Goal: Task Accomplishment & Management: Complete application form

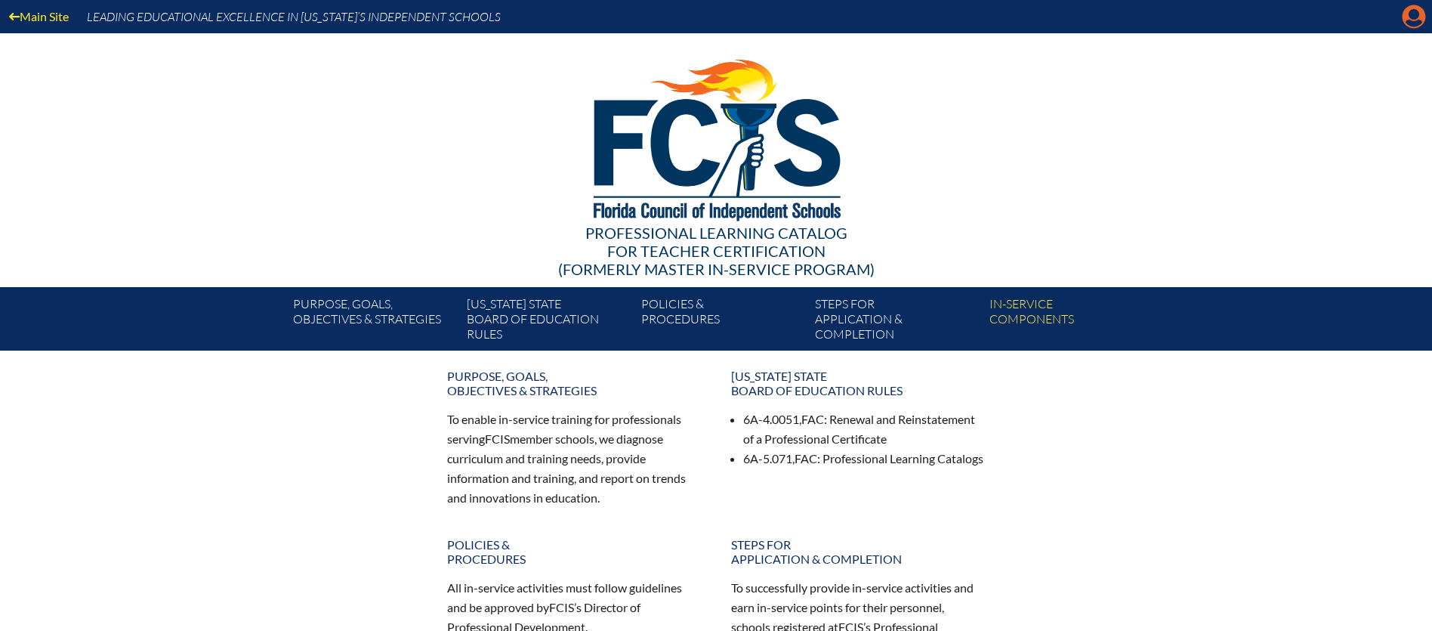
click at [1418, 22] on icon "Manage account" at bounding box center [1413, 17] width 24 height 24
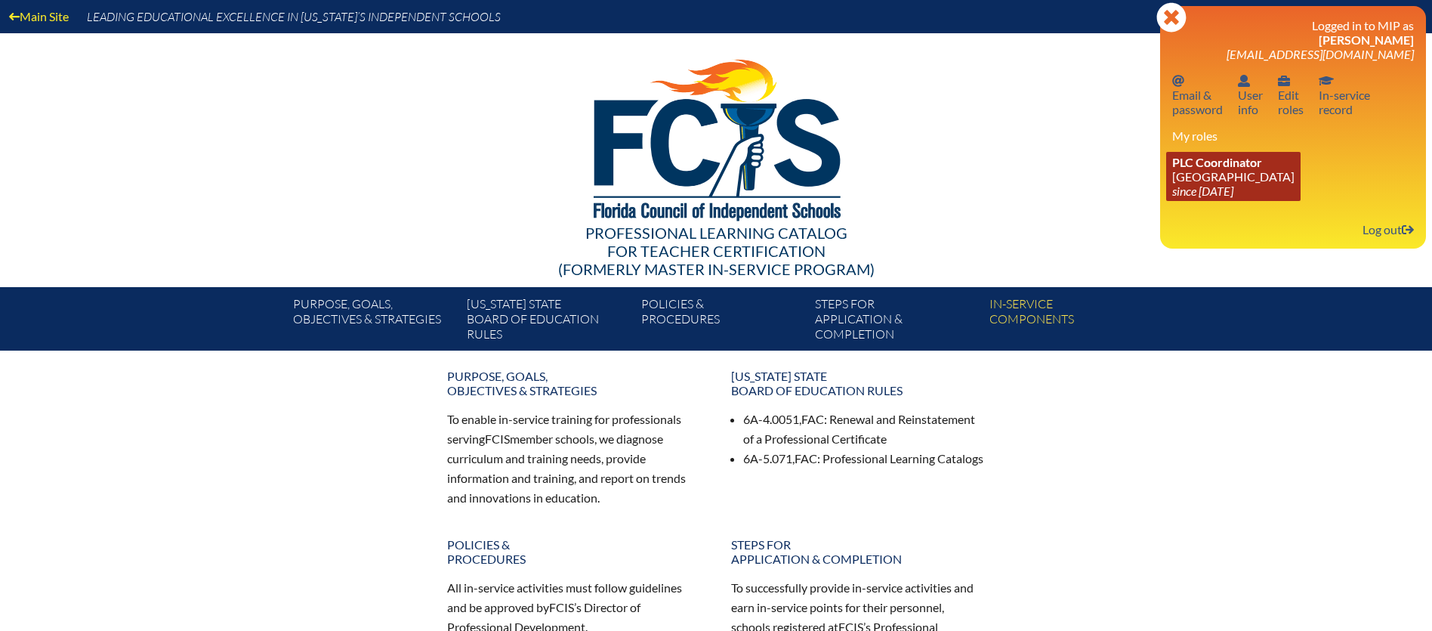
click at [1204, 170] on link "PLC Coordinator Pine School since 2025 Feb 18" at bounding box center [1233, 176] width 134 height 49
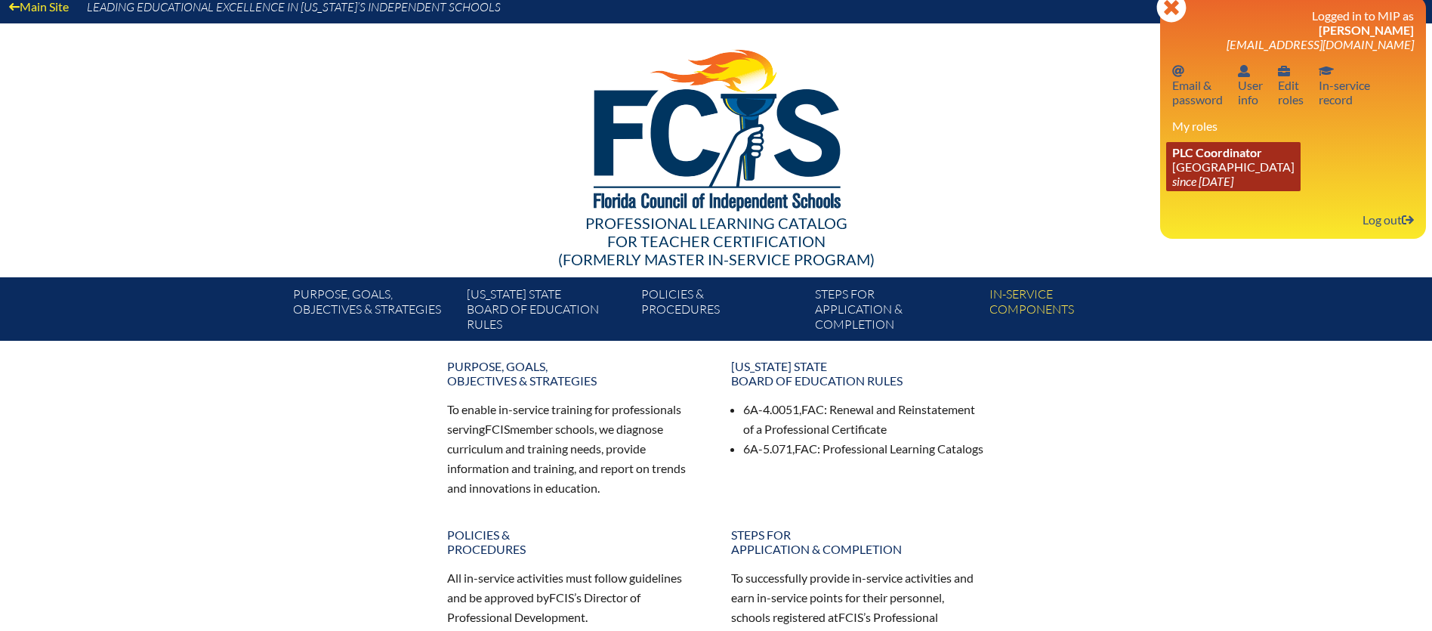
scroll to position [8, 0]
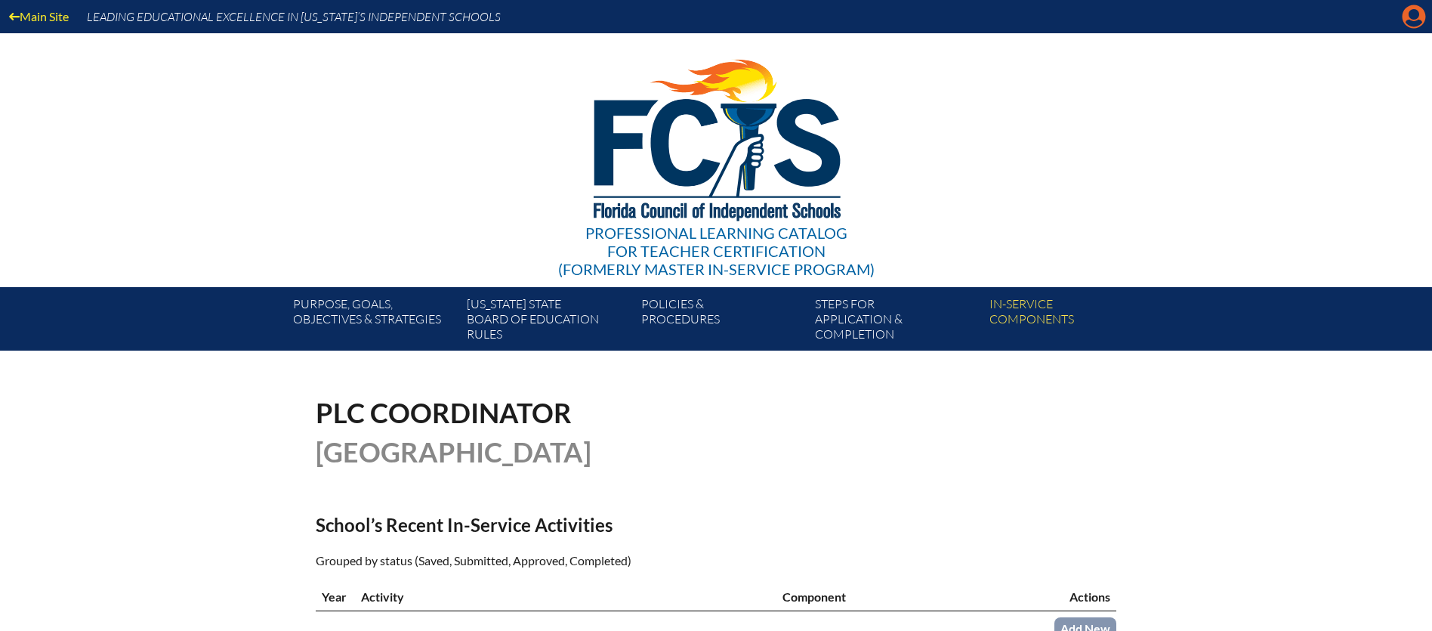
click at [1411, 19] on icon at bounding box center [1413, 16] width 23 height 23
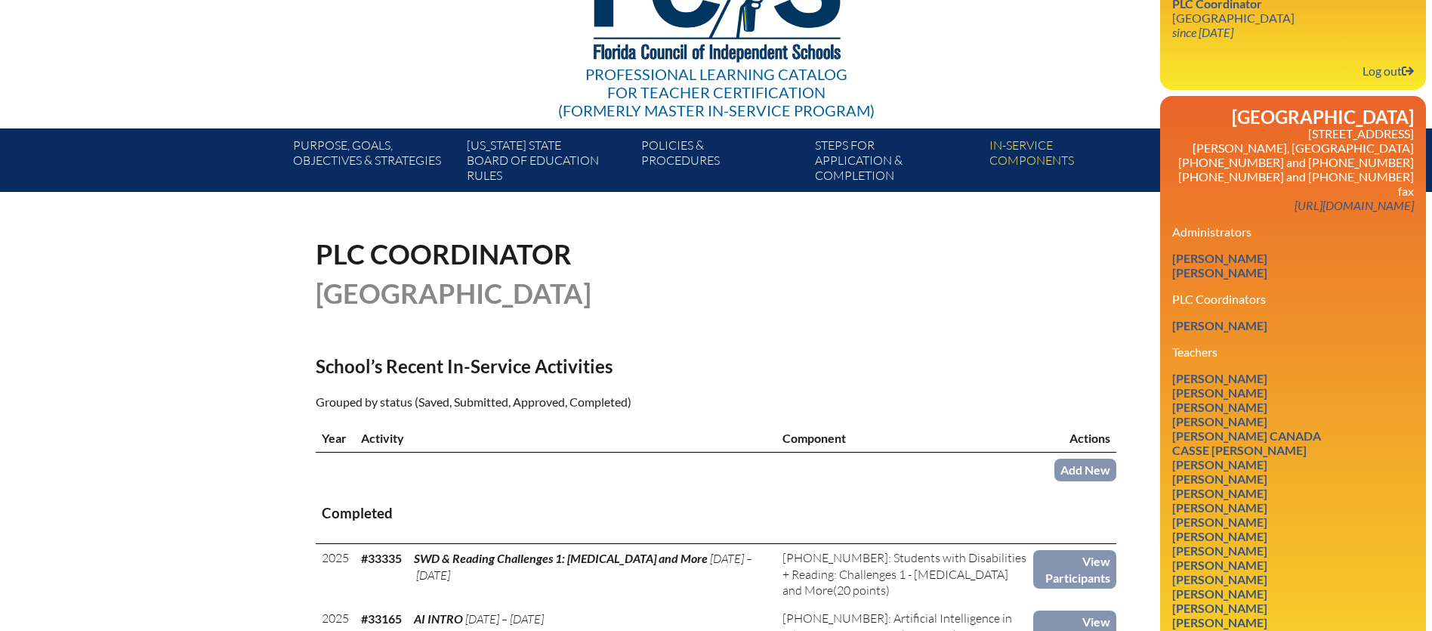
scroll to position [159, 0]
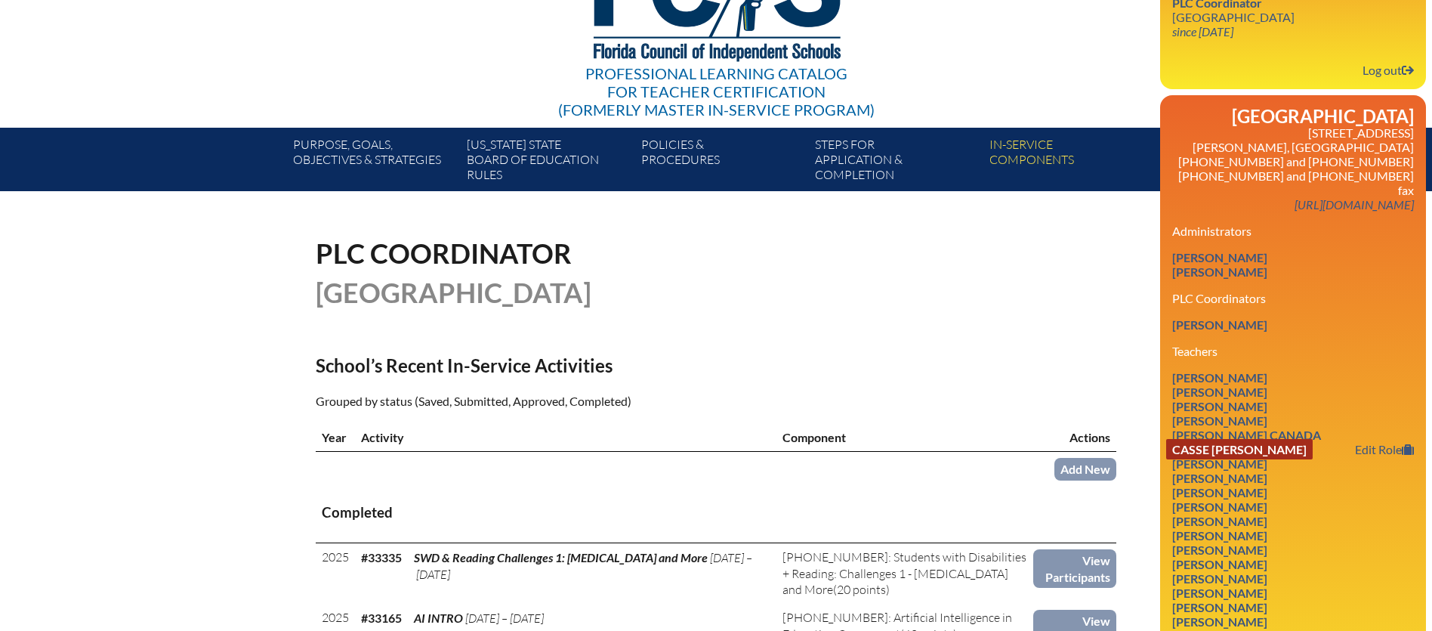
click at [1197, 439] on link "Casse Erin Carling" at bounding box center [1239, 449] width 146 height 20
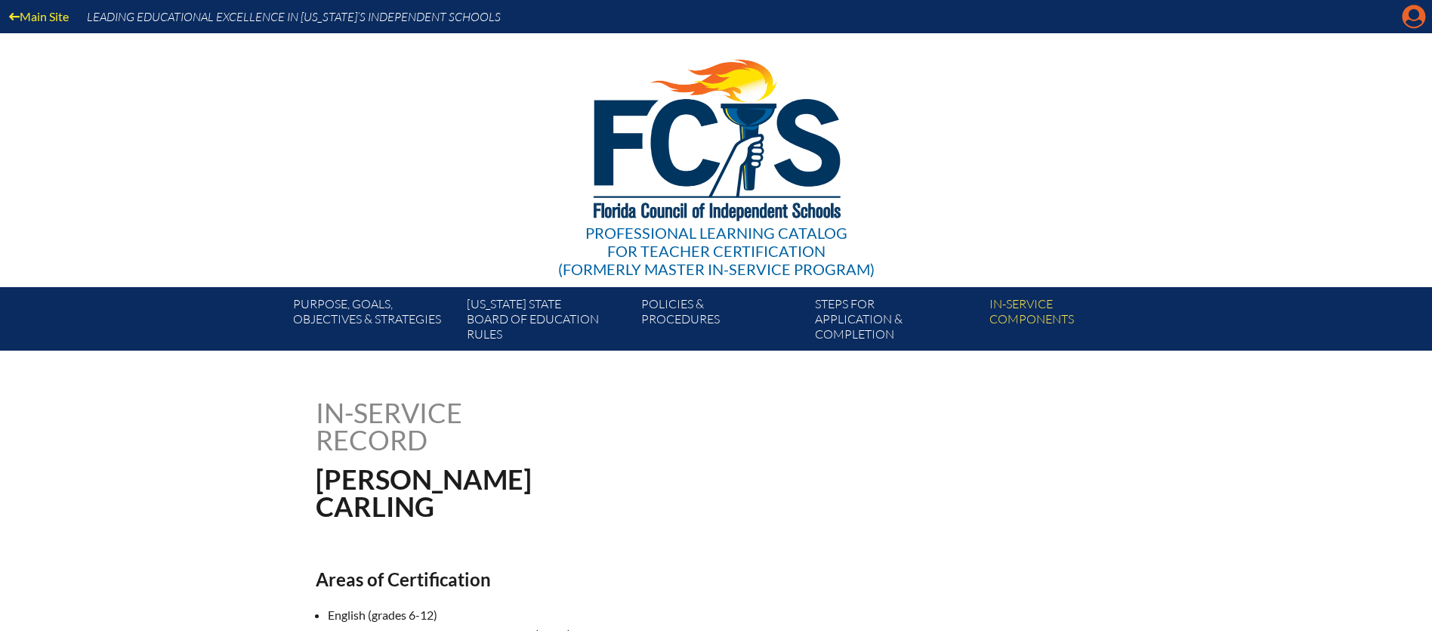
click at [1405, 17] on icon at bounding box center [1413, 16] width 23 height 23
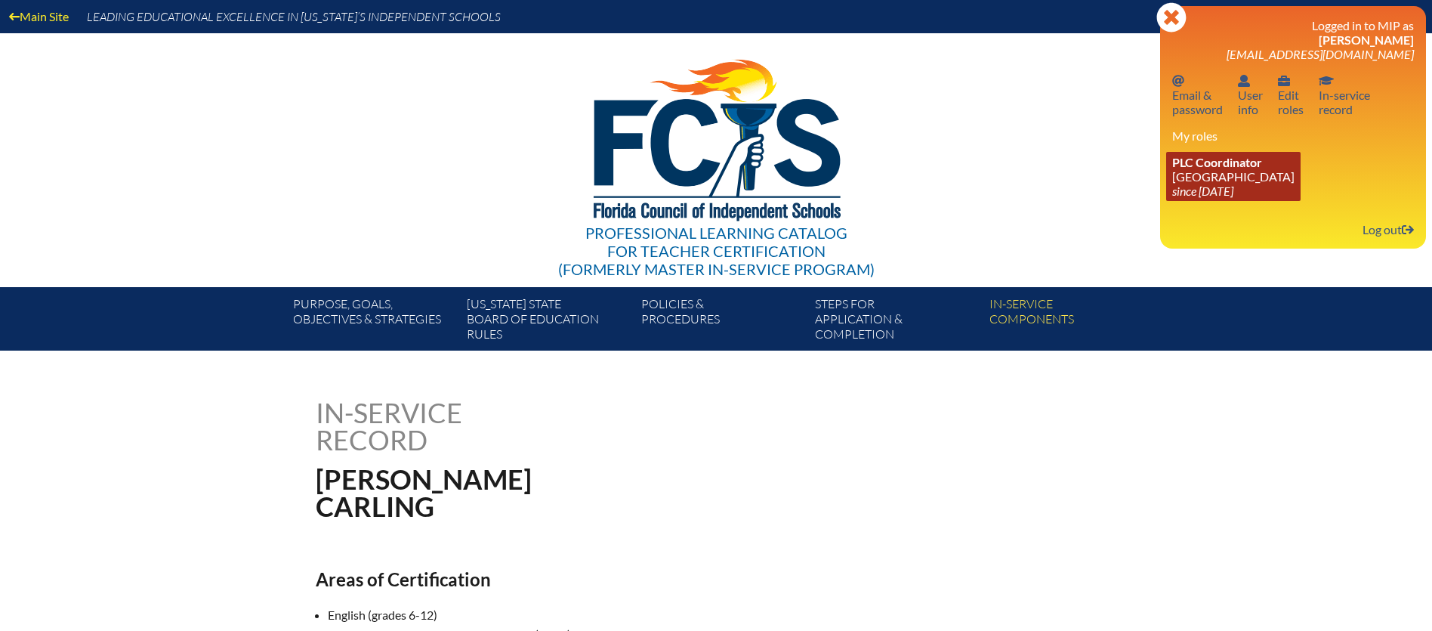
click at [1214, 178] on link "PLC Coordinator Pine School since 2025 Feb 18" at bounding box center [1233, 176] width 134 height 49
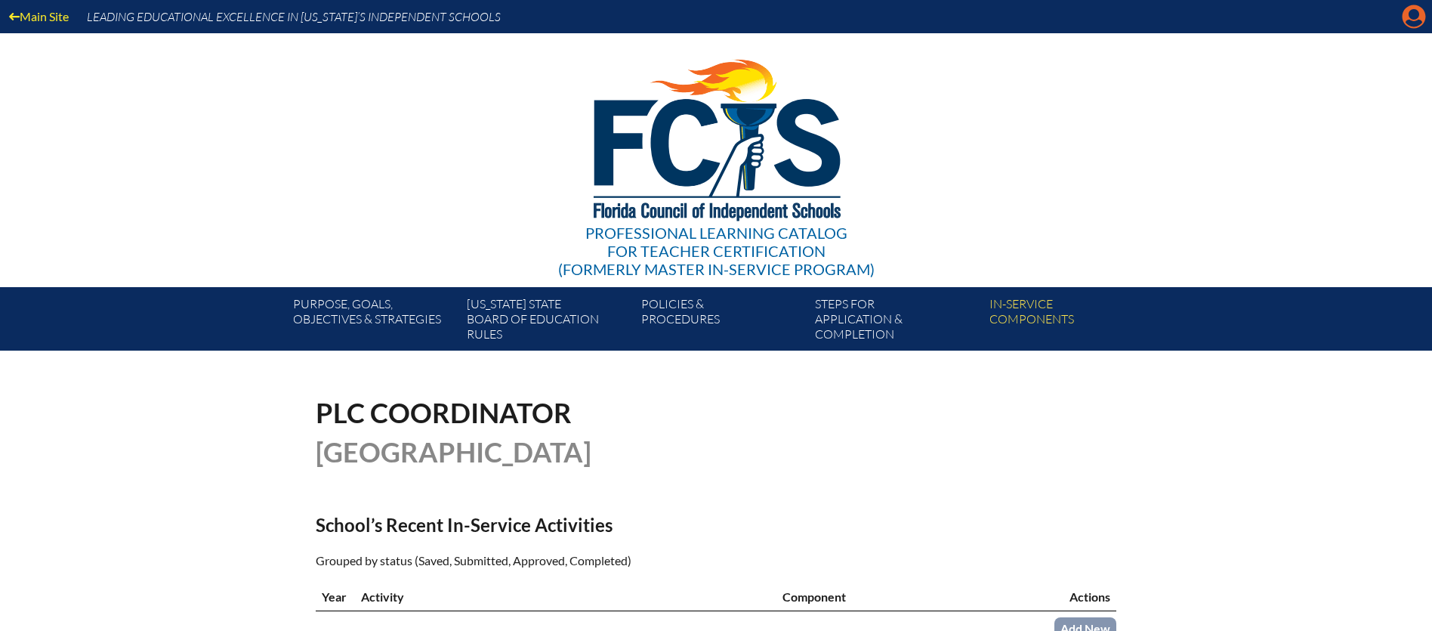
click at [1414, 17] on icon "Manage account" at bounding box center [1413, 17] width 24 height 24
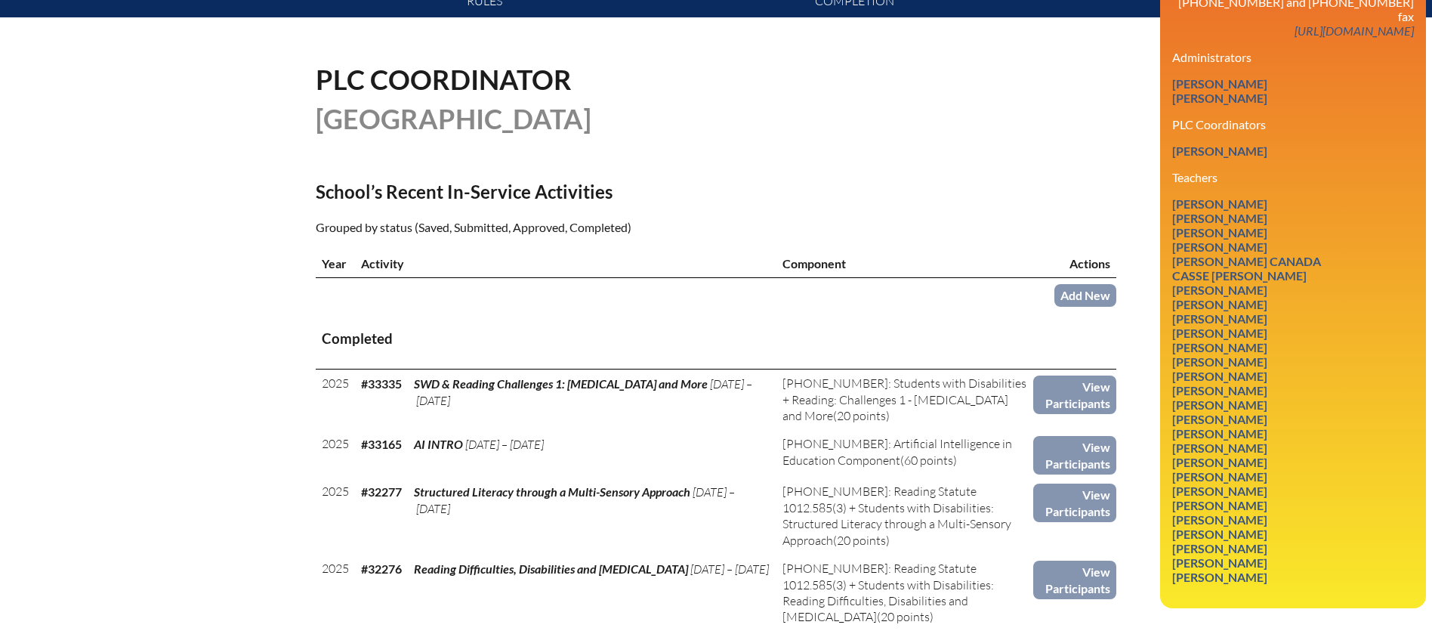
scroll to position [335, 0]
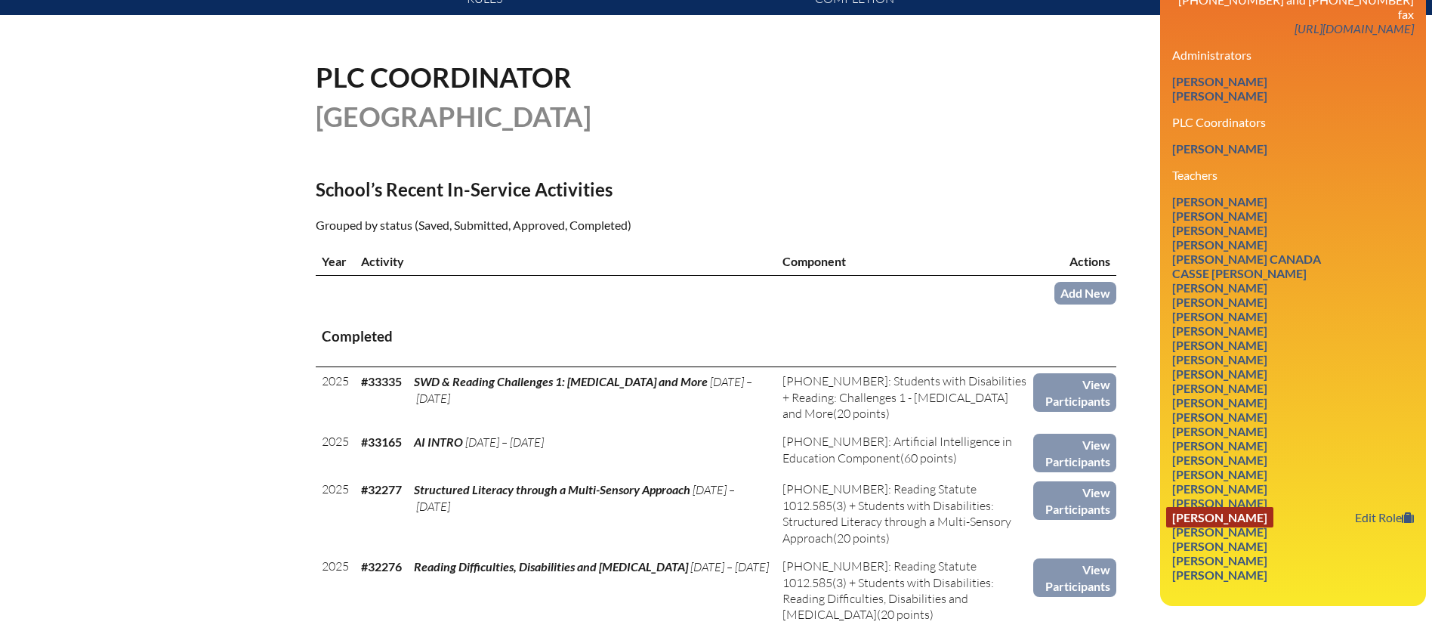
click at [1241, 507] on link "[PERSON_NAME]" at bounding box center [1219, 517] width 107 height 20
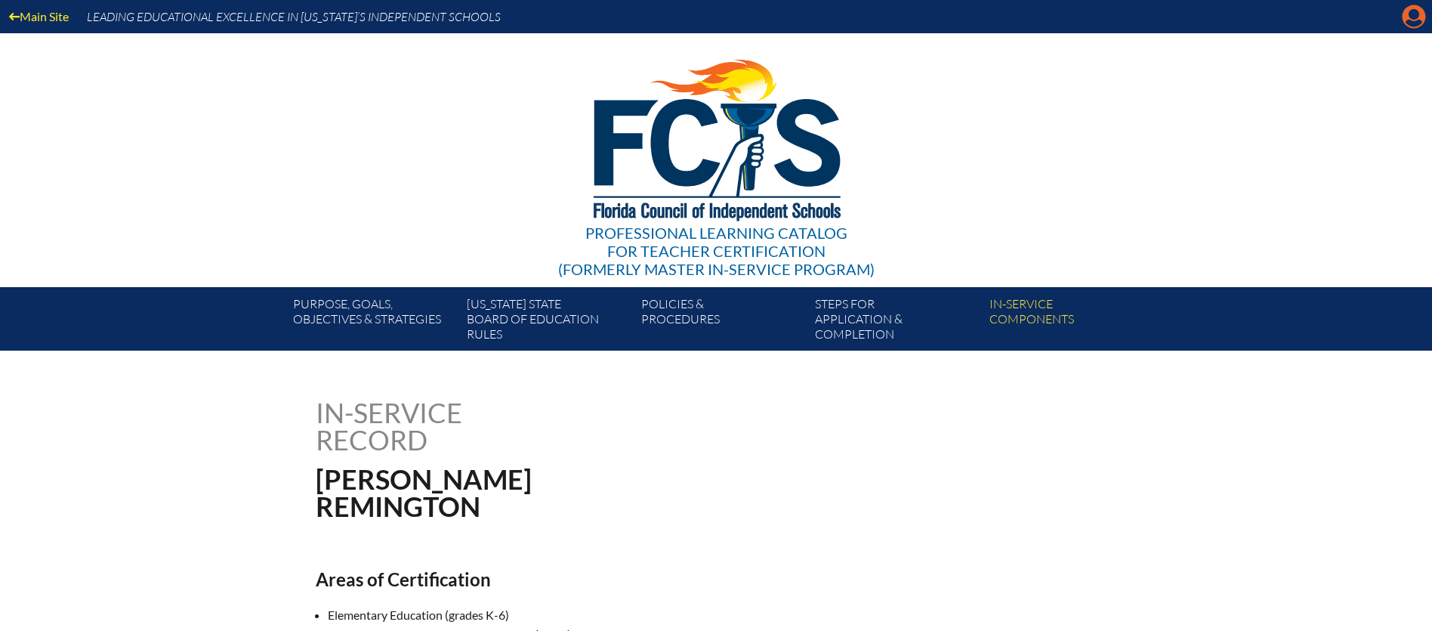
click at [1410, 20] on icon at bounding box center [1413, 16] width 23 height 23
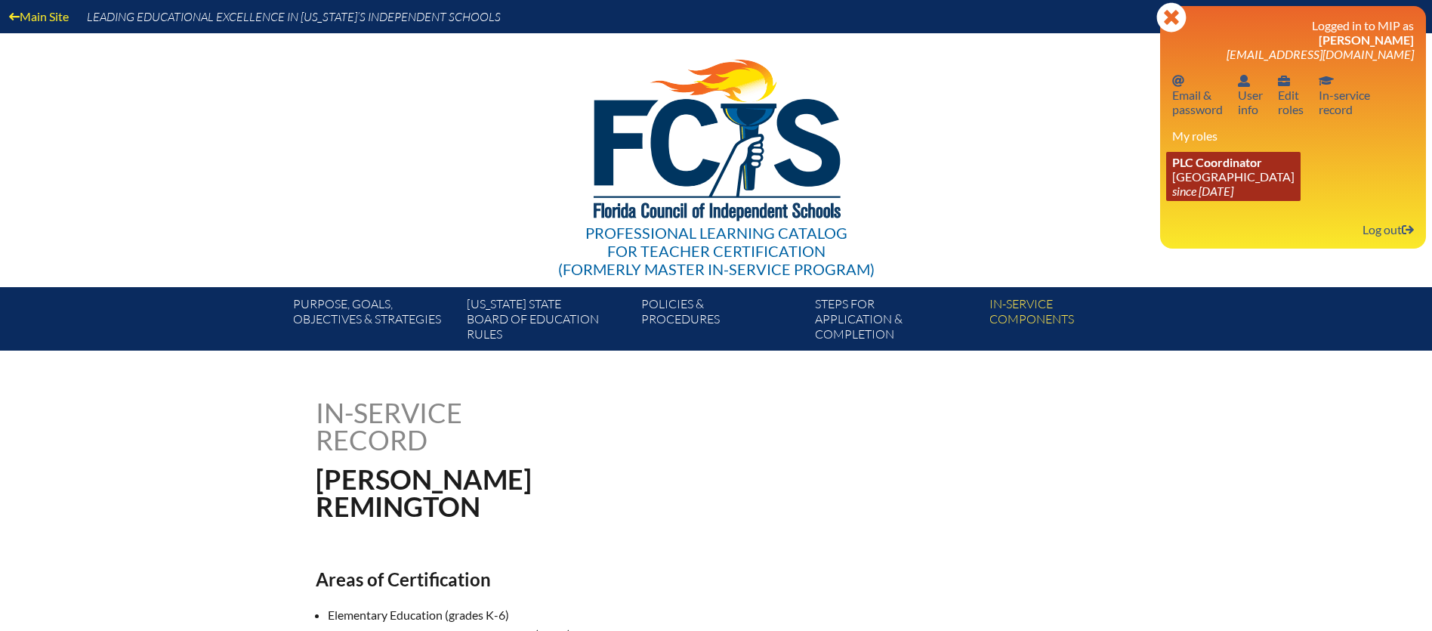
click at [1195, 171] on link "PLC Coordinator [GEOGRAPHIC_DATA] since [DATE]" at bounding box center [1233, 176] width 134 height 49
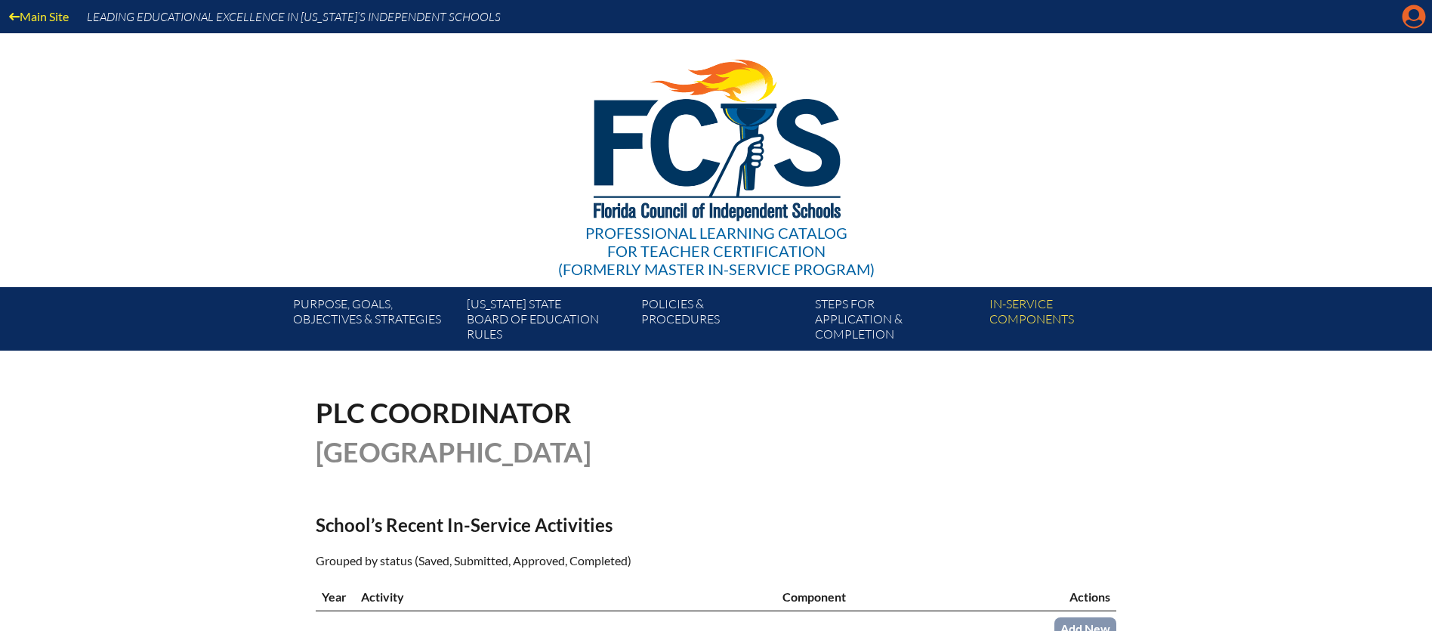
click at [1409, 20] on icon "Manage account" at bounding box center [1413, 17] width 24 height 24
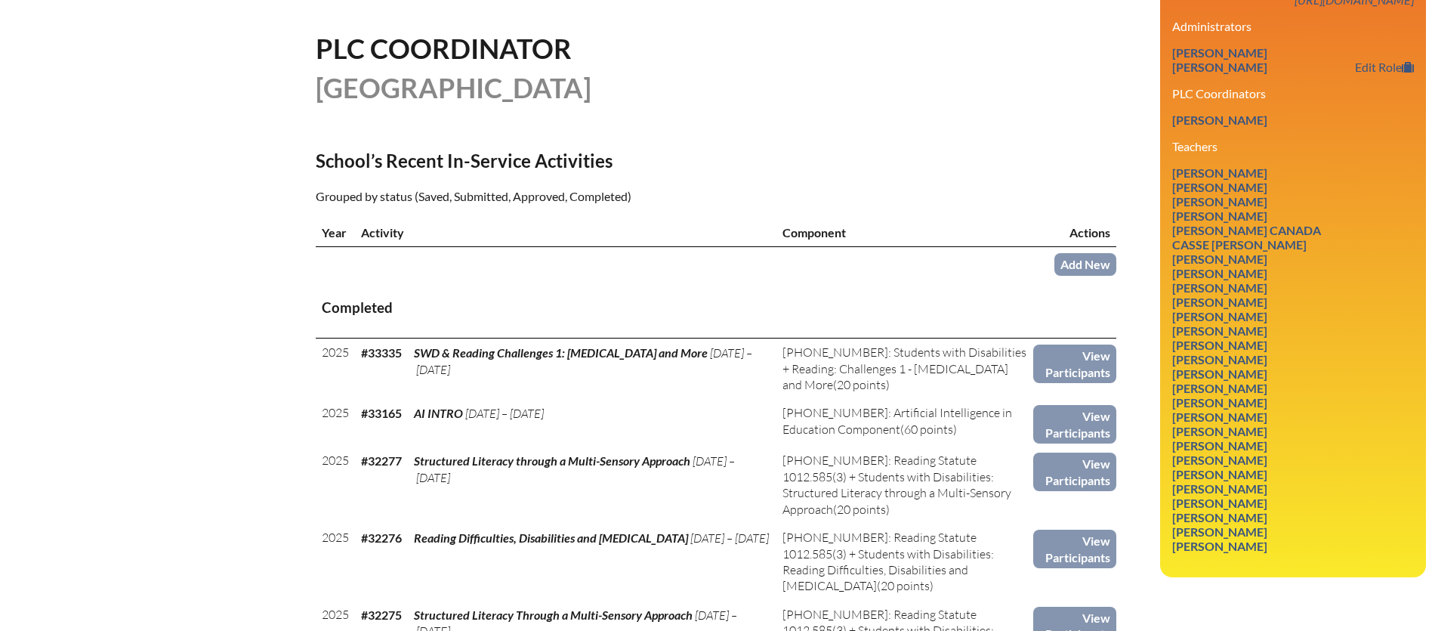
scroll to position [365, 0]
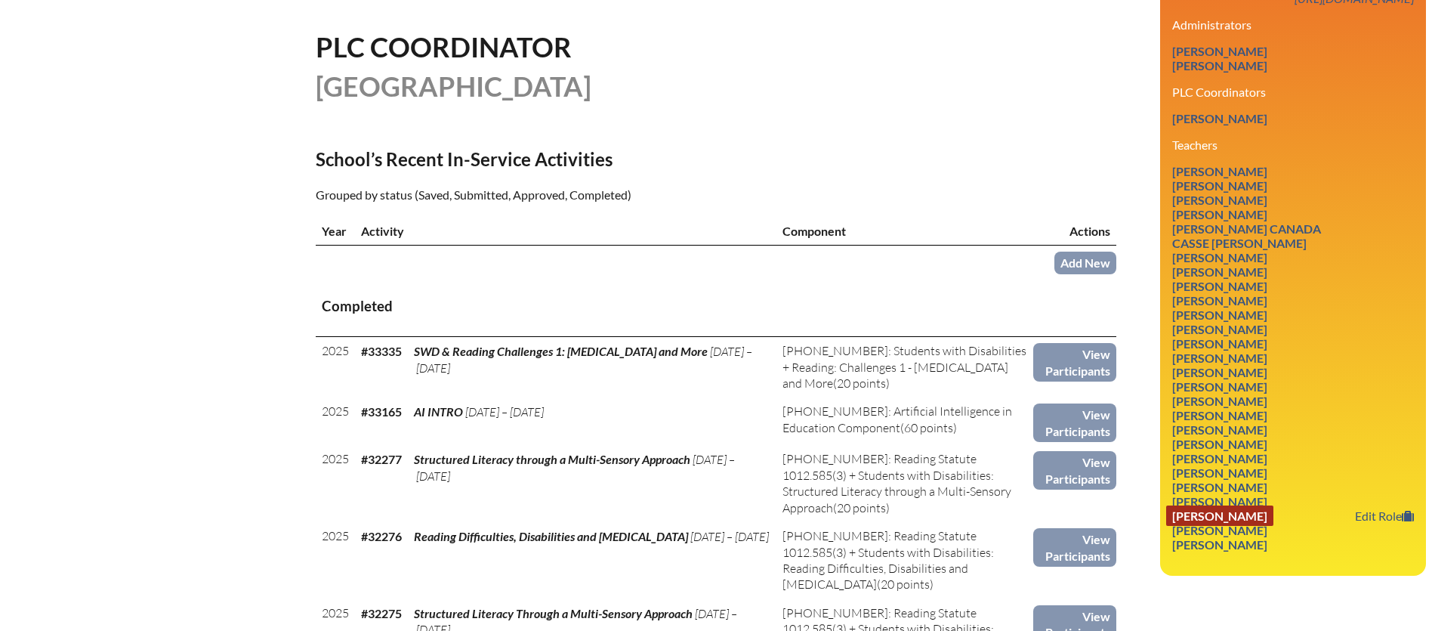
click at [1221, 505] on link "[PERSON_NAME]" at bounding box center [1219, 515] width 107 height 20
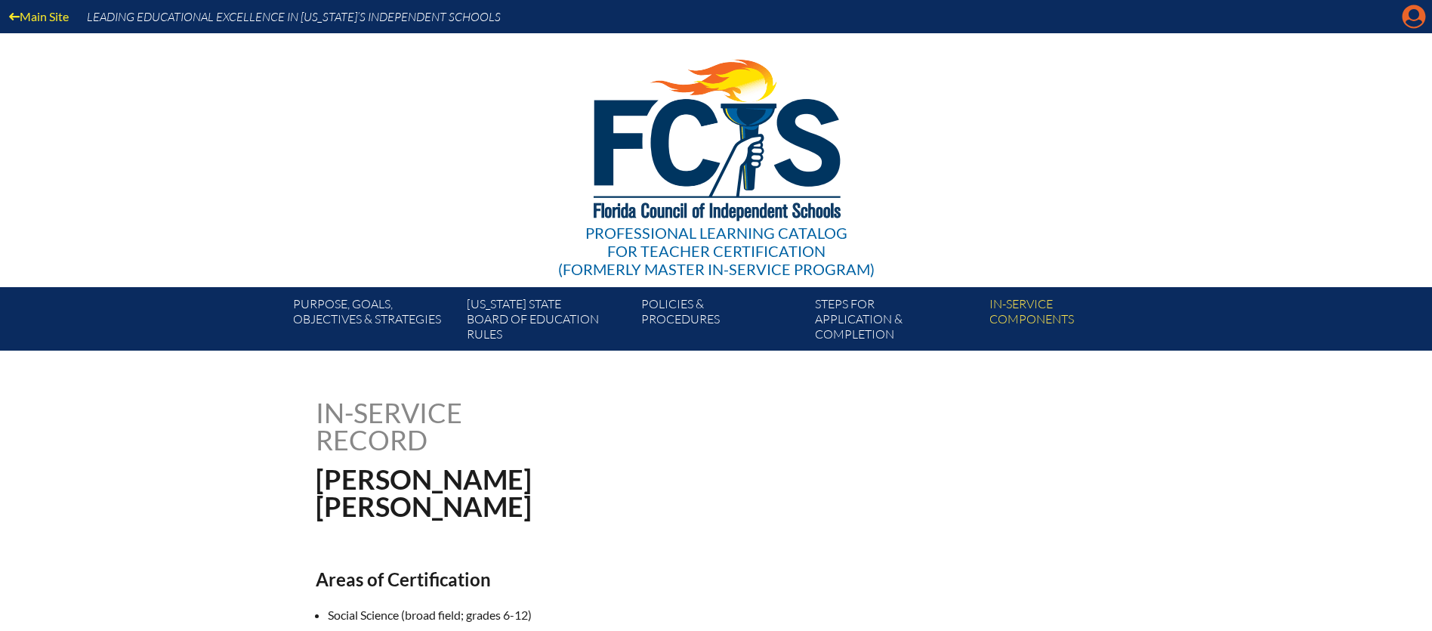
click at [1410, 17] on icon "Manage account" at bounding box center [1413, 17] width 24 height 24
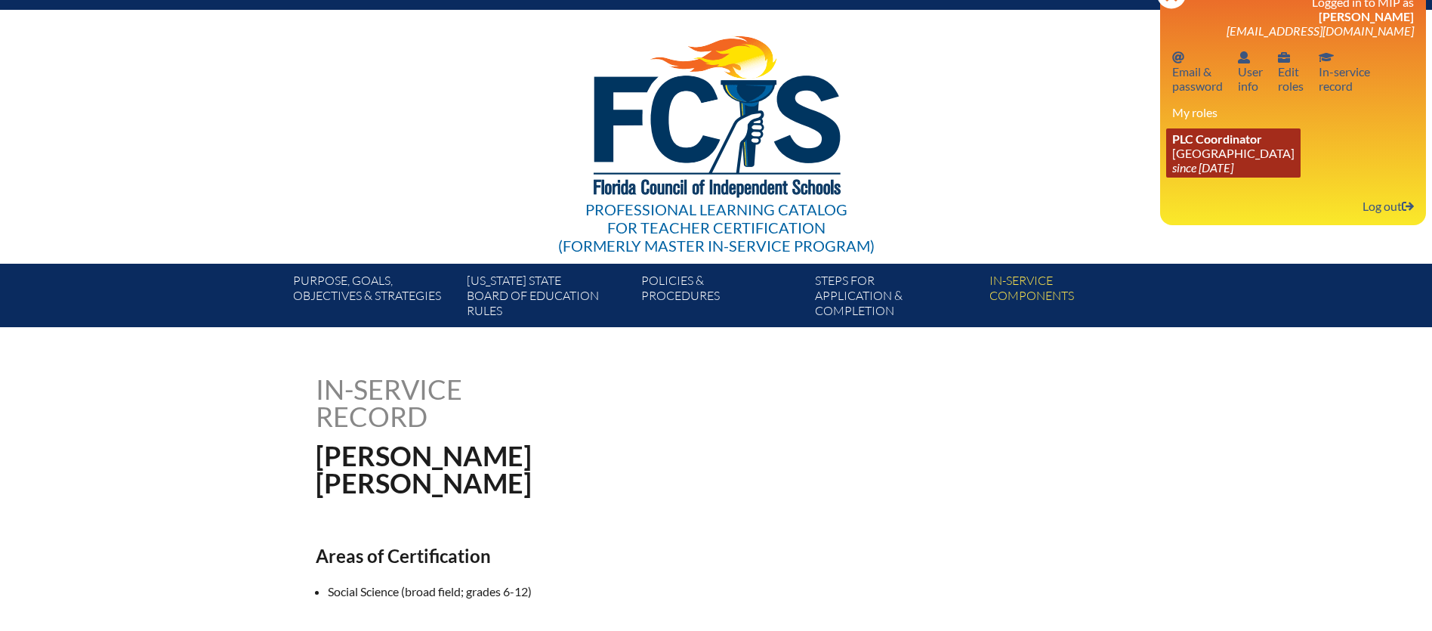
click at [1196, 149] on link "PLC Coordinator Pine School since 2025 Feb 18" at bounding box center [1233, 152] width 134 height 49
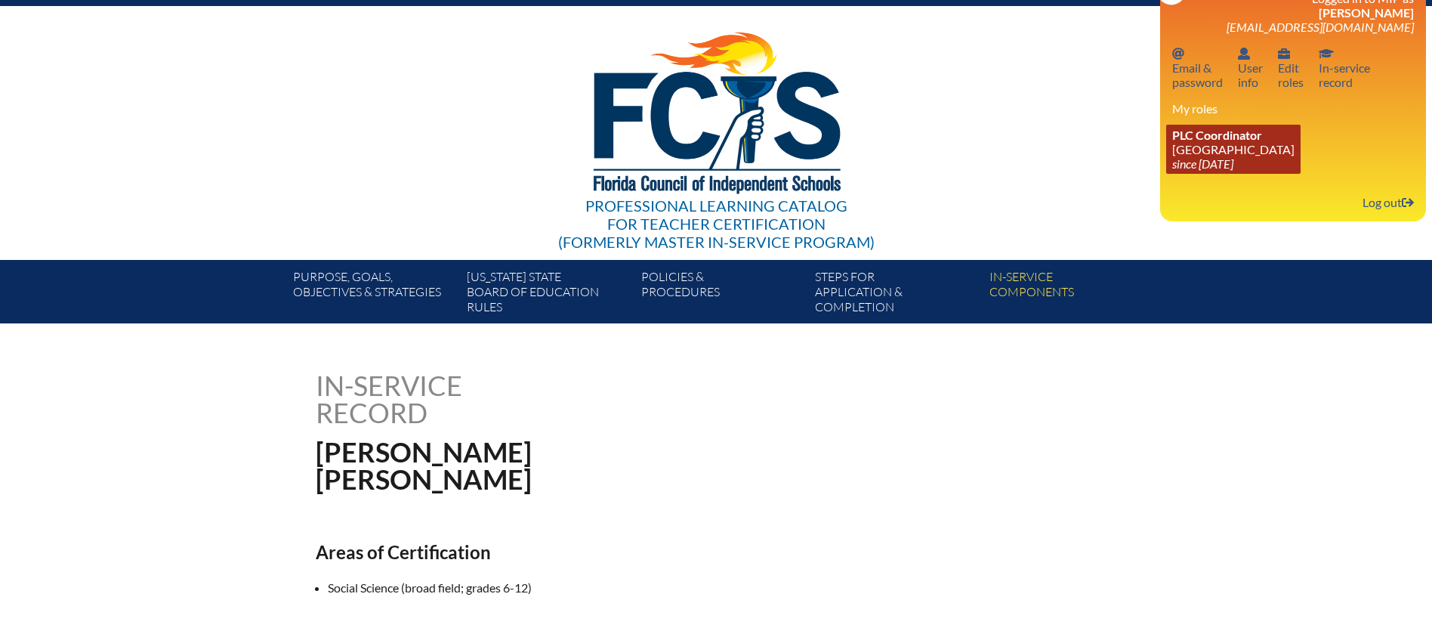
scroll to position [32, 0]
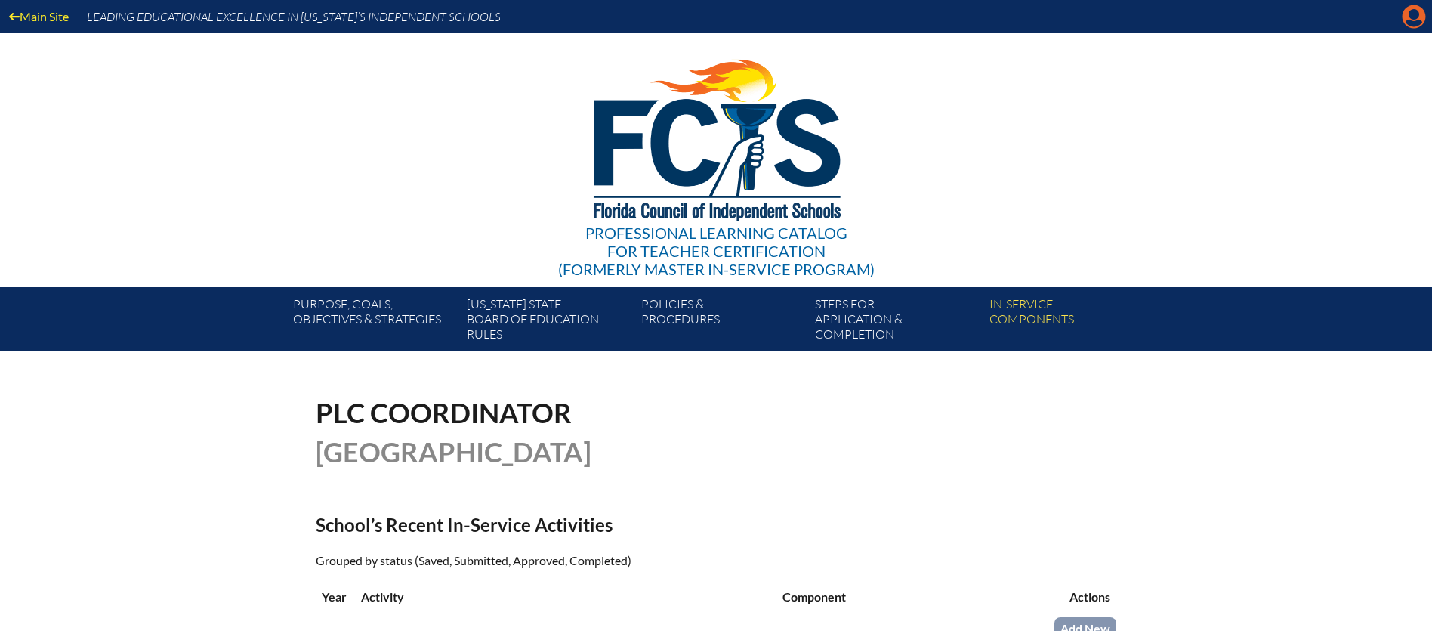
click at [1411, 23] on icon "Manage account" at bounding box center [1413, 17] width 24 height 24
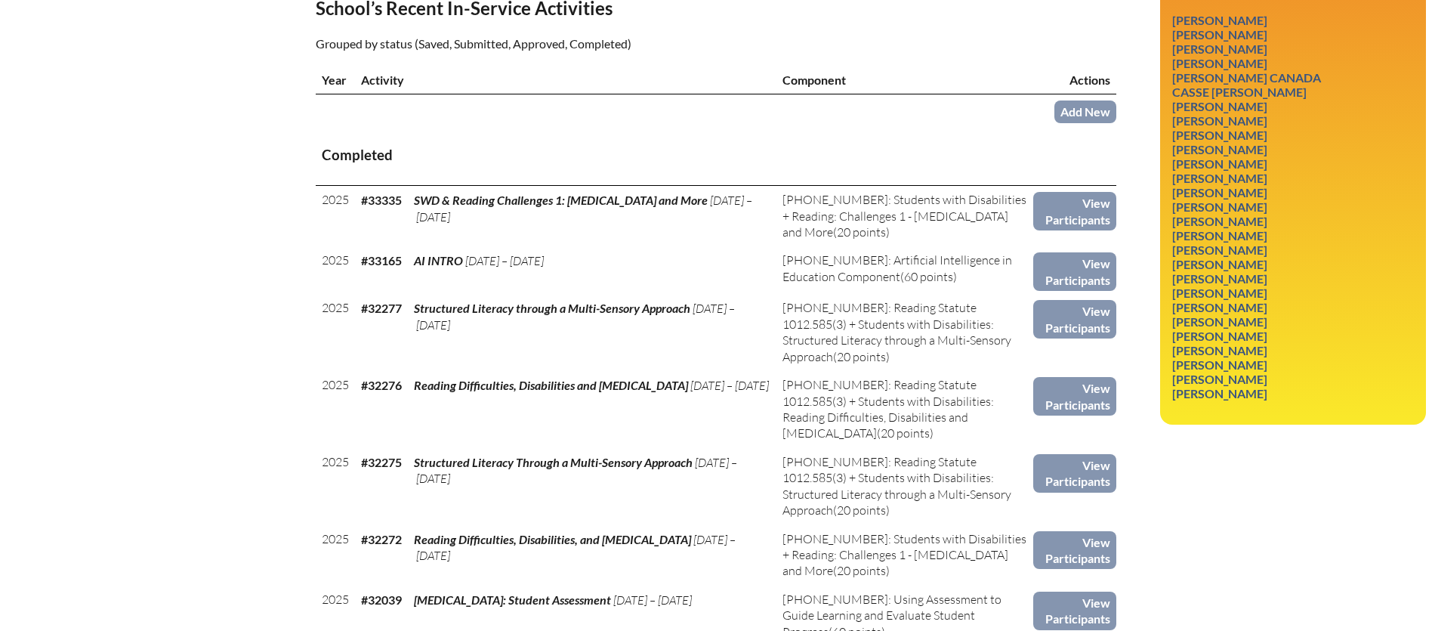
scroll to position [501, 0]
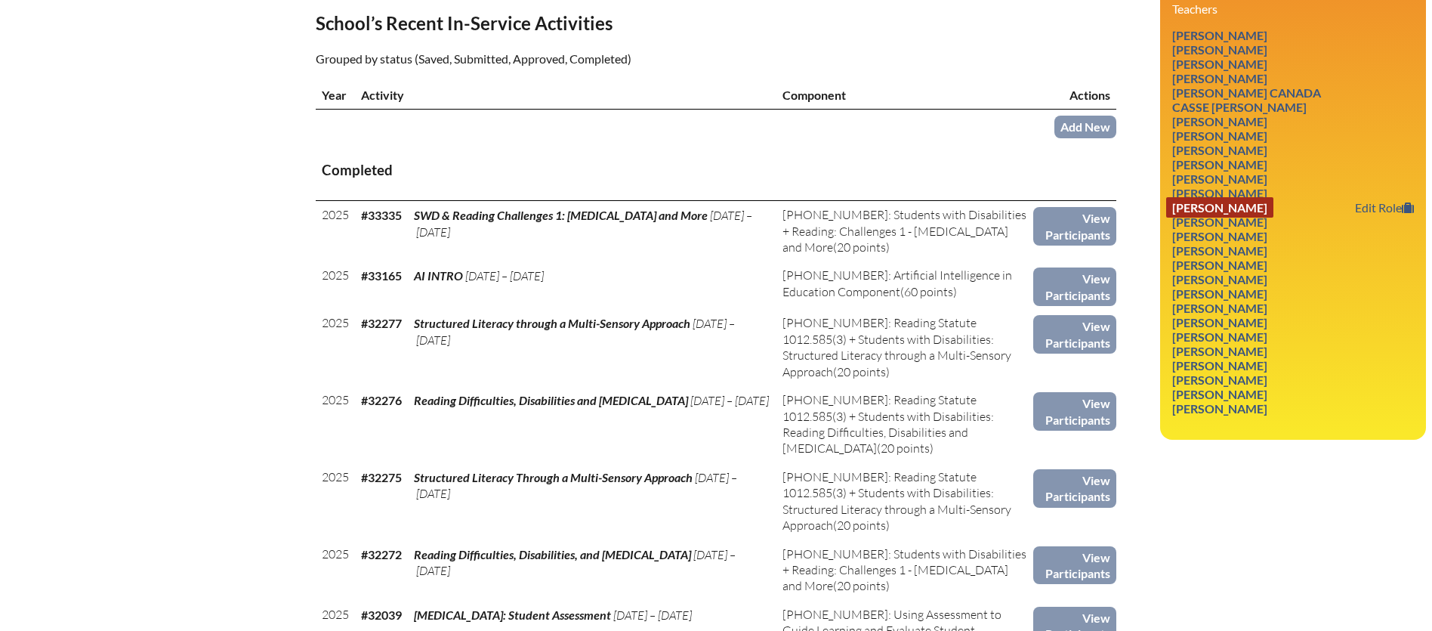
click at [1228, 197] on link "[PERSON_NAME]" at bounding box center [1219, 207] width 107 height 20
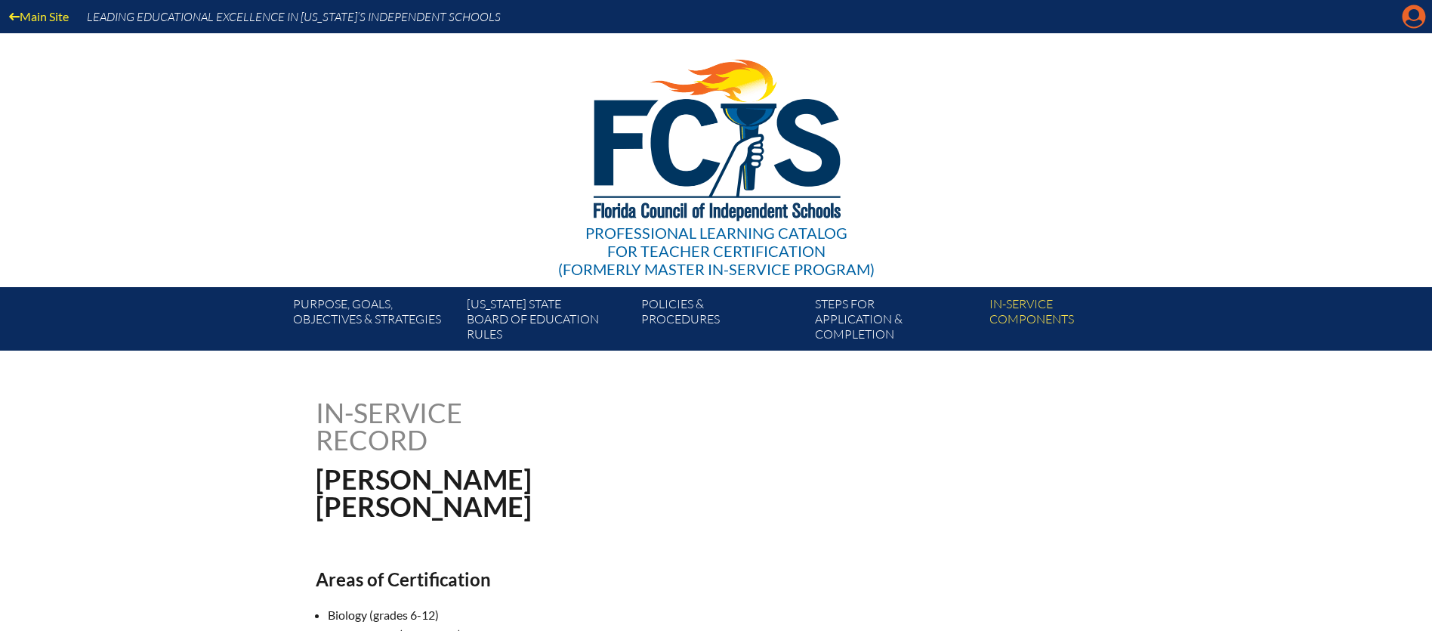
click at [1412, 17] on icon "Manage account" at bounding box center [1413, 17] width 24 height 24
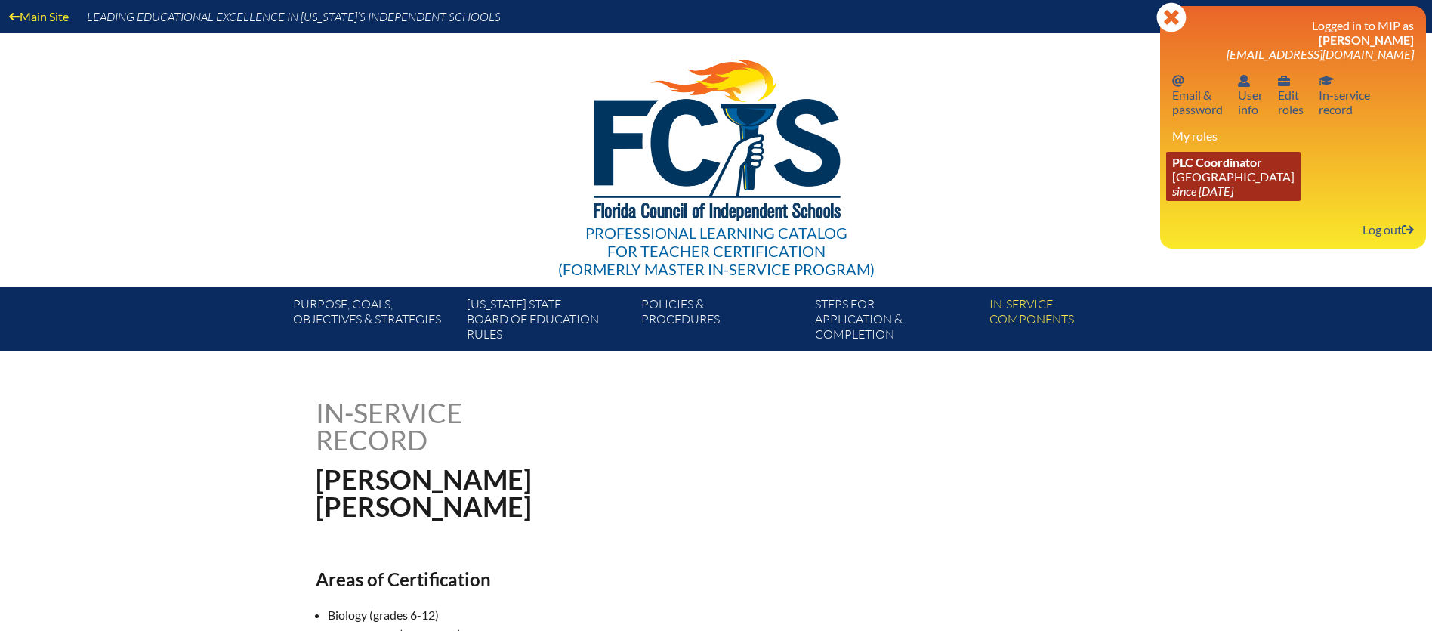
click at [1210, 197] on icon "since [DATE]" at bounding box center [1202, 190] width 61 height 14
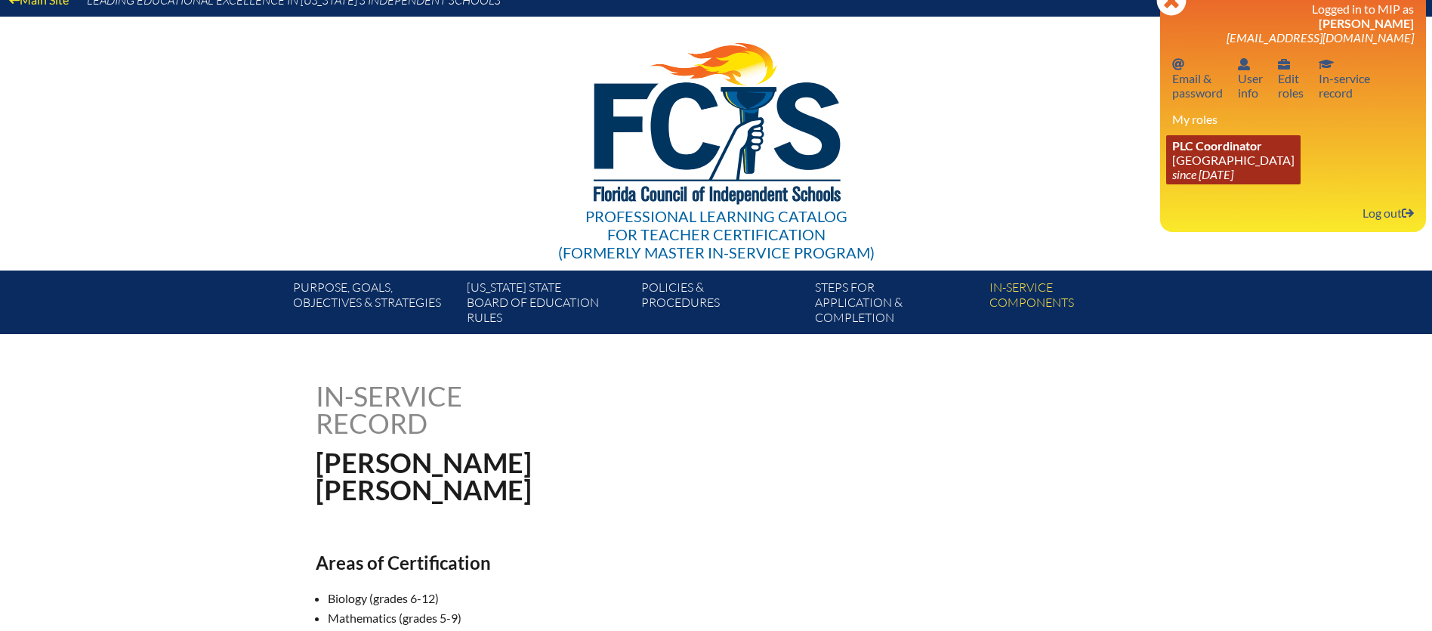
scroll to position [13, 0]
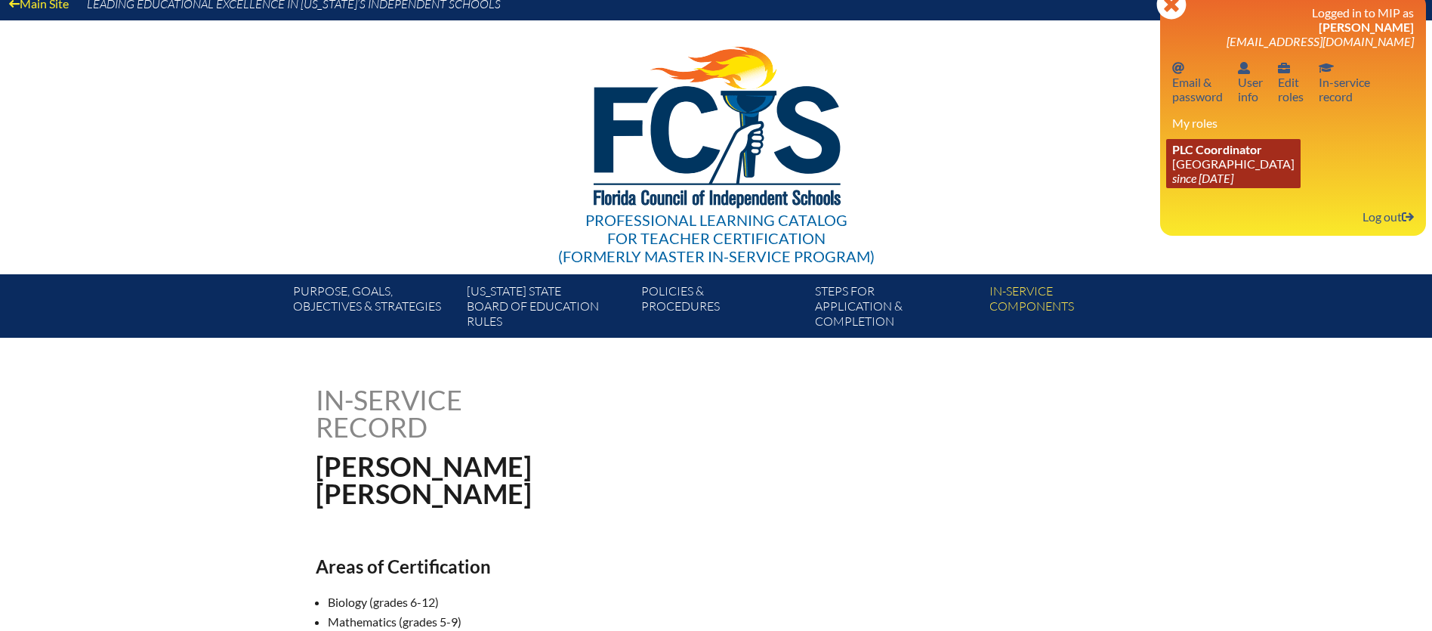
click at [1204, 180] on icon "since [DATE]" at bounding box center [1202, 178] width 61 height 14
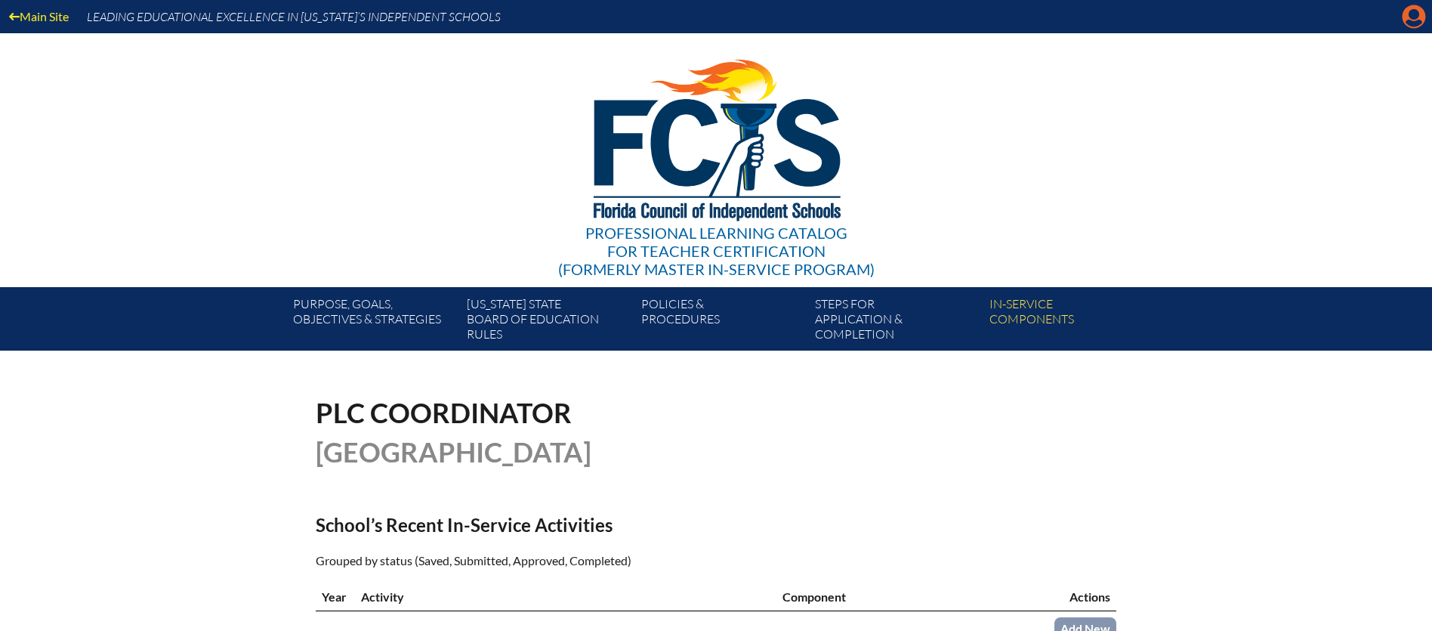
click at [1416, 26] on icon "Manage account" at bounding box center [1413, 17] width 24 height 24
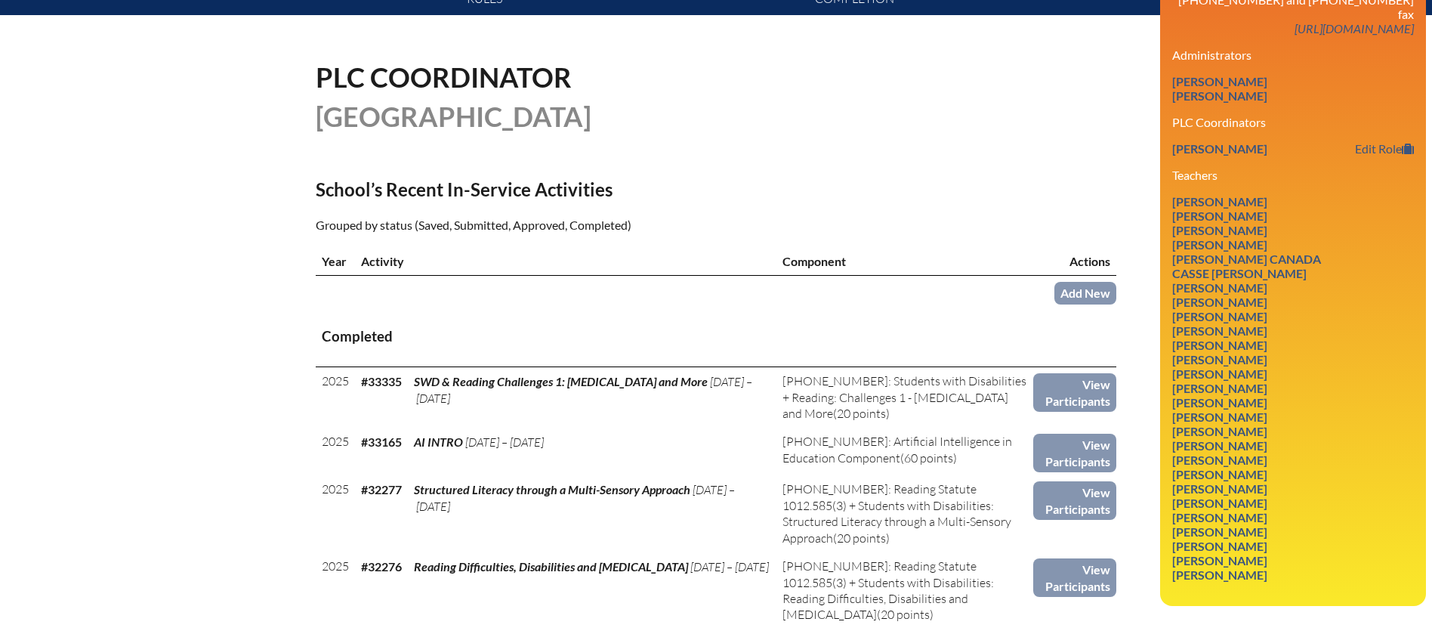
scroll to position [336, 0]
click at [1233, 305] on link "Bryn Congero" at bounding box center [1219, 315] width 107 height 20
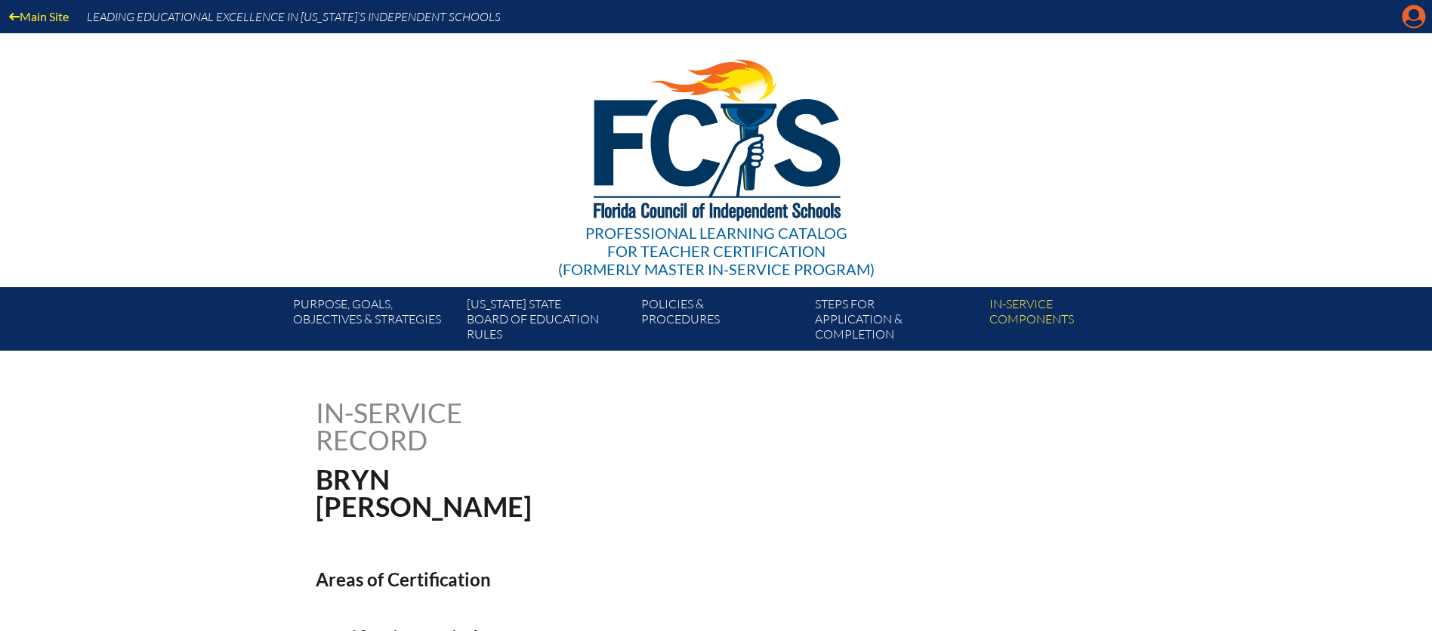
click at [1411, 22] on icon "Manage account" at bounding box center [1413, 17] width 24 height 24
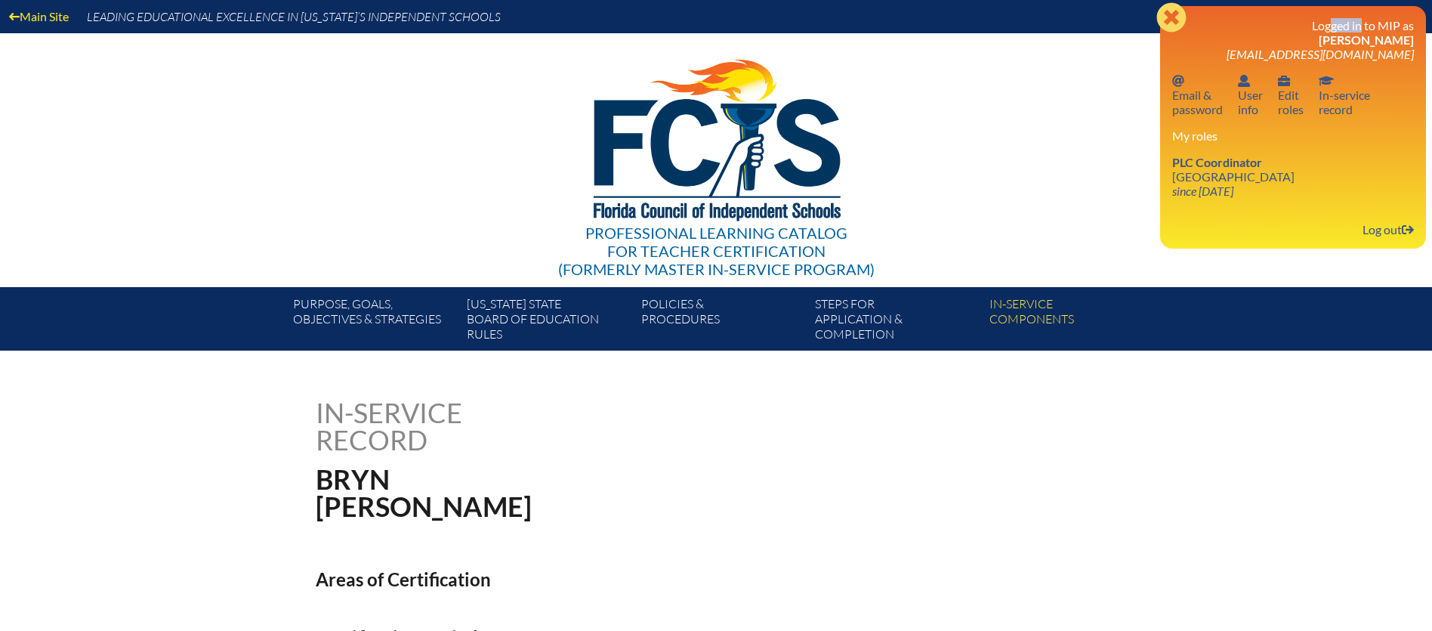
click at [1411, 22] on div "Close Manage account Logged in to MIP as [PERSON_NAME] [EMAIL_ADDRESS][DOMAIN_N…" at bounding box center [1293, 127] width 266 height 242
click at [1204, 183] on icon "since [DATE]" at bounding box center [1202, 190] width 61 height 14
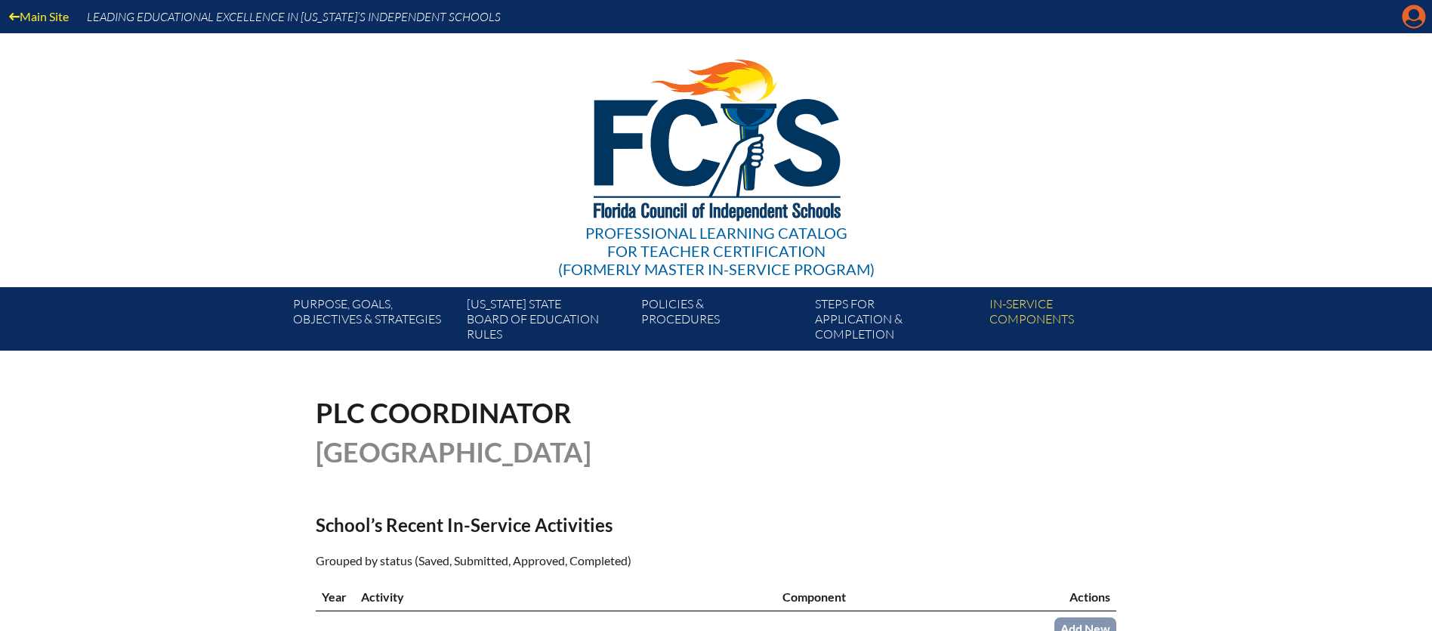
click at [1408, 20] on icon "Manage account" at bounding box center [1413, 17] width 24 height 24
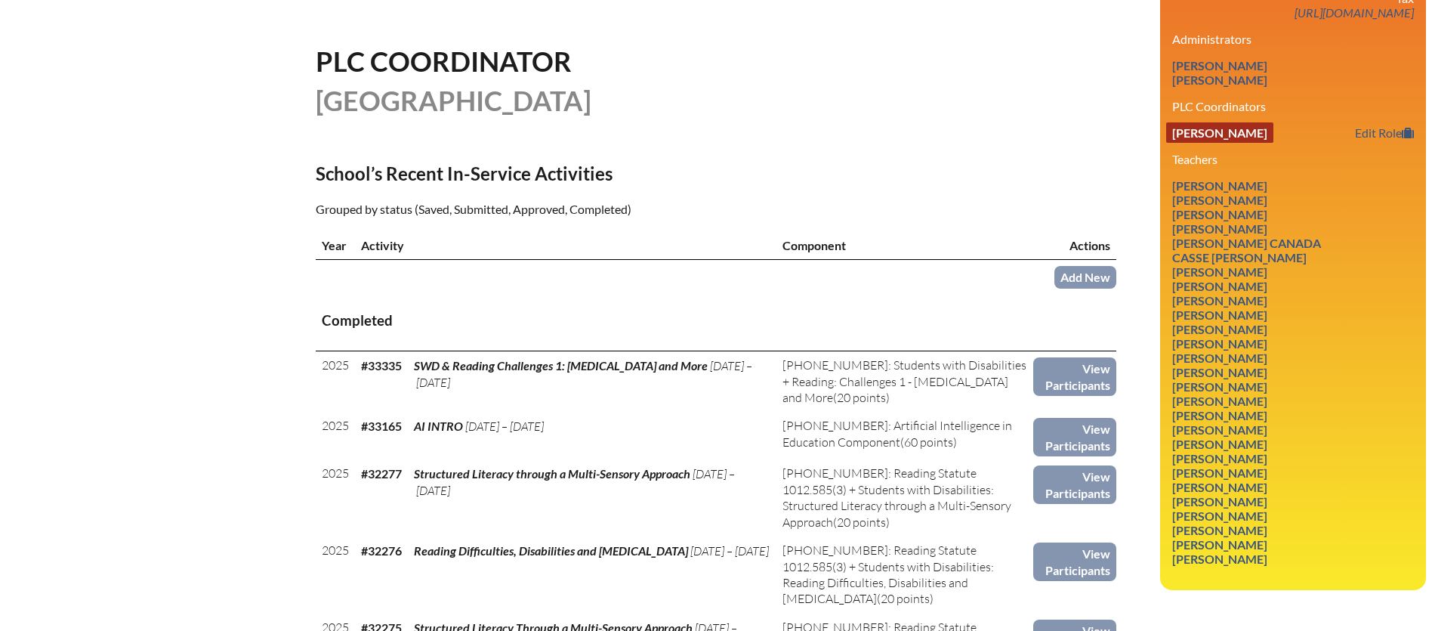
scroll to position [353, 0]
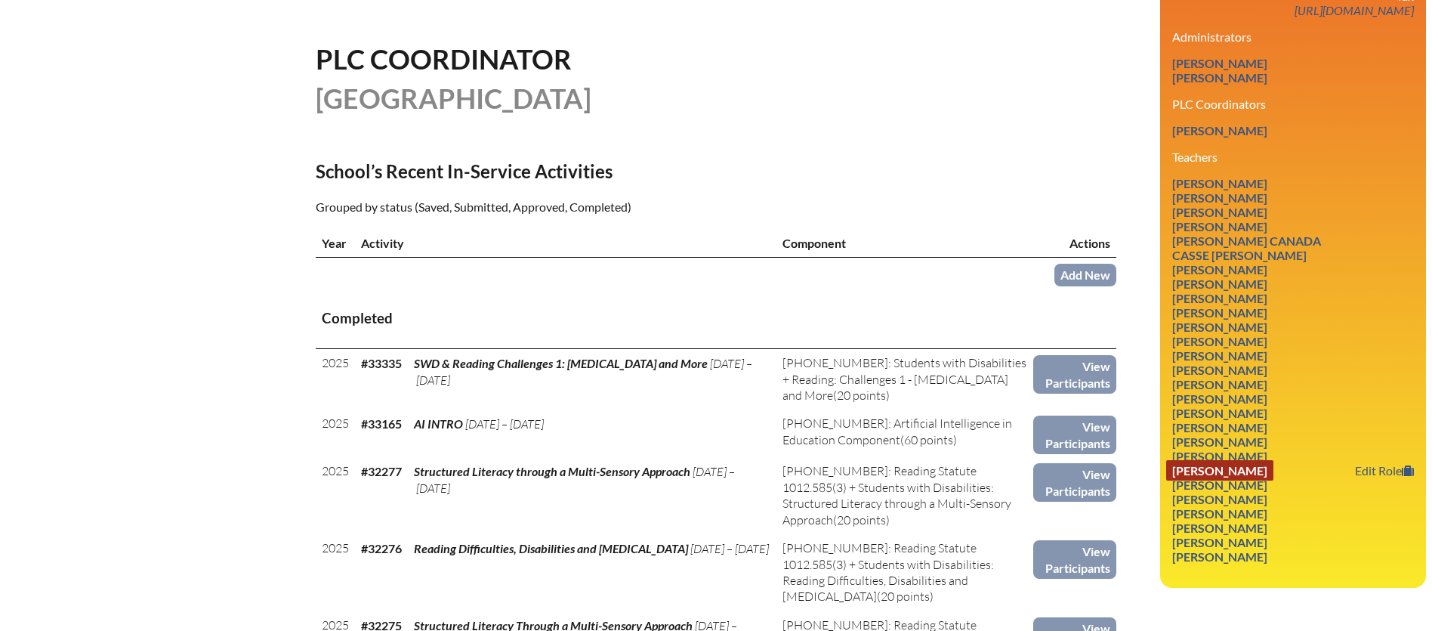
click at [1209, 460] on link "[PERSON_NAME]" at bounding box center [1219, 470] width 107 height 20
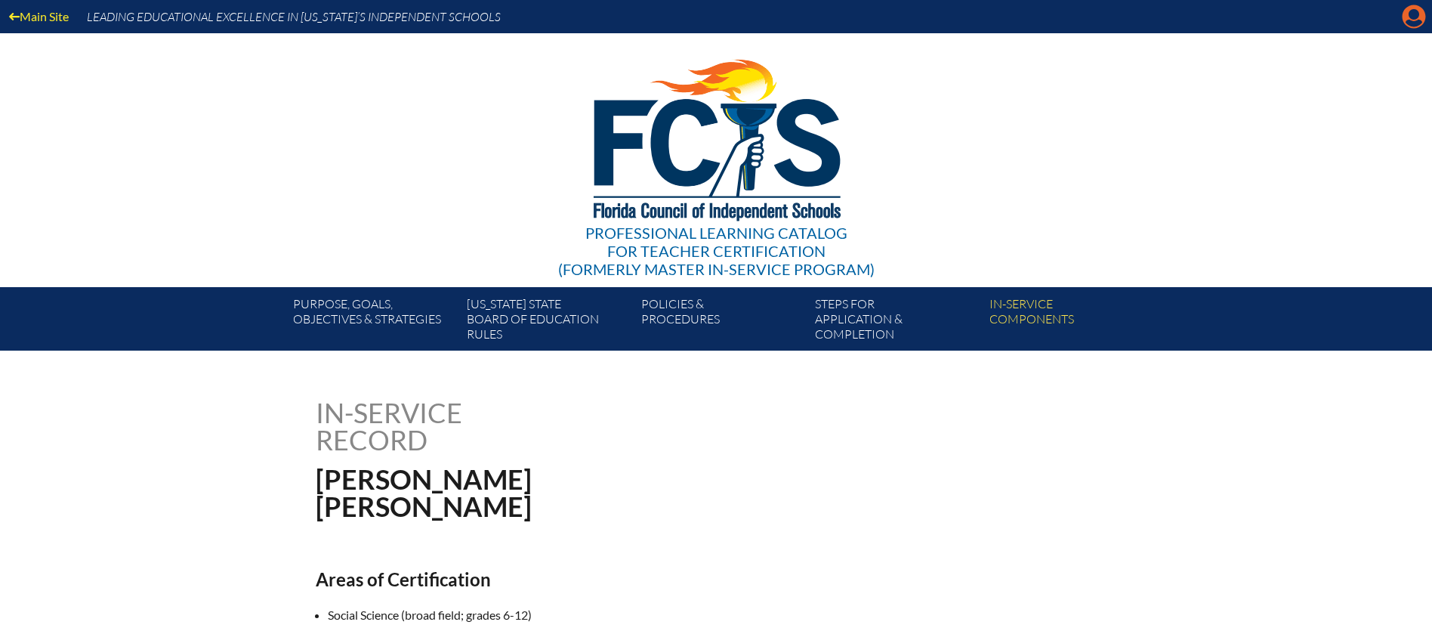
click at [1411, 20] on icon at bounding box center [1413, 16] width 23 height 23
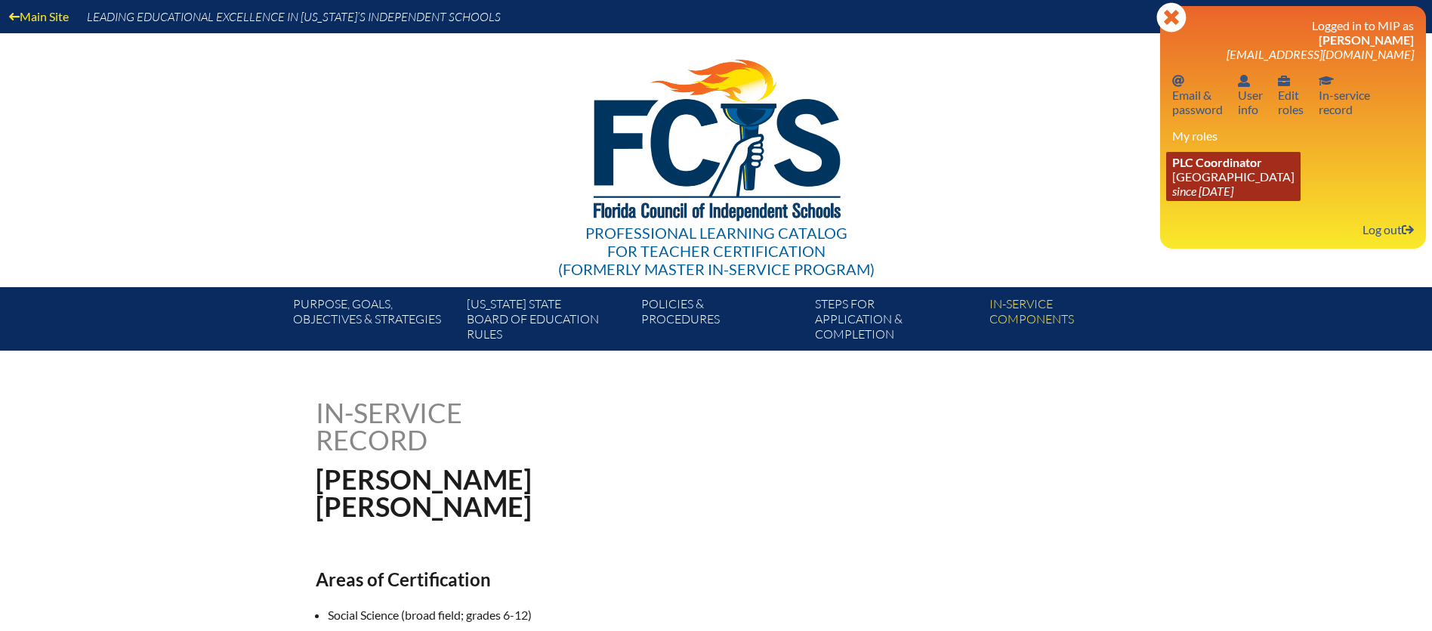
click at [1194, 166] on span "PLC Coordinator" at bounding box center [1217, 162] width 90 height 14
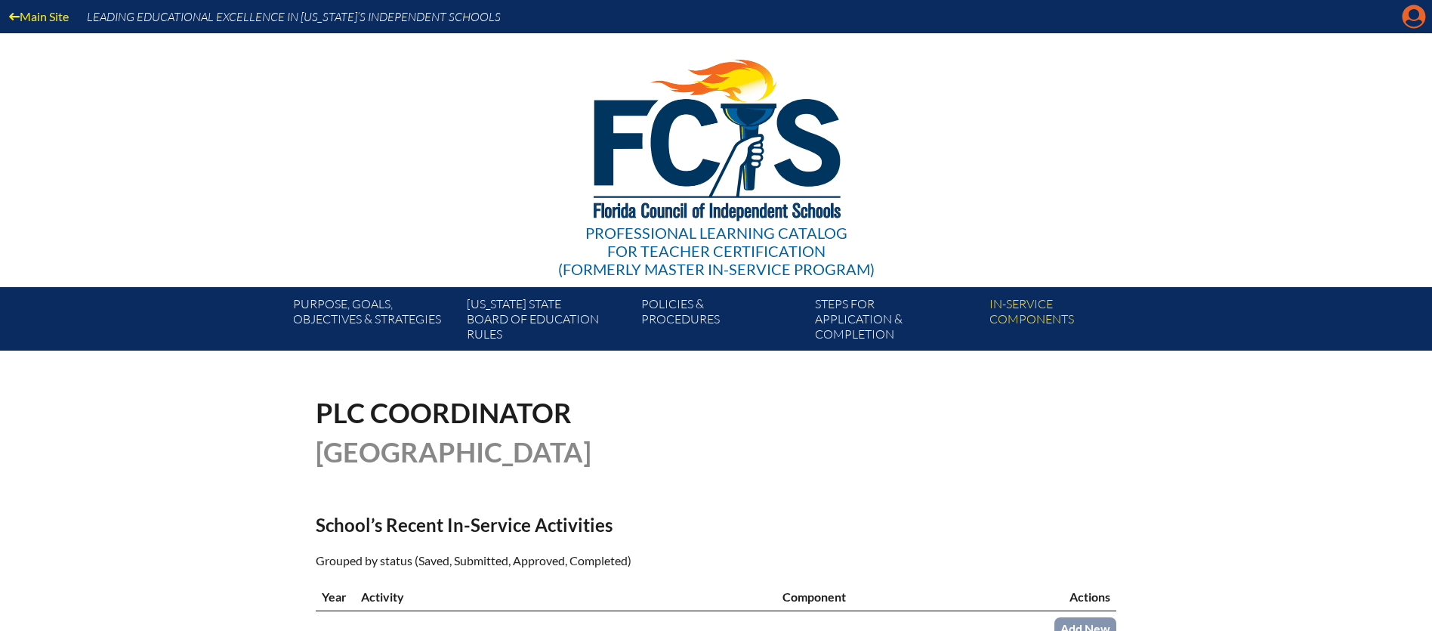
click at [1409, 26] on icon at bounding box center [1413, 16] width 23 height 23
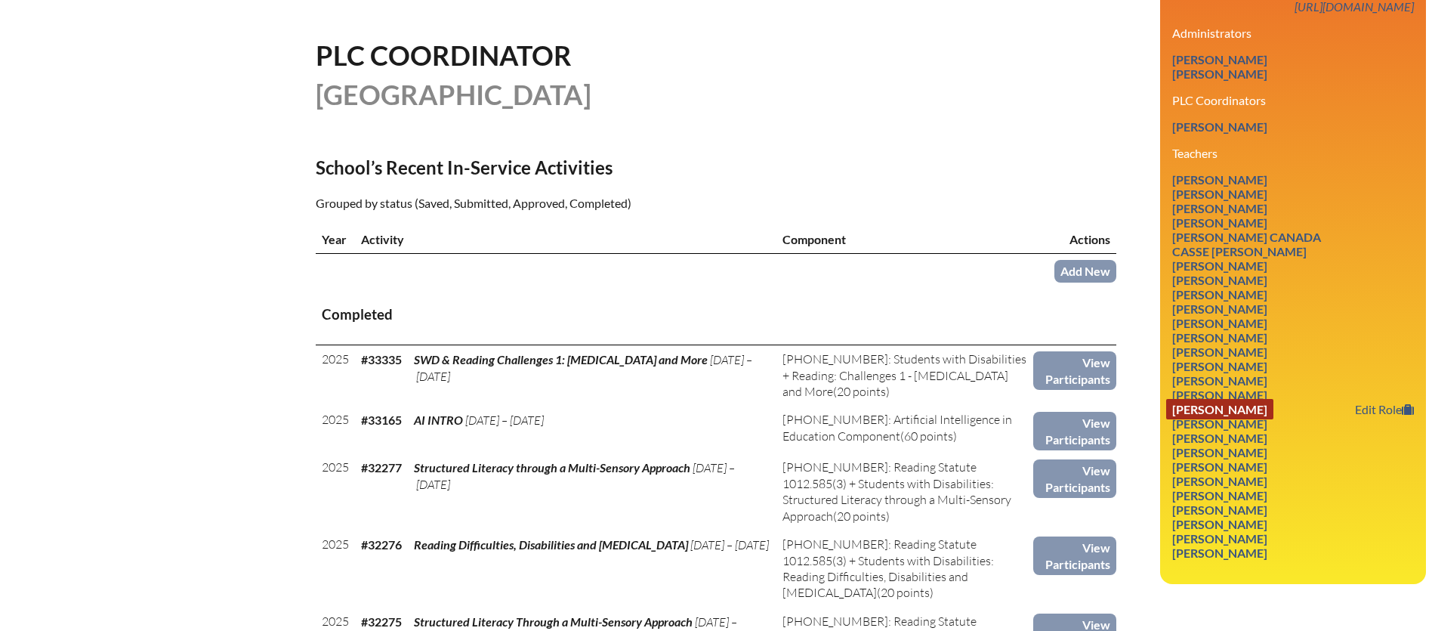
scroll to position [355, 0]
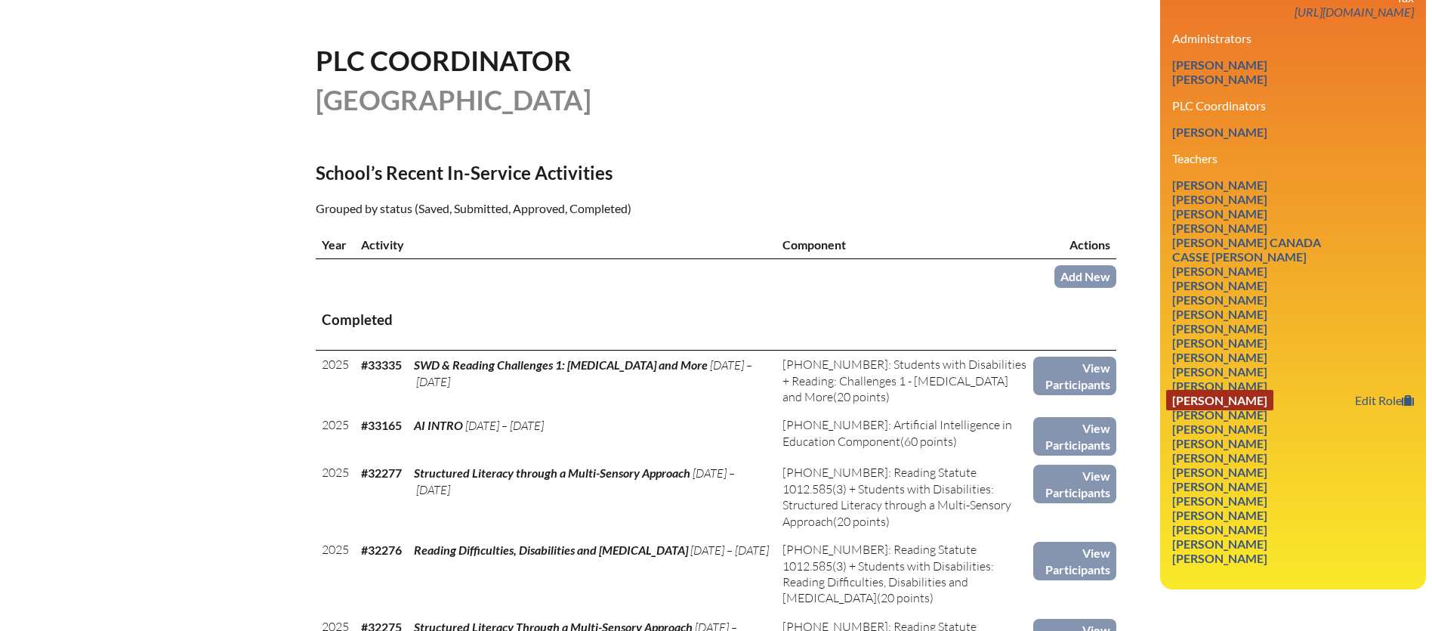
click at [1207, 390] on link "[PERSON_NAME]" at bounding box center [1219, 400] width 107 height 20
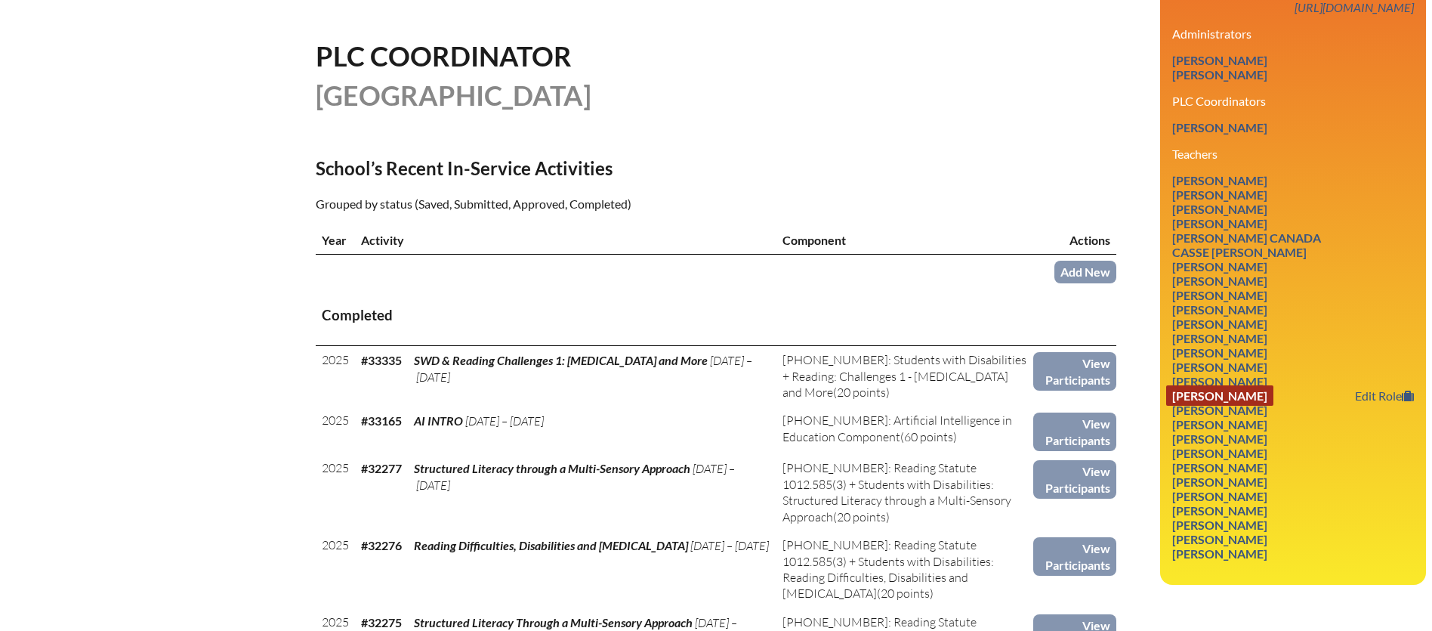
scroll to position [358, 0]
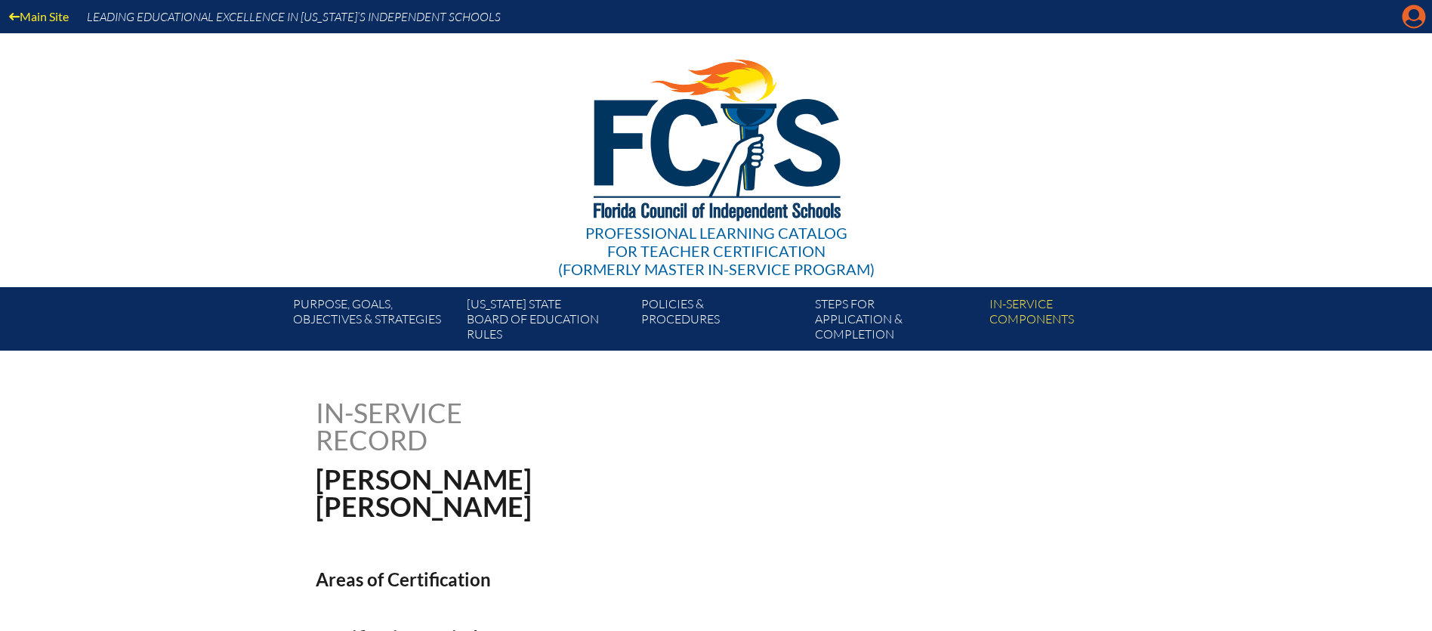
click at [1411, 15] on icon "Manage account" at bounding box center [1413, 17] width 24 height 24
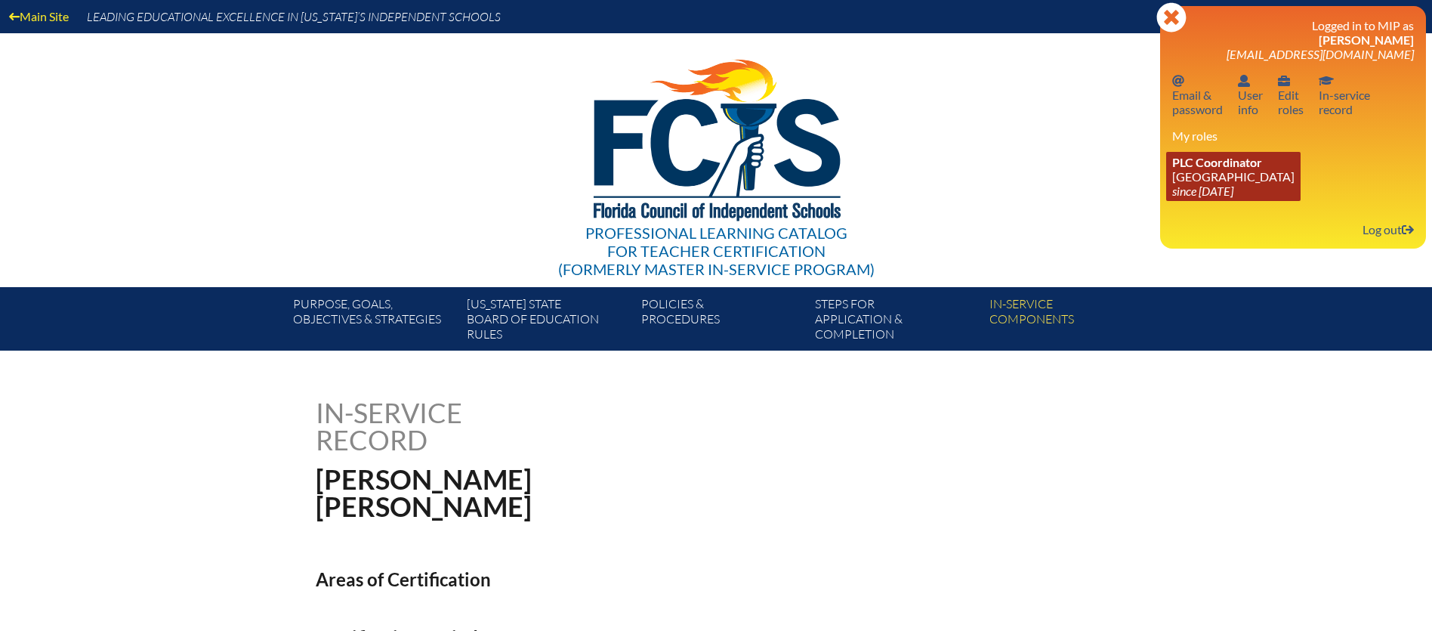
click at [1191, 171] on link "PLC Coordinator [GEOGRAPHIC_DATA] since [DATE]" at bounding box center [1233, 176] width 134 height 49
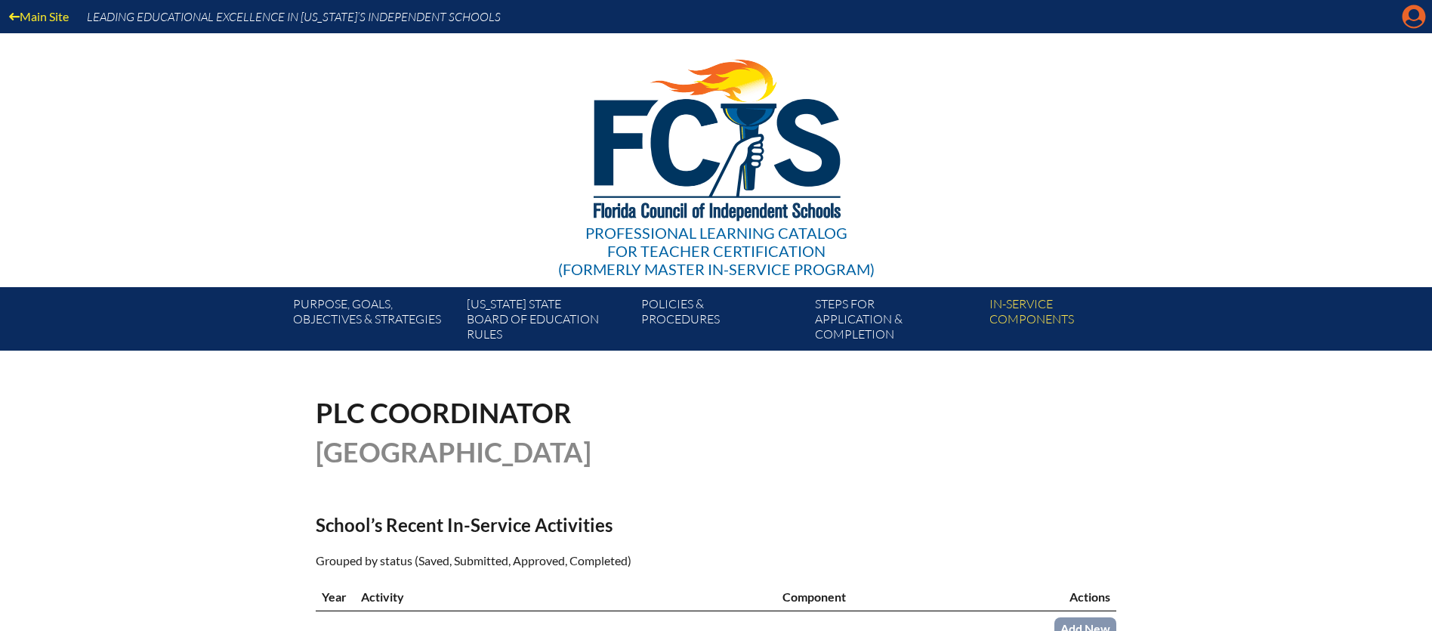
click at [1414, 20] on icon at bounding box center [1413, 16] width 23 height 23
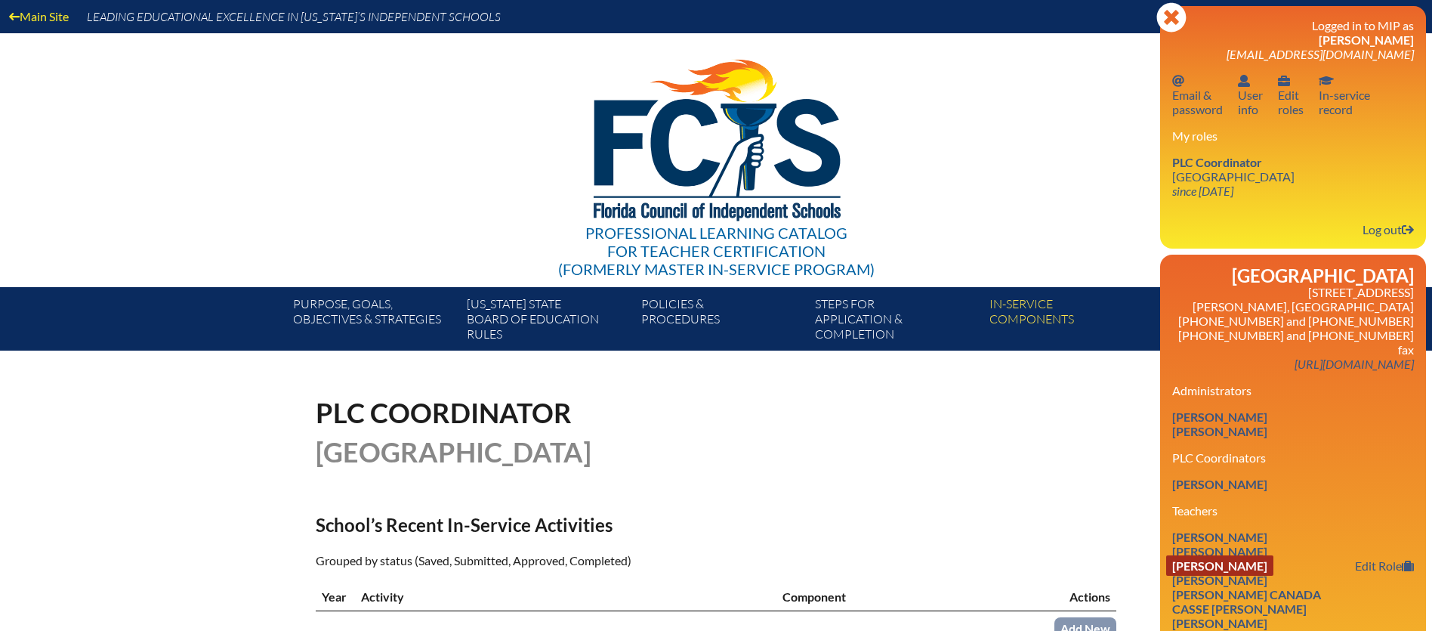
click at [1221, 555] on link "[PERSON_NAME]" at bounding box center [1219, 565] width 107 height 20
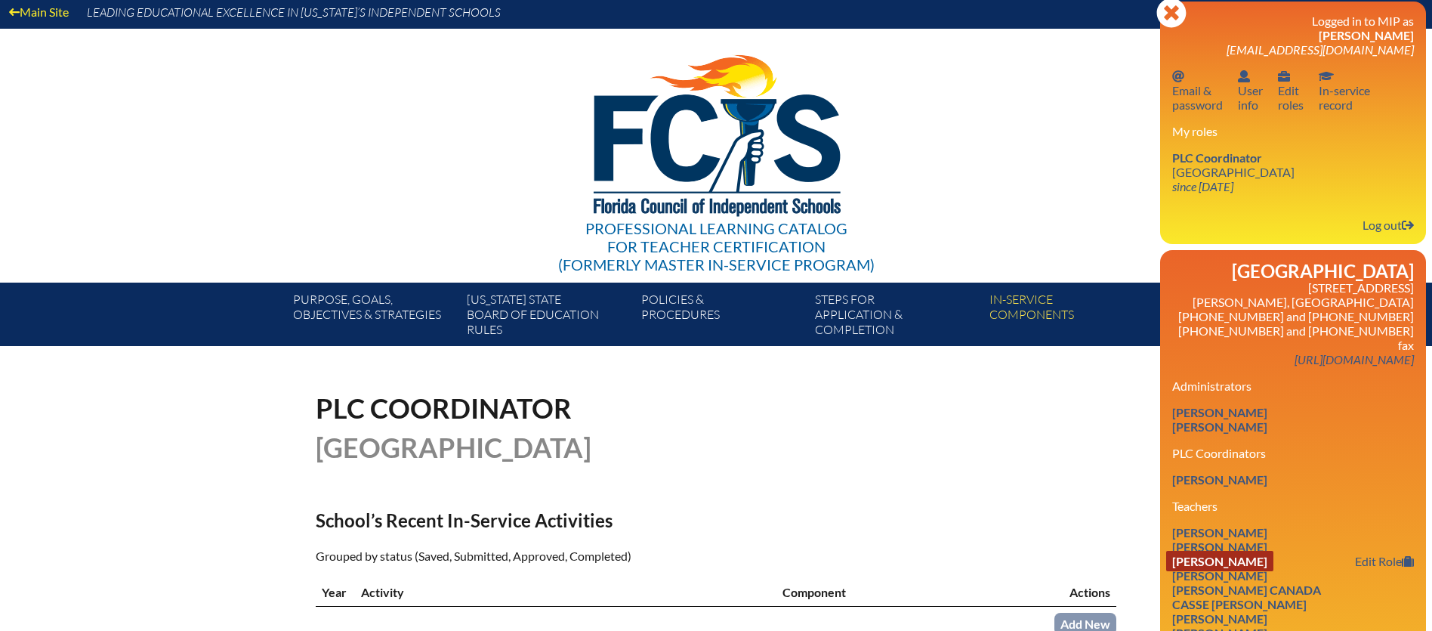
scroll to position [5, 0]
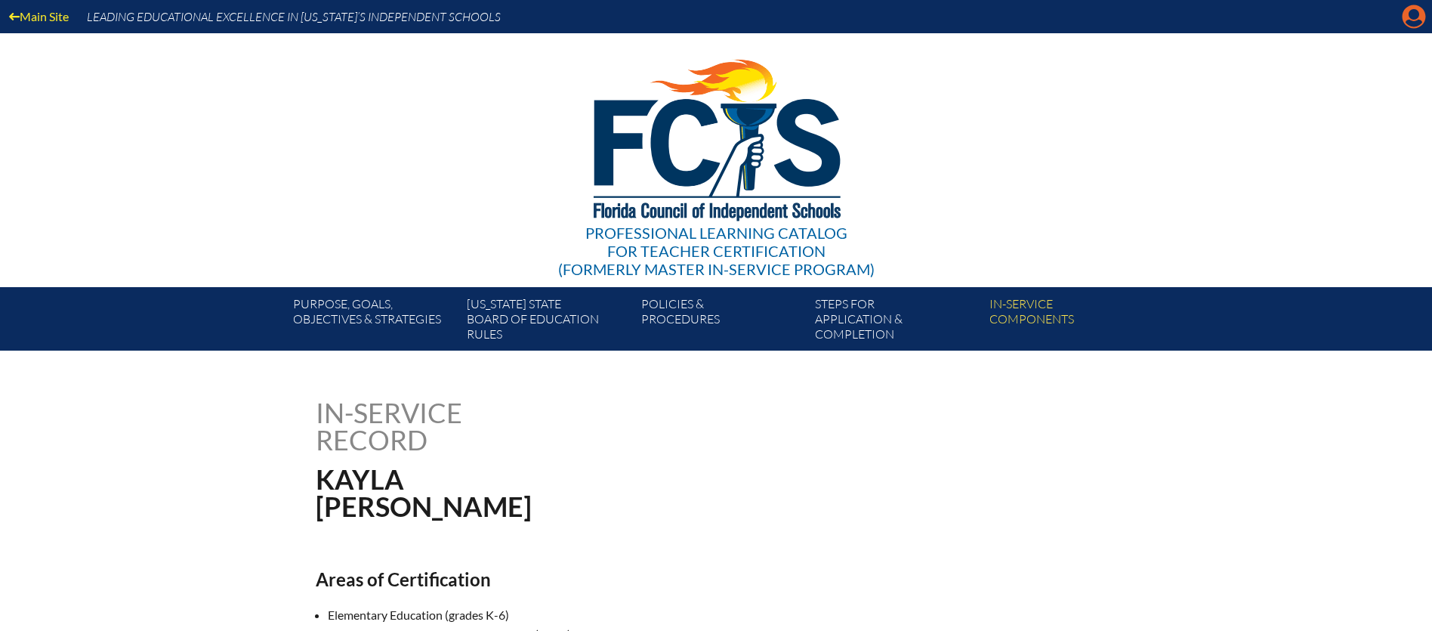
click at [1409, 17] on icon "Manage account" at bounding box center [1413, 17] width 24 height 24
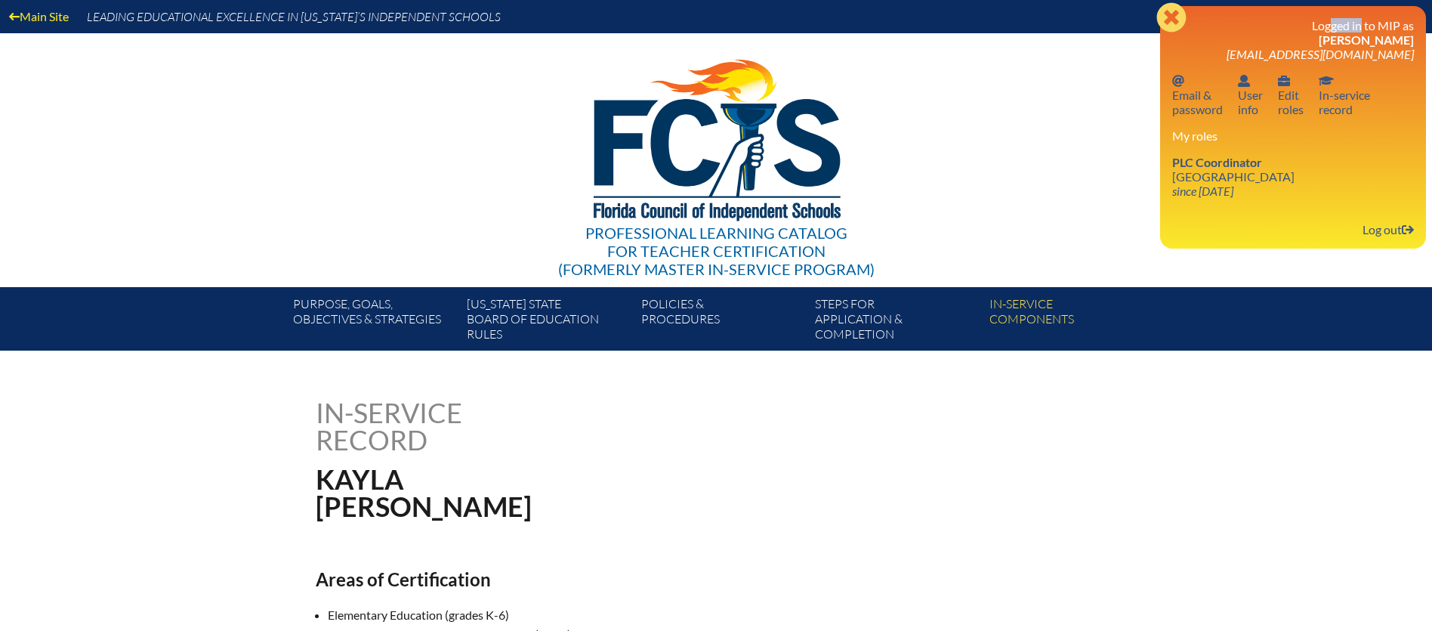
click at [1409, 17] on div "Close Manage account Logged in to MIP as [PERSON_NAME] [EMAIL_ADDRESS][DOMAIN_N…" at bounding box center [1293, 127] width 266 height 242
click at [1210, 182] on link "PLC Coordinator [GEOGRAPHIC_DATA] since [DATE]" at bounding box center [1233, 176] width 134 height 49
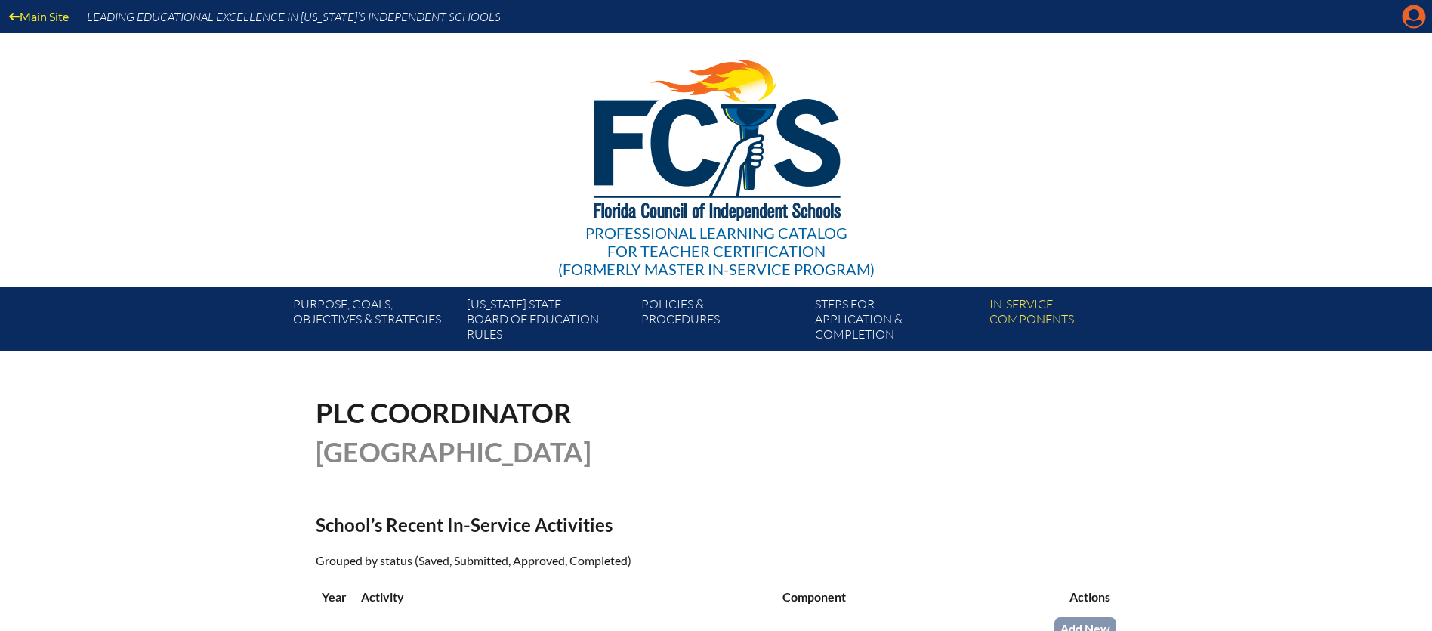
click at [1414, 21] on icon "Manage account" at bounding box center [1413, 17] width 24 height 24
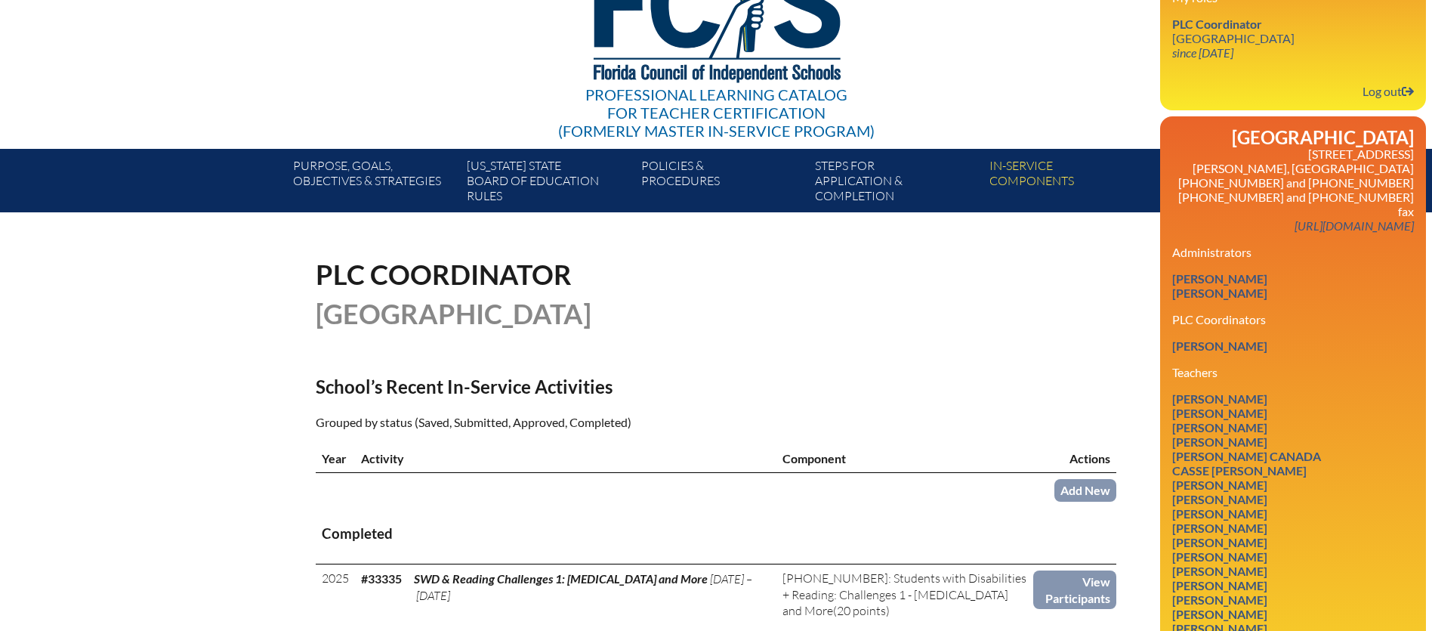
scroll to position [149, 0]
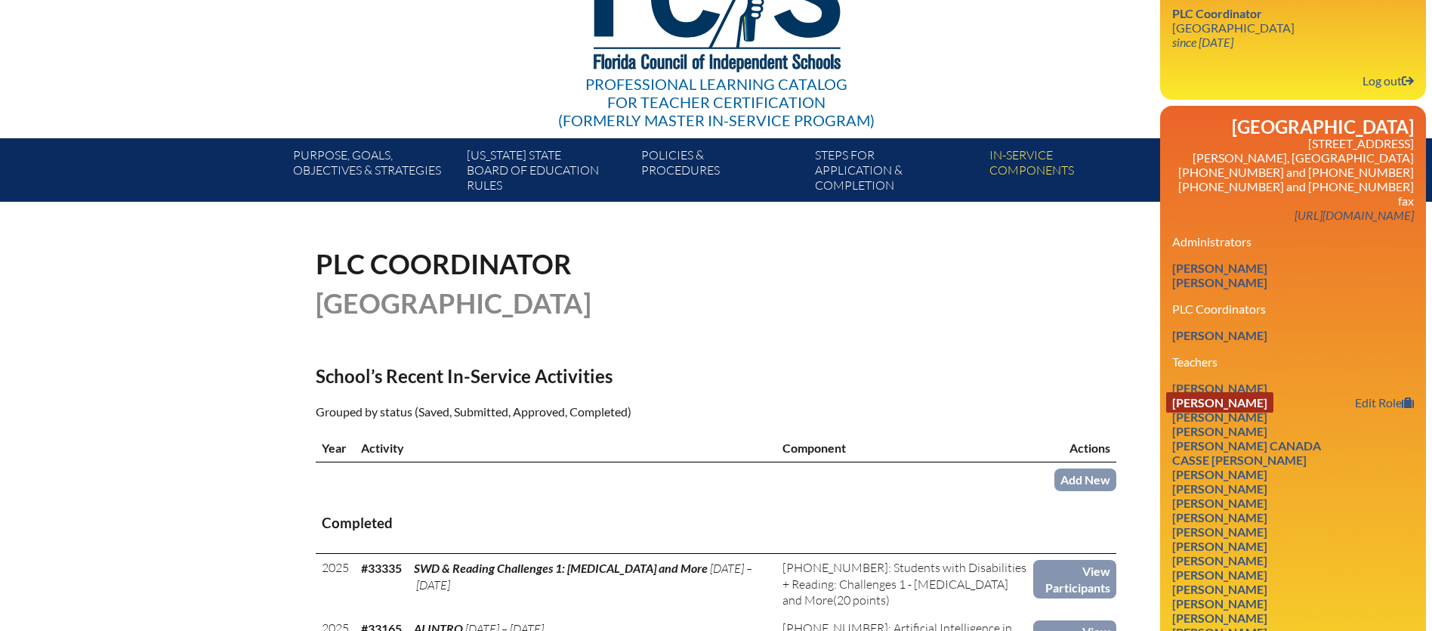
click at [1214, 392] on link "[PERSON_NAME]" at bounding box center [1219, 402] width 107 height 20
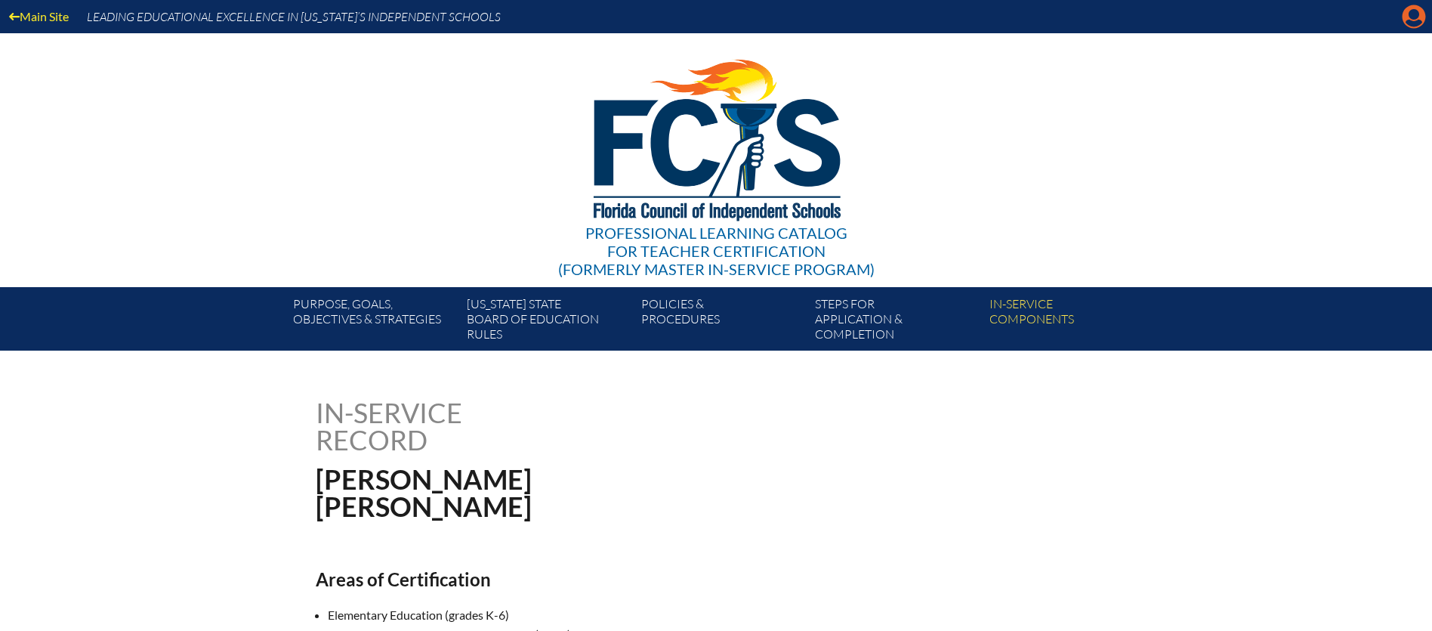
click at [1411, 18] on icon at bounding box center [1413, 16] width 23 height 23
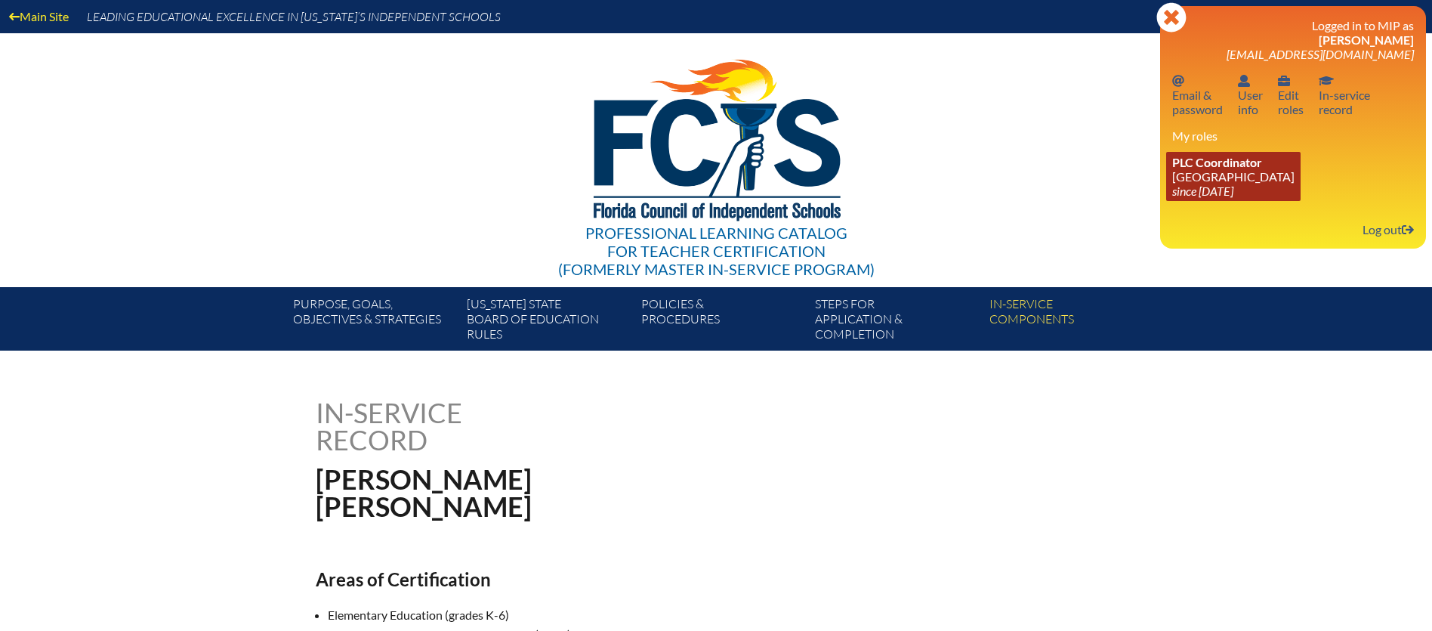
click at [1203, 174] on link "PLC Coordinator [GEOGRAPHIC_DATA] since [DATE]" at bounding box center [1233, 176] width 134 height 49
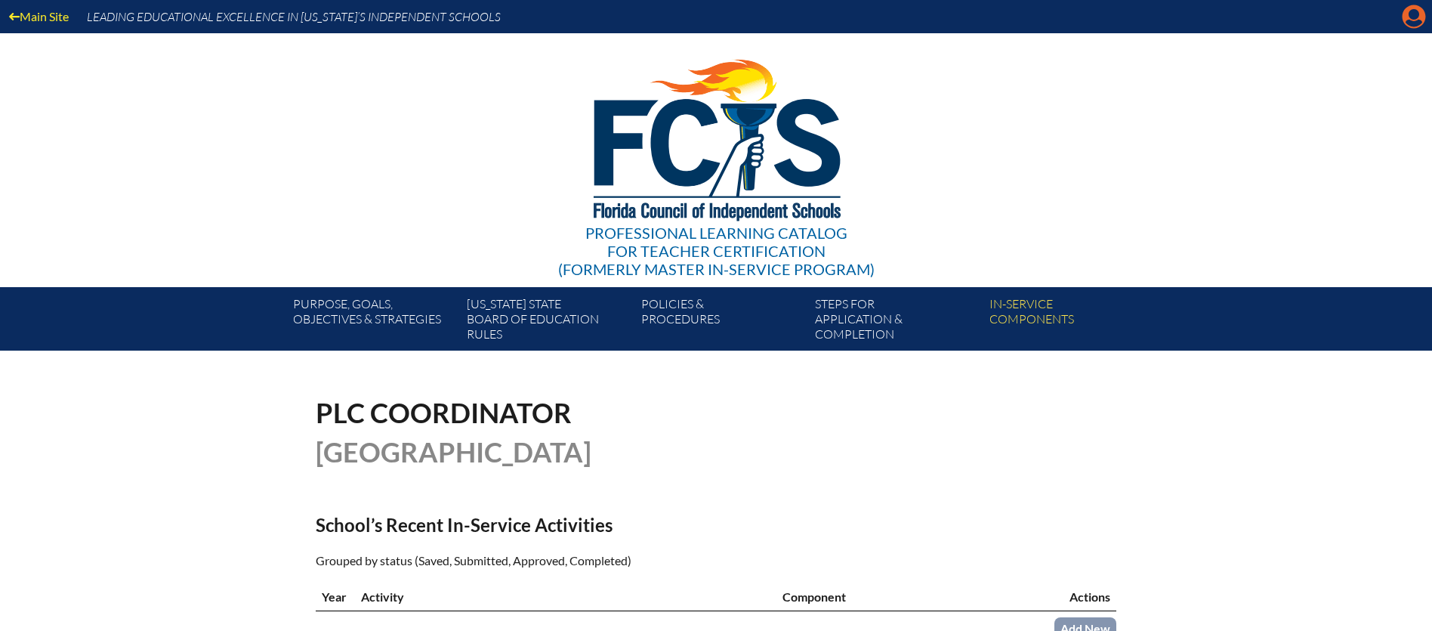
click at [1411, 21] on icon "Manage account" at bounding box center [1413, 17] width 24 height 24
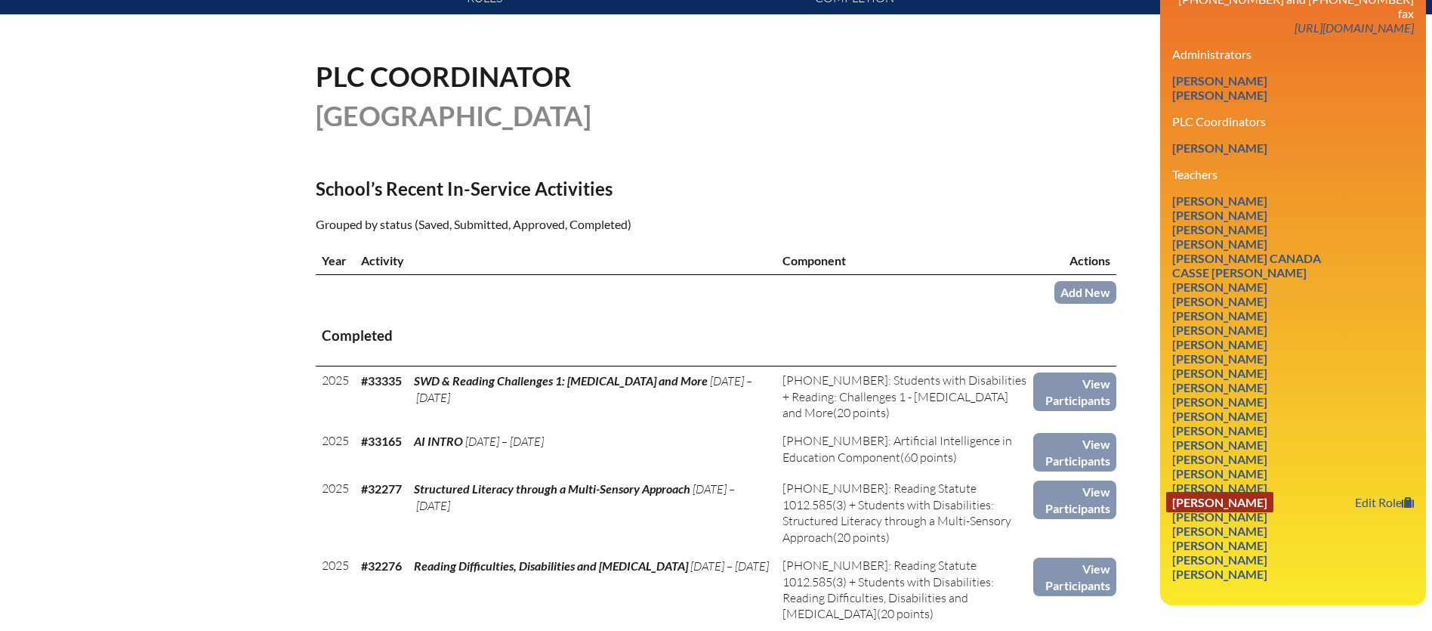
scroll to position [337, 0]
click at [1230, 448] on link "[PERSON_NAME]" at bounding box center [1219, 458] width 107 height 20
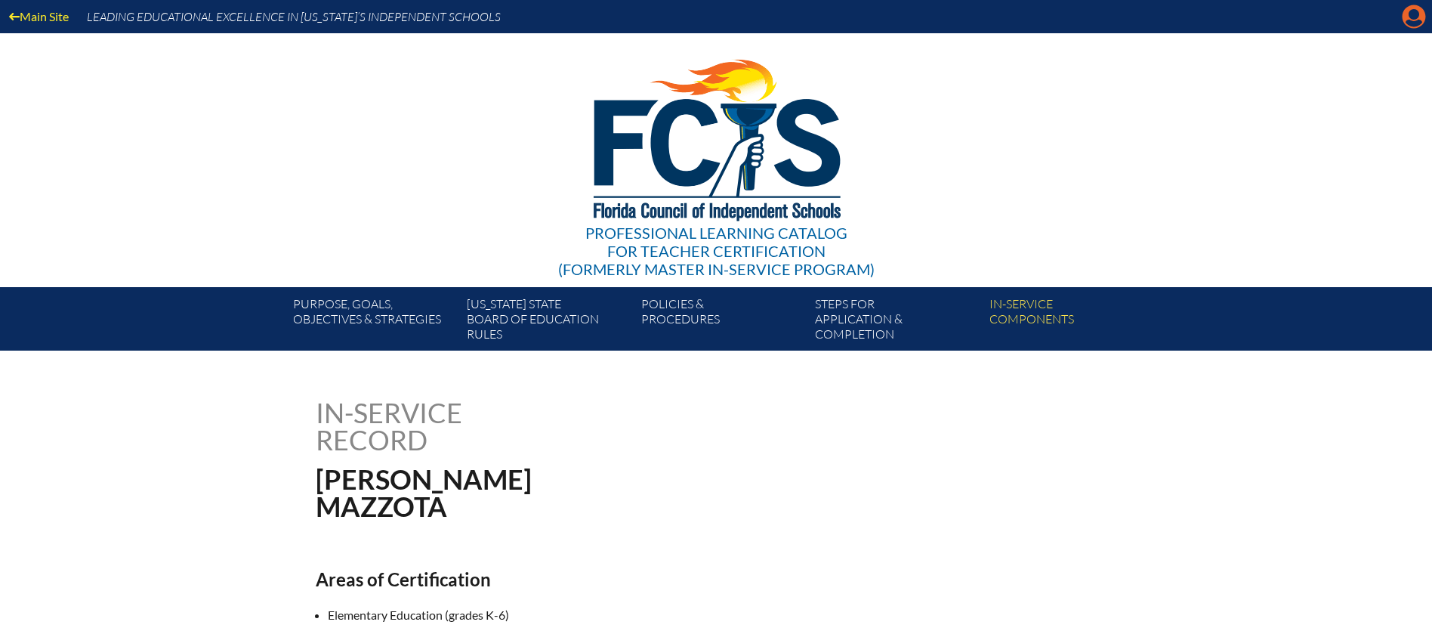
click at [1411, 19] on icon at bounding box center [1413, 16] width 23 height 23
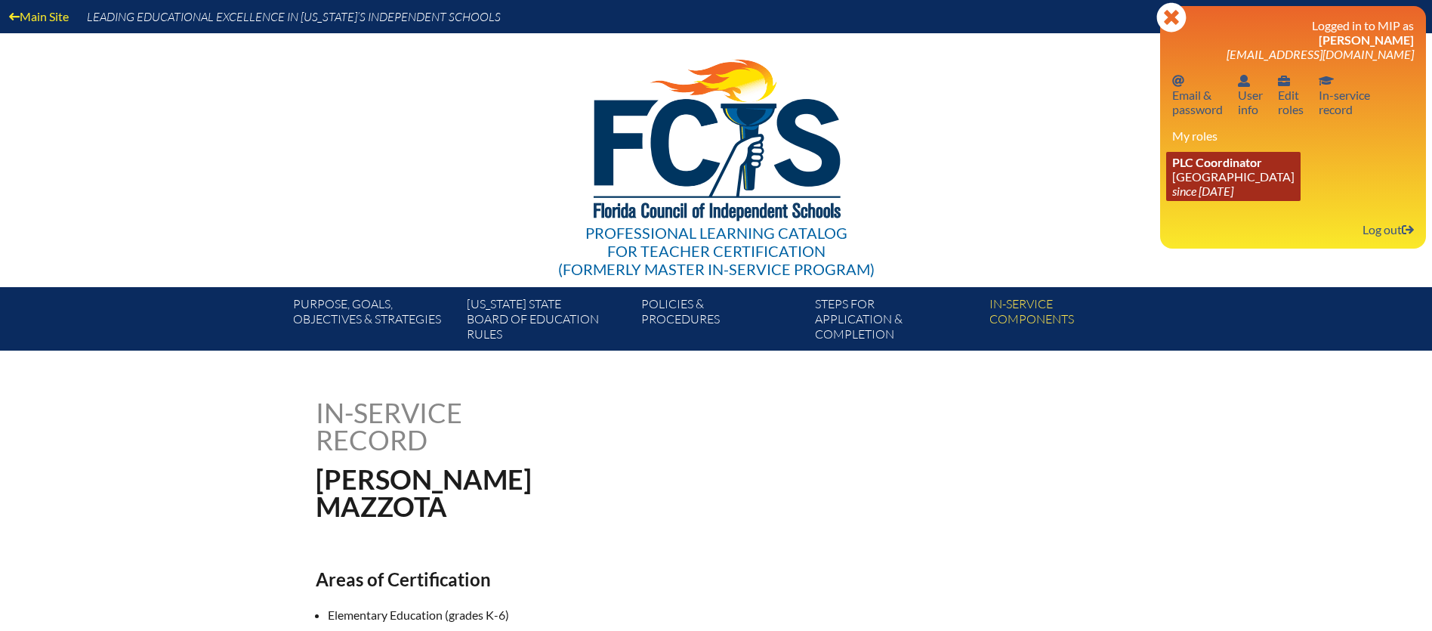
click at [1213, 183] on icon "since [DATE]" at bounding box center [1202, 190] width 61 height 14
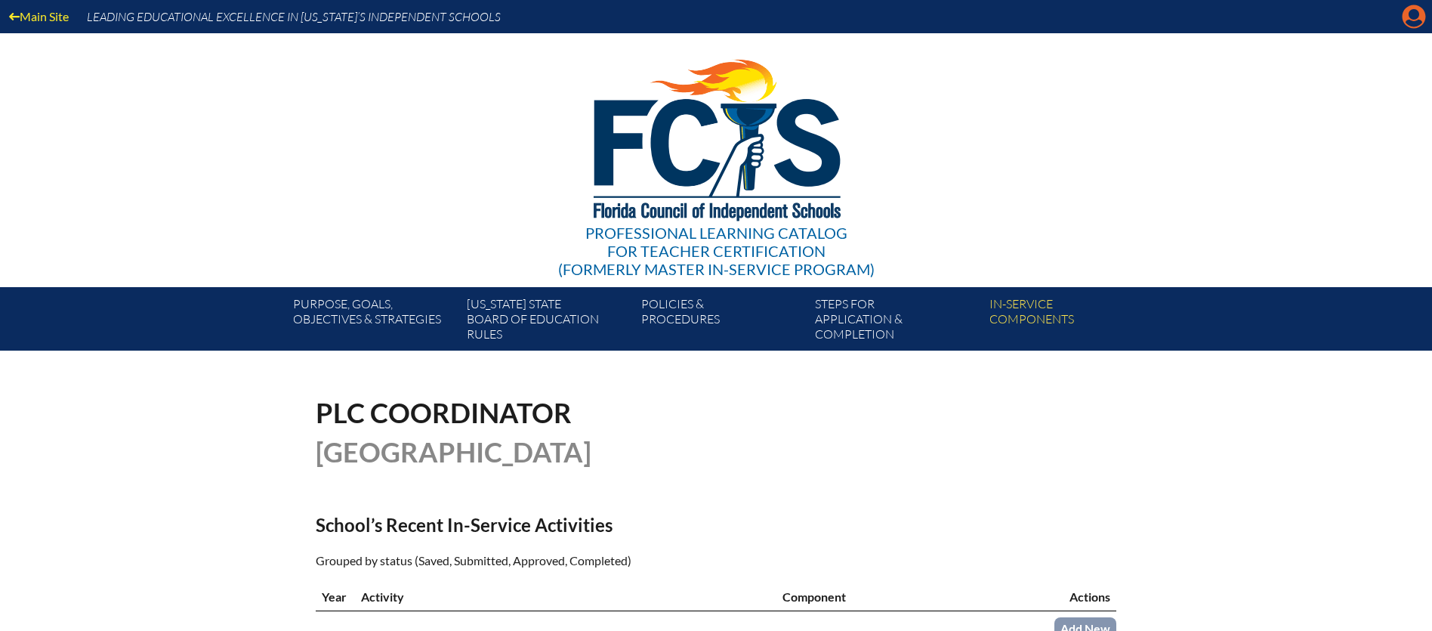
click at [1418, 16] on icon "Manage account" at bounding box center [1413, 17] width 24 height 24
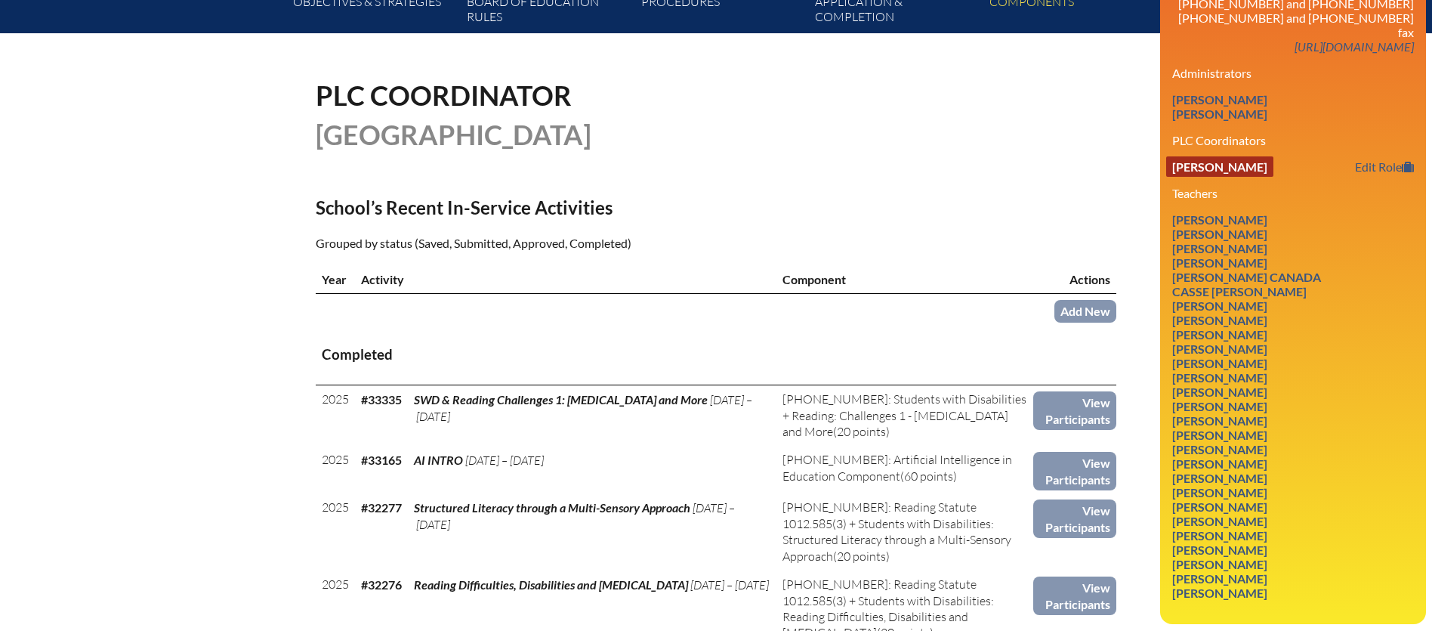
scroll to position [324, 0]
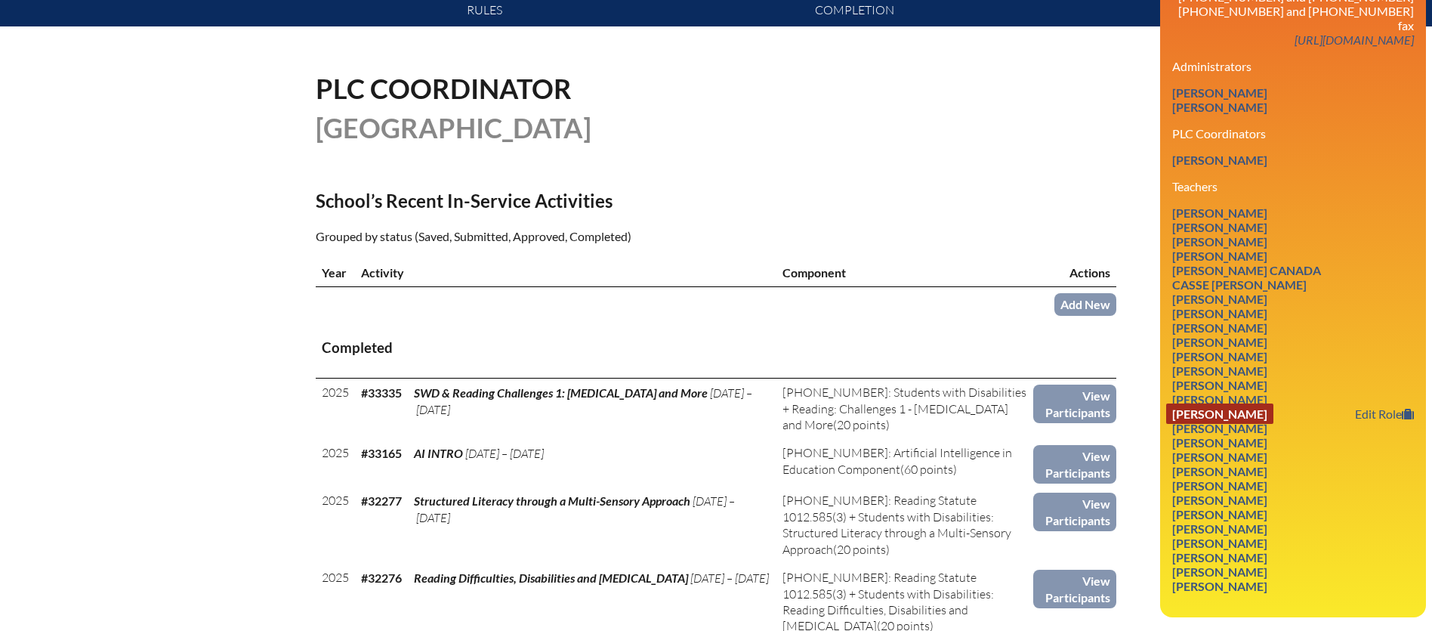
click at [1182, 403] on link "[PERSON_NAME]" at bounding box center [1219, 413] width 107 height 20
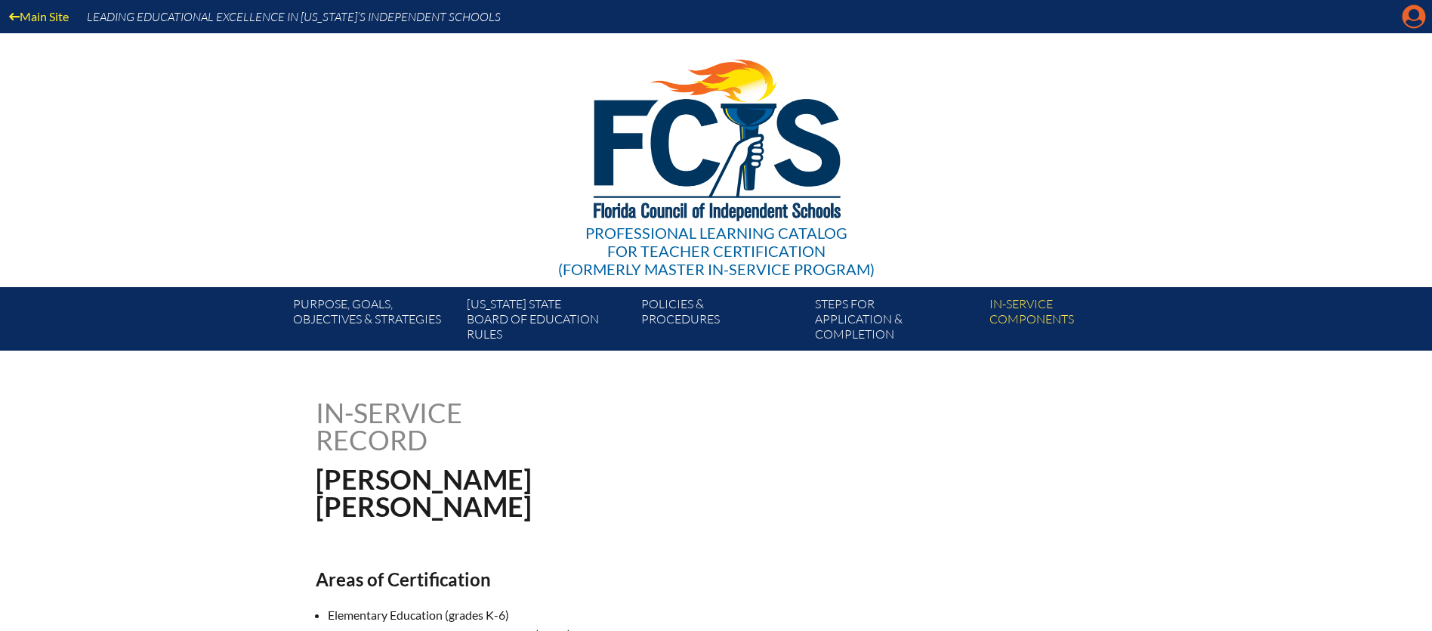
click at [1417, 20] on icon at bounding box center [1413, 16] width 23 height 23
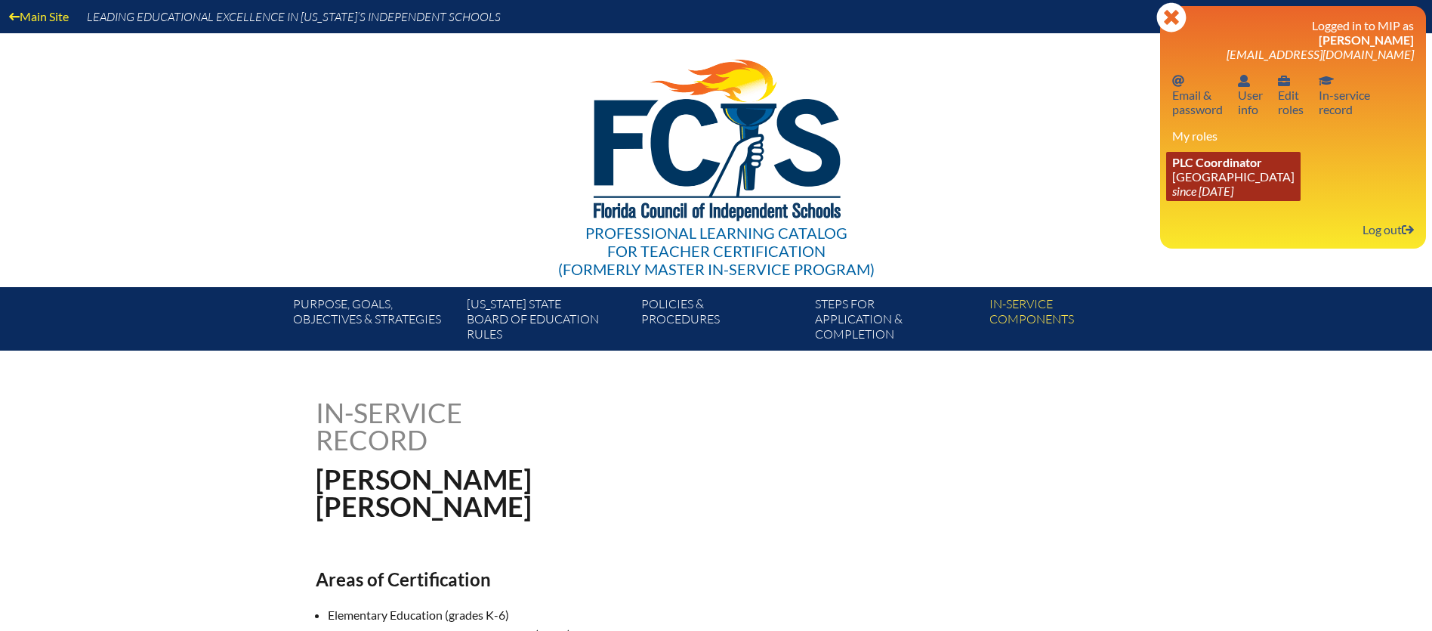
click at [1231, 171] on link "PLC Coordinator Pine School since 2025 Feb 18" at bounding box center [1233, 176] width 134 height 49
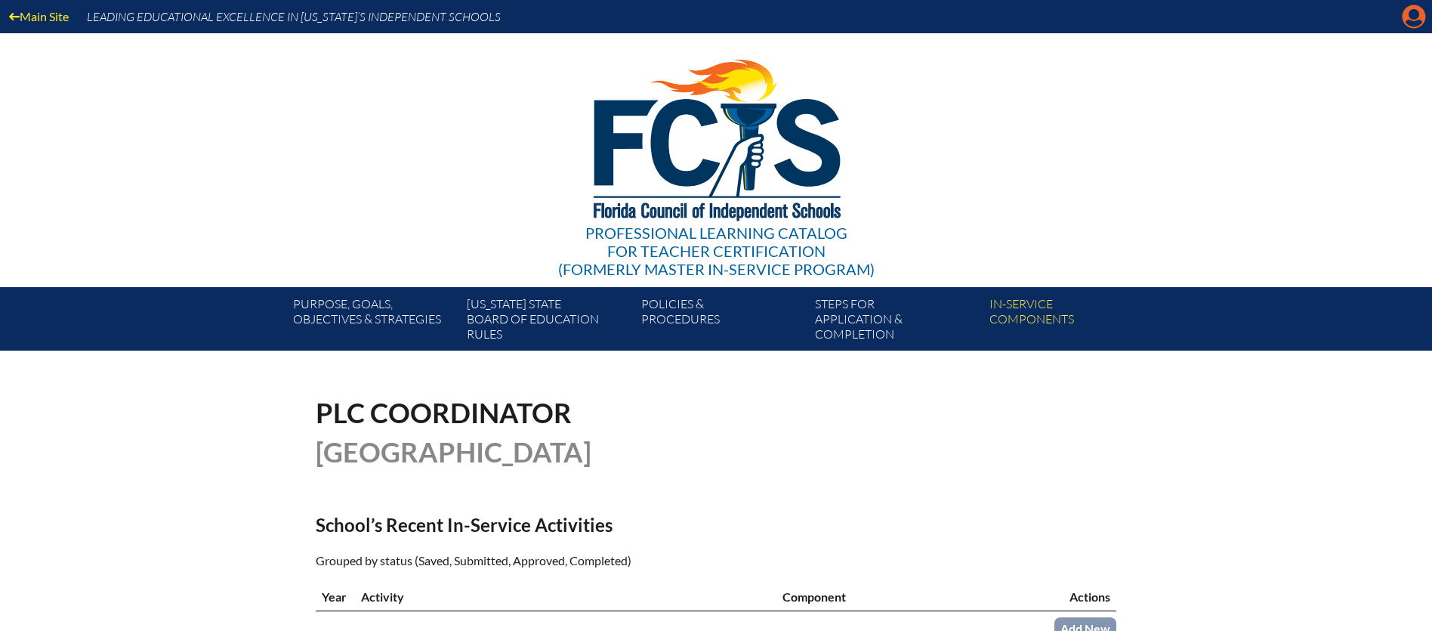
click at [1403, 20] on icon at bounding box center [1413, 16] width 23 height 23
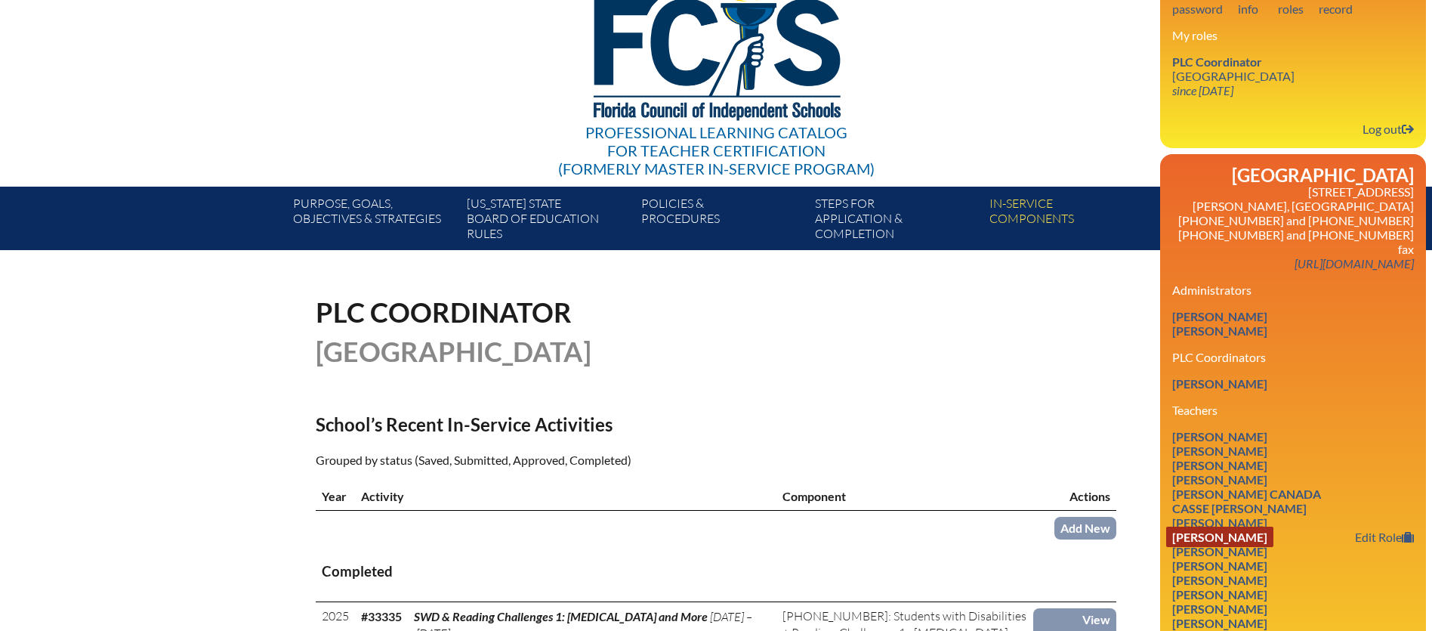
scroll to position [105, 0]
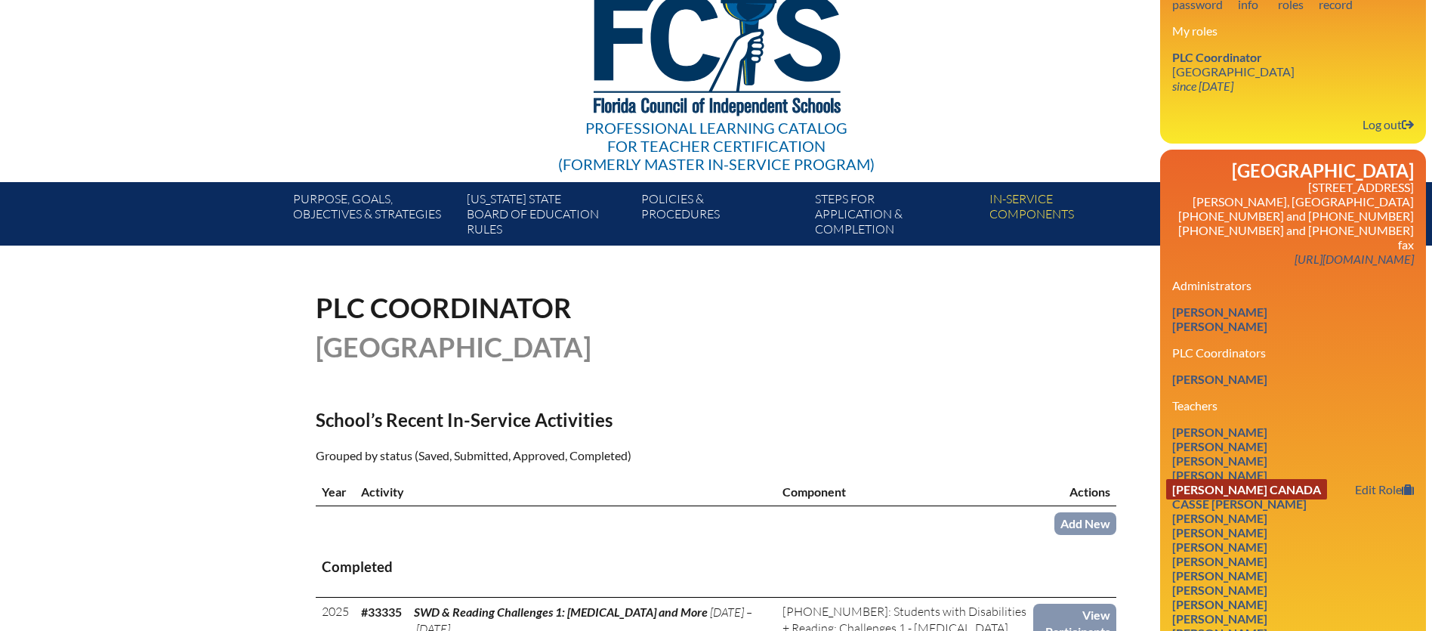
click at [1222, 479] on link "Tracy Canada" at bounding box center [1246, 489] width 161 height 20
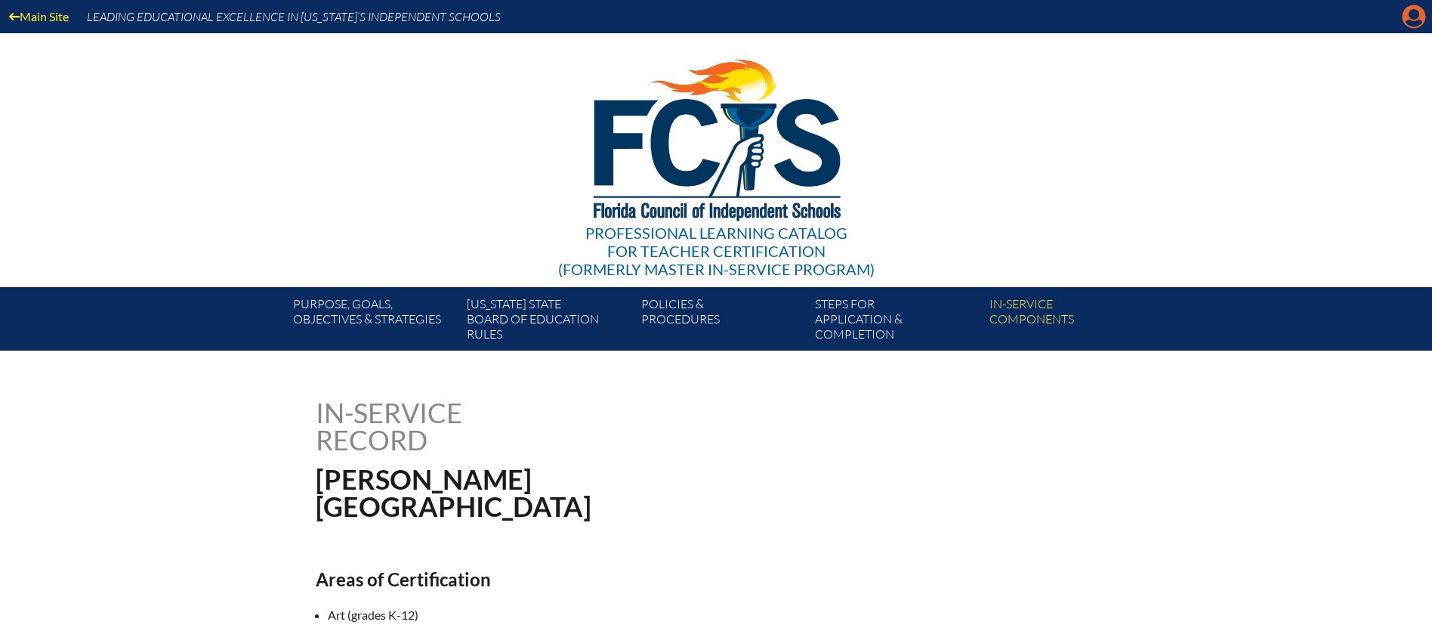
click at [1411, 20] on icon at bounding box center [1413, 16] width 23 height 23
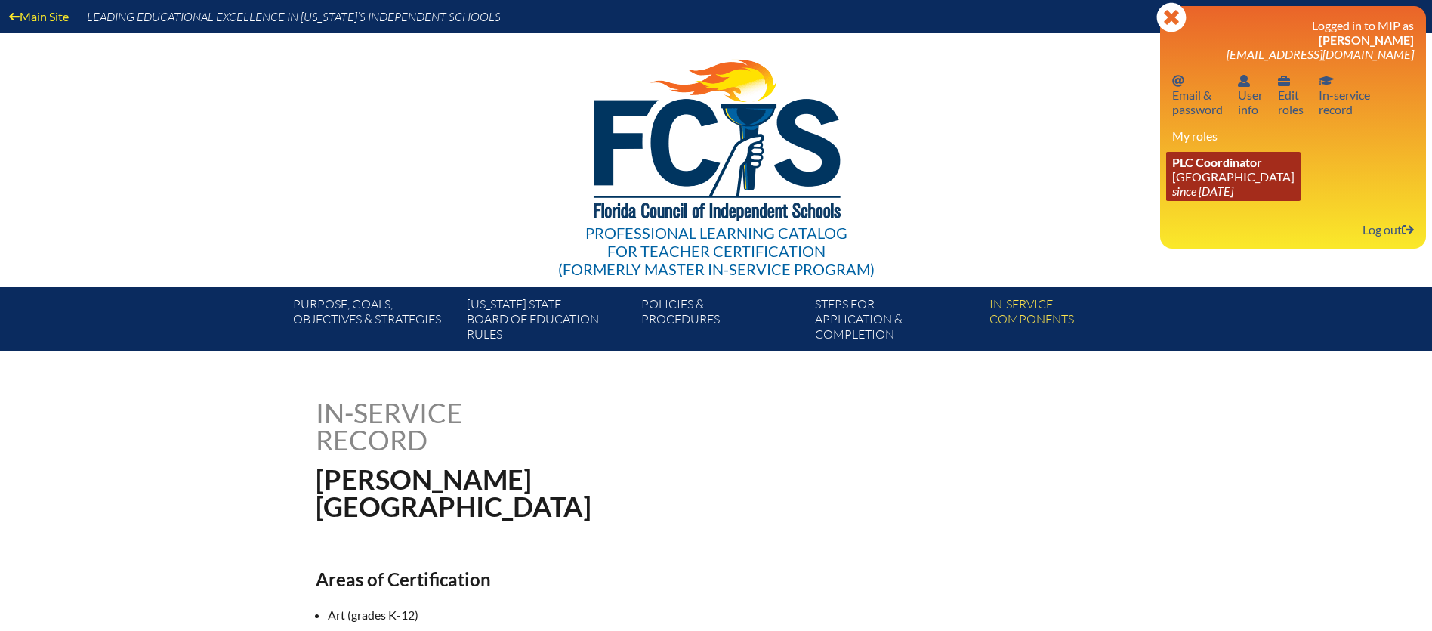
click at [1225, 181] on link "PLC Coordinator Pine School since 2025 Feb 18" at bounding box center [1233, 176] width 134 height 49
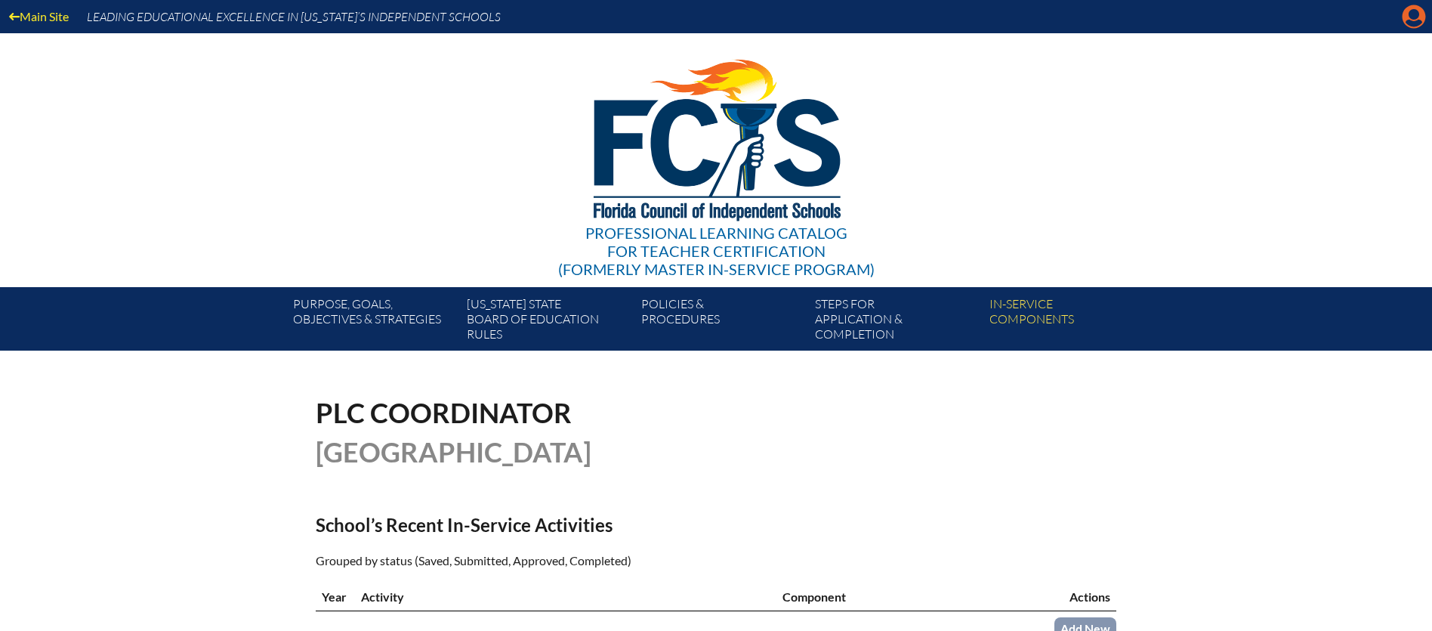
click at [1409, 20] on icon "Manage account" at bounding box center [1413, 17] width 24 height 24
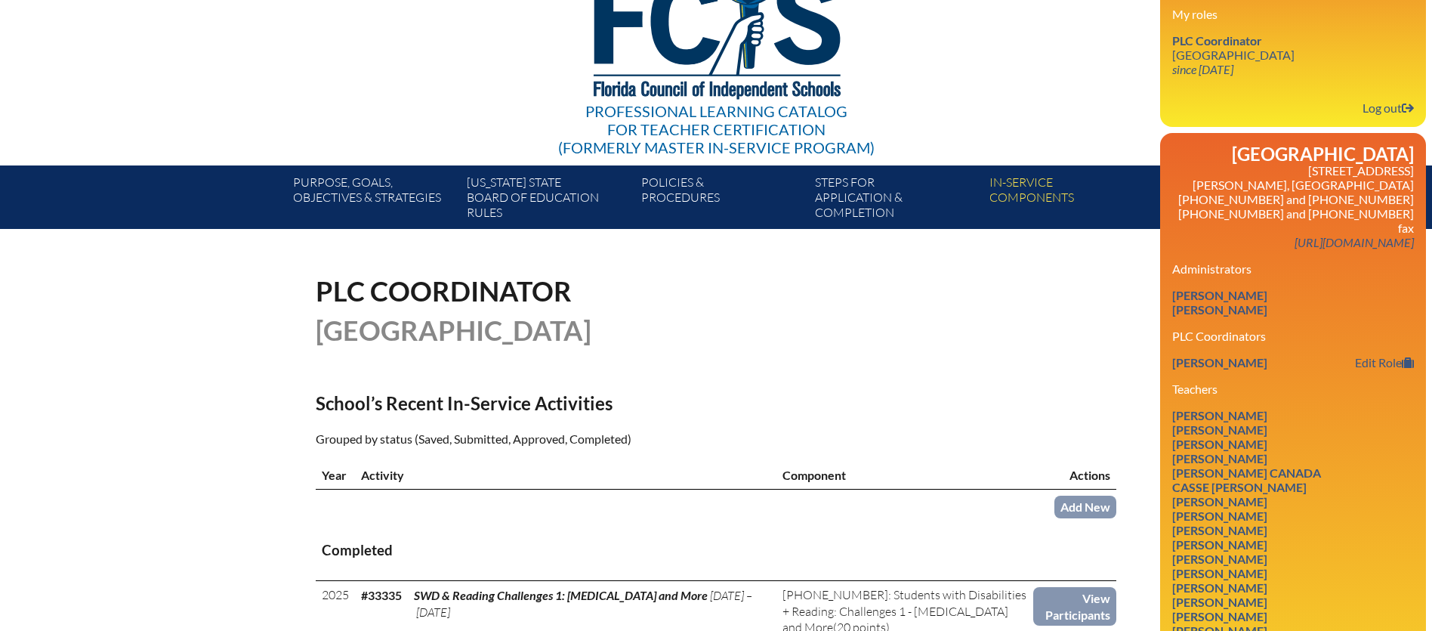
scroll to position [142, 0]
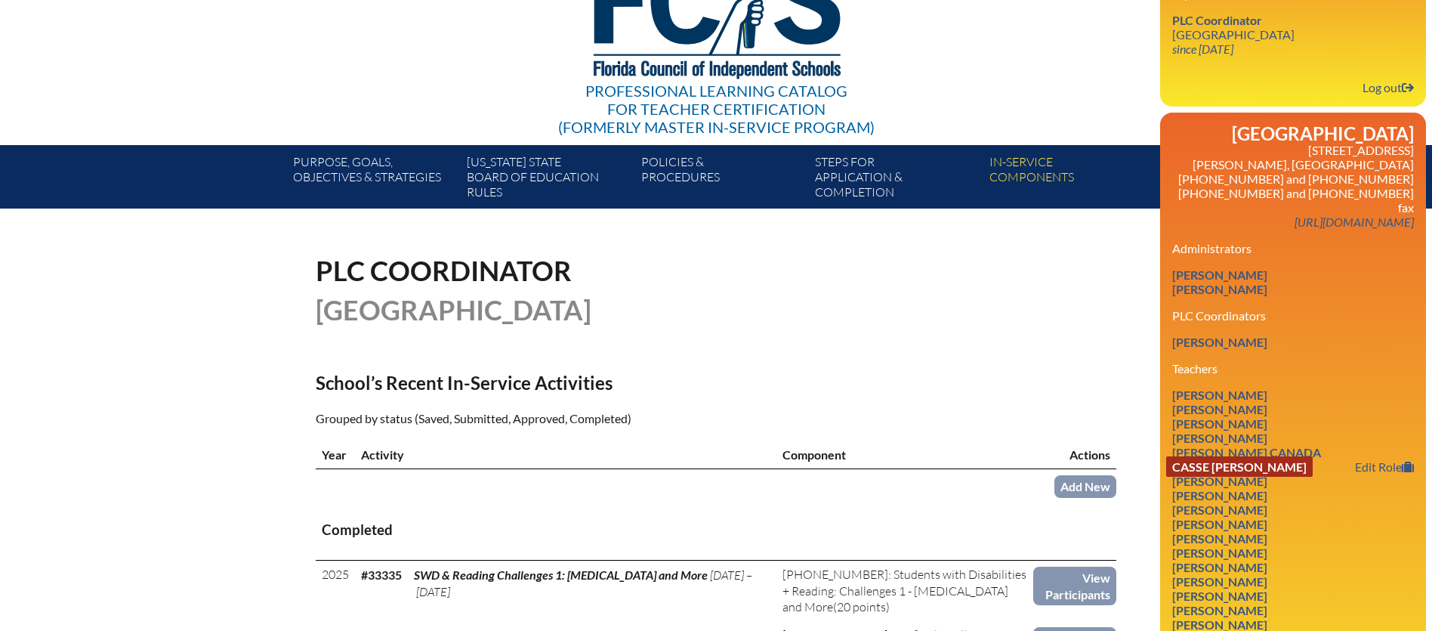
click at [1198, 456] on link "Casse Erin Carling" at bounding box center [1239, 466] width 146 height 20
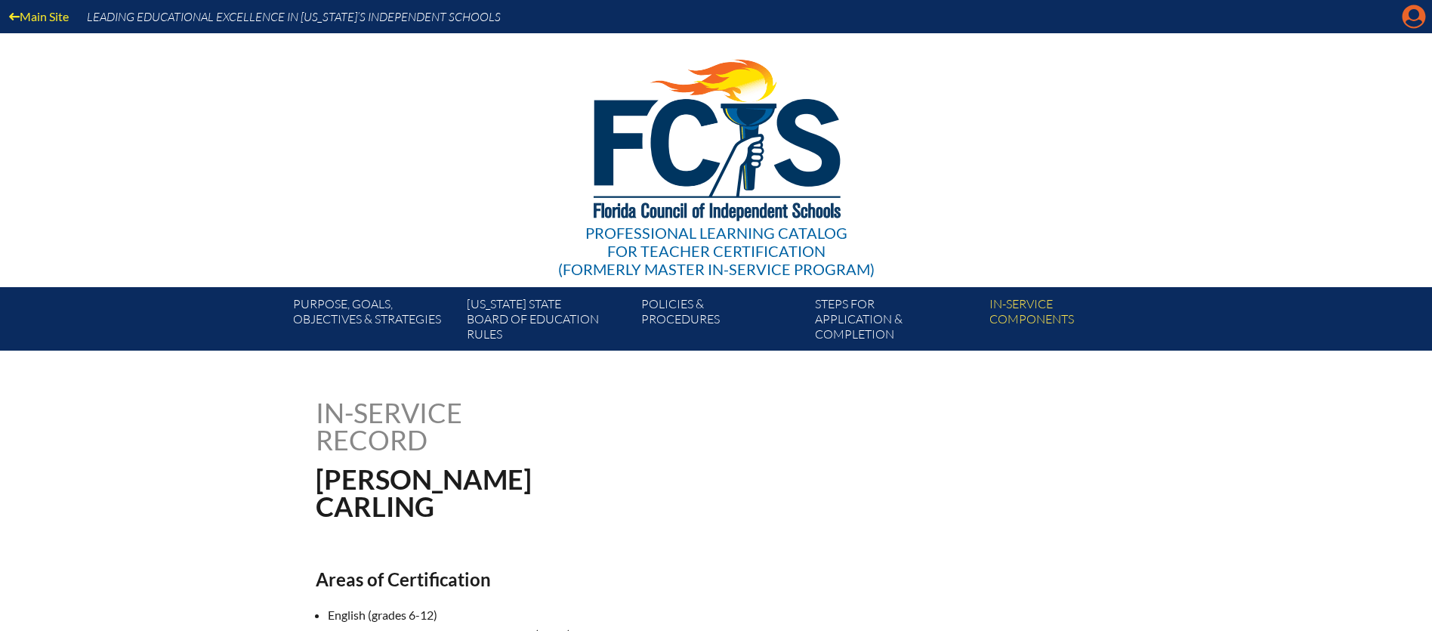
click at [1415, 23] on icon "Manage account" at bounding box center [1413, 17] width 24 height 24
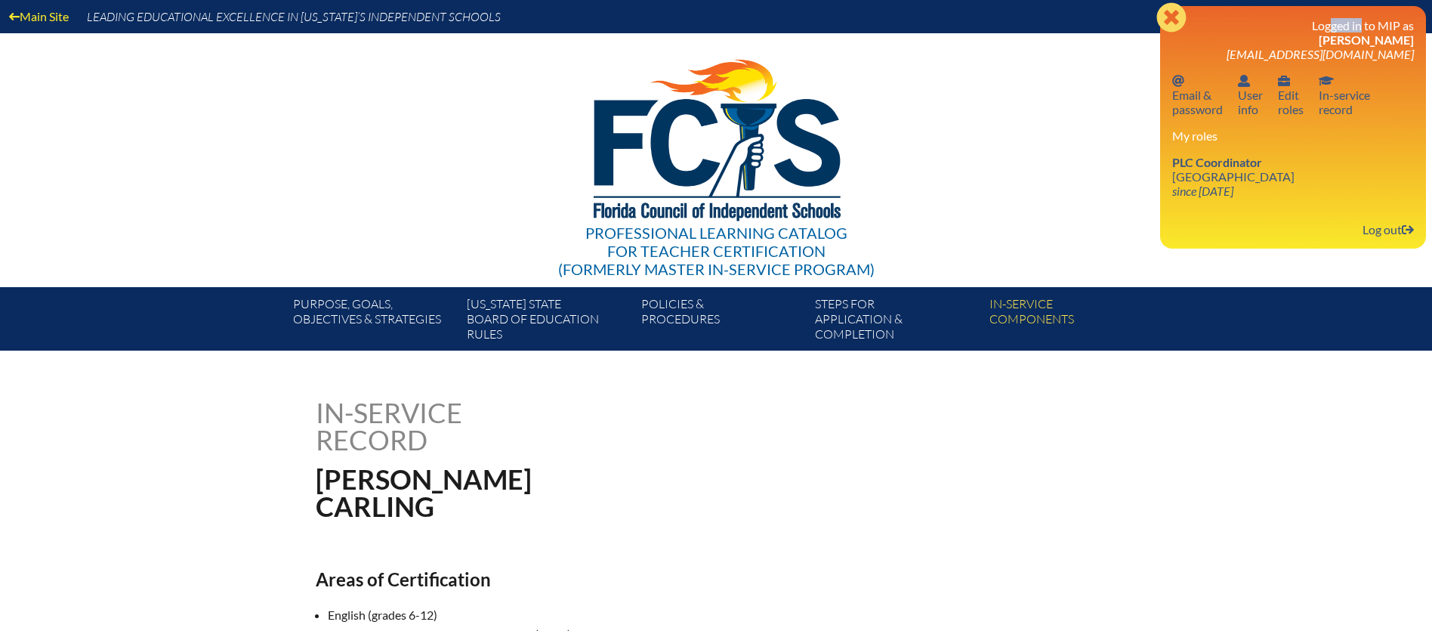
click at [1415, 23] on div "Close Manage account Logged in to MIP as Paula Keeton PKeeton@ThePineSchool.org…" at bounding box center [1293, 127] width 266 height 242
click at [1226, 170] on link "PLC Coordinator Pine School since 2025 Feb 18" at bounding box center [1233, 176] width 134 height 49
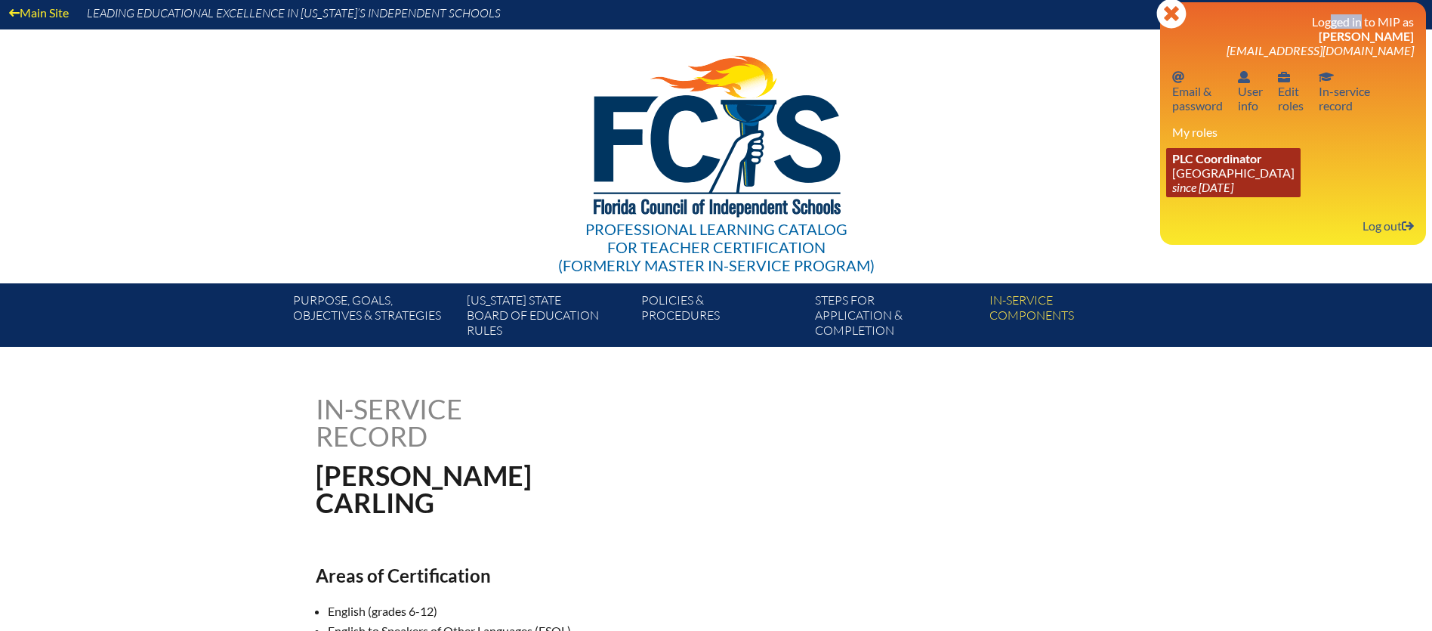
scroll to position [1, 0]
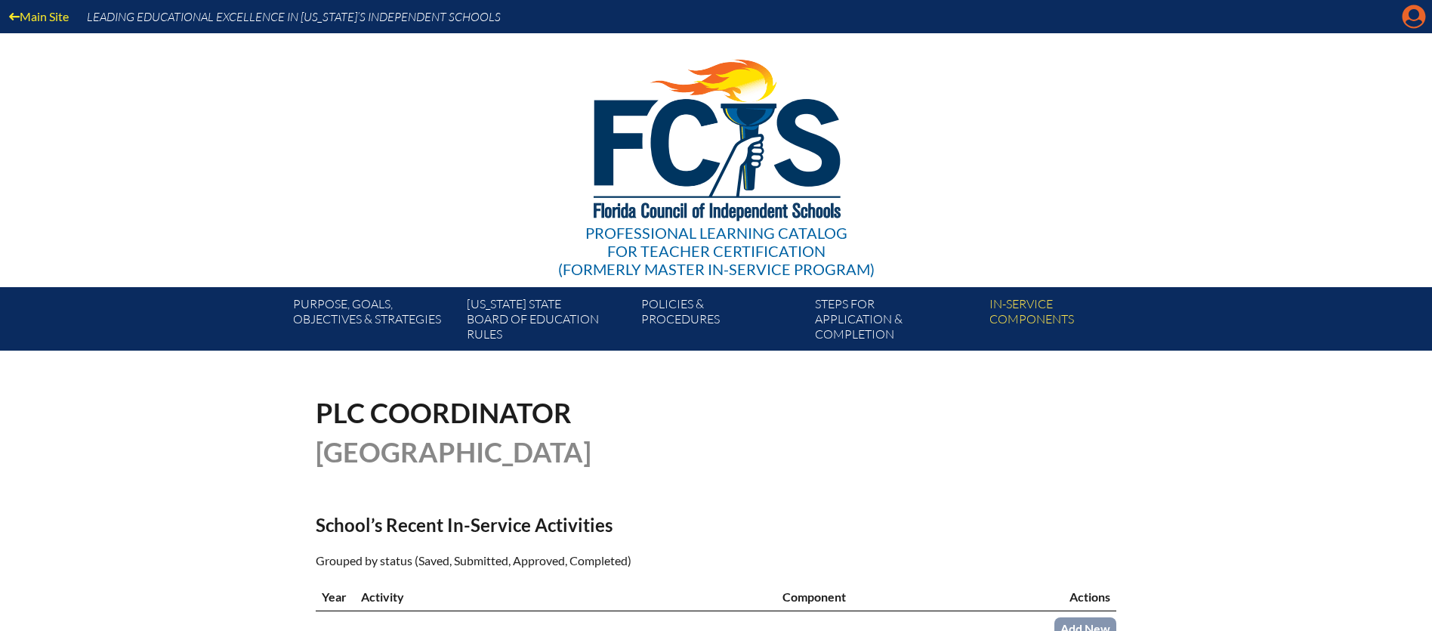
click at [1414, 23] on icon "Manage account" at bounding box center [1413, 17] width 24 height 24
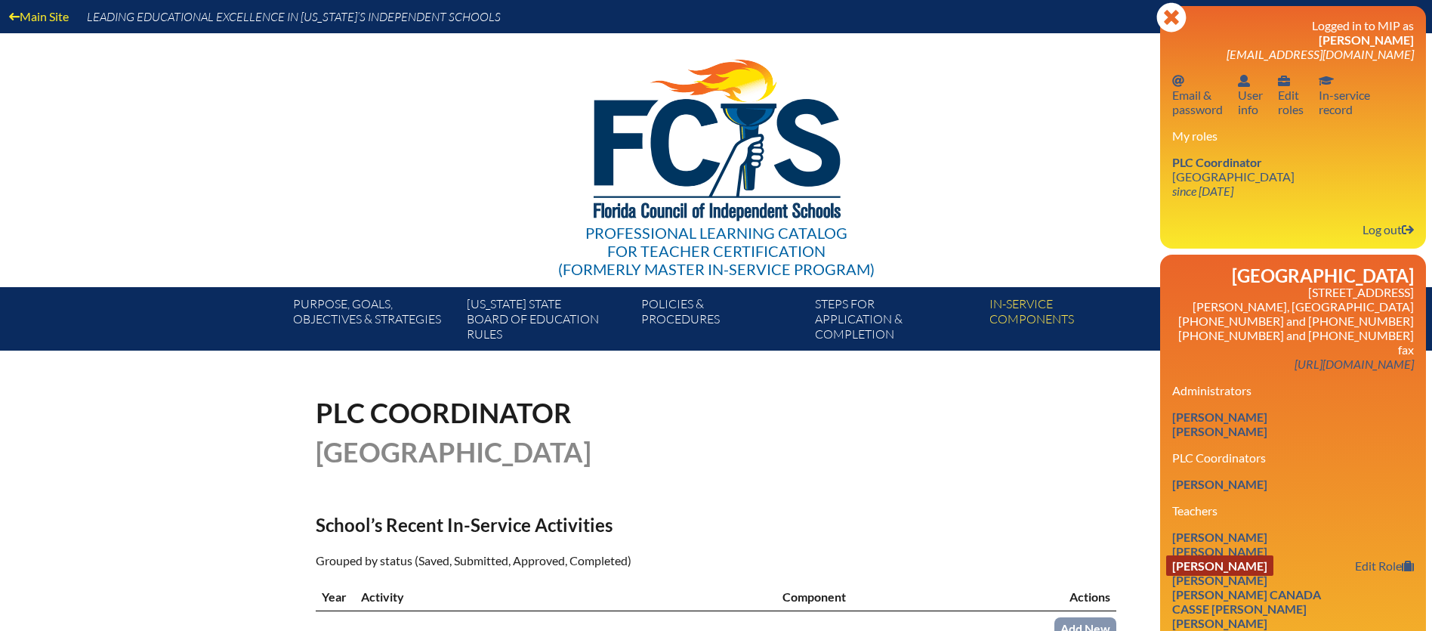
click at [1219, 555] on link "Kayla Berger" at bounding box center [1219, 565] width 107 height 20
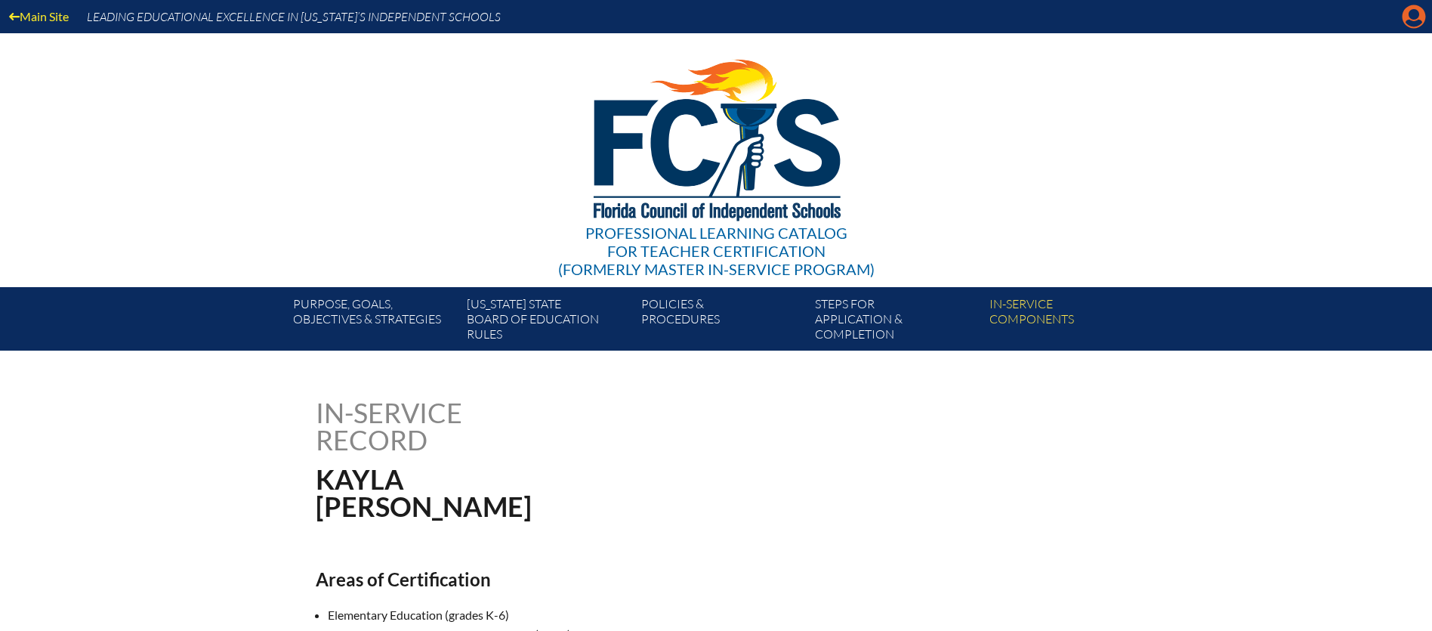
click at [1411, 21] on icon "Manage account" at bounding box center [1413, 17] width 24 height 24
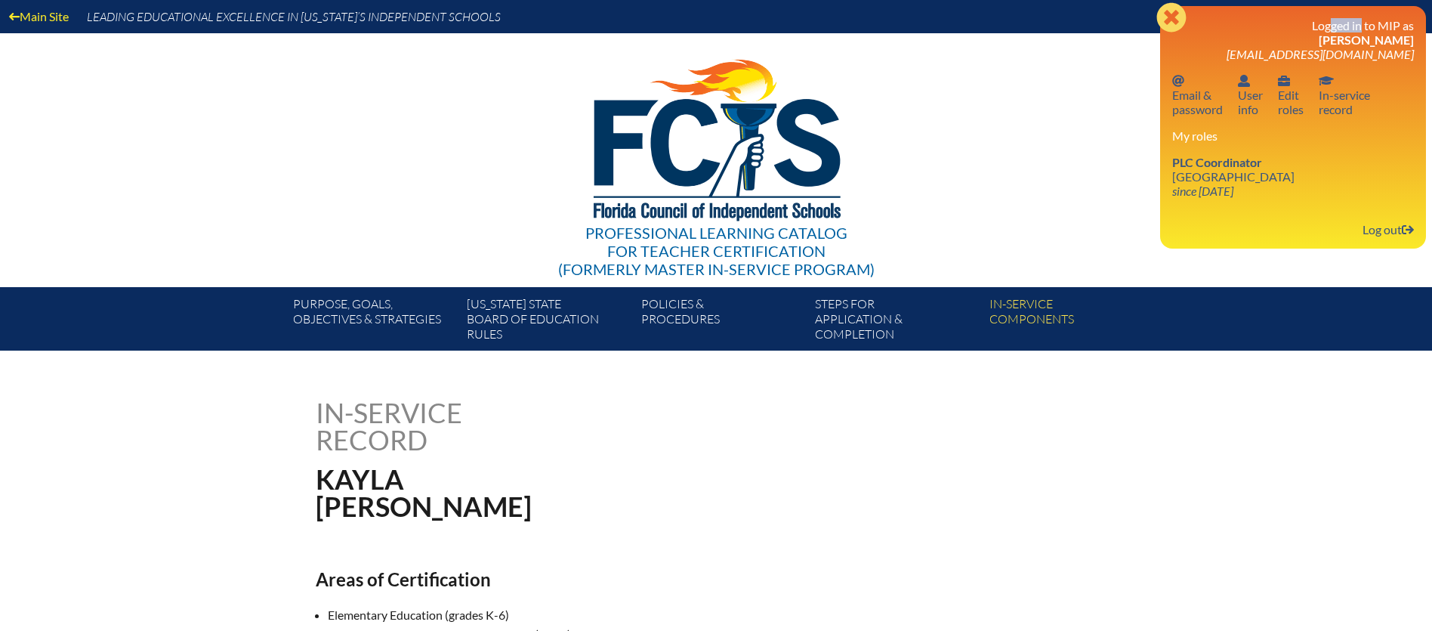
scroll to position [1, 0]
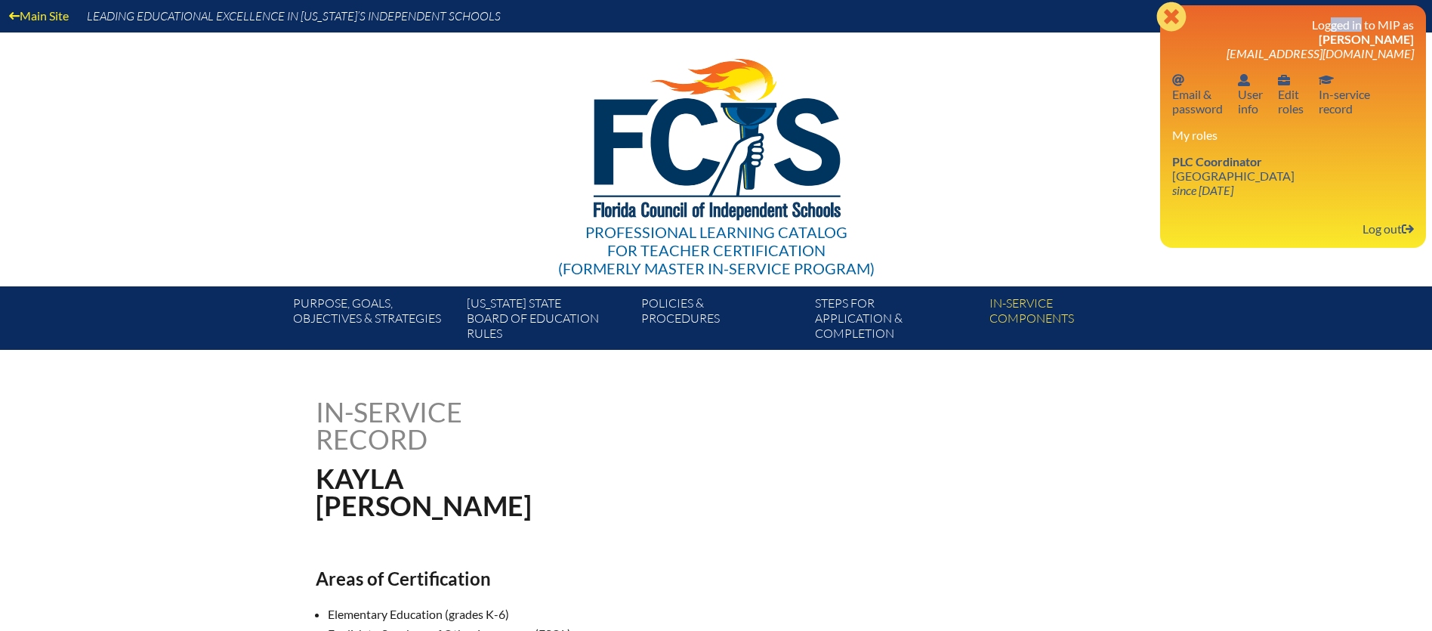
click at [1411, 21] on div "Close Manage account Logged in to MIP as Paula Keeton PKeeton@ThePineSchool.org…" at bounding box center [1293, 126] width 266 height 242
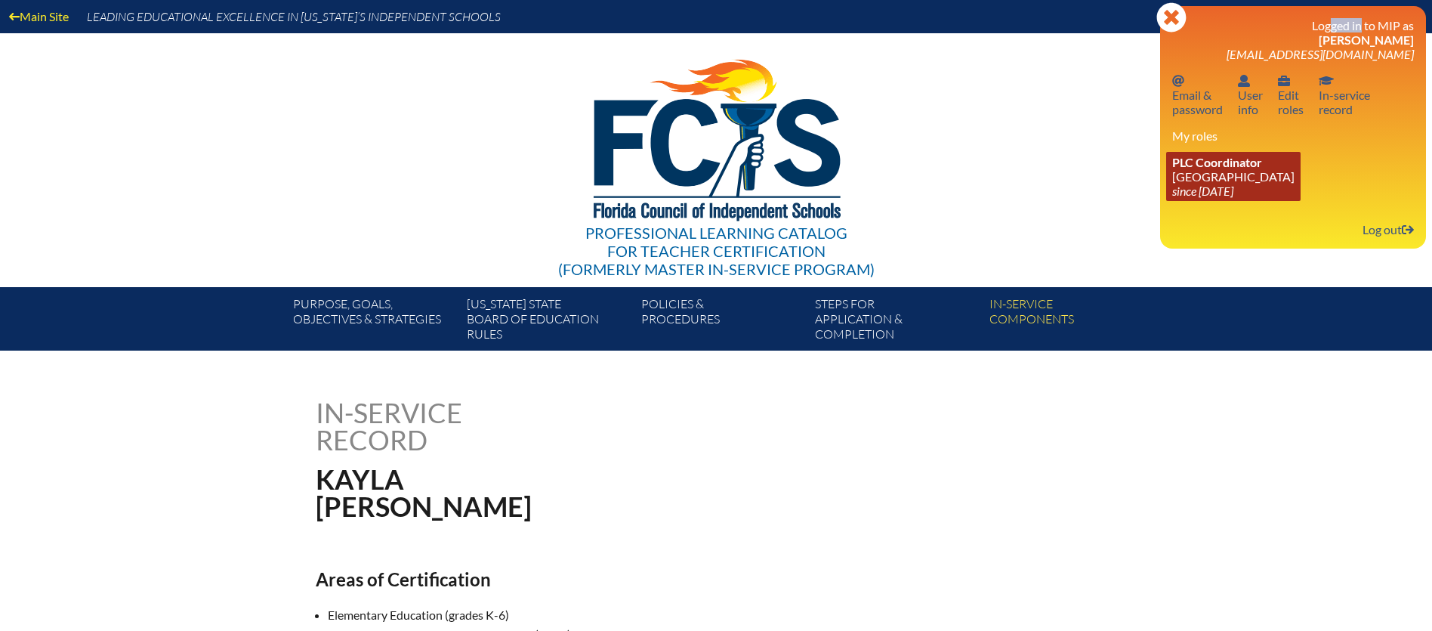
click at [1222, 178] on link "PLC Coordinator Pine School since 2025 Feb 18" at bounding box center [1233, 176] width 134 height 49
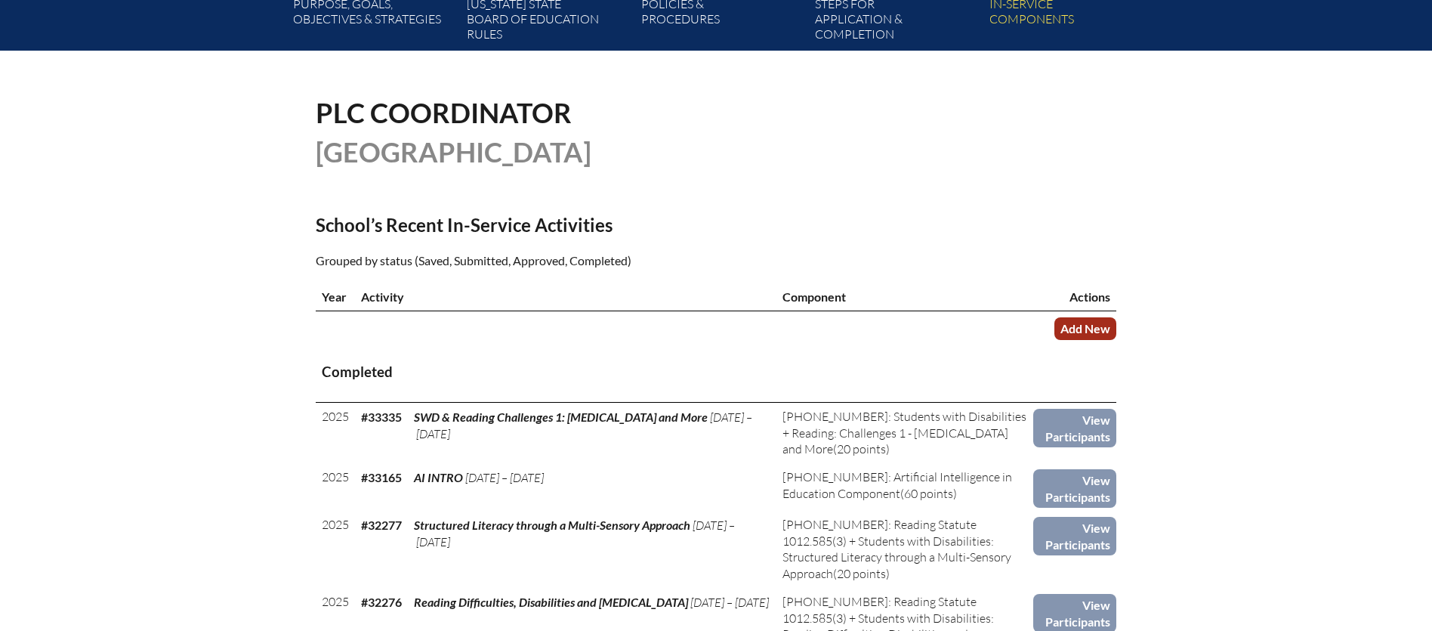
scroll to position [301, 0]
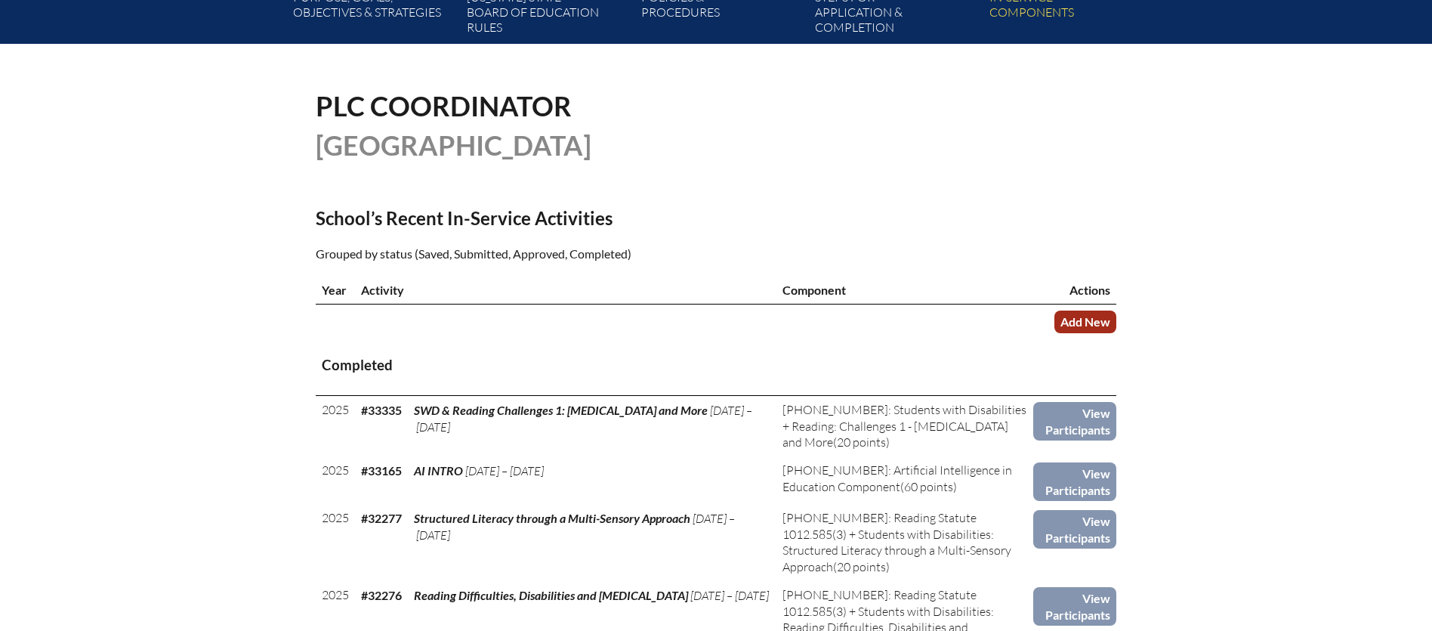
click at [1080, 323] on link "Add New" at bounding box center [1085, 321] width 62 height 22
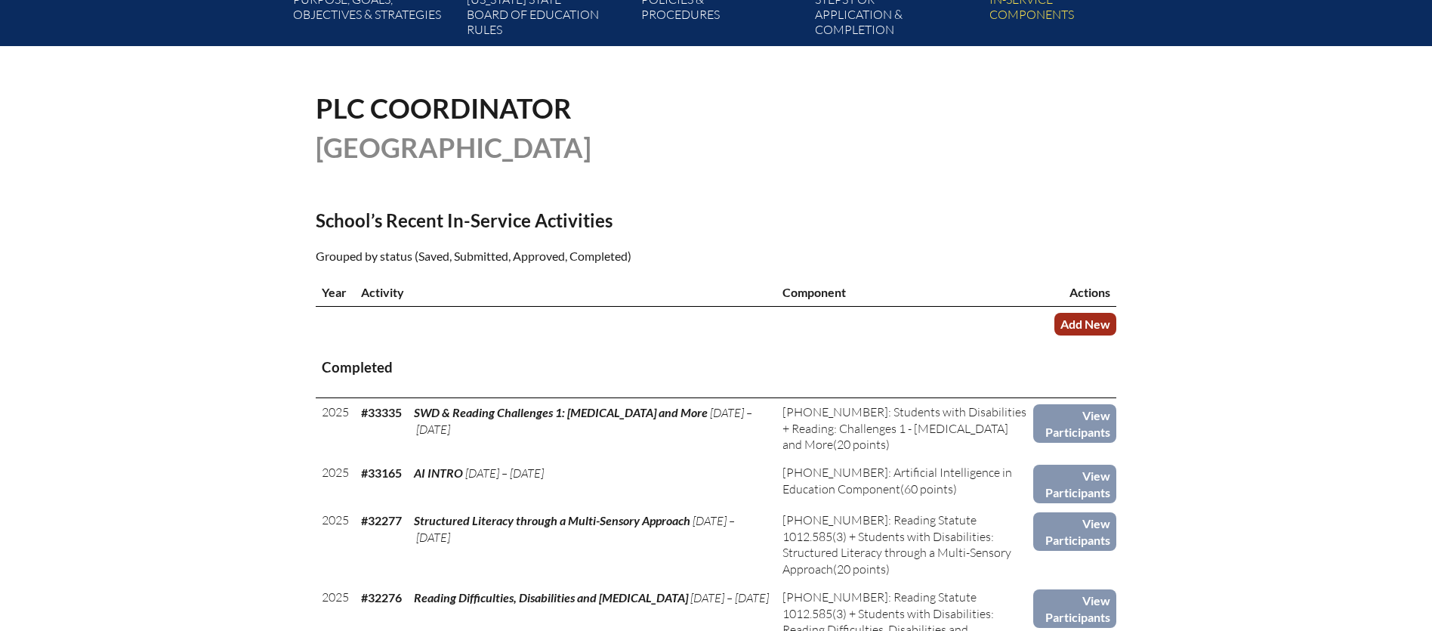
scroll to position [295, 0]
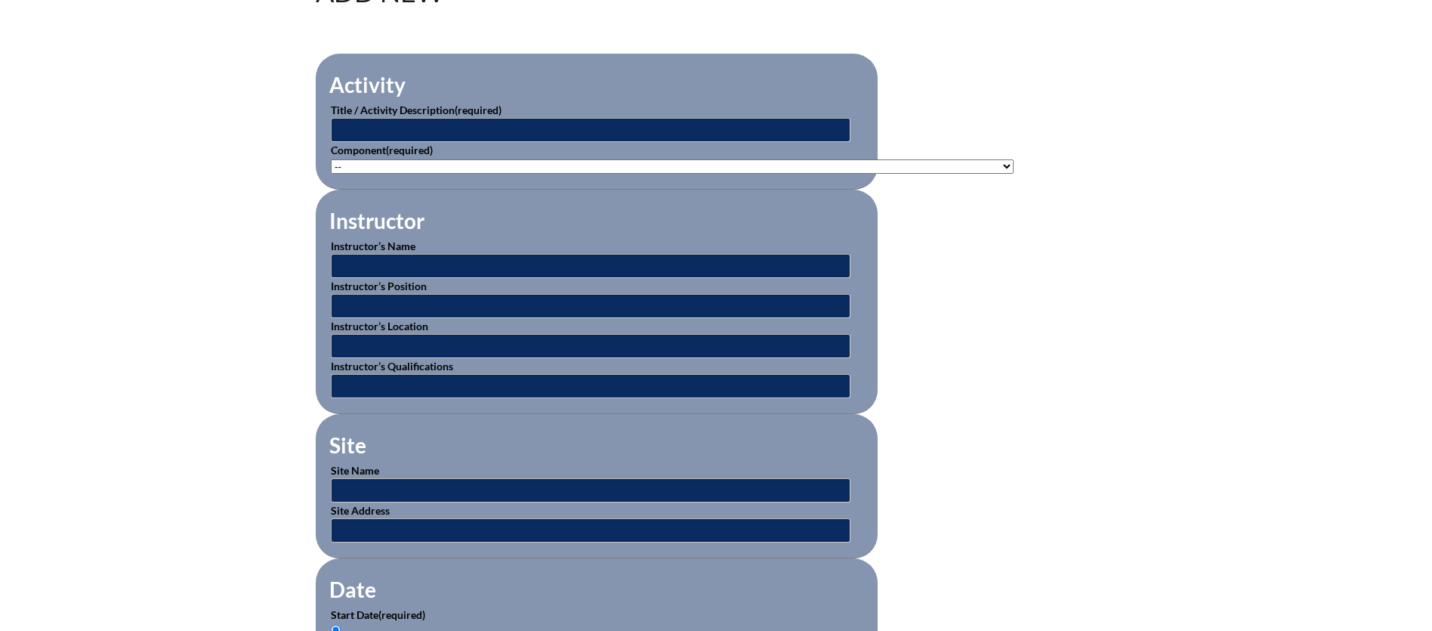
scroll to position [483, 0]
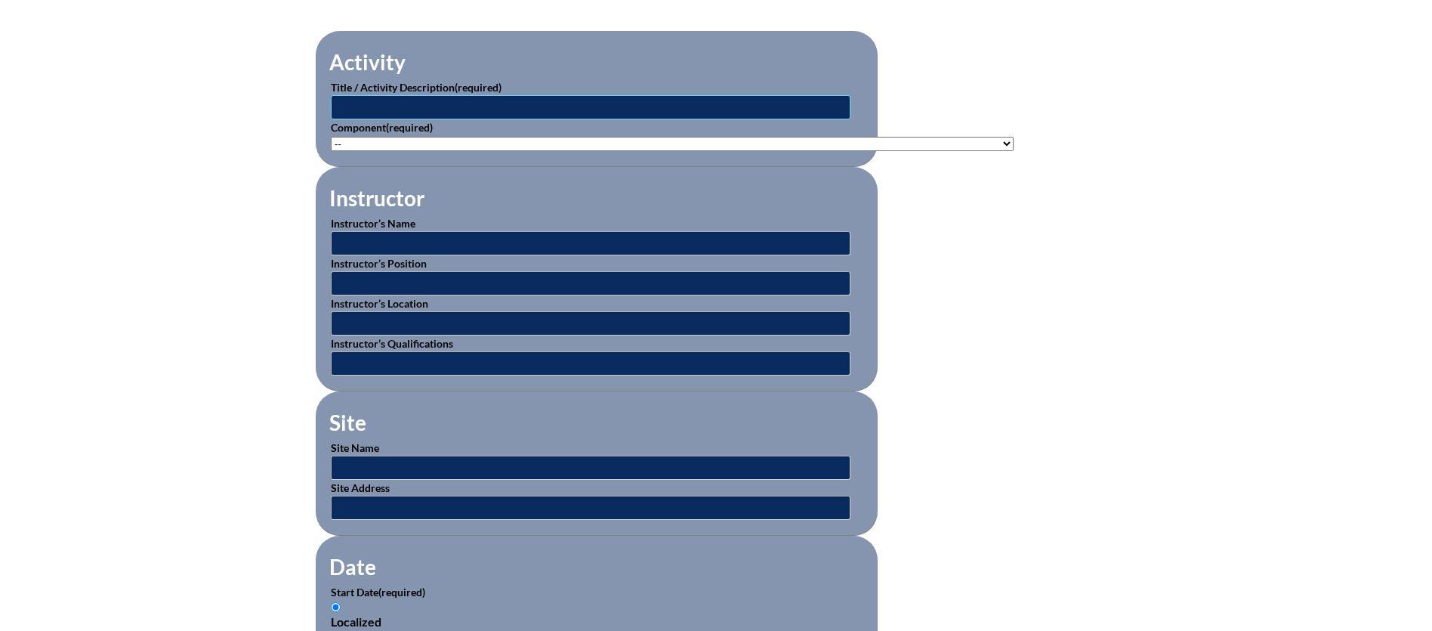
click at [367, 103] on input "text" at bounding box center [591, 107] width 520 height 24
type input "Leader in Me - Lighthouse Team School Visit"
click at [964, 141] on select"]"] "-- [PHONE_NUMBER]: Appropriate Art Activities [PHONE_NUMBER]: Concept and Art P…" at bounding box center [672, 144] width 683 height 14
select select"]"] "20499"
click at [331, 137] on select"]"] "-- [PHONE_NUMBER]: Appropriate Art Activities [PHONE_NUMBER]: Concept and Art P…" at bounding box center [672, 144] width 683 height 14
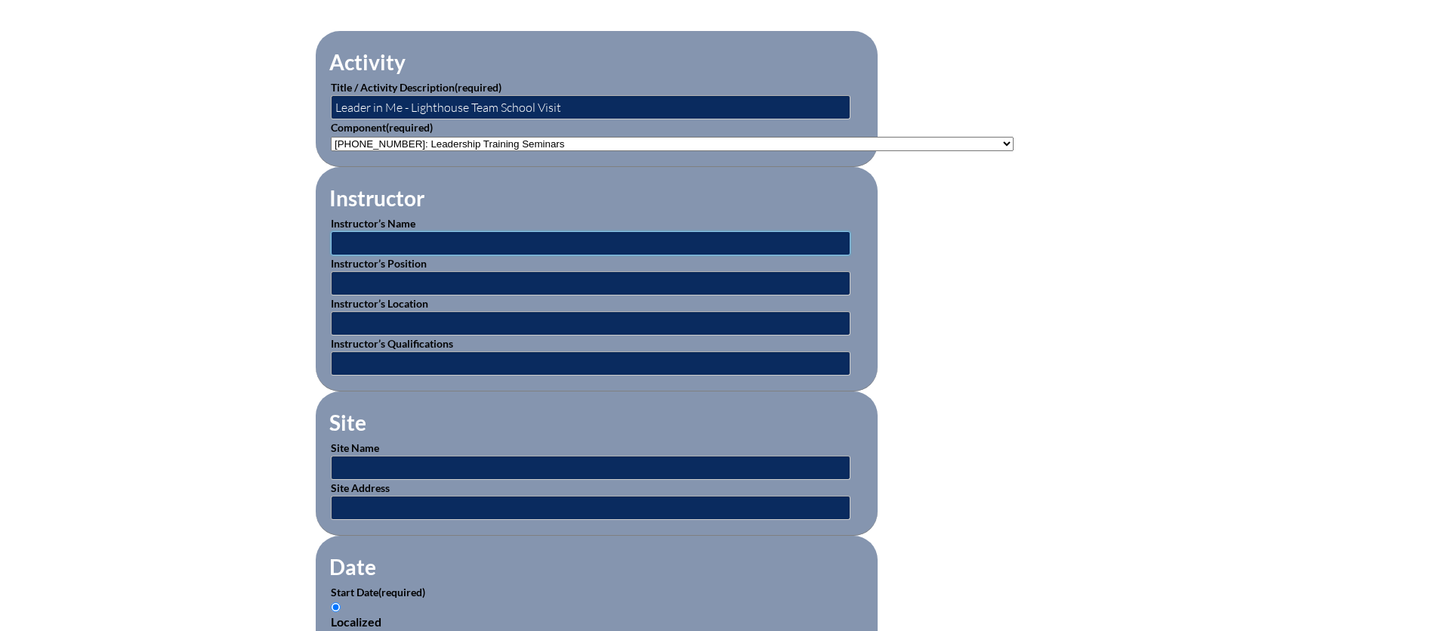
click at [415, 239] on input "text" at bounding box center [591, 243] width 520 height 24
type input "P"
click at [368, 280] on input "text" at bounding box center [591, 283] width 520 height 24
type input "Principal, Faculty & Staff"
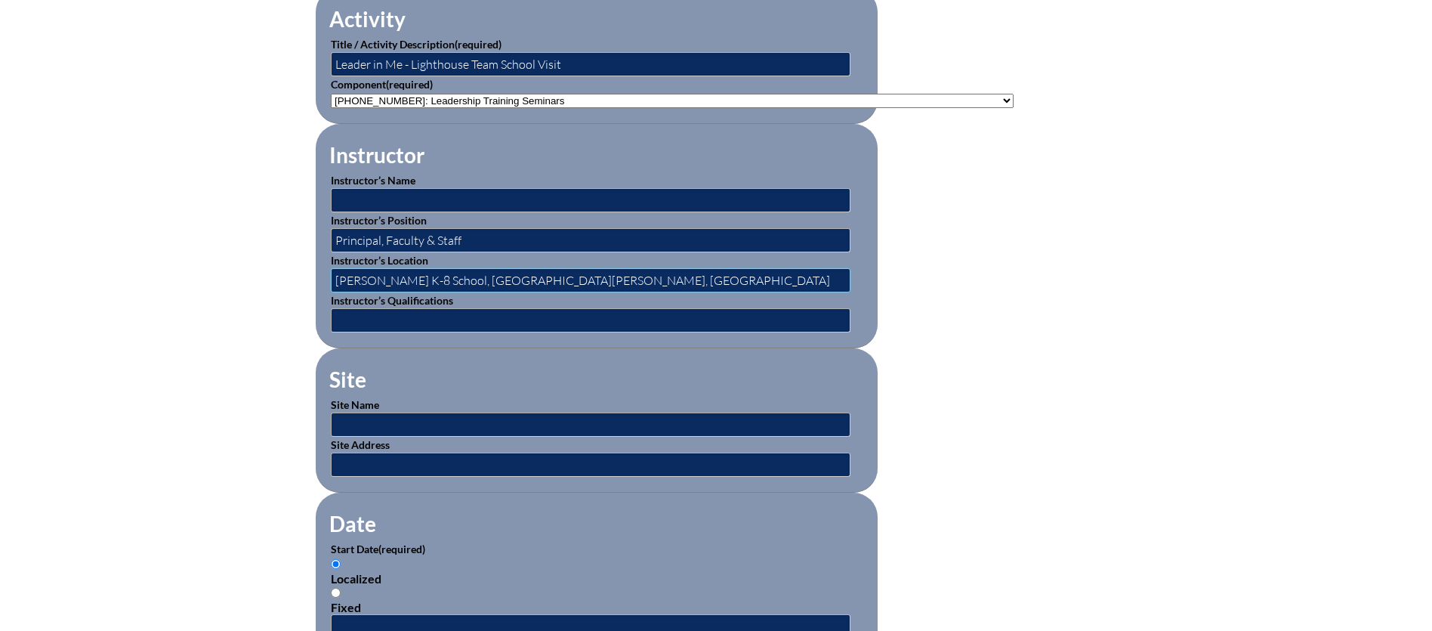
scroll to position [545, 0]
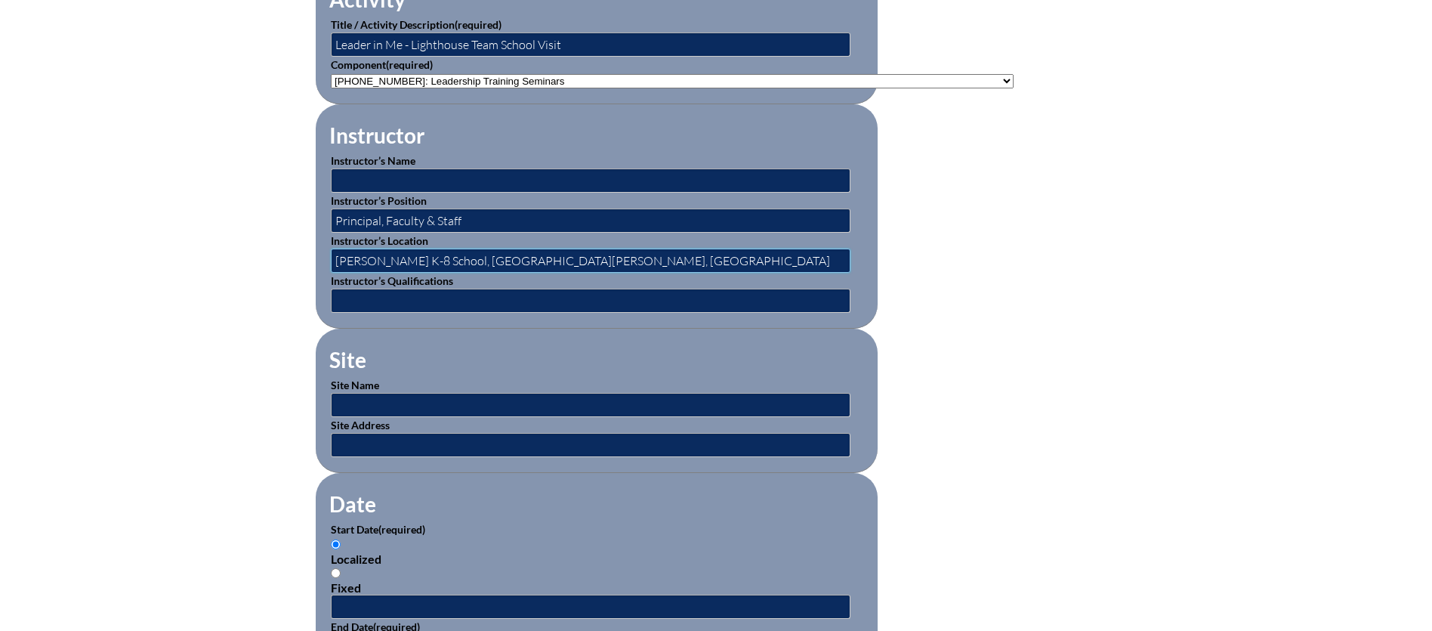
drag, startPoint x: 470, startPoint y: 257, endPoint x: 617, endPoint y: 257, distance: 146.5
click at [617, 257] on input "Samuel Gaines K-8 School, Fort Pierce, FL" at bounding box center [591, 260] width 520 height 24
type input "Samuel Gaines K-8 School"
click at [384, 393] on input "text" at bounding box center [591, 405] width 520 height 24
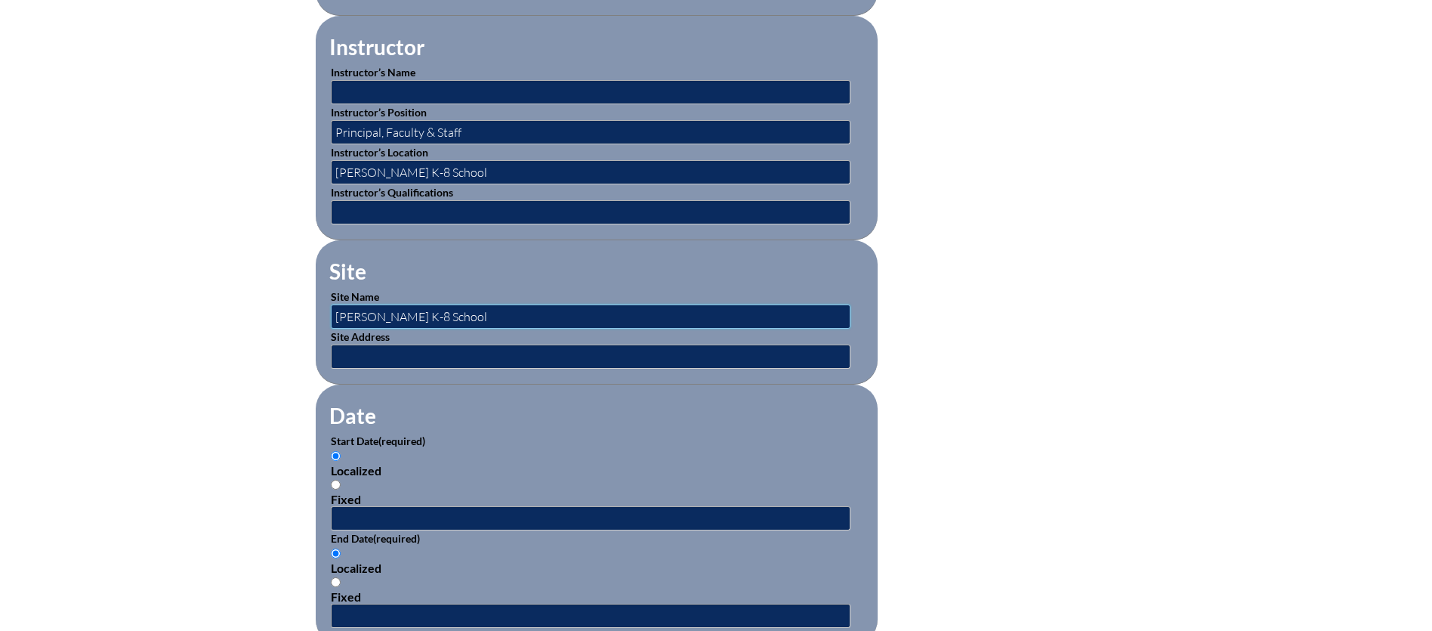
scroll to position [648, 0]
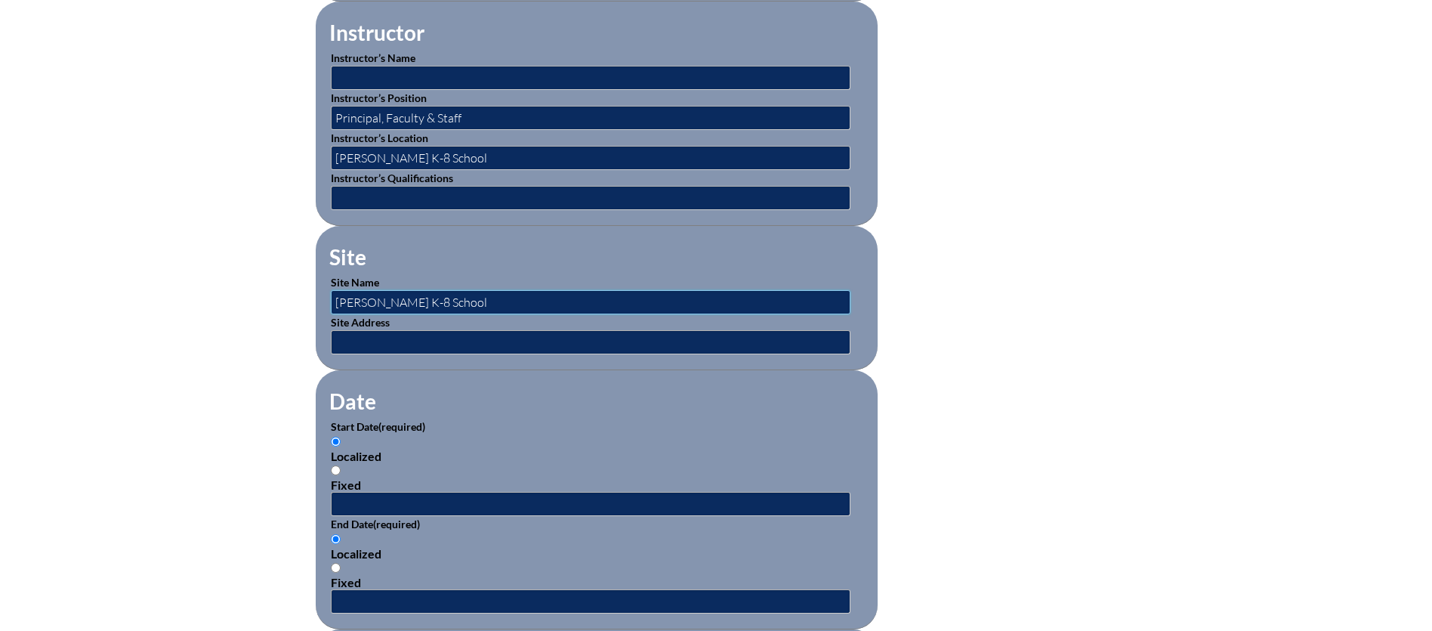
type input "Samuel Gaines K-8 School"
click at [405, 336] on input "text" at bounding box center [591, 342] width 520 height 24
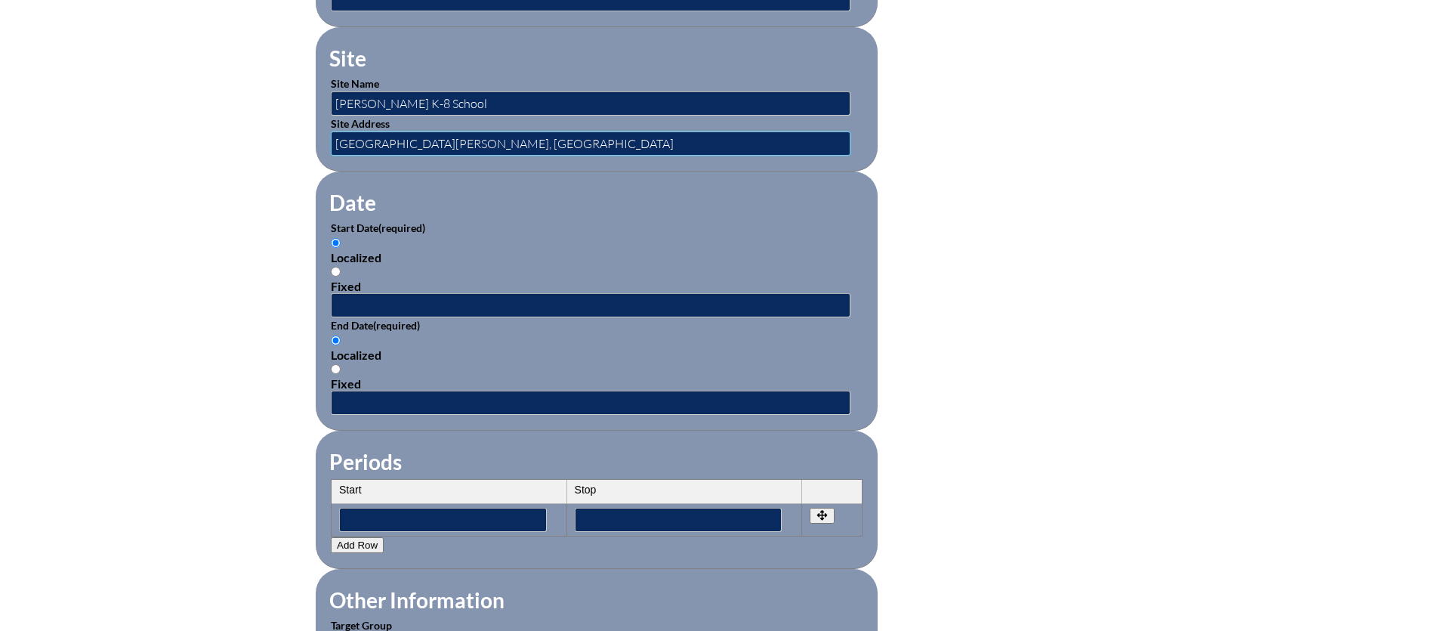
scroll to position [853, 0]
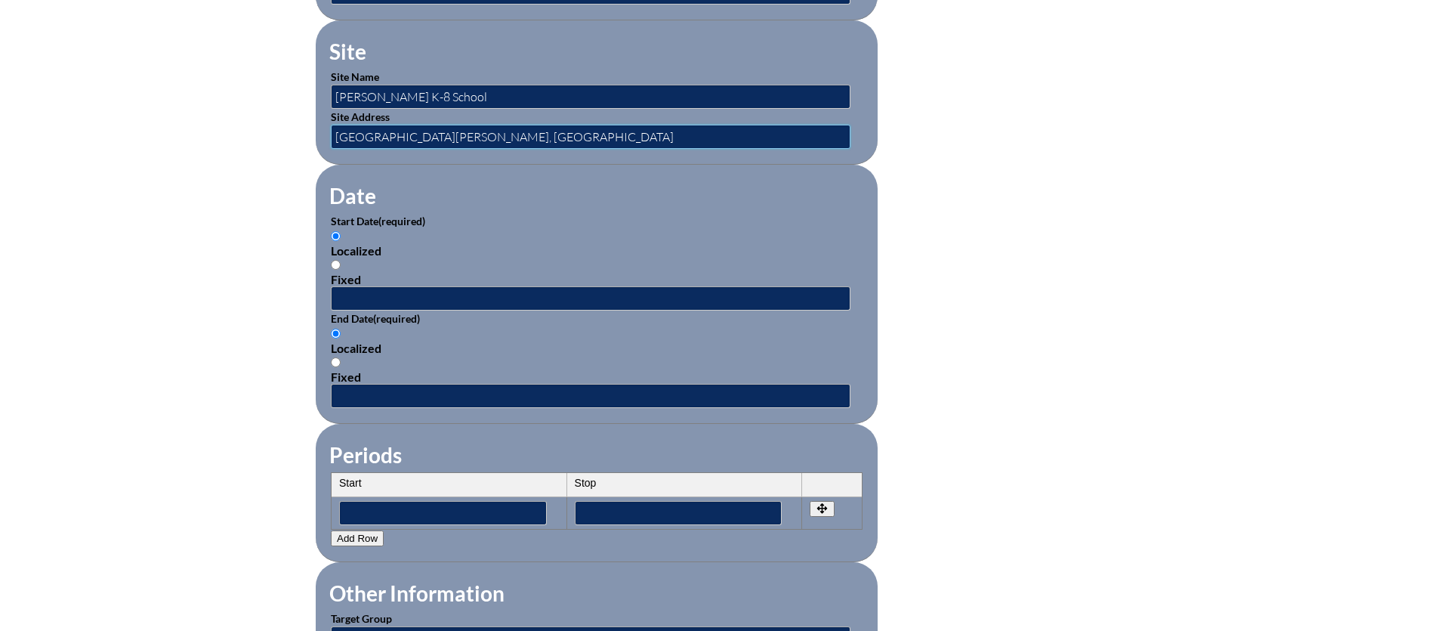
type input "Fort Pierce, FL"
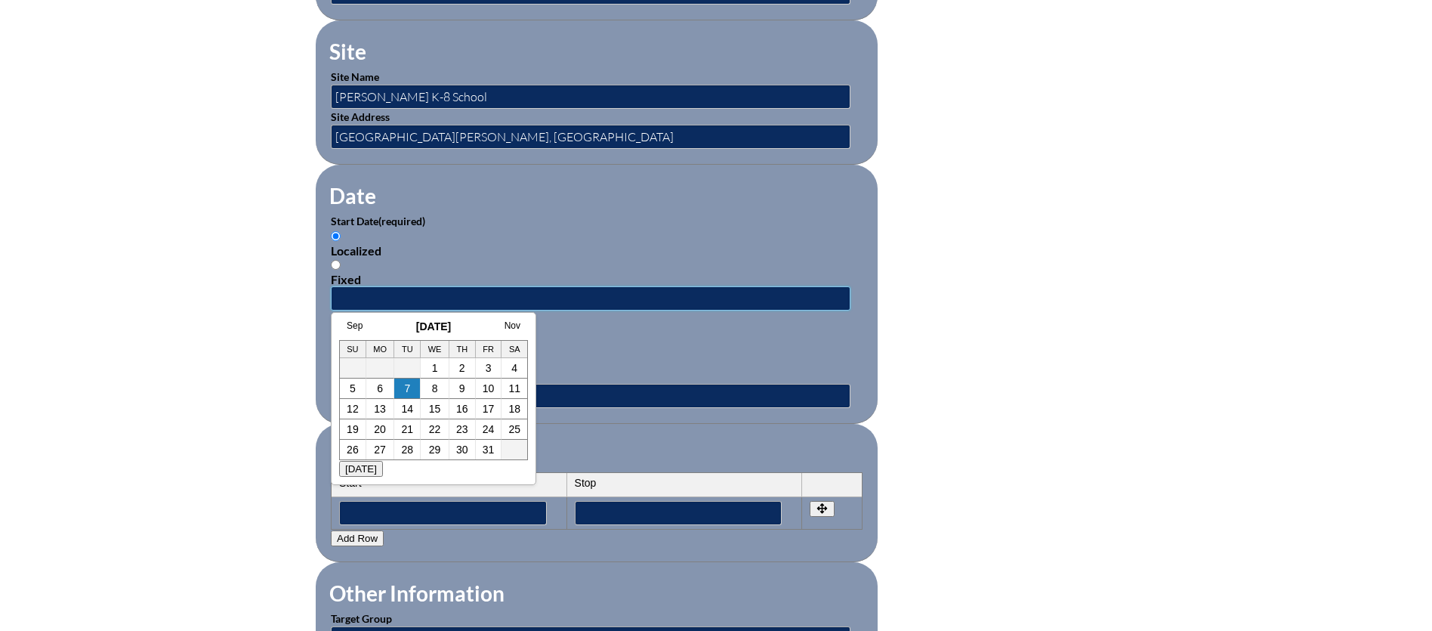
click at [347, 288] on input "text" at bounding box center [591, 298] width 520 height 24
click at [394, 327] on h3 "[DATE]" at bounding box center [433, 326] width 189 height 12
click at [353, 325] on link "Sep" at bounding box center [355, 325] width 16 height 11
click at [344, 325] on link "Aug" at bounding box center [339, 325] width 16 height 11
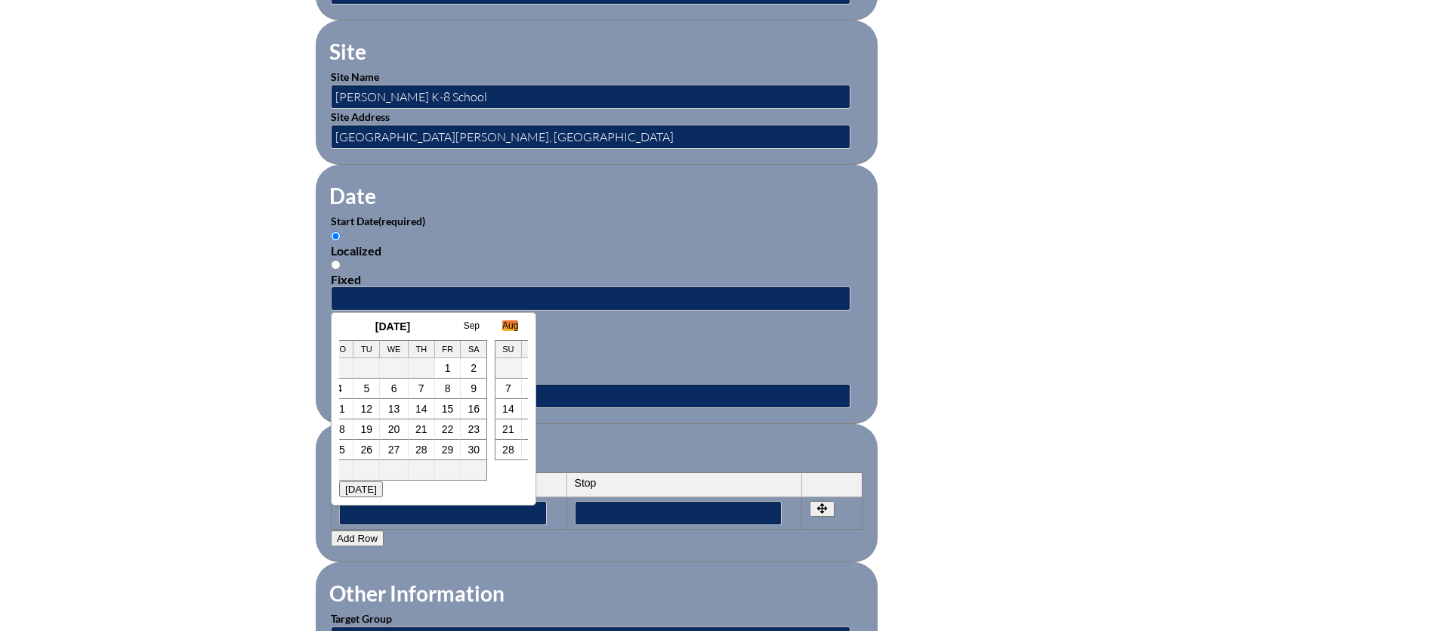
scroll to position [0, 30]
click at [344, 325] on h3 "August 2025" at bounding box center [403, 326] width 189 height 12
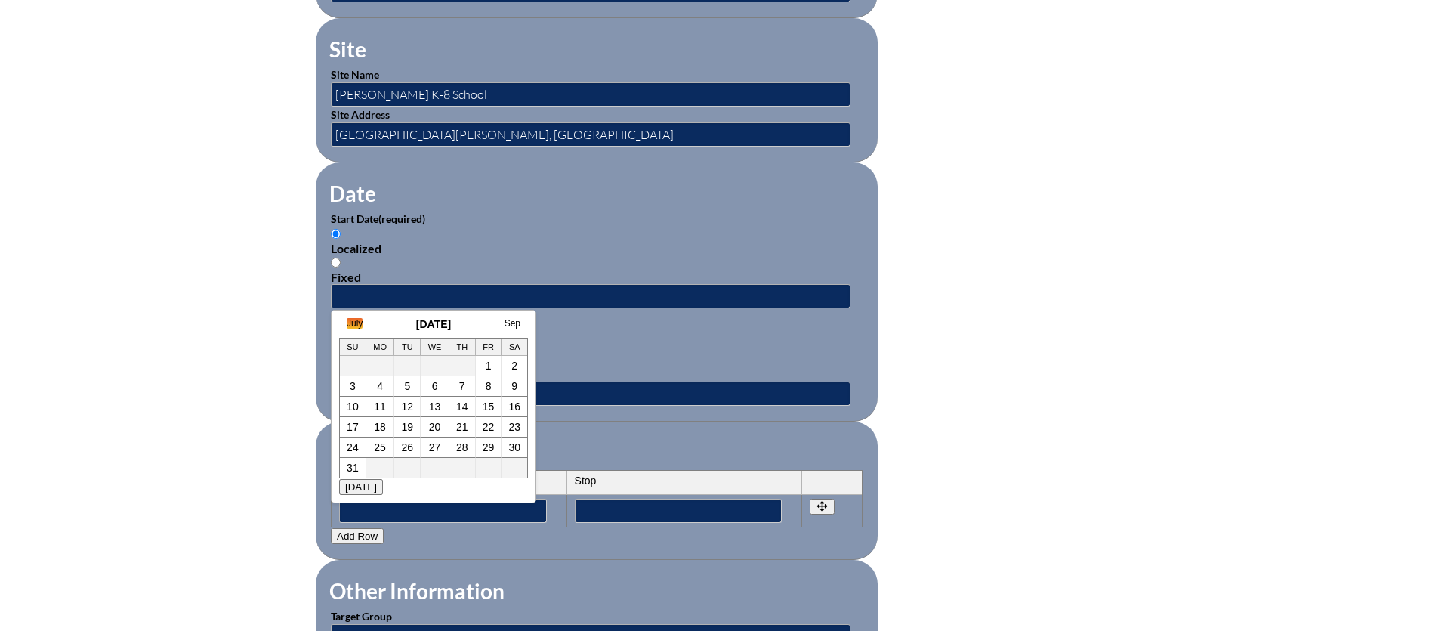
click at [354, 319] on link "July" at bounding box center [355, 323] width 16 height 11
click at [343, 322] on link "June" at bounding box center [341, 323] width 20 height 11
click at [356, 322] on link "May" at bounding box center [355, 323] width 17 height 11
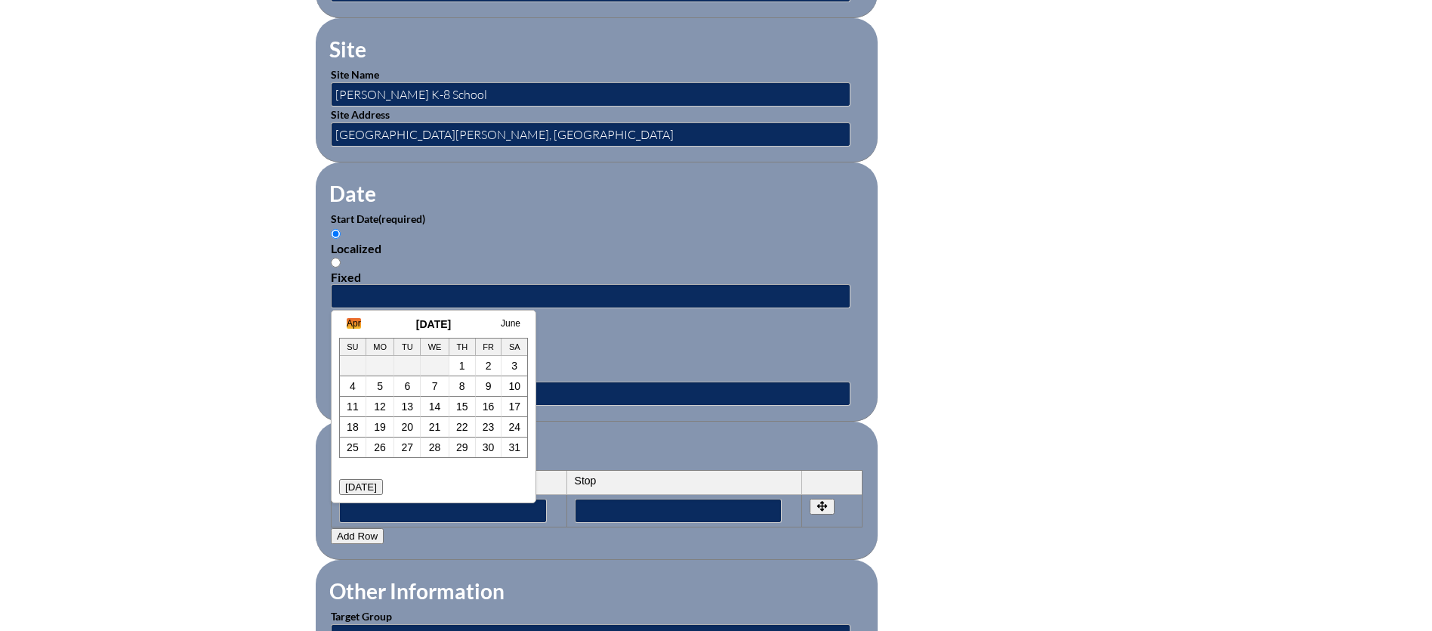
click at [349, 323] on link "Apr" at bounding box center [354, 323] width 14 height 11
click at [342, 322] on link "Mar" at bounding box center [339, 323] width 16 height 11
click at [350, 322] on link "Feb" at bounding box center [355, 323] width 16 height 11
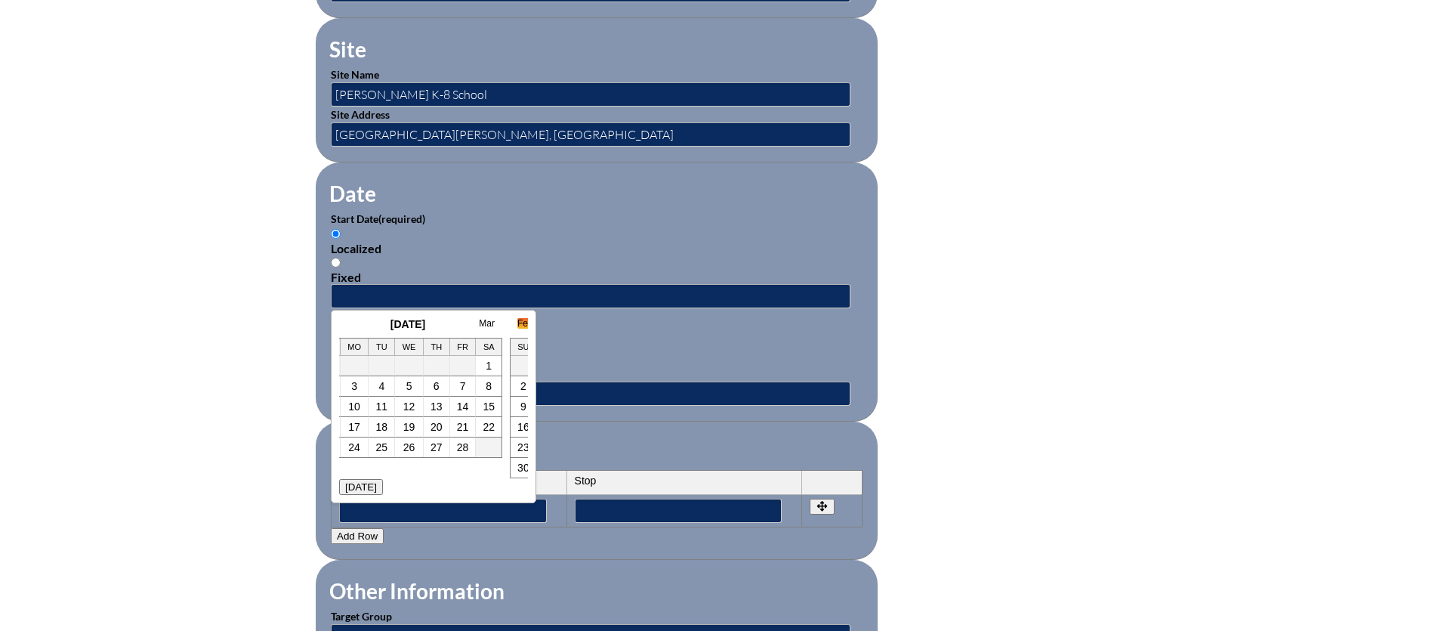
scroll to position [0, 15]
click at [344, 322] on link "Jan" at bounding box center [338, 323] width 14 height 11
click at [433, 405] on link "16" at bounding box center [432, 406] width 12 height 12
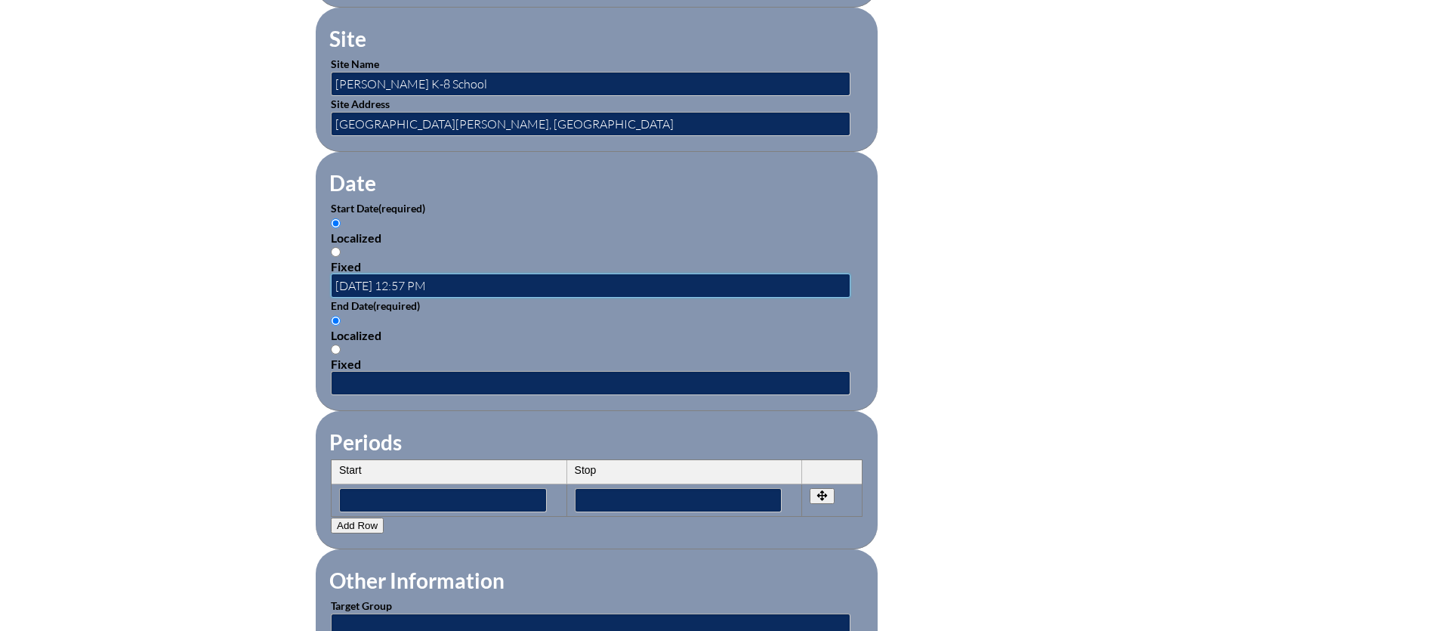
scroll to position [868, 0]
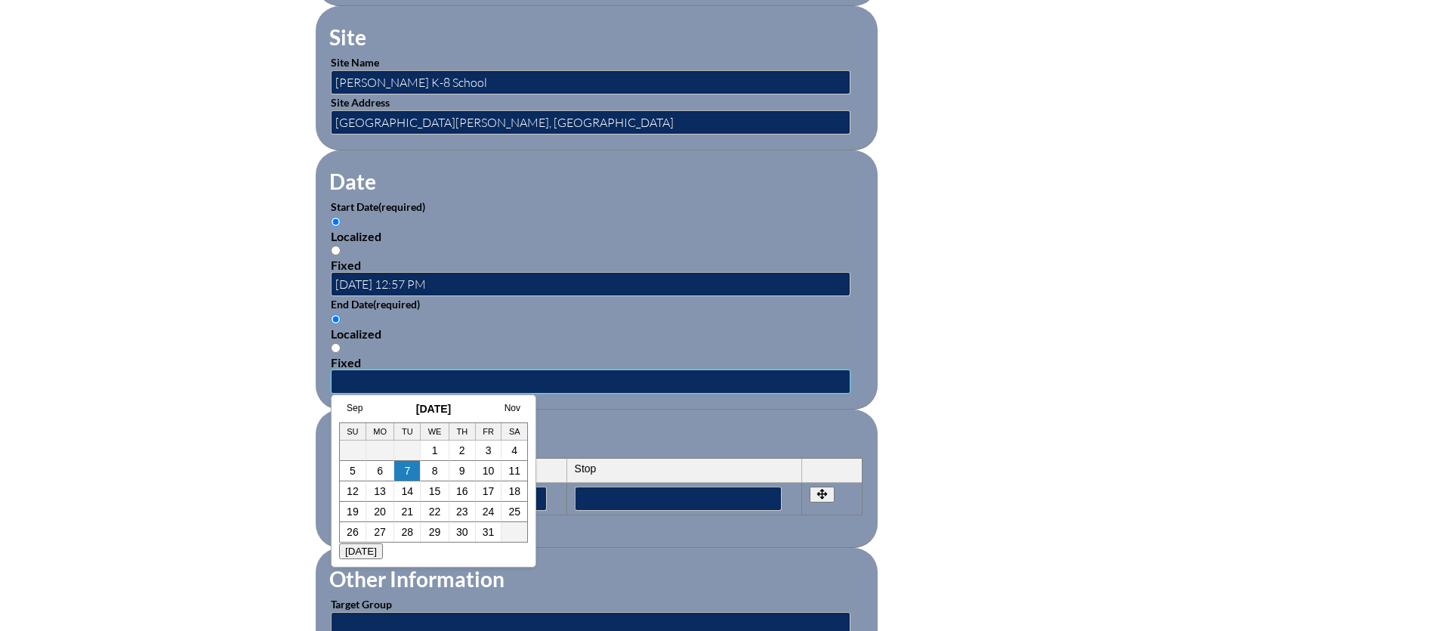
click at [386, 373] on input "text" at bounding box center [591, 381] width 520 height 24
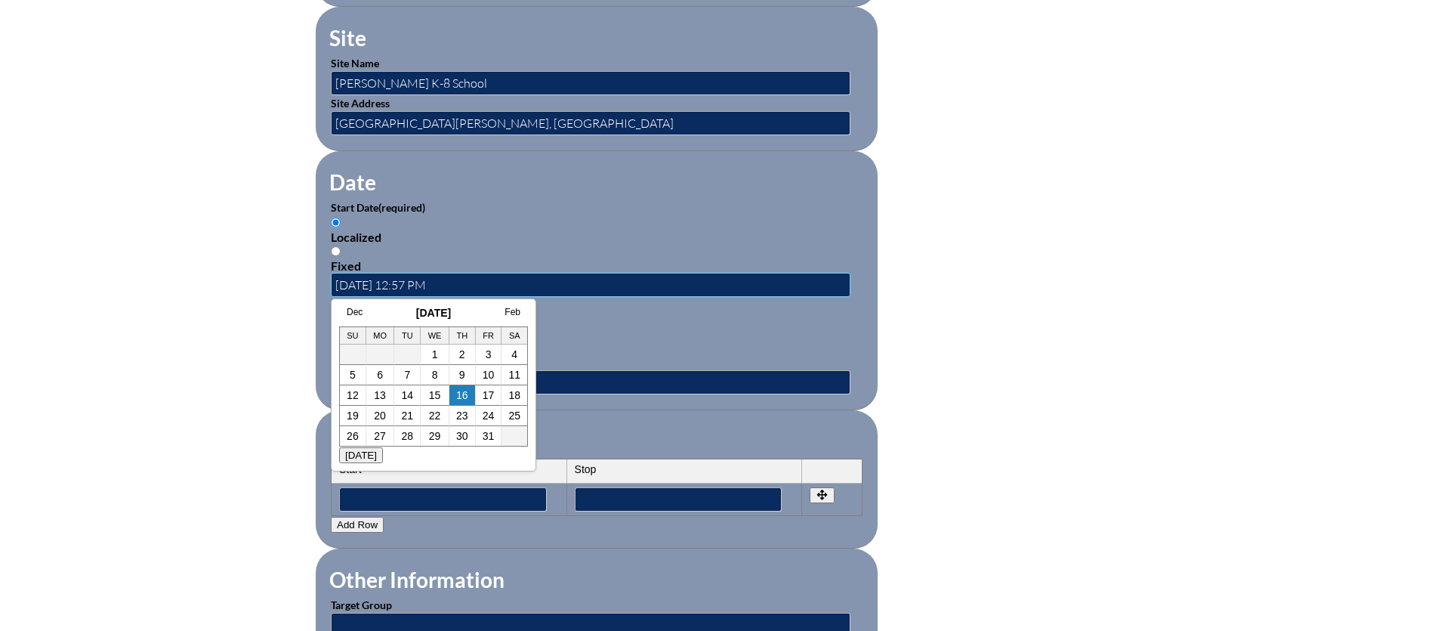
drag, startPoint x: 404, startPoint y: 276, endPoint x: 471, endPoint y: 276, distance: 67.2
click at [471, 276] on input "2025-01-16 12:57 PM" at bounding box center [591, 285] width 520 height 24
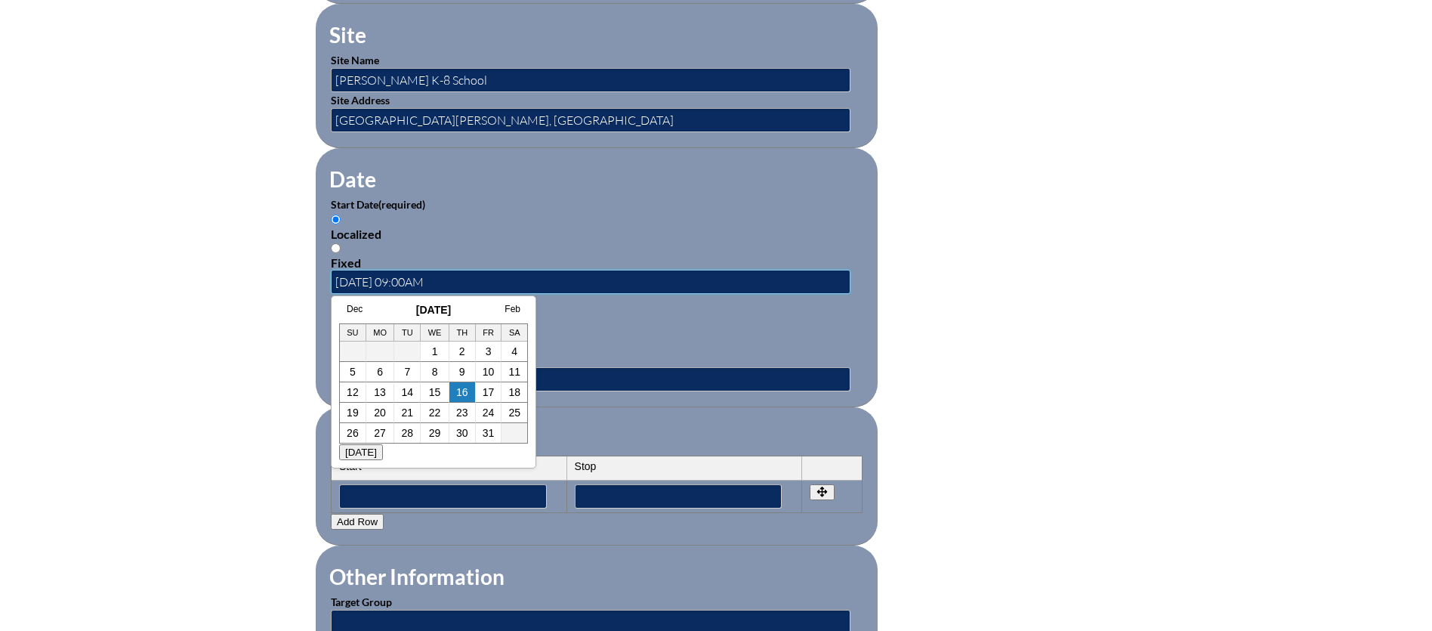
type input "2025-01-16 09:00AM"
click at [1112, 316] on form "Activity Title / Activity Description (required) Leader in Me - Lighthouse Team…" at bounding box center [716, 295] width 800 height 1302
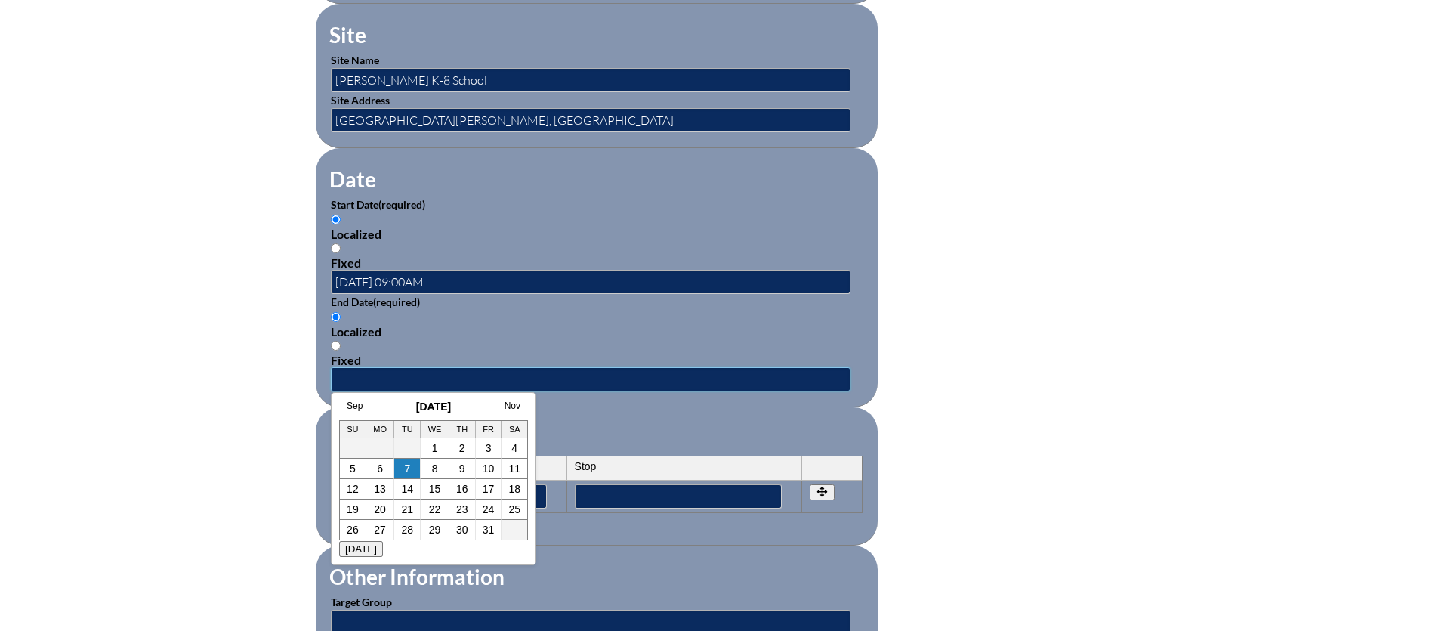
click at [362, 371] on input "text" at bounding box center [591, 379] width 520 height 24
click at [357, 409] on link "Sep" at bounding box center [355, 405] width 16 height 11
click at [343, 406] on link "Aug" at bounding box center [339, 405] width 16 height 11
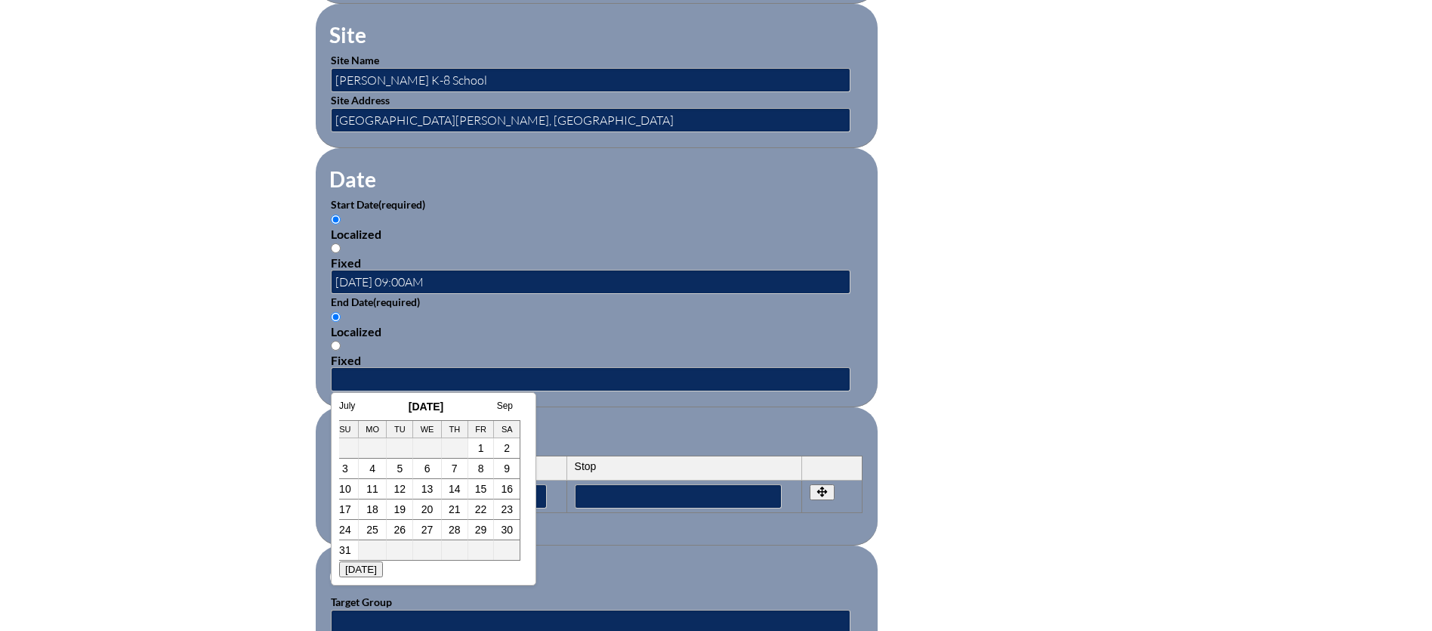
scroll to position [0, 0]
click at [352, 406] on link "July" at bounding box center [355, 405] width 16 height 11
click at [344, 405] on link "June" at bounding box center [341, 405] width 20 height 11
click at [360, 405] on link "May" at bounding box center [355, 405] width 17 height 11
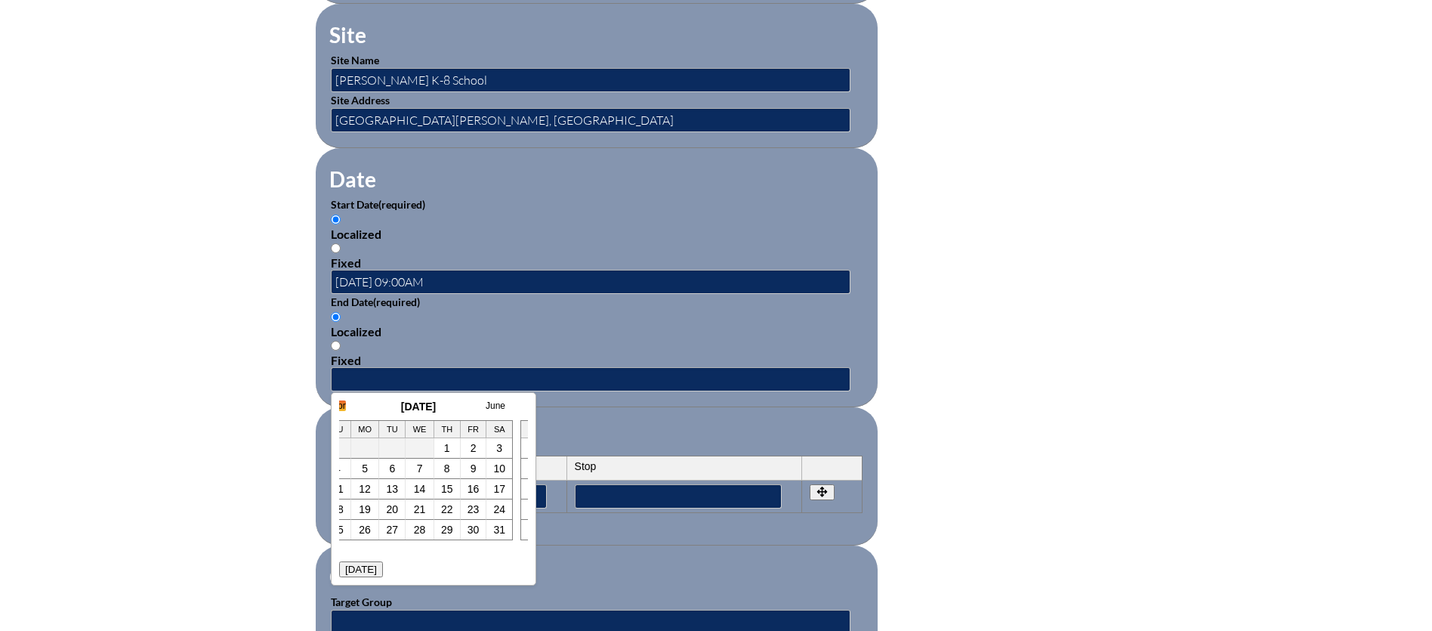
click at [342, 405] on link "Apr" at bounding box center [338, 405] width 14 height 11
click at [356, 406] on link "Mar" at bounding box center [355, 405] width 16 height 11
click at [342, 406] on link "Feb" at bounding box center [339, 405] width 16 height 11
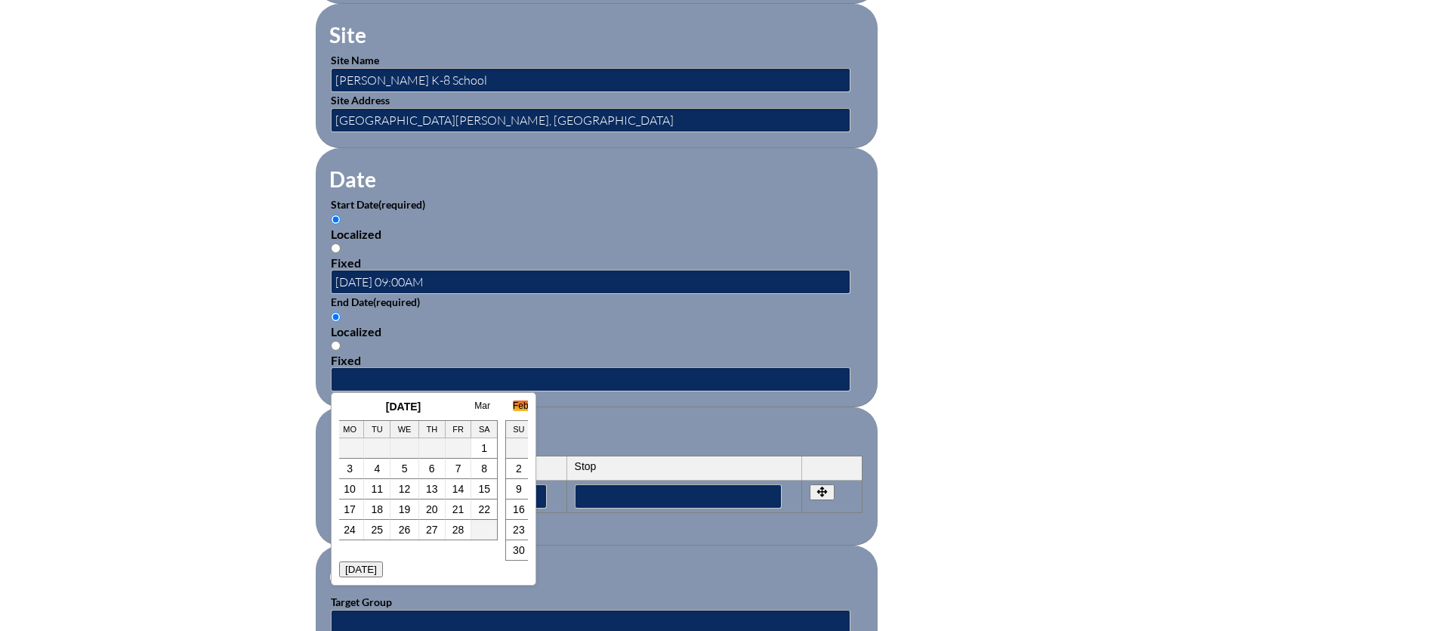
scroll to position [0, 0]
click at [353, 405] on link "Jan" at bounding box center [354, 405] width 14 height 11
click at [447, 489] on link "16" at bounding box center [447, 489] width 12 height 12
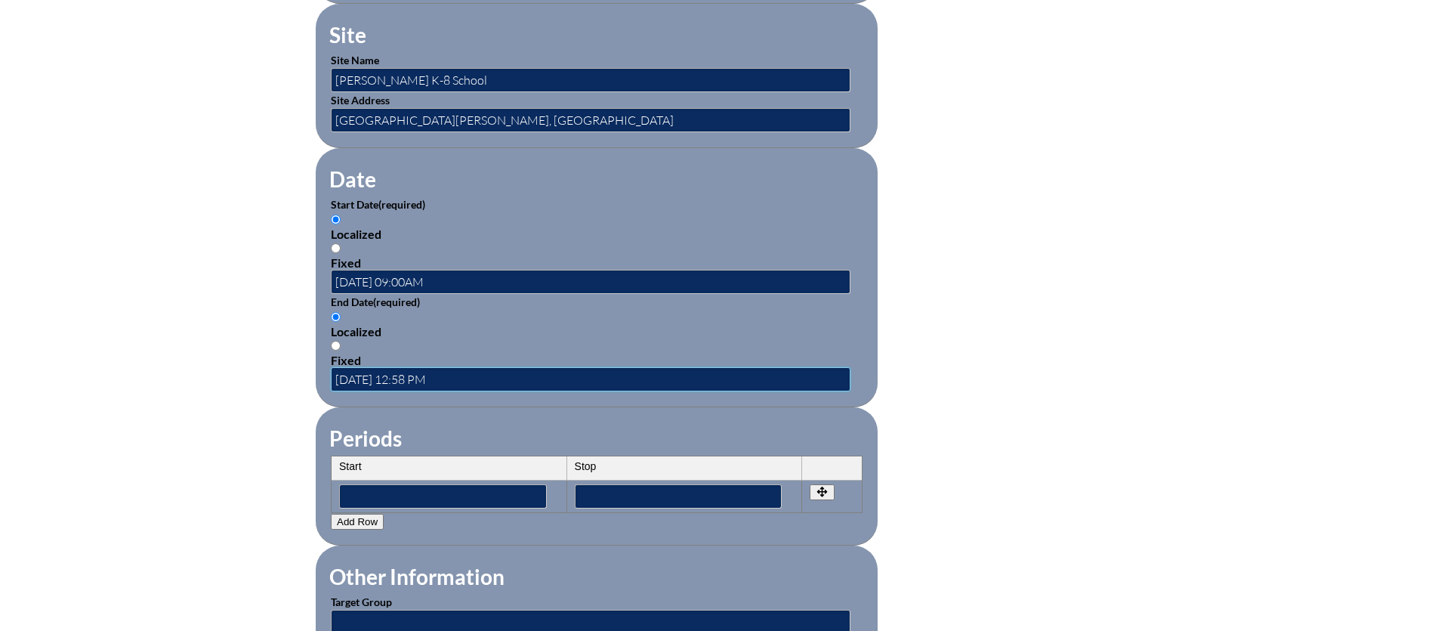
scroll to position [0, 0]
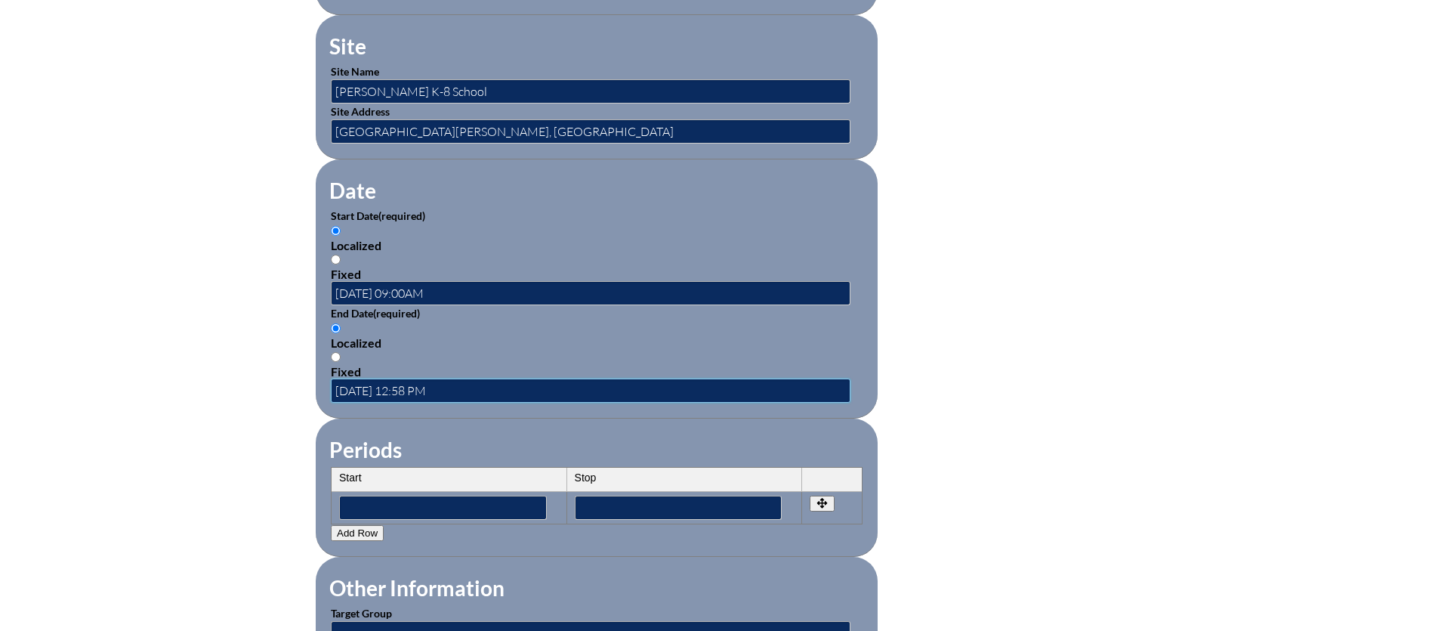
drag, startPoint x: 404, startPoint y: 374, endPoint x: 473, endPoint y: 384, distance: 70.3
click at [473, 384] on input "2025-01-16 12:58 PM" at bounding box center [591, 390] width 520 height 24
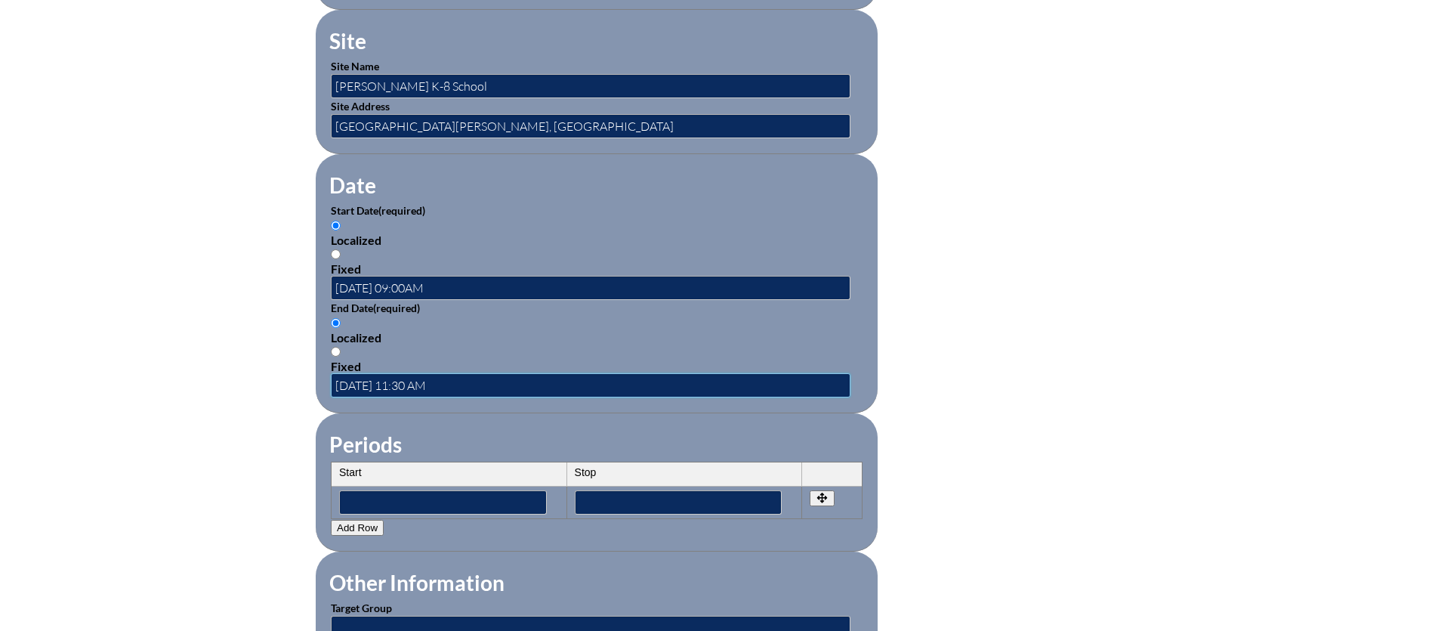
type input "2025-01-16 11:30 AM"
drag, startPoint x: 435, startPoint y: 279, endPoint x: 533, endPoint y: 285, distance: 98.4
click at [440, 279] on input "2025-01-16 09:00AM" at bounding box center [591, 288] width 520 height 24
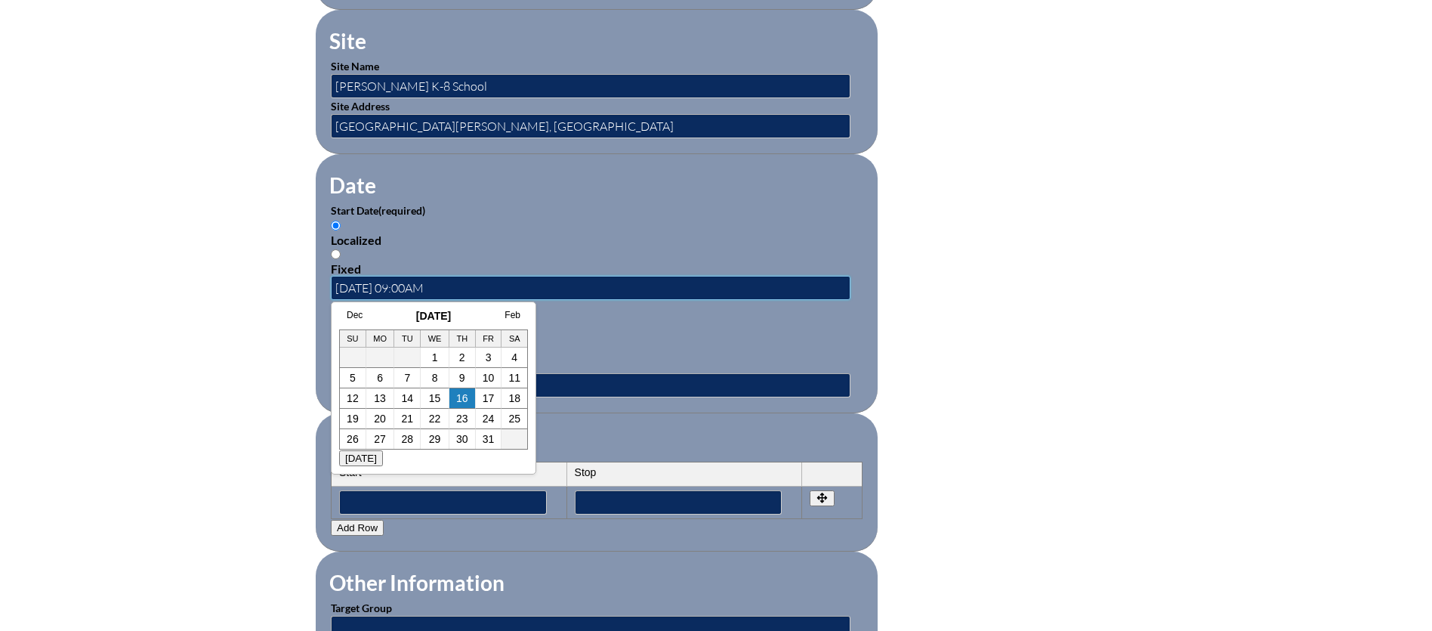
click at [436, 281] on input "2025-01-16 09:00AM" at bounding box center [591, 288] width 520 height 24
type input "2025-01-16 09:00 AM"
click at [1137, 350] on div "Inservice Activity Add New Activity Title / Activity Description (required) Lea…" at bounding box center [715, 243] width 849 height 1417
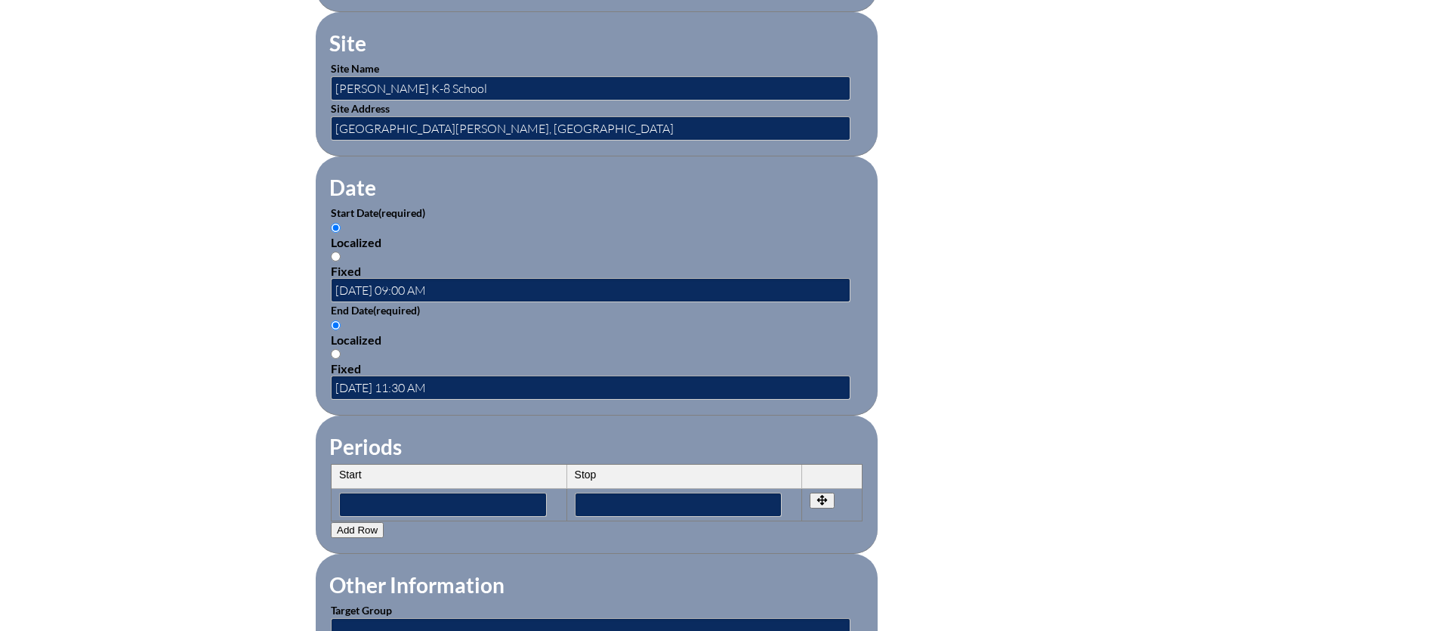
scroll to position [860, 0]
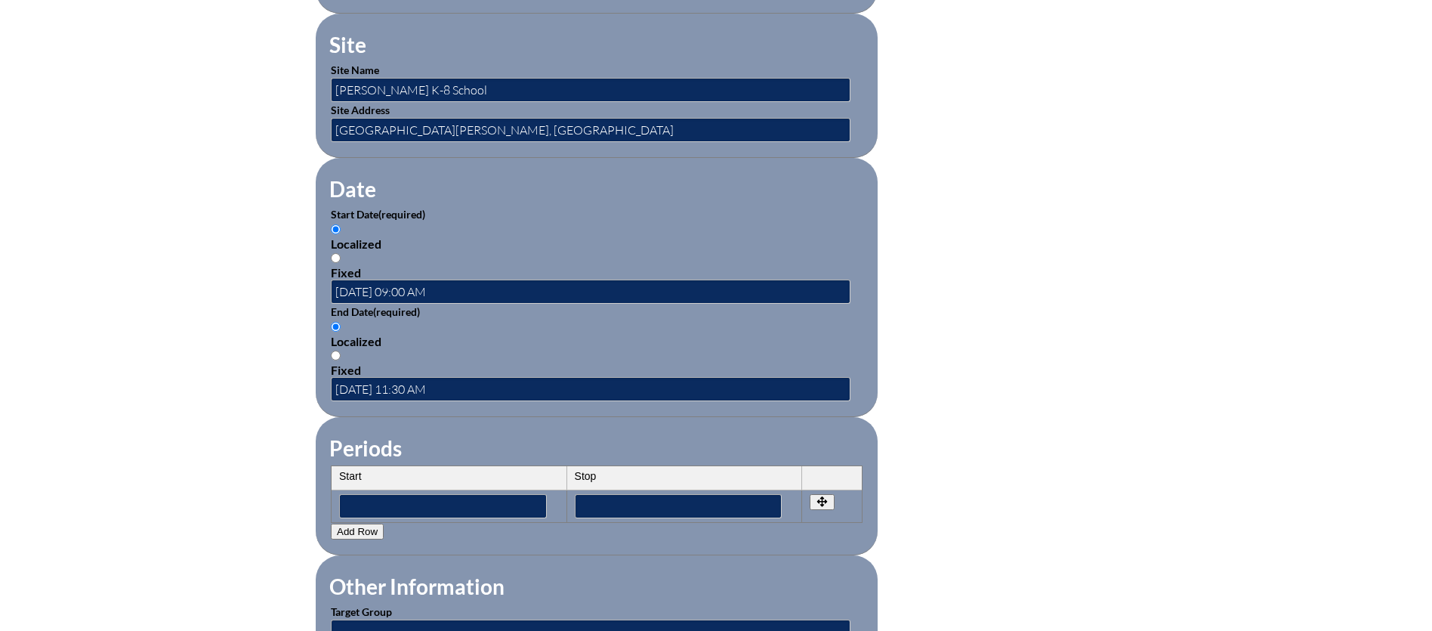
click at [335, 253] on input "Fixed" at bounding box center [336, 258] width 10 height 10
radio input "true"
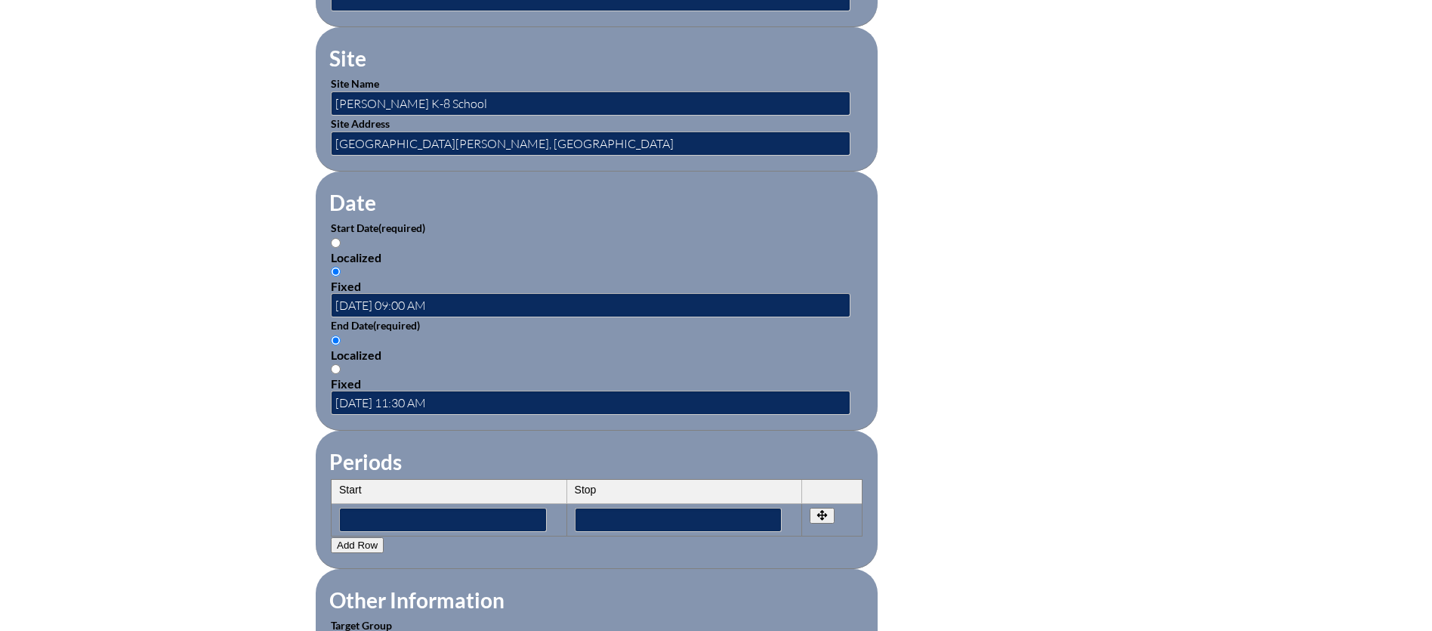
scroll to position [844, 0]
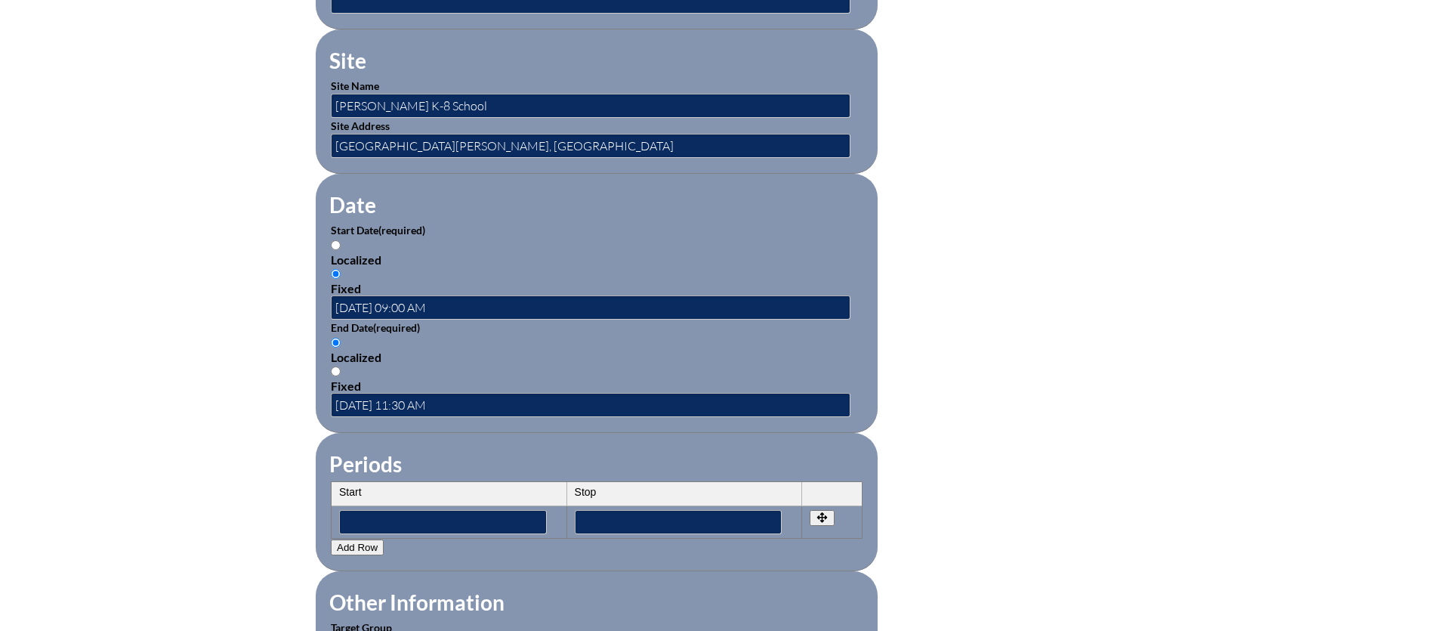
click at [335, 366] on input "Fixed" at bounding box center [336, 371] width 10 height 10
radio input "true"
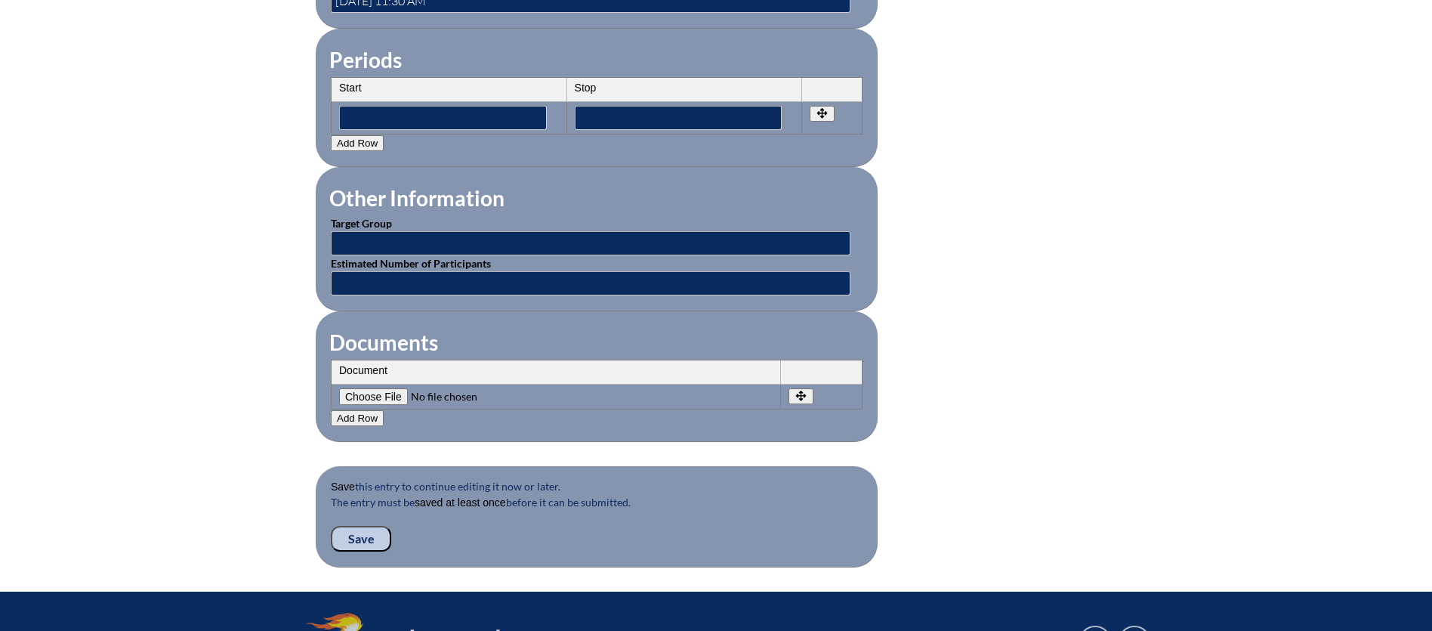
scroll to position [1250, 0]
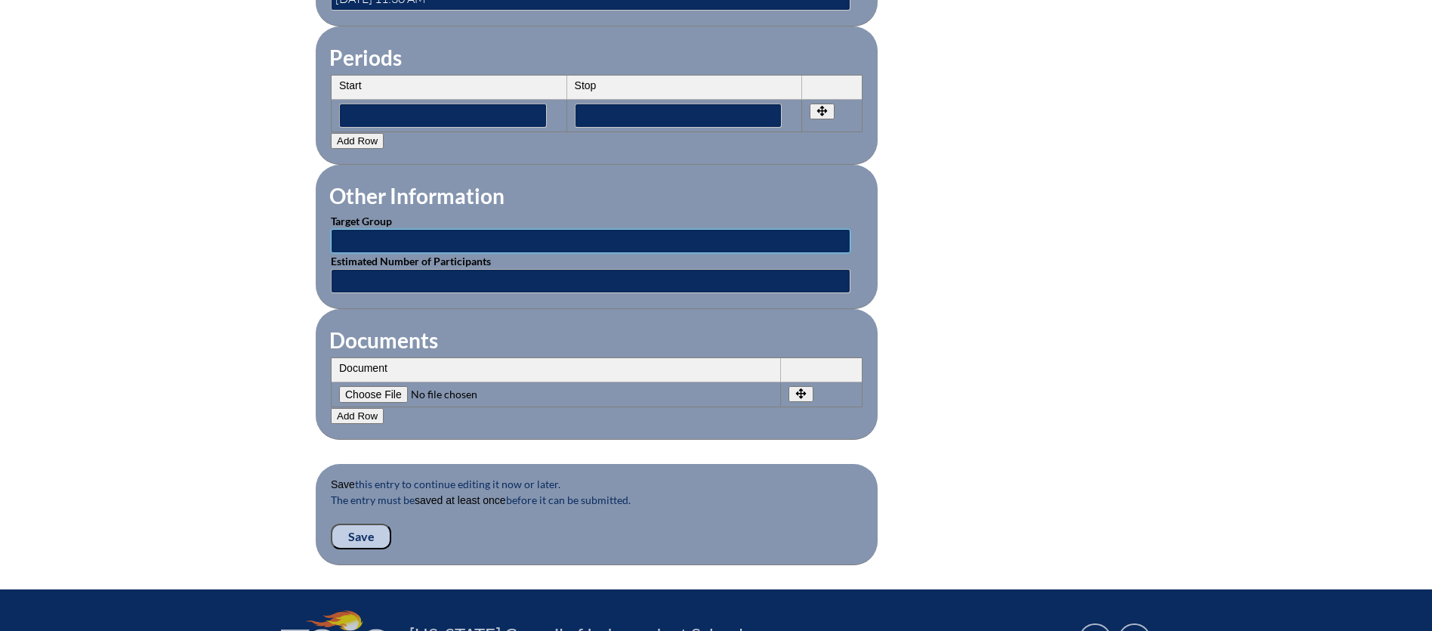
click at [401, 230] on input "text" at bounding box center [591, 241] width 520 height 24
type input "Teachers: Faculty & Staff"
click at [726, 269] on input "text" at bounding box center [591, 281] width 520 height 24
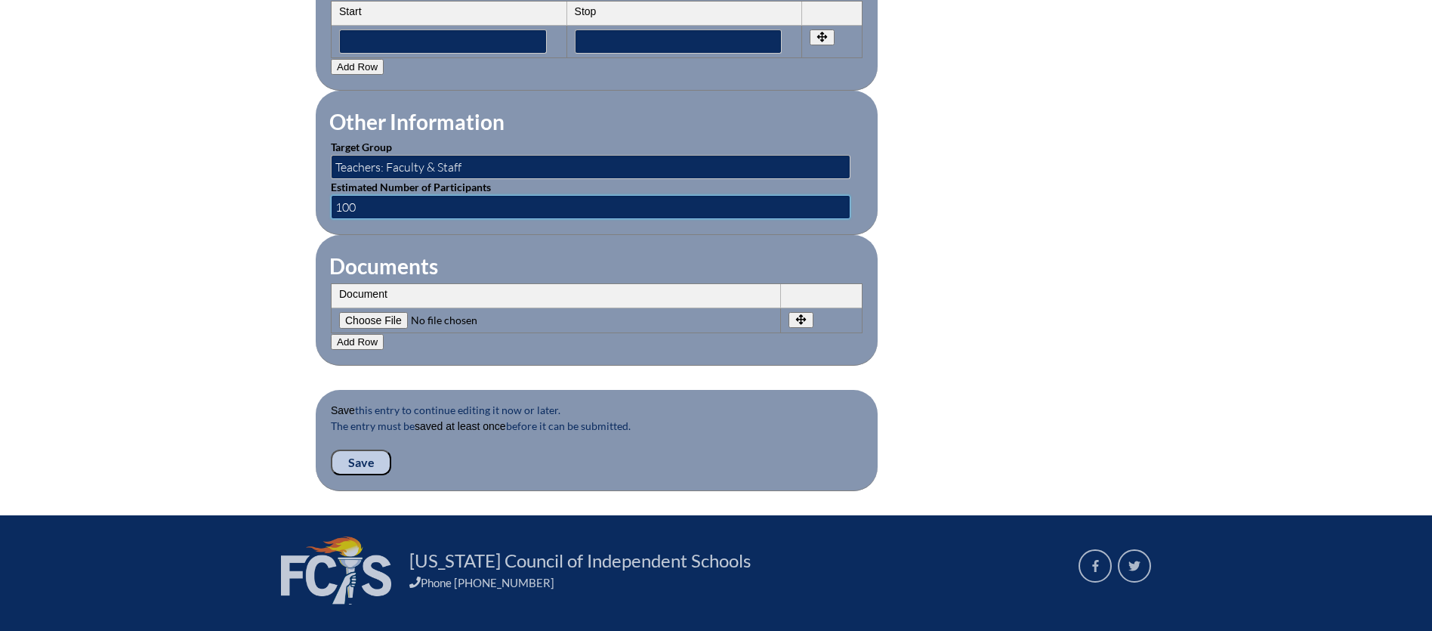
scroll to position [1331, 0]
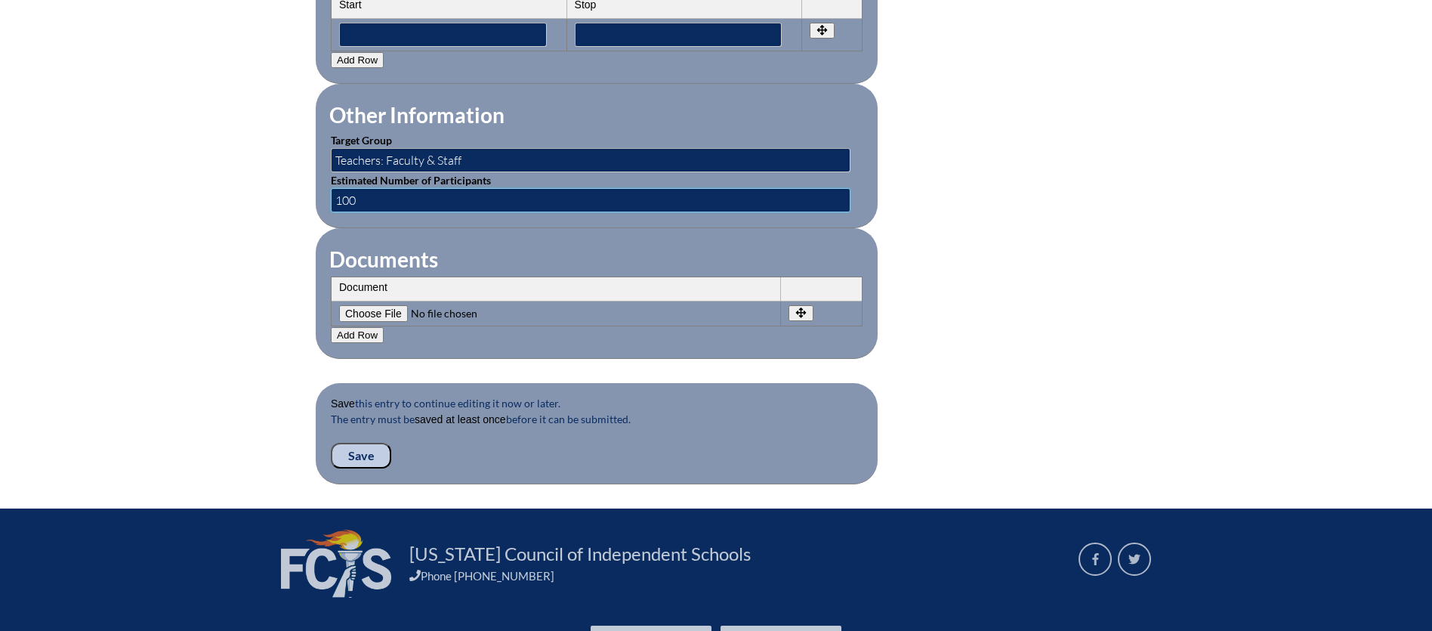
type input "100"
click at [356, 443] on input "Save" at bounding box center [361, 455] width 60 height 26
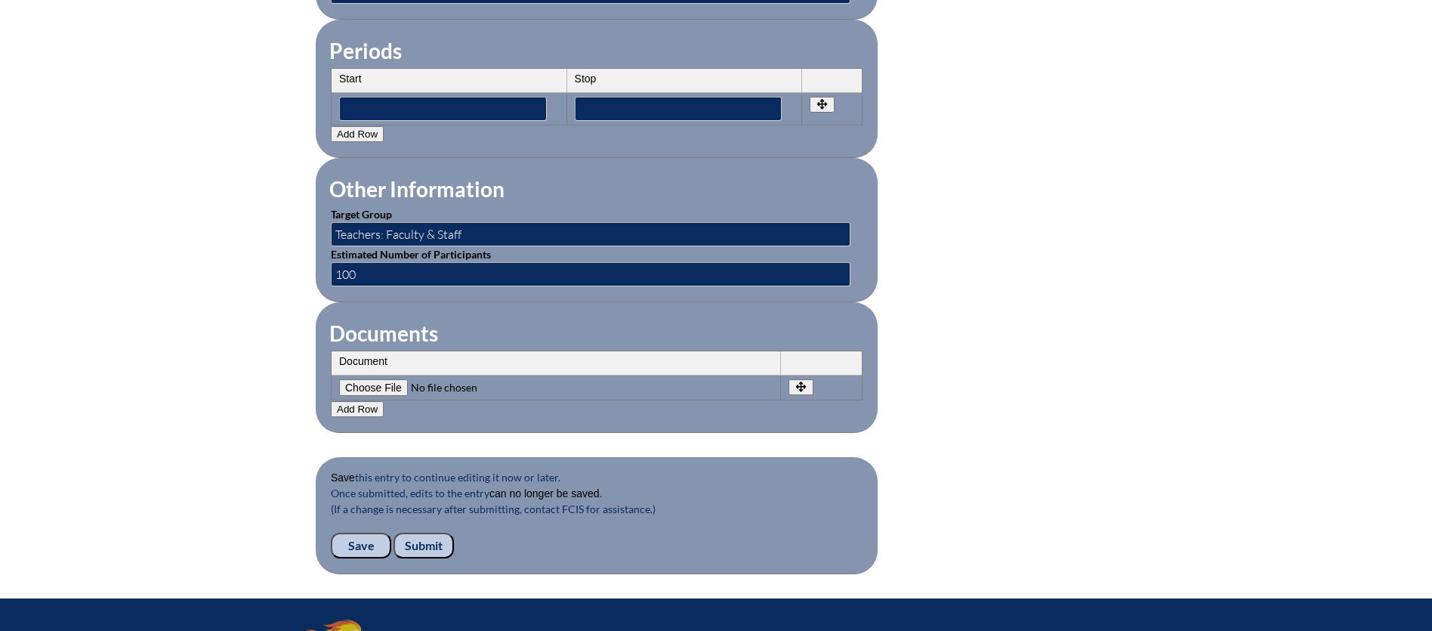
scroll to position [1289, 0]
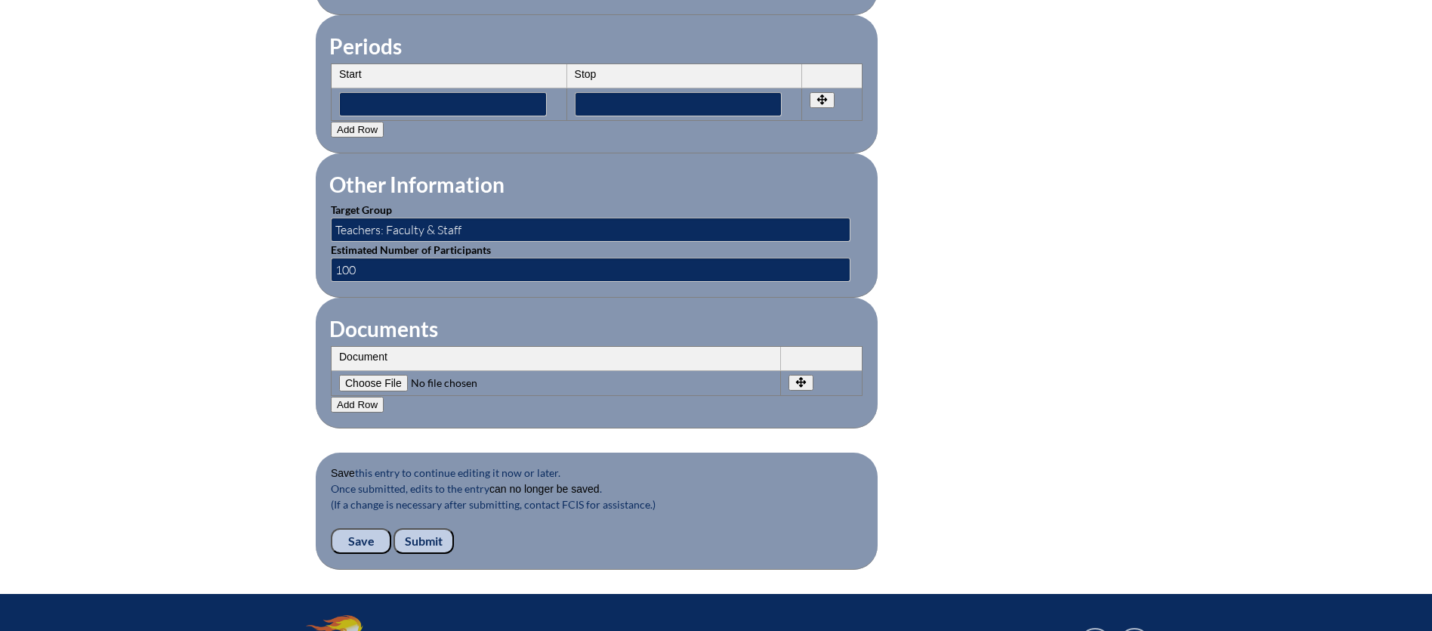
click at [424, 528] on input "Submit" at bounding box center [423, 541] width 60 height 26
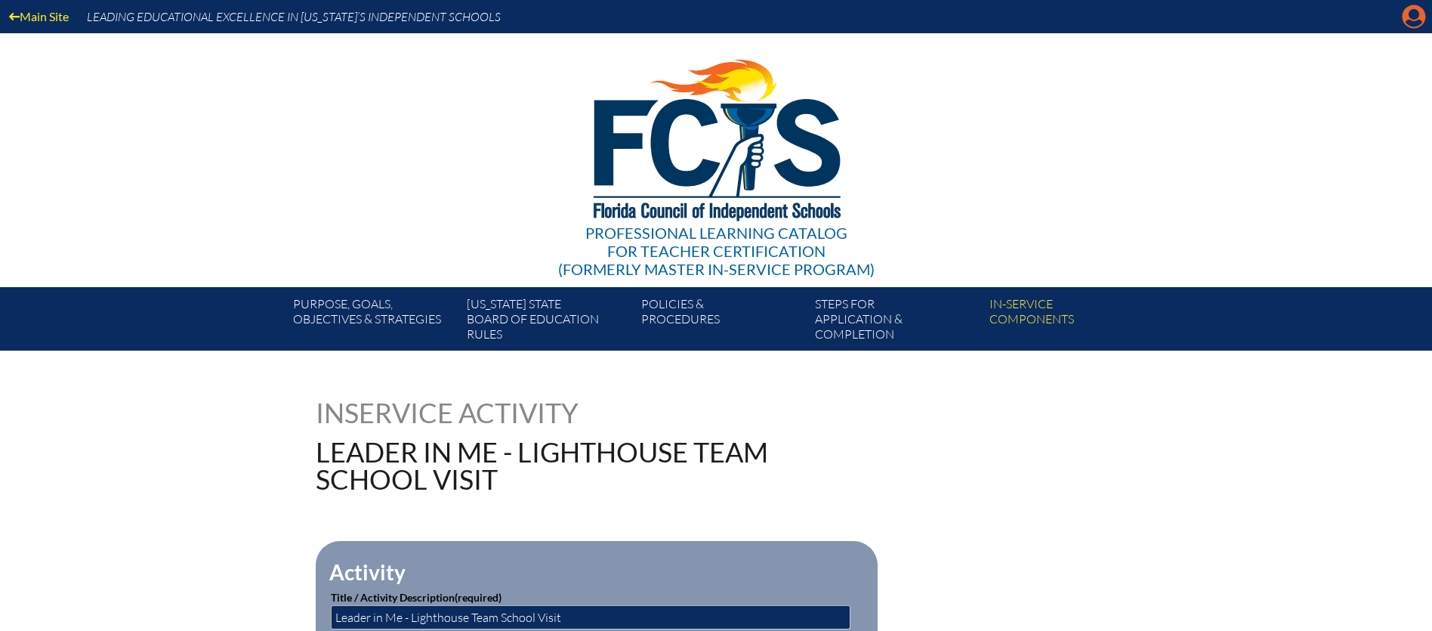
click at [1407, 15] on icon at bounding box center [1413, 16] width 23 height 23
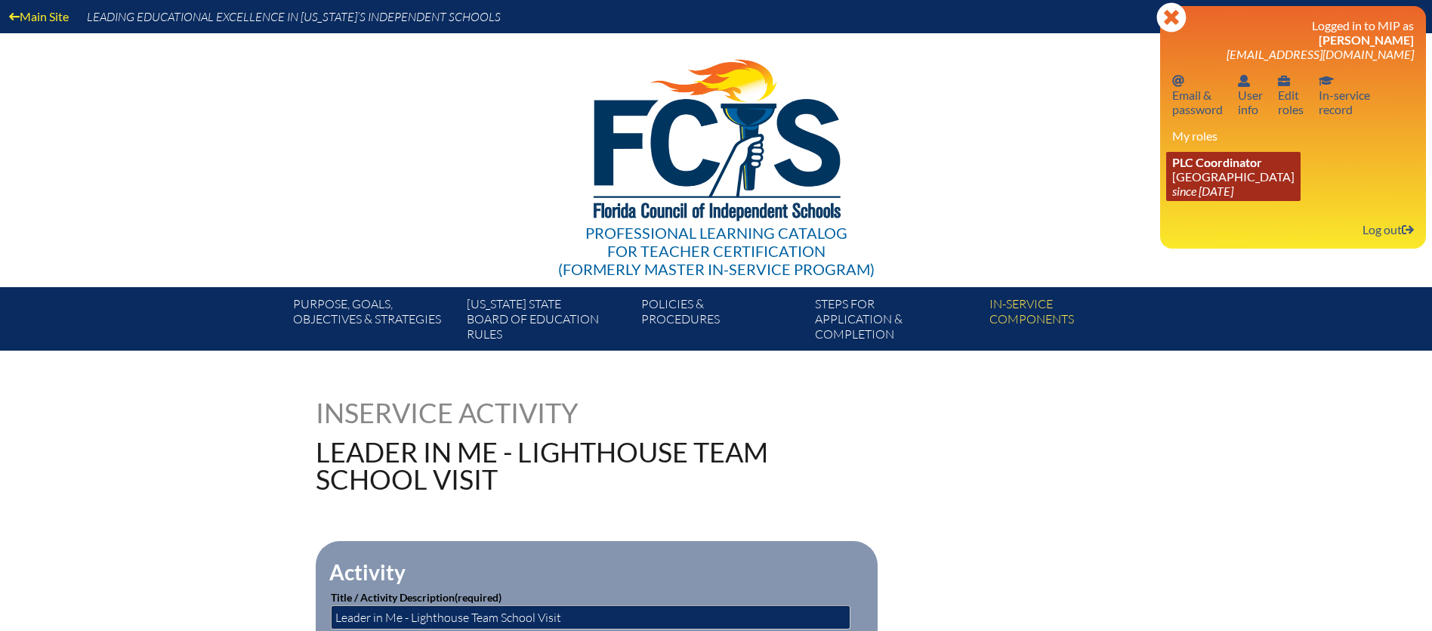
click at [1215, 176] on link "PLC Coordinator Pine School since 2025 Feb 18" at bounding box center [1233, 176] width 134 height 49
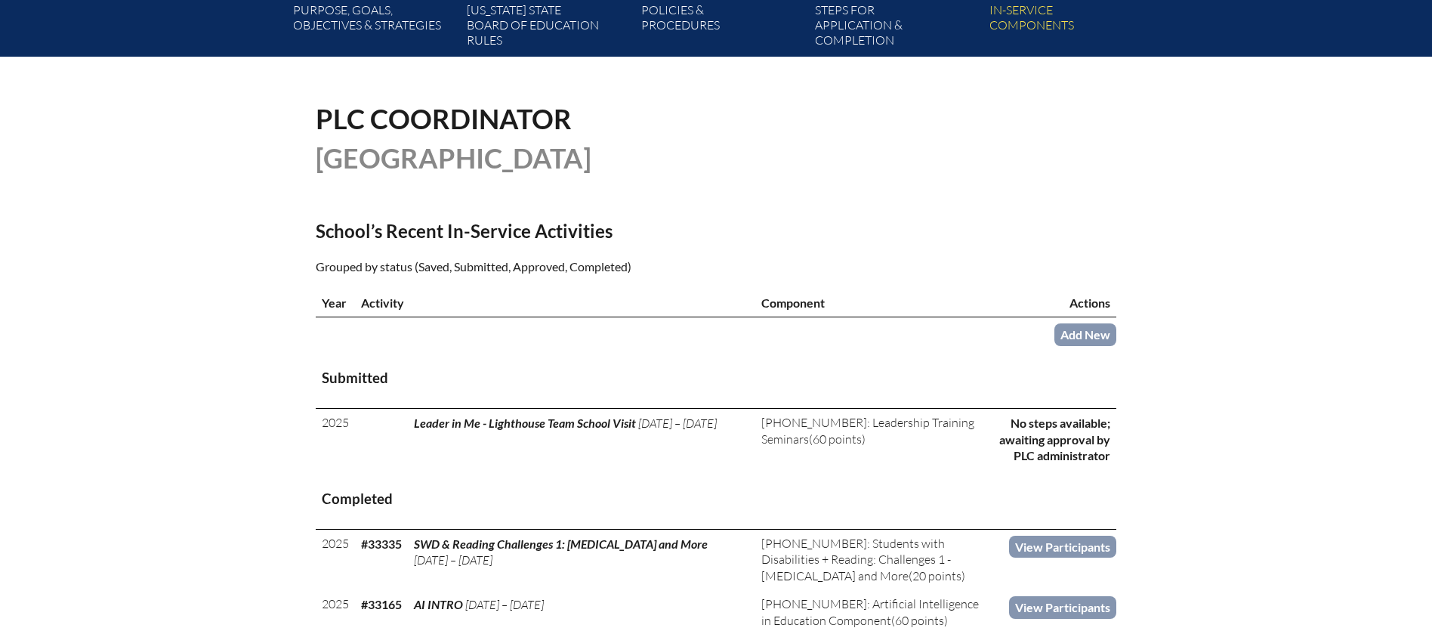
scroll to position [297, 0]
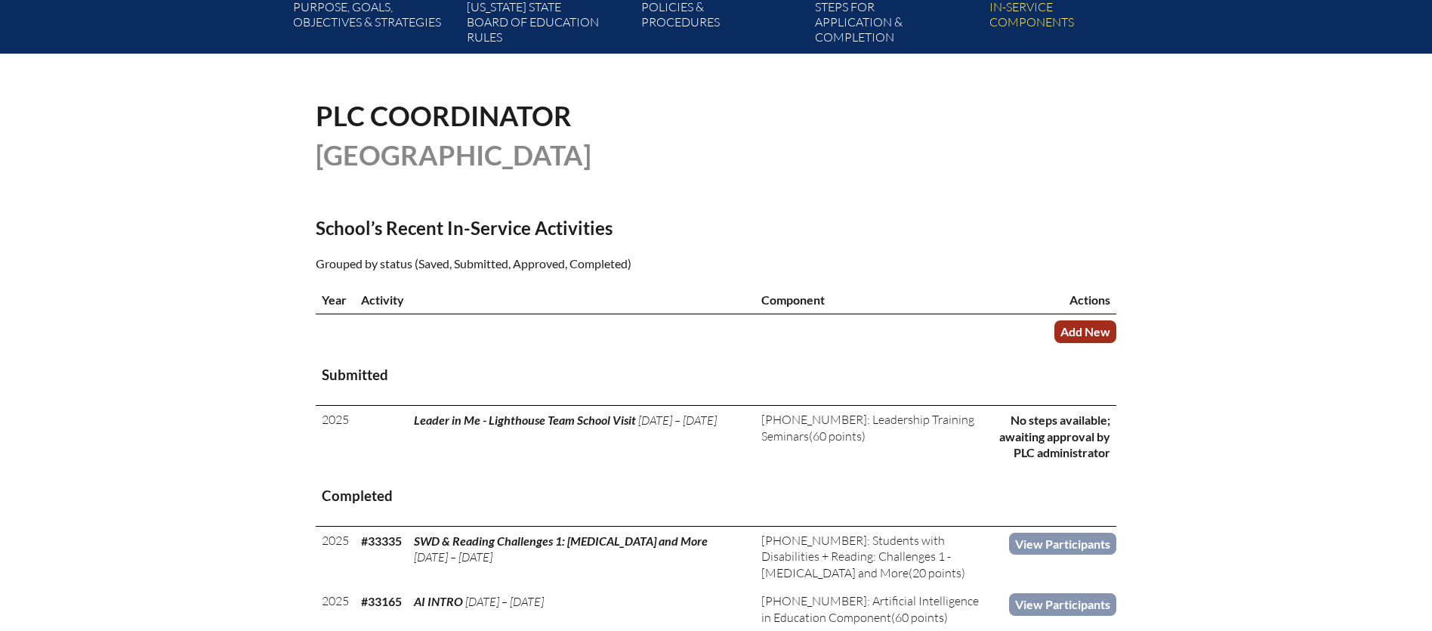
click at [1087, 327] on link "Add New" at bounding box center [1085, 331] width 62 height 22
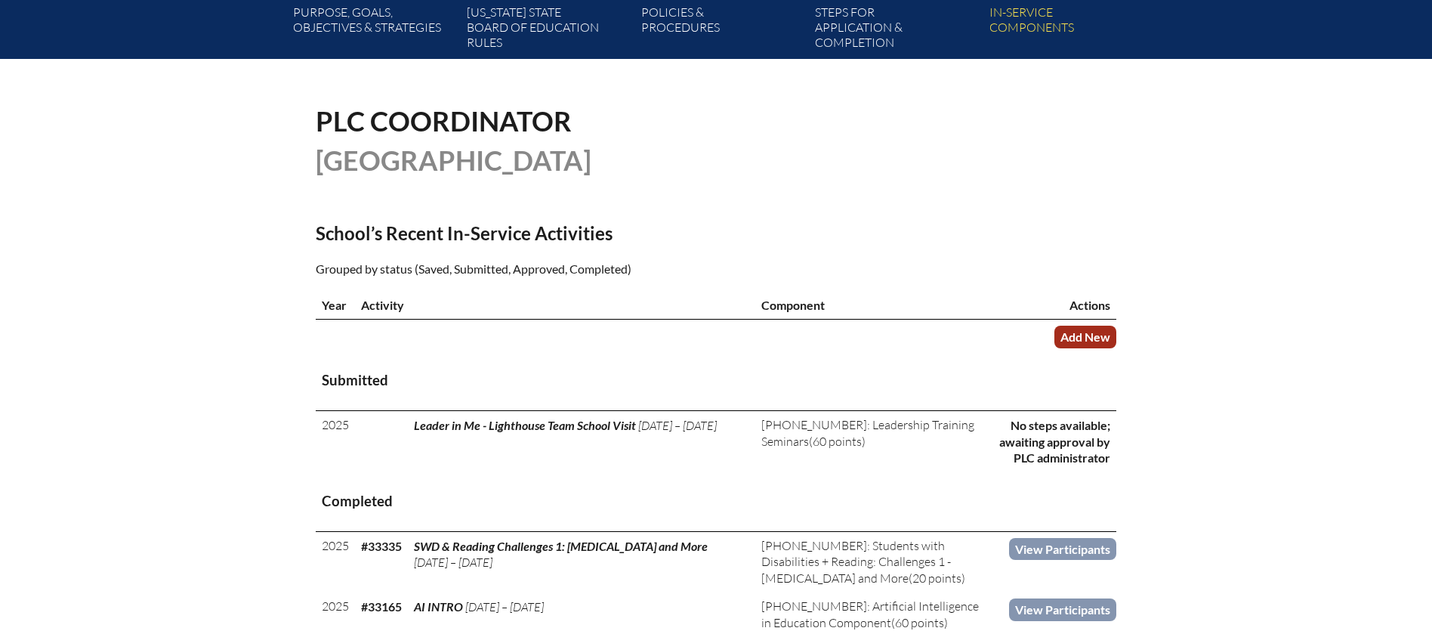
scroll to position [285, 0]
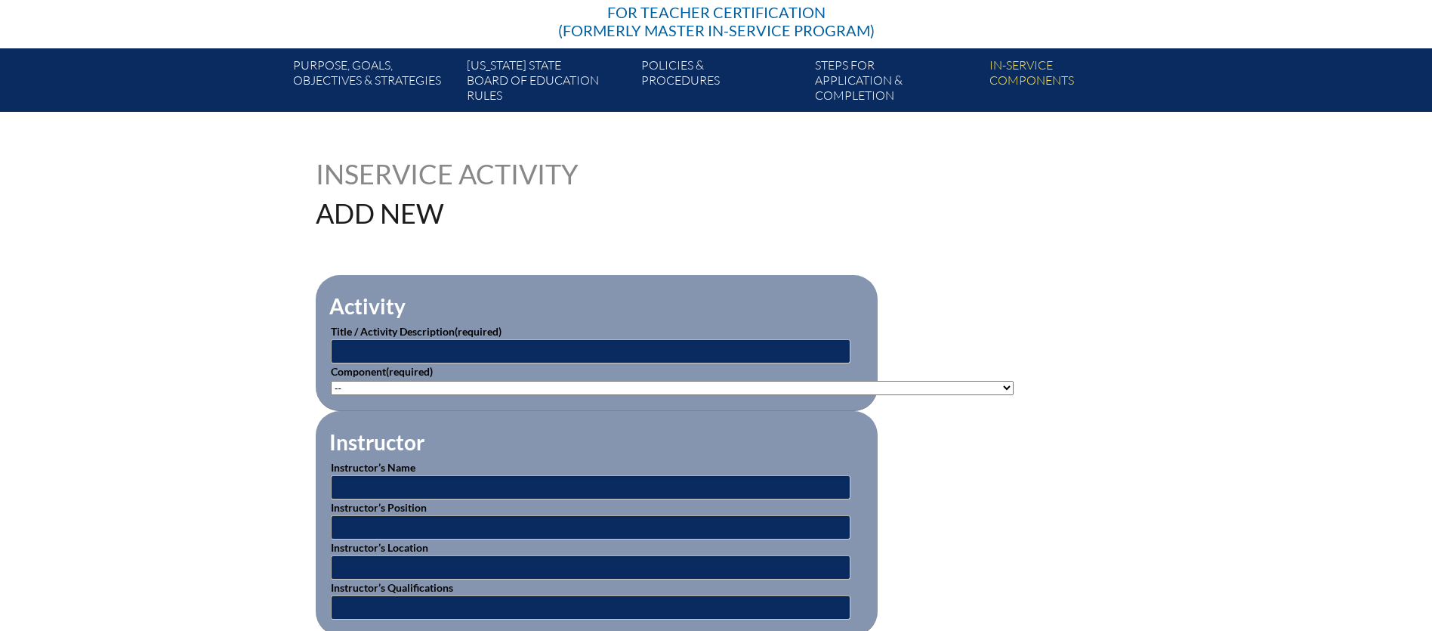
scroll to position [246, 0]
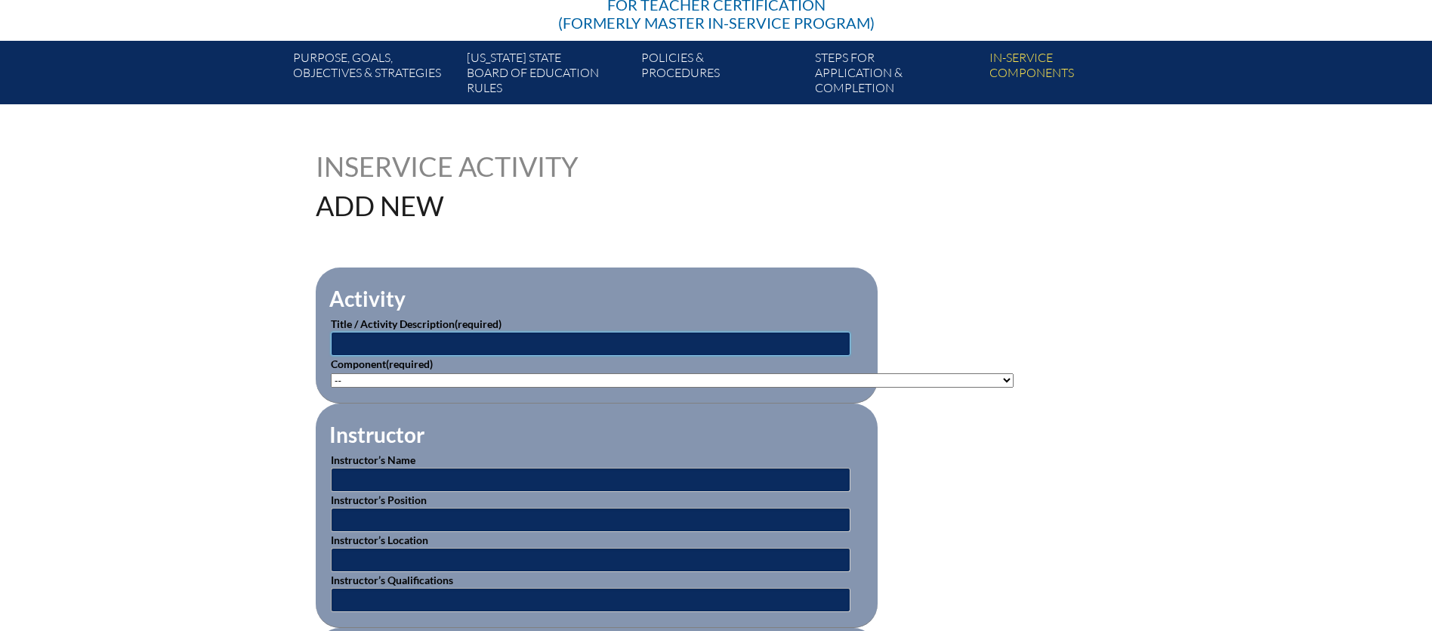
click at [418, 339] on input "text" at bounding box center [591, 343] width 520 height 24
type input "Student Engagement During Spring Fever - online webinar"
click at [964, 377] on select"]"] "-- [PHONE_NUMBER]: Appropriate Art Activities [PHONE_NUMBER]: Concept and Art P…" at bounding box center [672, 380] width 683 height 14
select select"]"] "20473"
click at [331, 373] on select"]"] "-- [PHONE_NUMBER]: Appropriate Art Activities [PHONE_NUMBER]: Concept and Art P…" at bounding box center [672, 380] width 683 height 14
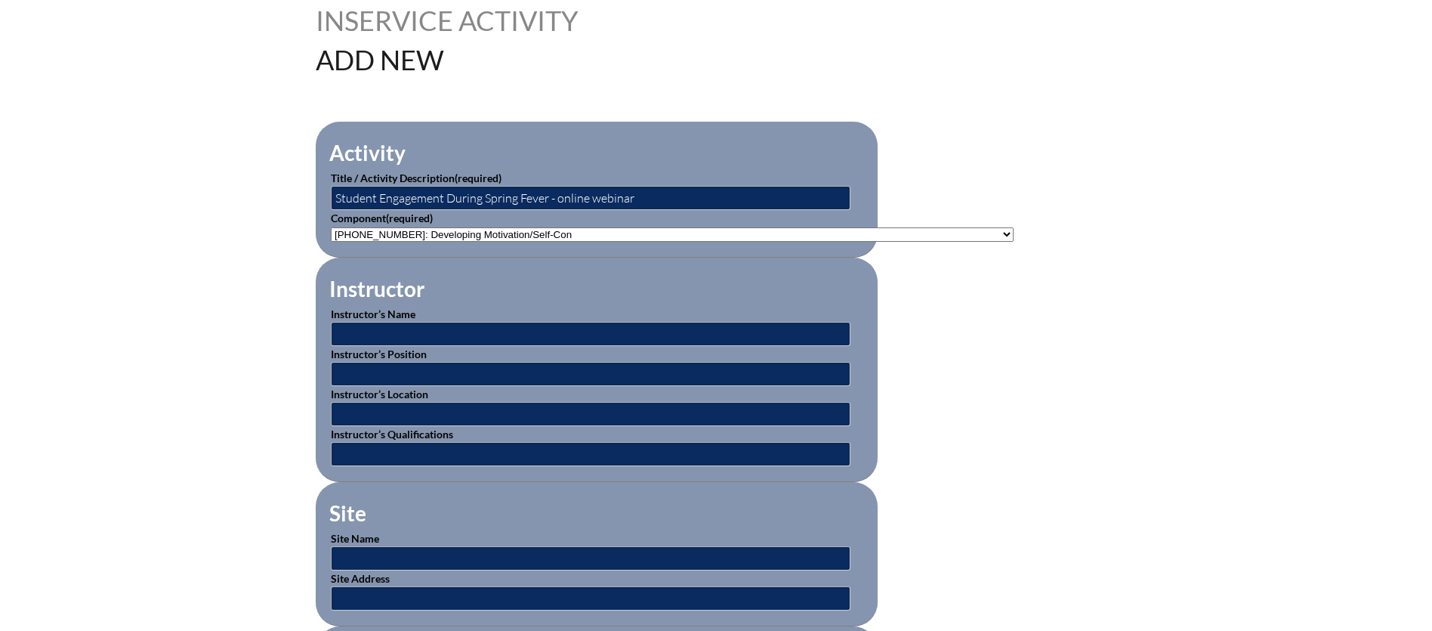
scroll to position [409, 0]
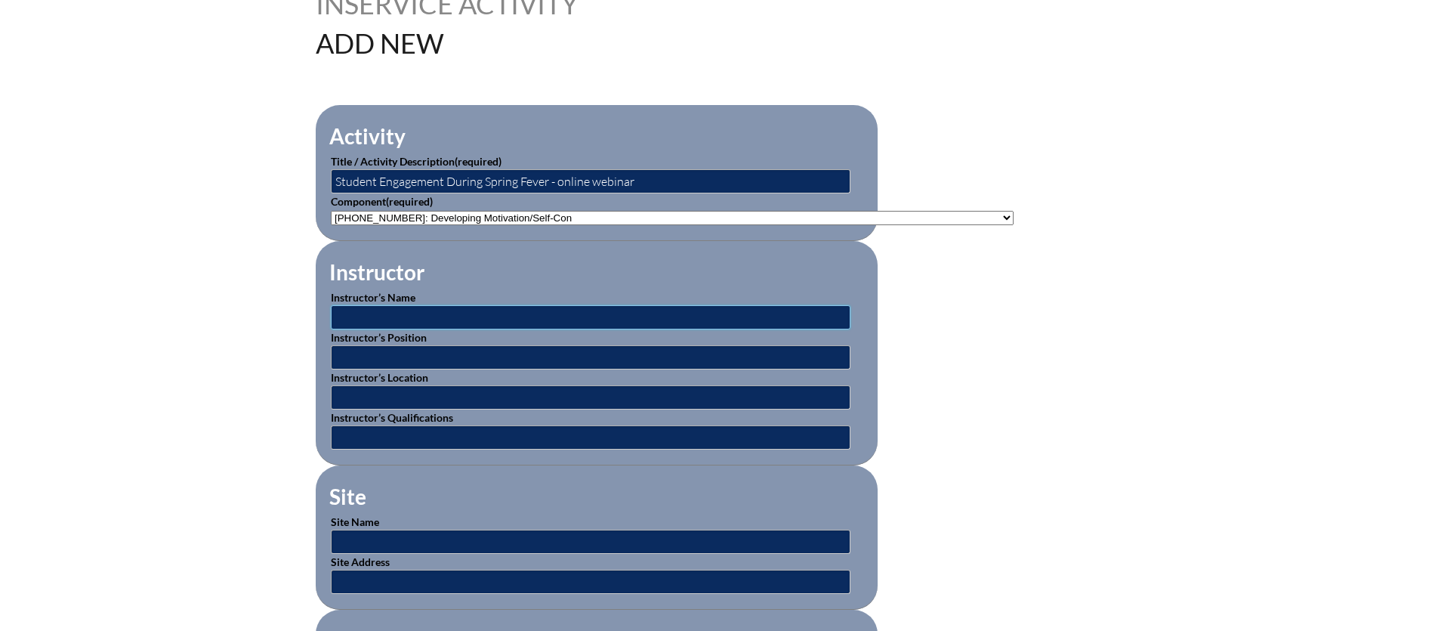
click at [479, 313] on input "text" at bounding box center [591, 317] width 520 height 24
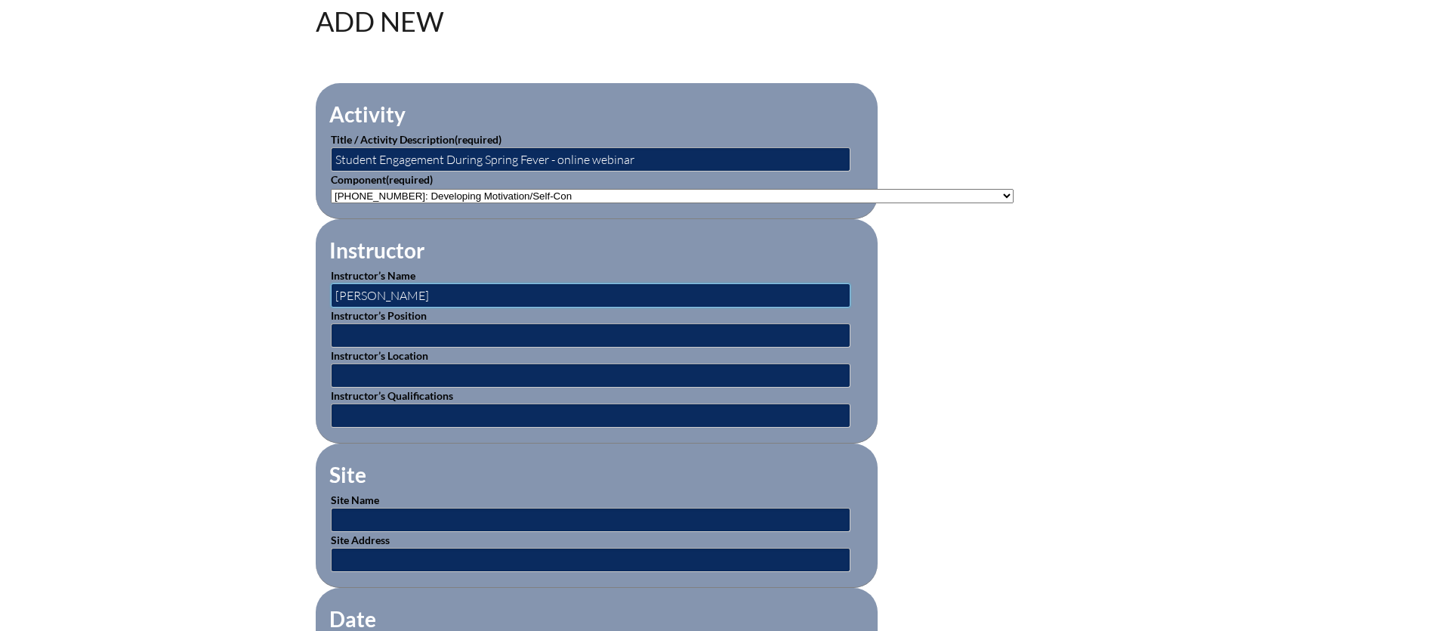
scroll to position [429, 0]
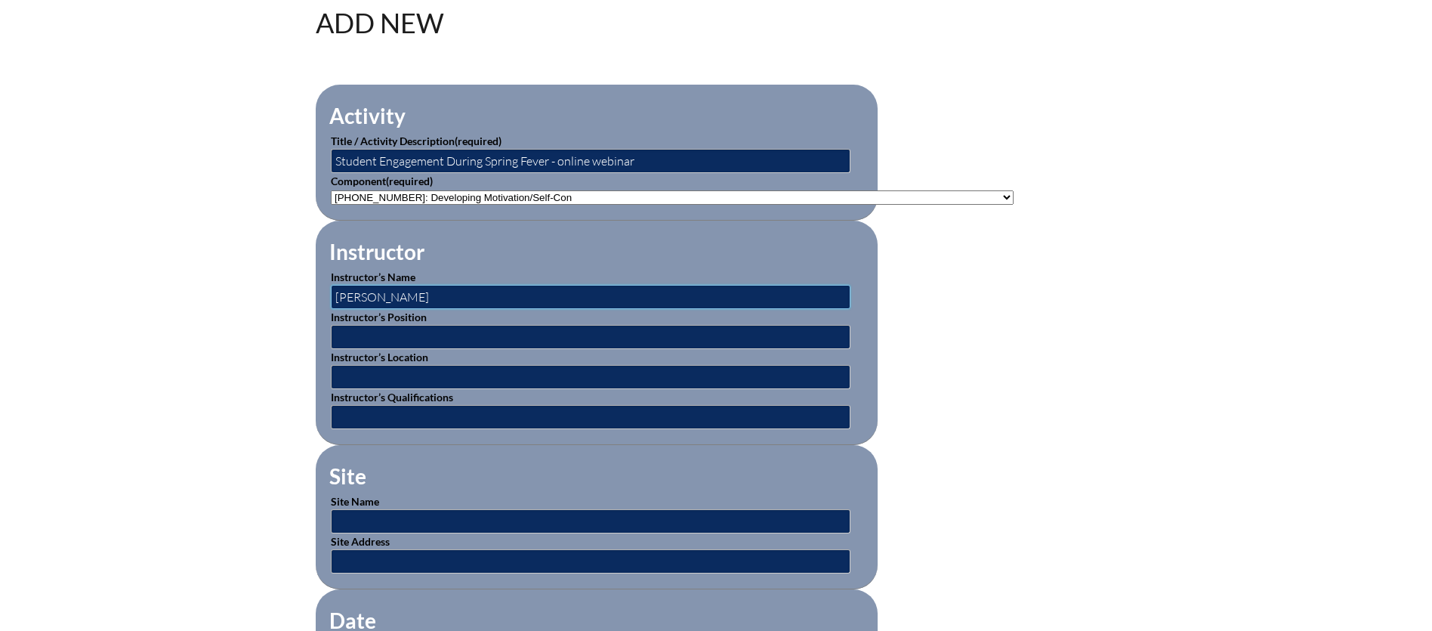
type input "[PERSON_NAME]"
click at [392, 333] on input "text" at bounding box center [591, 337] width 520 height 24
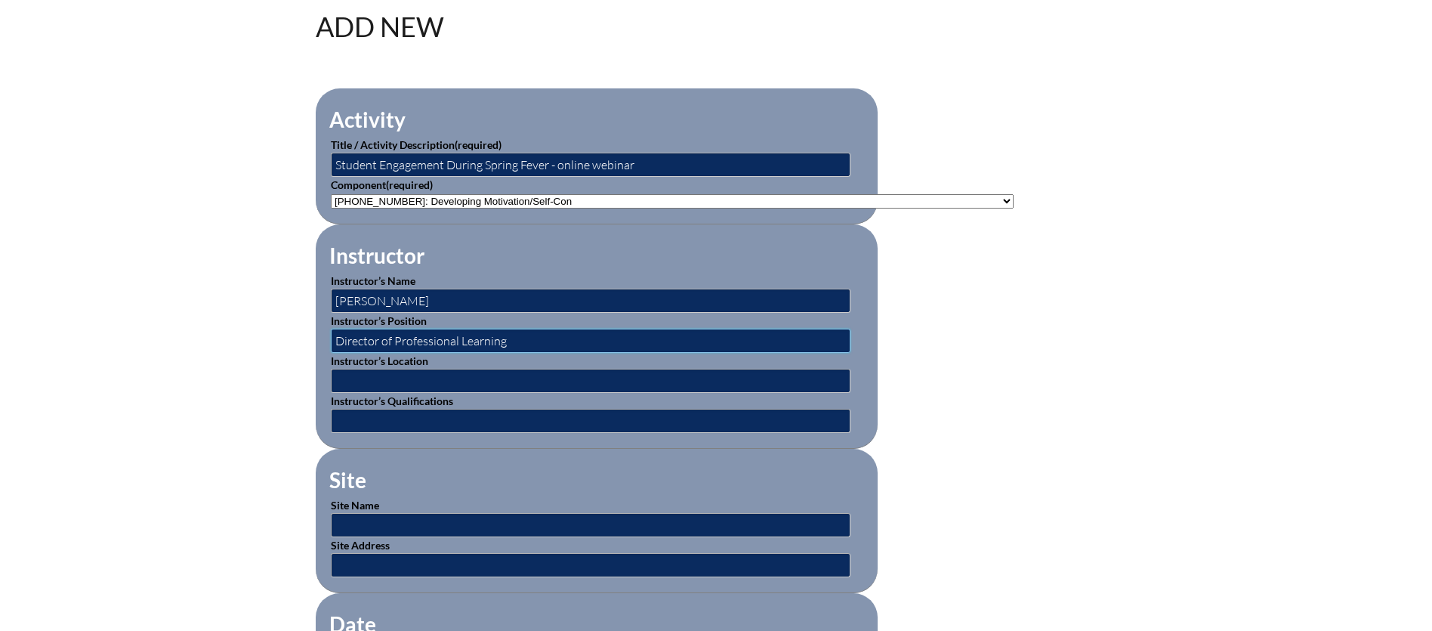
scroll to position [426, 0]
type input "Director of Professional Learning"
click at [352, 375] on input "text" at bounding box center [591, 380] width 520 height 24
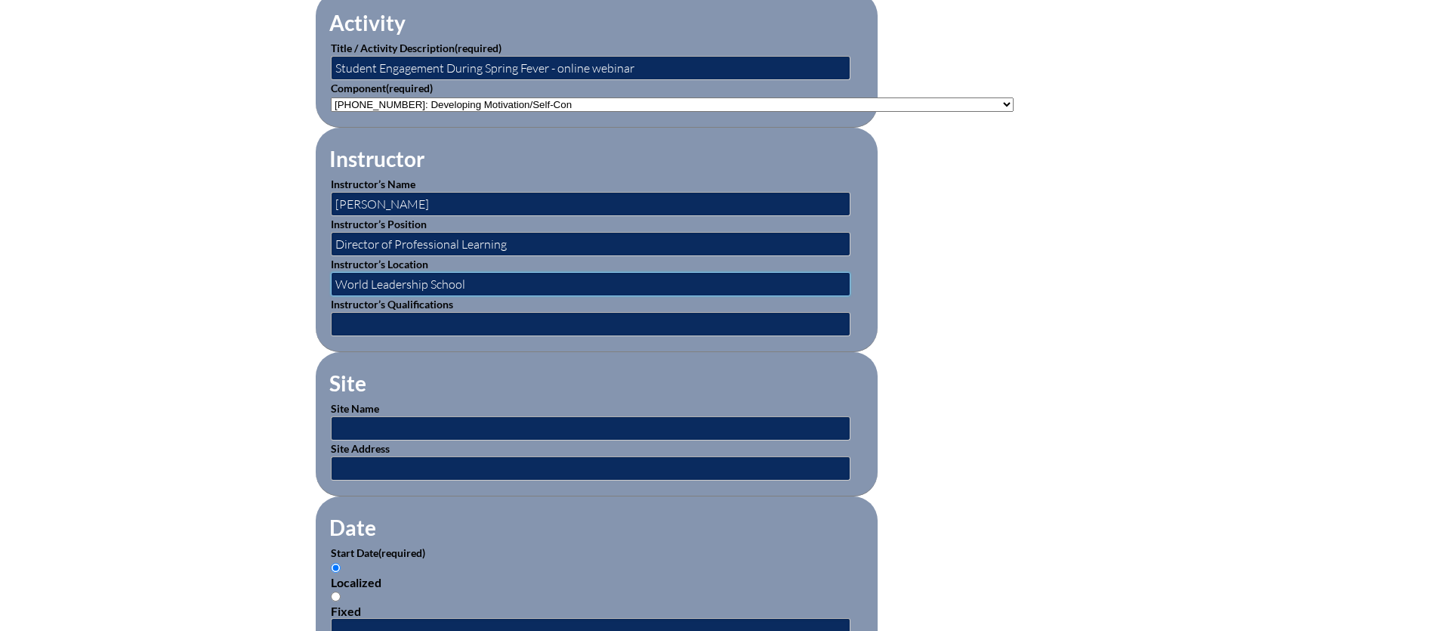
scroll to position [531, 0]
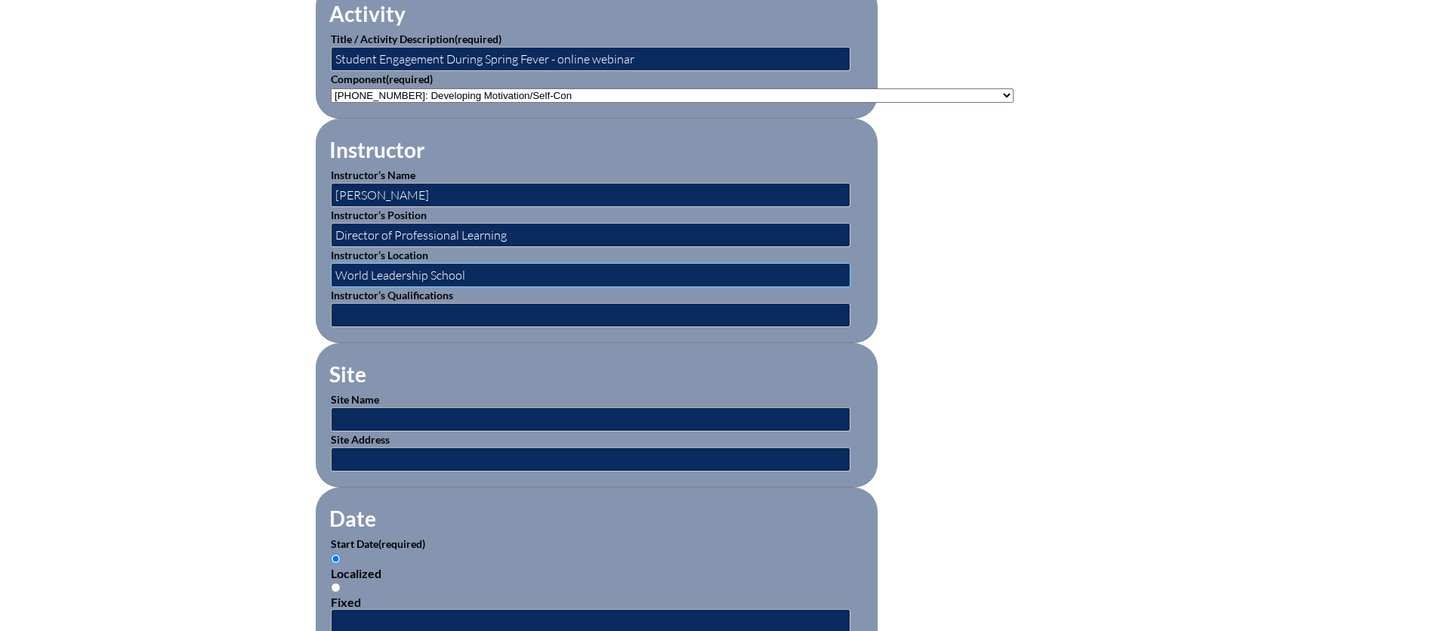
type input "World Leadership School"
click at [413, 410] on input "text" at bounding box center [591, 419] width 520 height 24
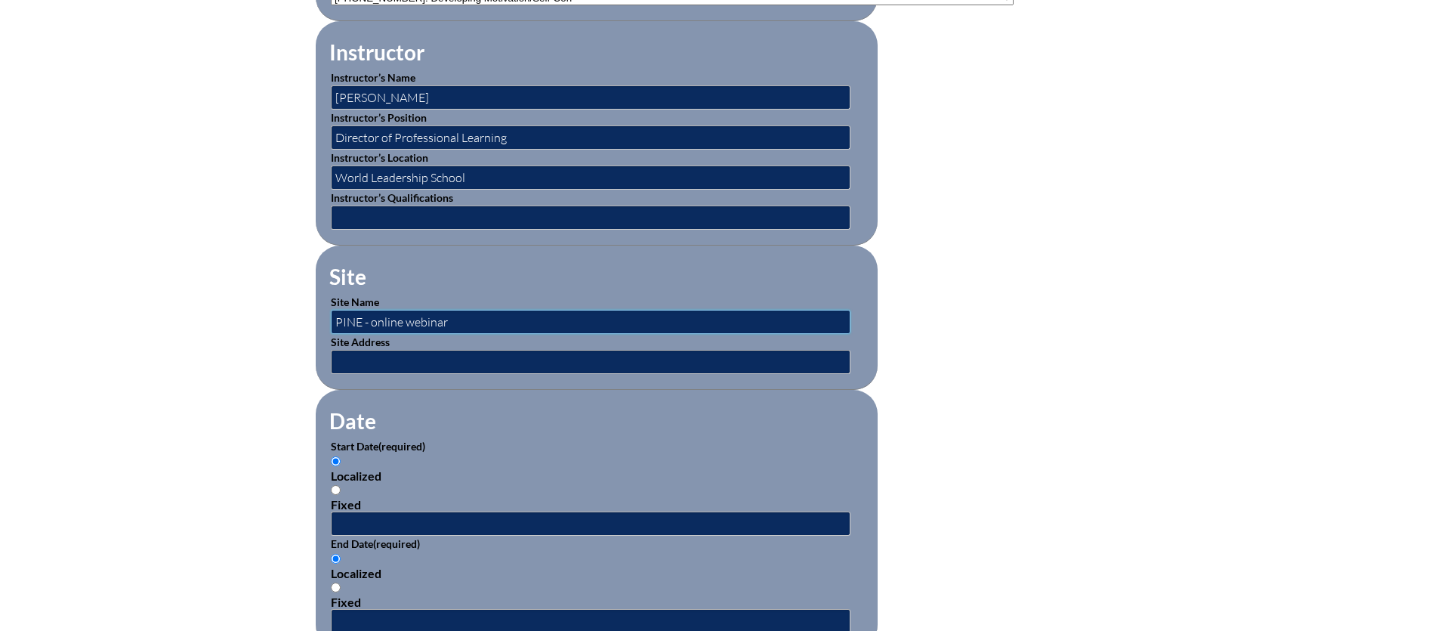
scroll to position [635, 0]
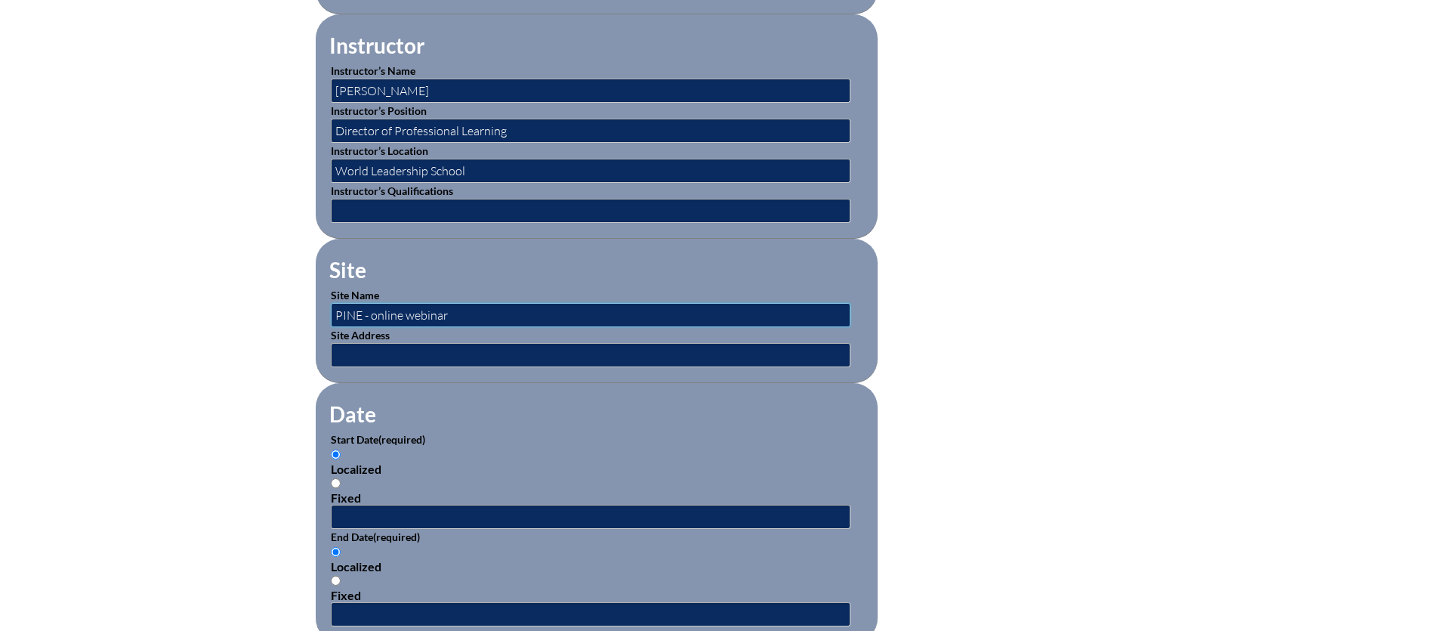
type input "PINE - online webinar"
click at [379, 348] on input "text" at bounding box center [591, 355] width 520 height 24
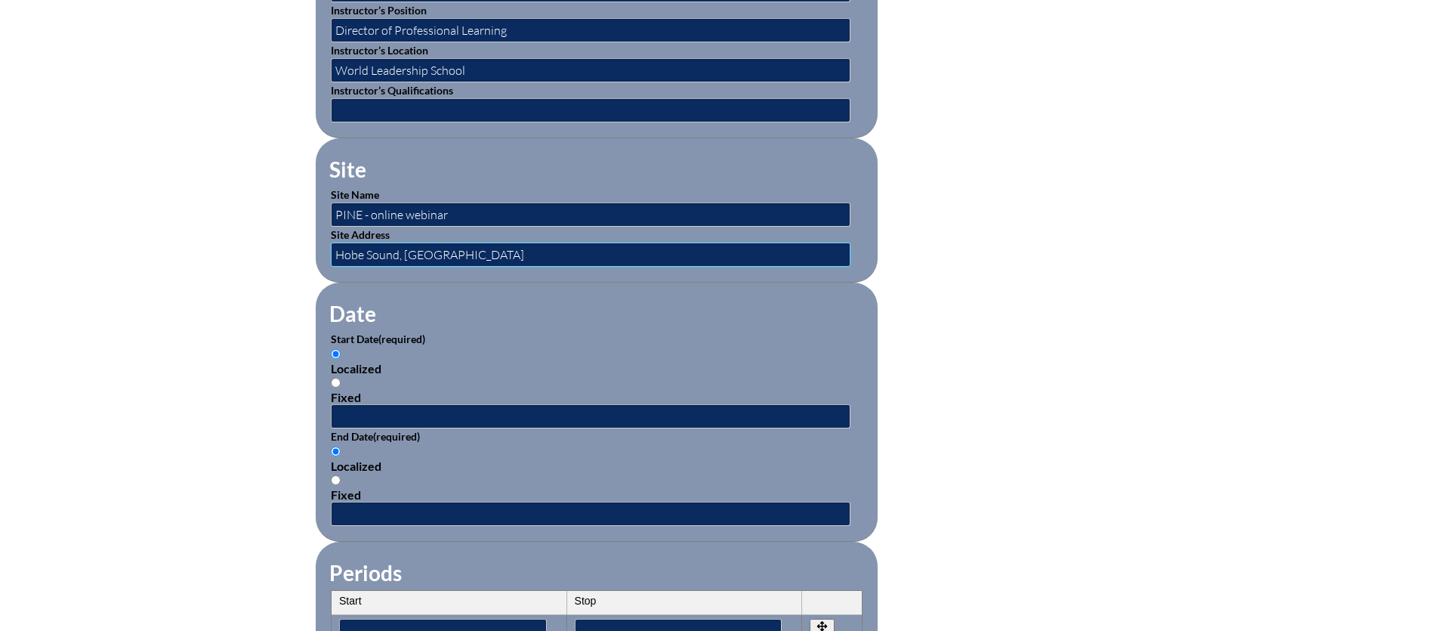
scroll to position [766, 0]
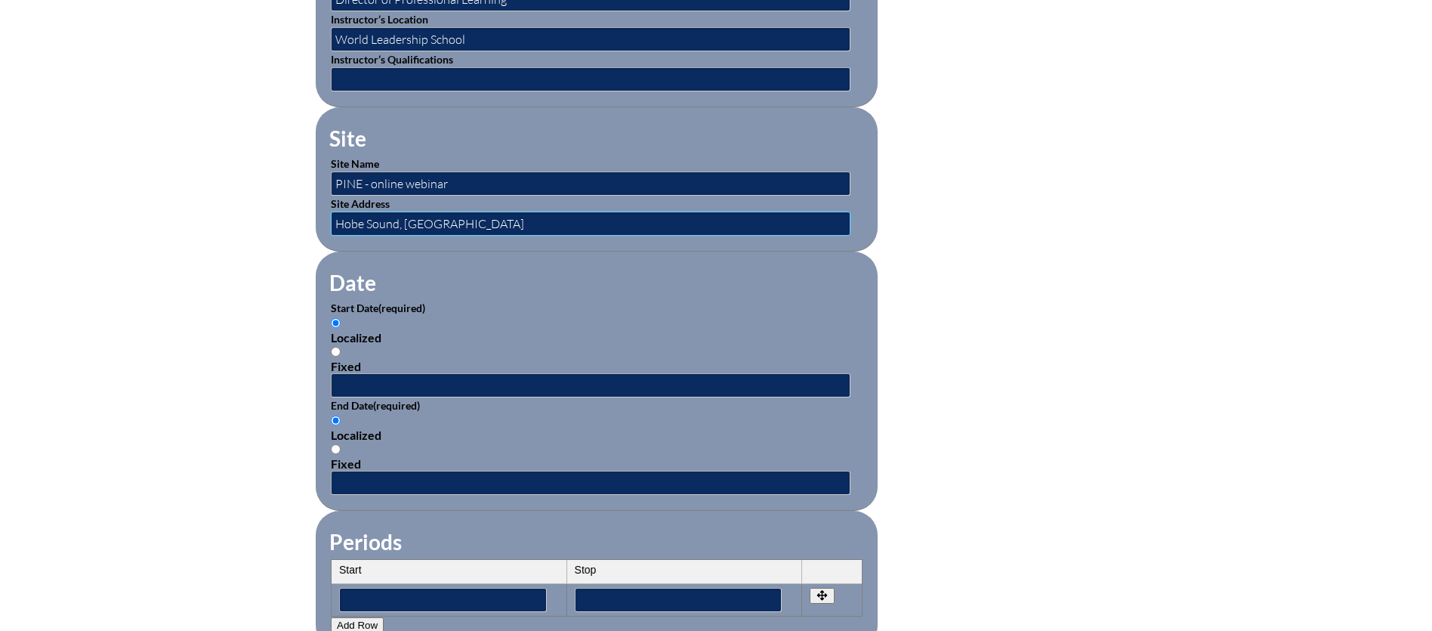
type input "Hobe Sound, [GEOGRAPHIC_DATA]"
click at [336, 347] on input "Fixed" at bounding box center [336, 352] width 10 height 10
radio input "true"
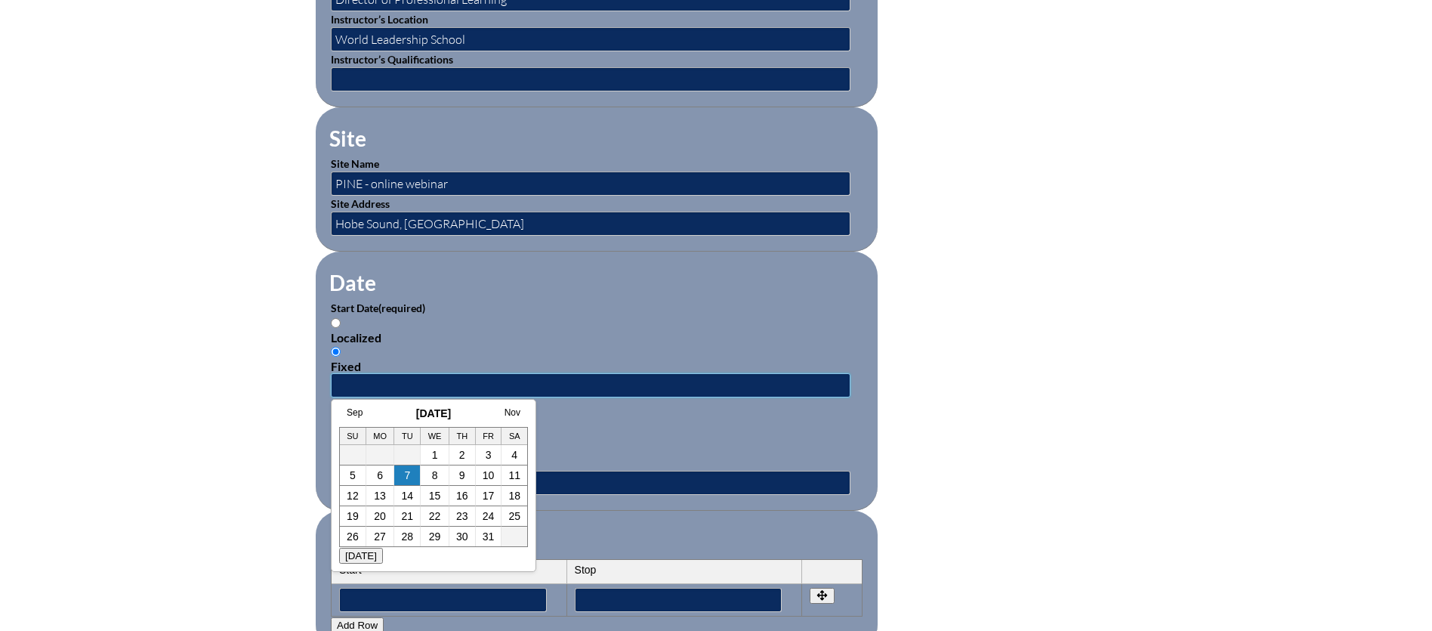
click at [359, 378] on input "text" at bounding box center [591, 385] width 520 height 24
type input "03/05/2025 03:30 PM"
click at [831, 427] on div "Localized" at bounding box center [597, 434] width 532 height 14
click at [341, 425] on input "Localized" at bounding box center [336, 420] width 10 height 10
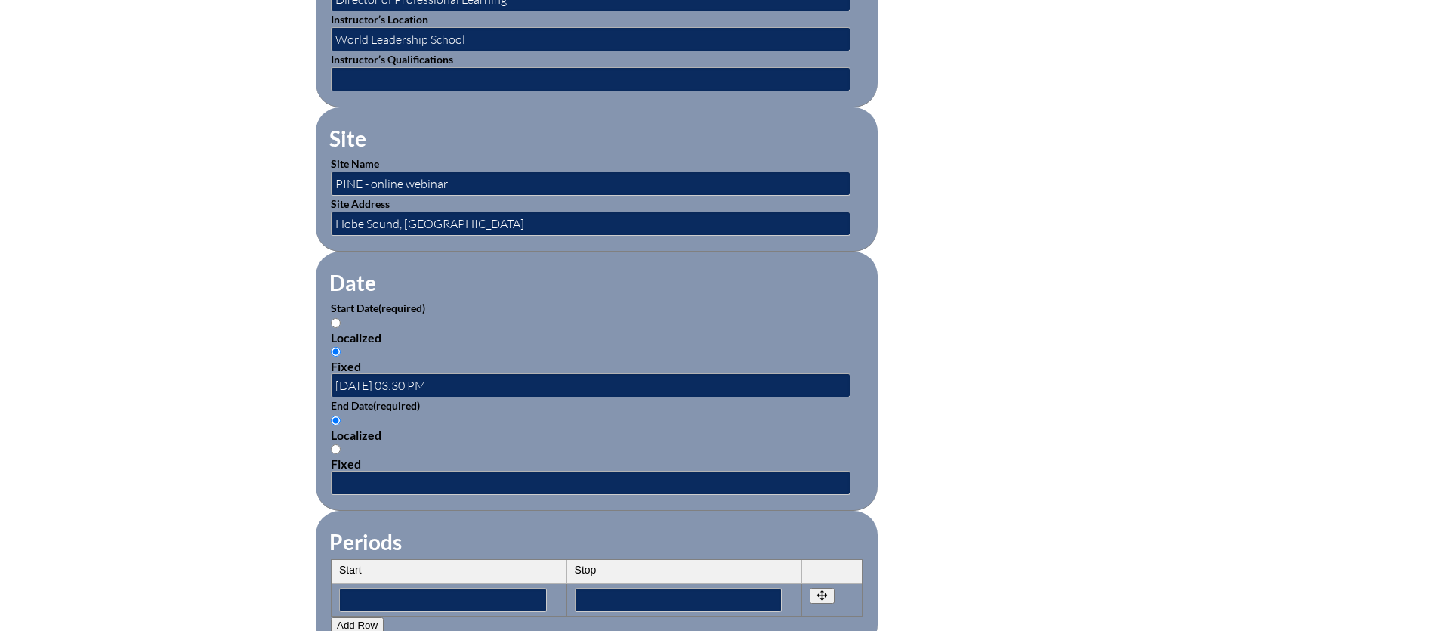
click at [335, 444] on input "Fixed" at bounding box center [336, 449] width 10 height 10
radio input "true"
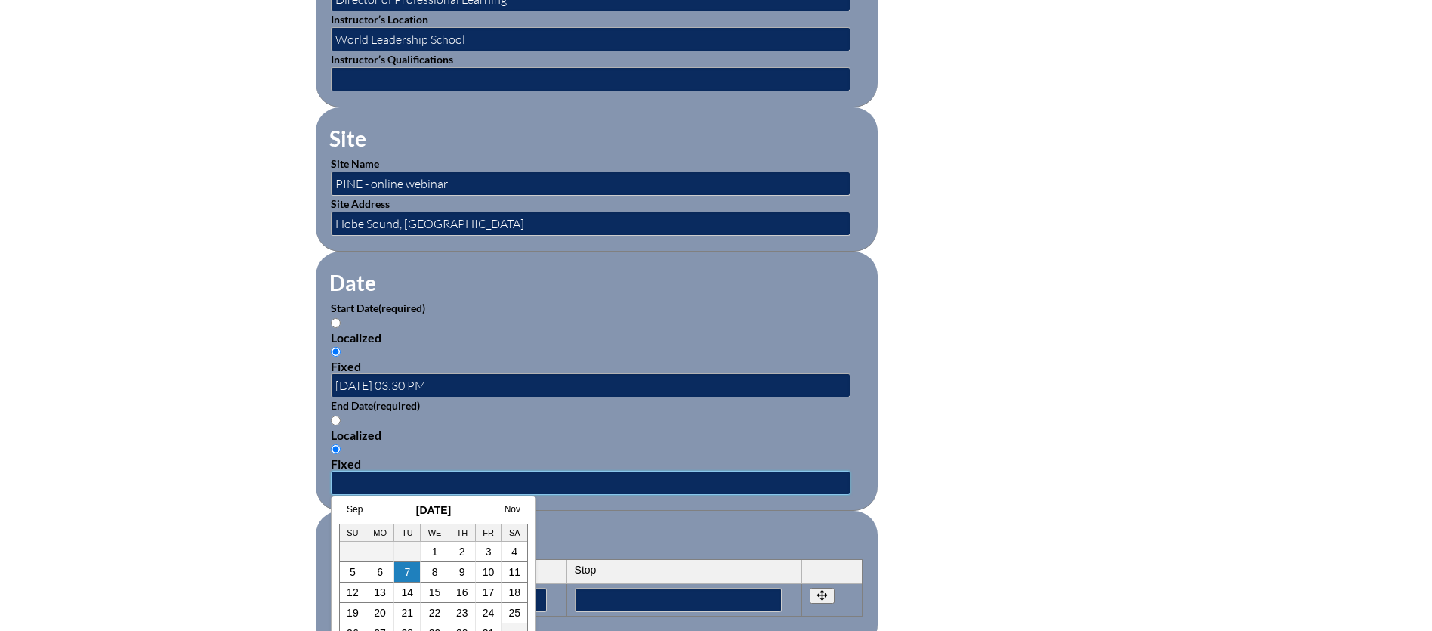
click at [375, 477] on input "text" at bounding box center [591, 482] width 520 height 24
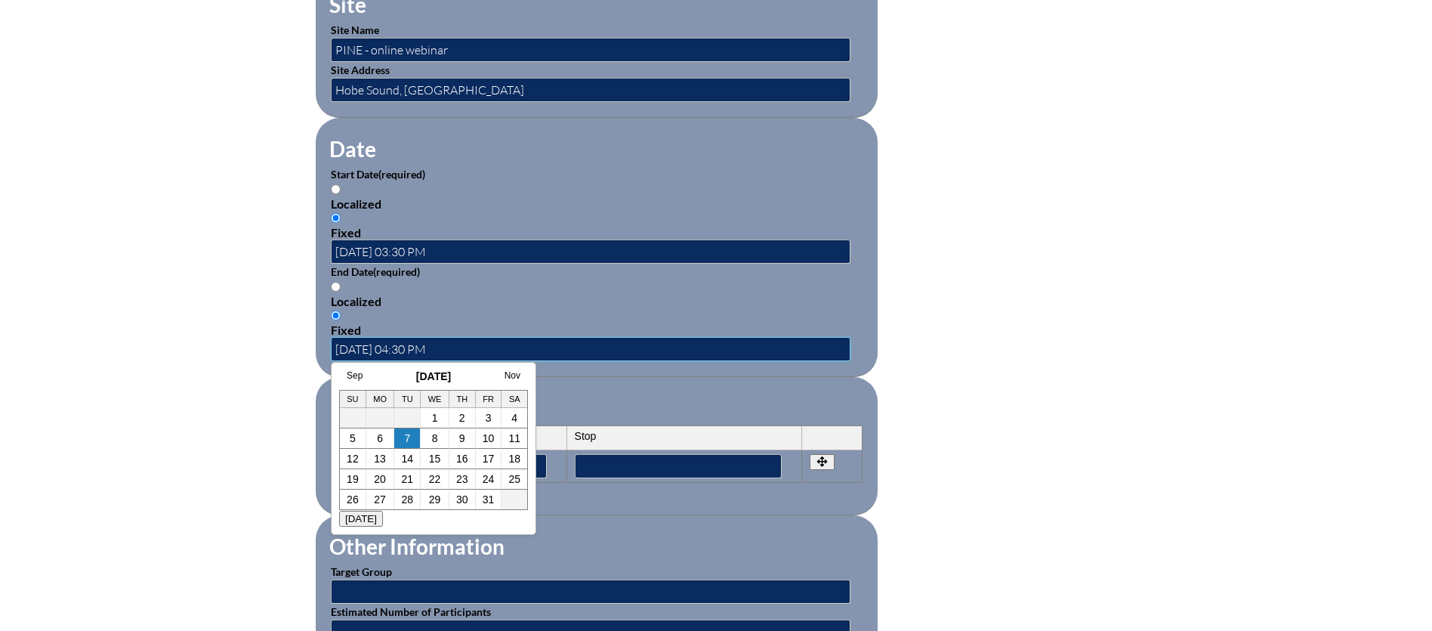
scroll to position [916, 0]
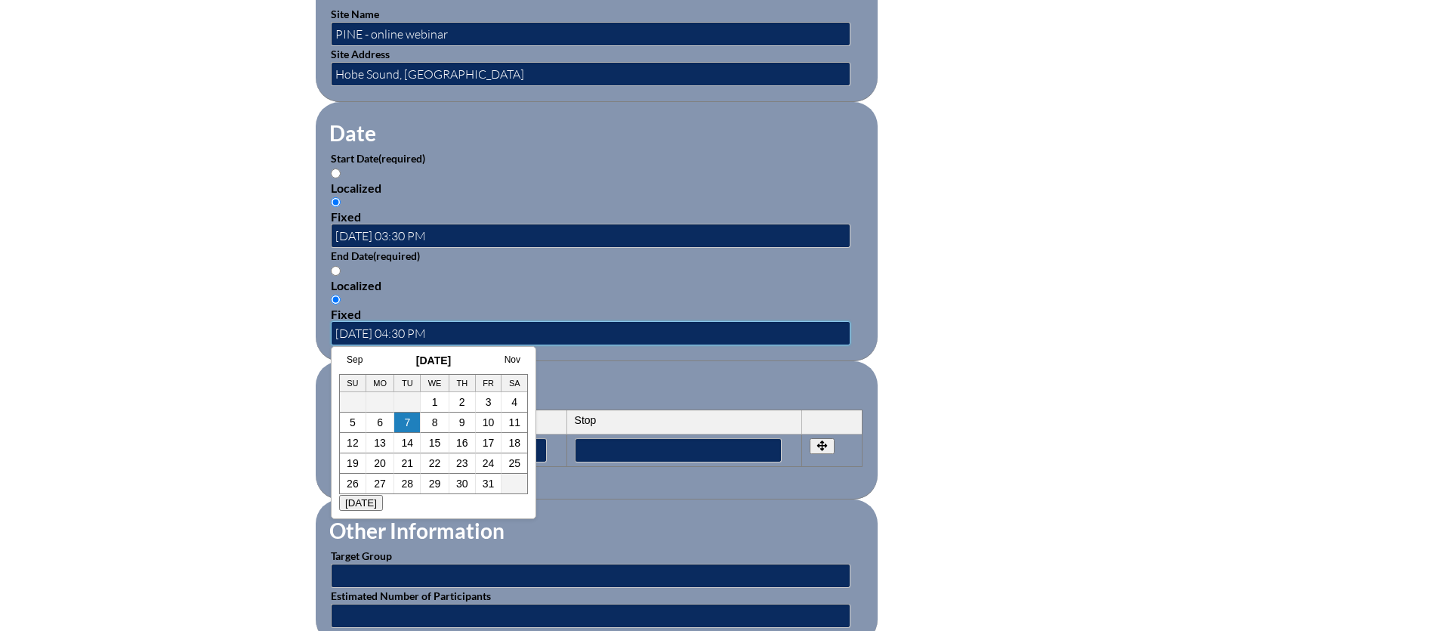
type input "03/05/2025 04:30 PM"
click at [845, 376] on fieldset "Periods Start Stop No rows created Add new row Start Stop Start Stop" at bounding box center [597, 430] width 562 height 138
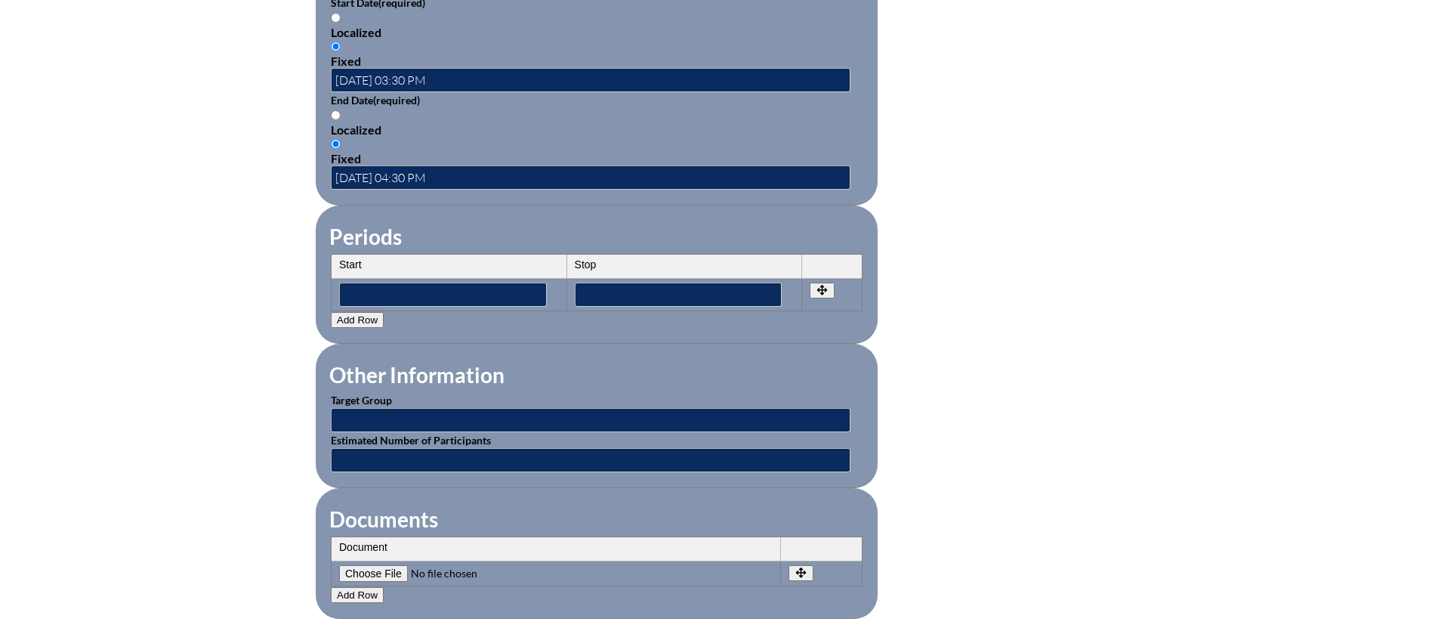
scroll to position [1081, 0]
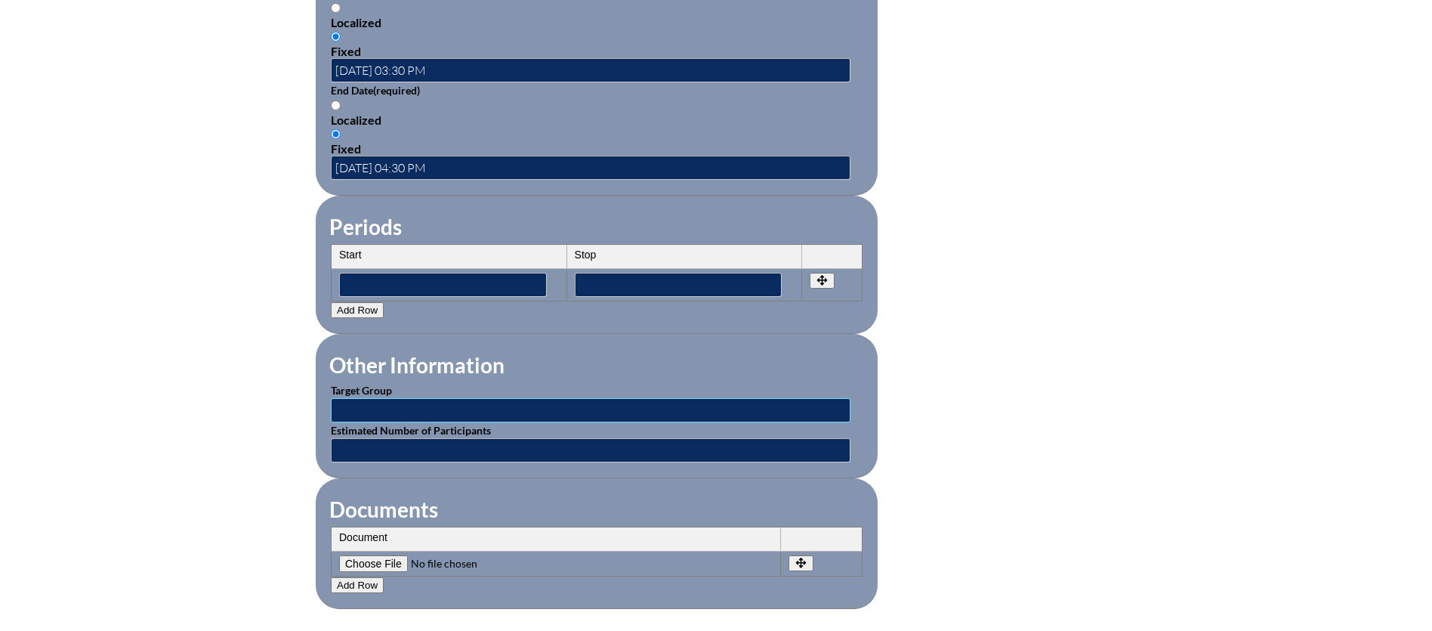
click at [379, 398] on input "text" at bounding box center [591, 410] width 520 height 24
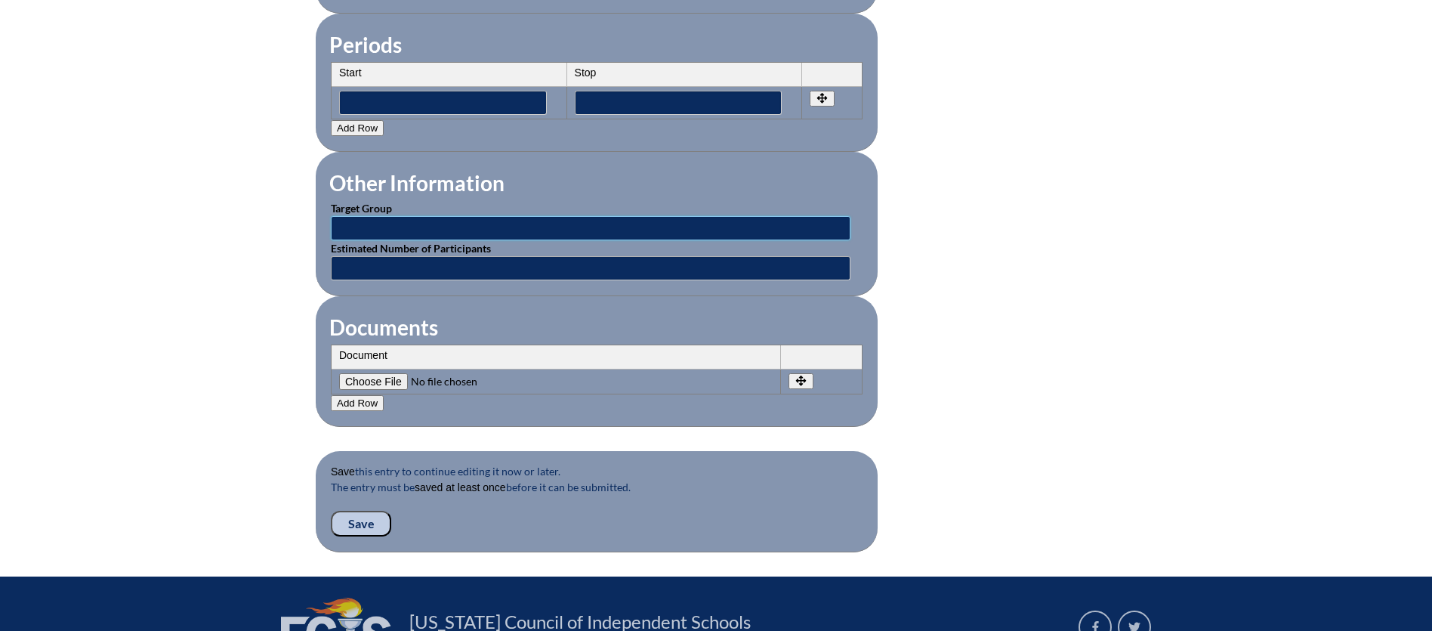
scroll to position [1281, 0]
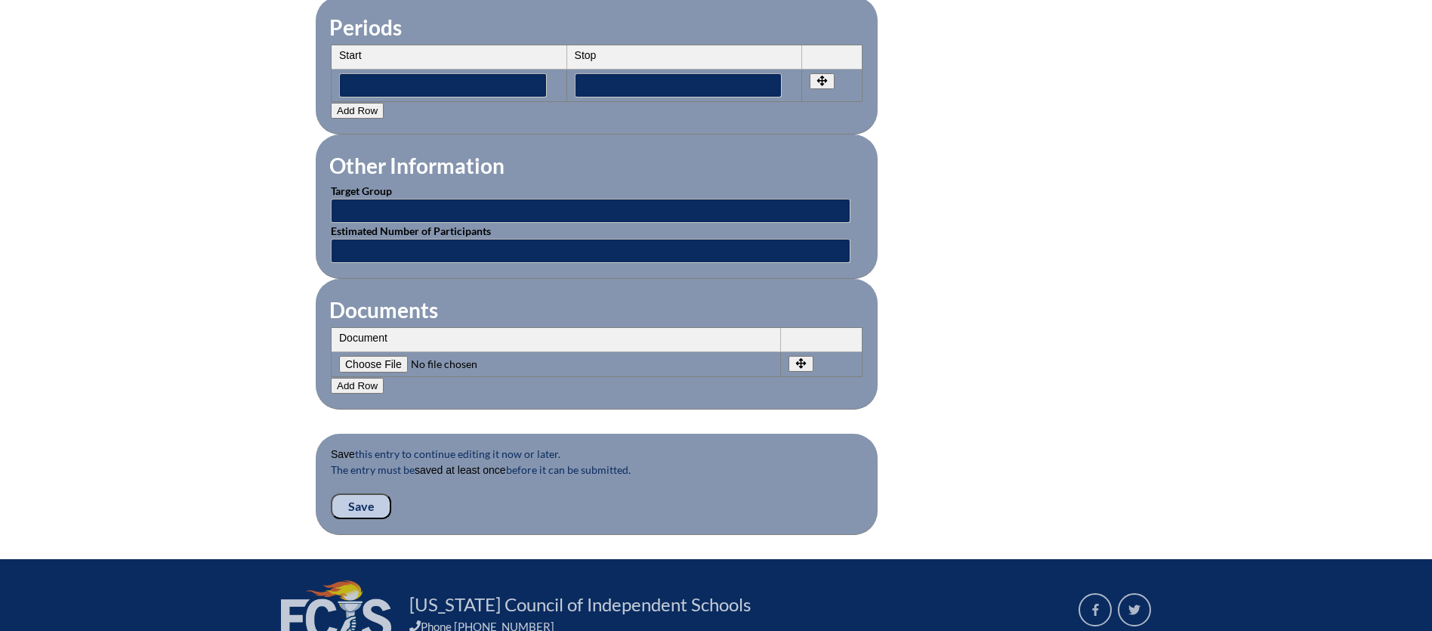
click at [356, 495] on input "Save" at bounding box center [361, 506] width 60 height 26
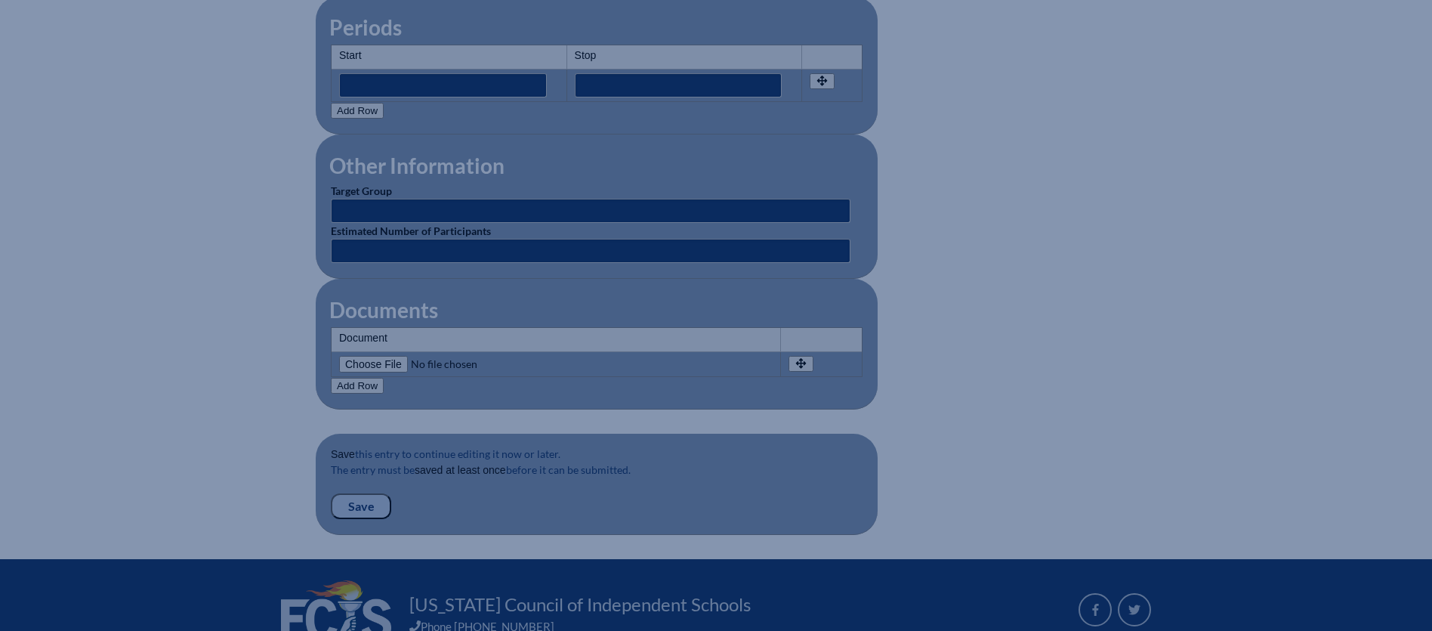
scroll to position [1287, 0]
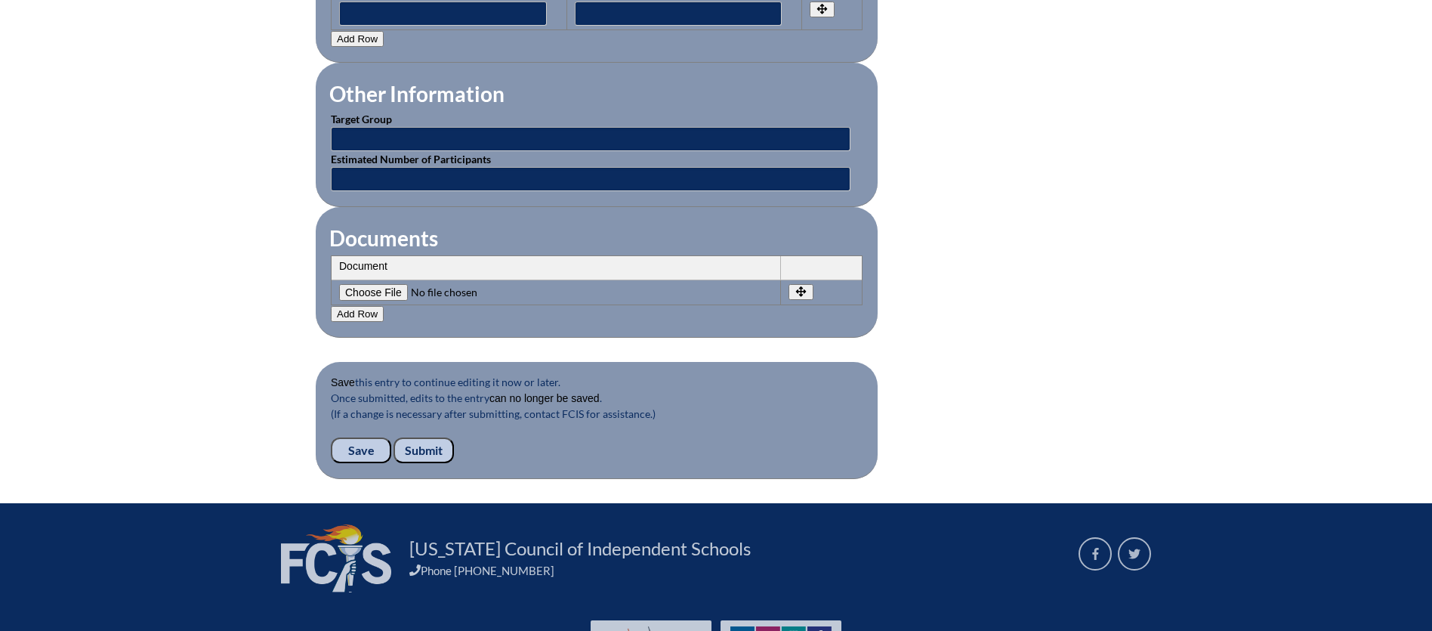
scroll to position [1395, 0]
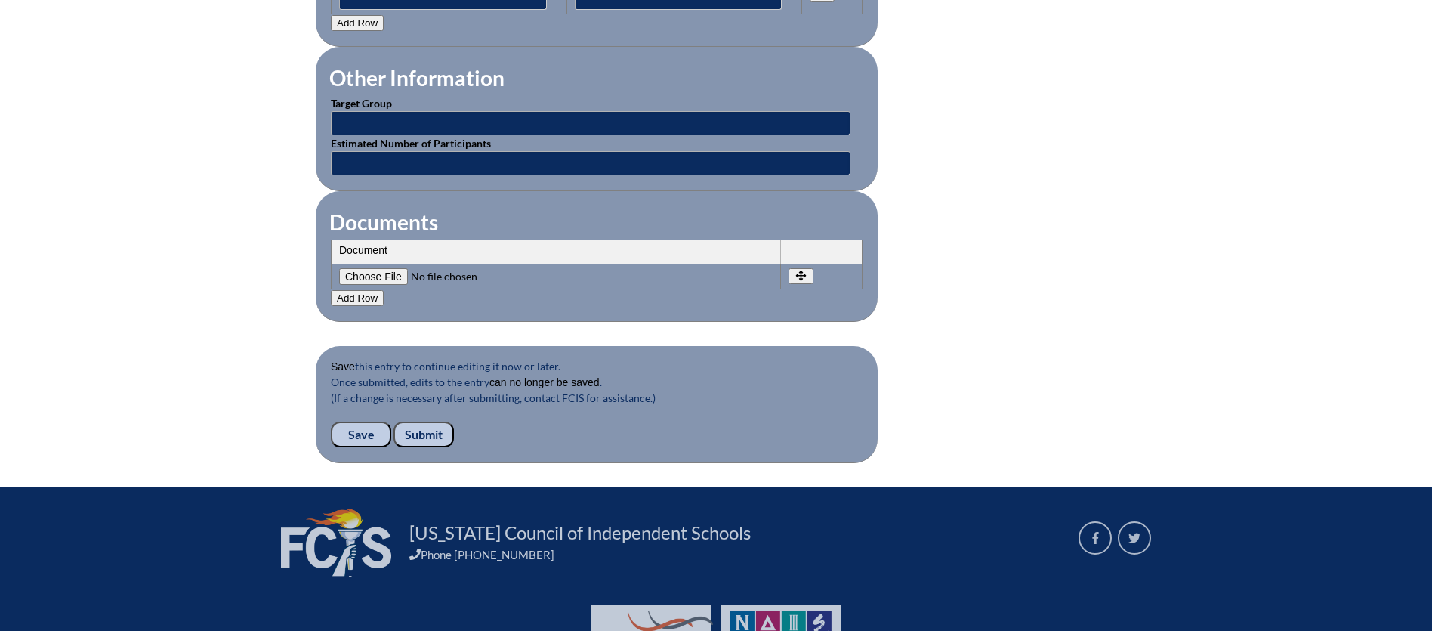
click at [422, 425] on input "Submit" at bounding box center [423, 434] width 60 height 26
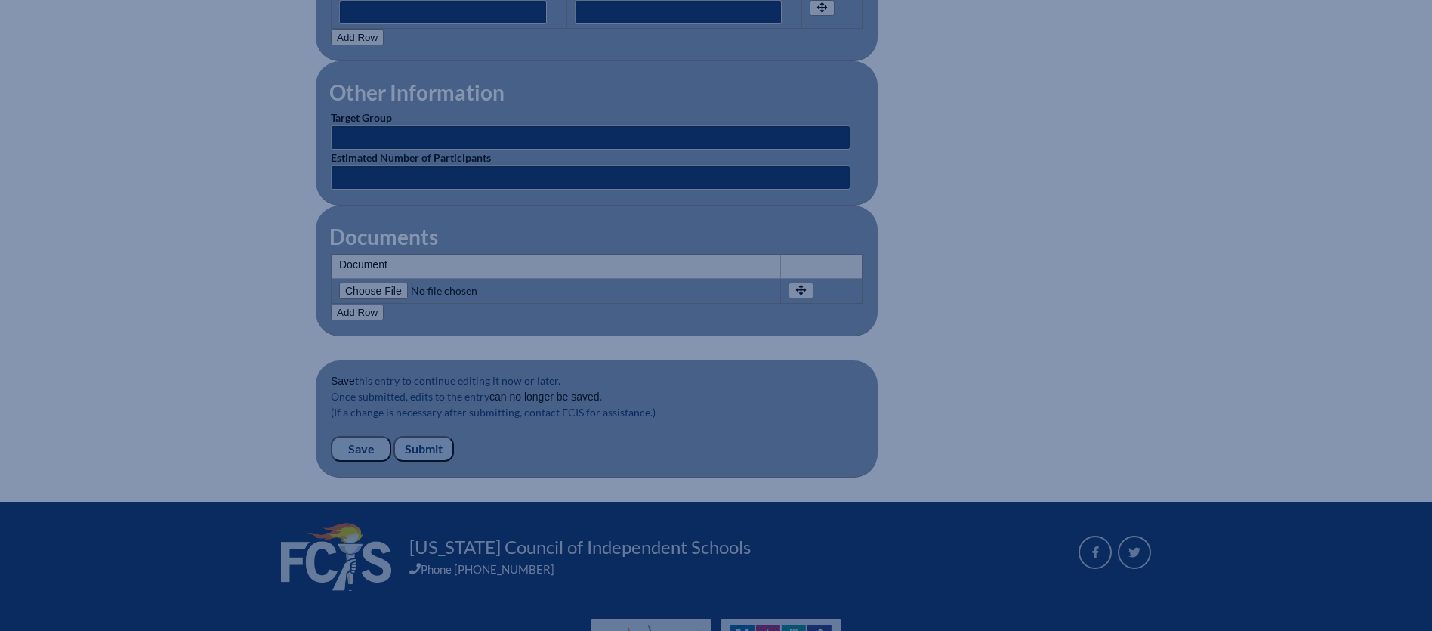
scroll to position [1386, 0]
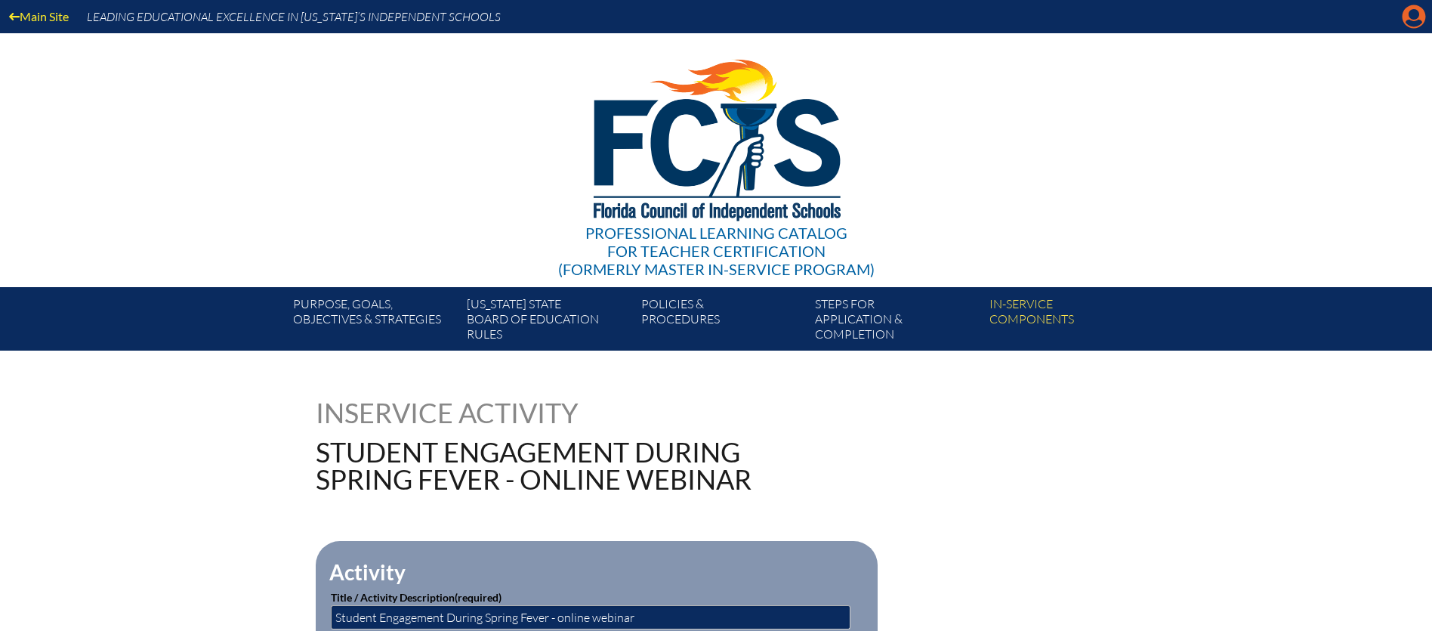
click at [1407, 15] on icon at bounding box center [1413, 16] width 23 height 23
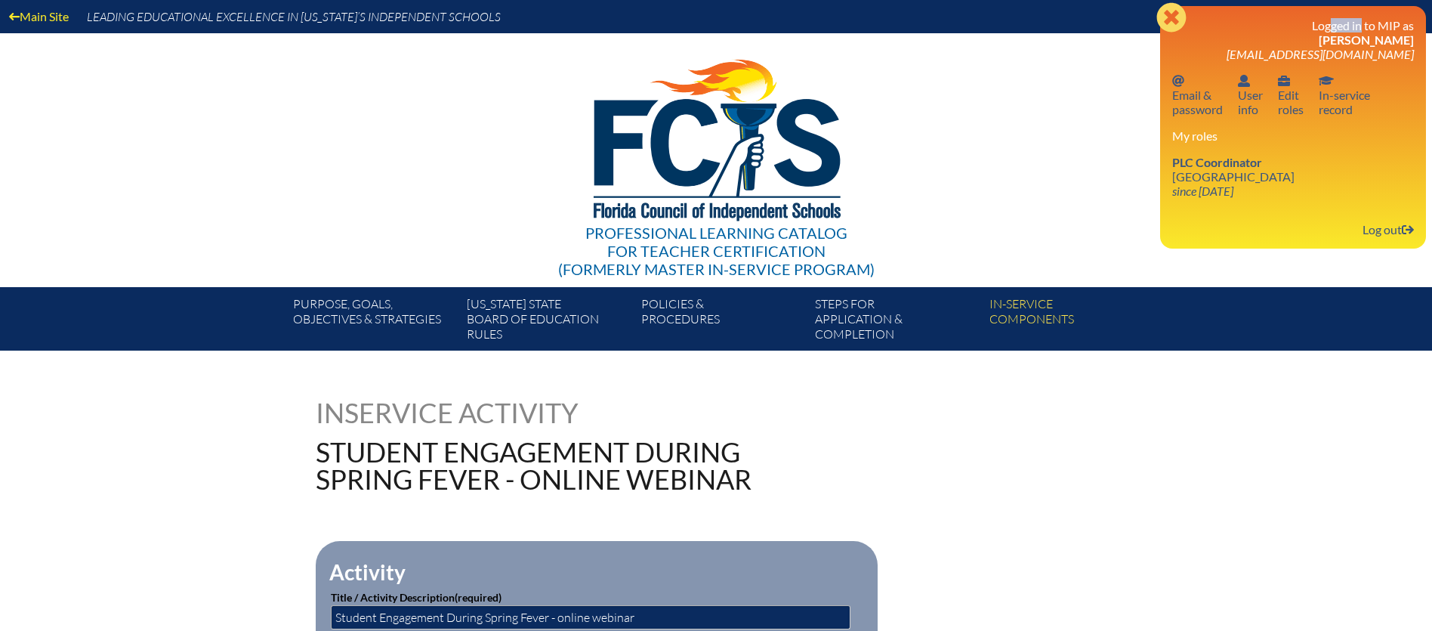
click at [1407, 15] on div "Close Manage account Logged in to MIP as Paula Keeton PKeeton@ThePineSchool.org…" at bounding box center [1293, 127] width 266 height 242
click at [1226, 191] on icon "since [DATE]" at bounding box center [1202, 190] width 61 height 14
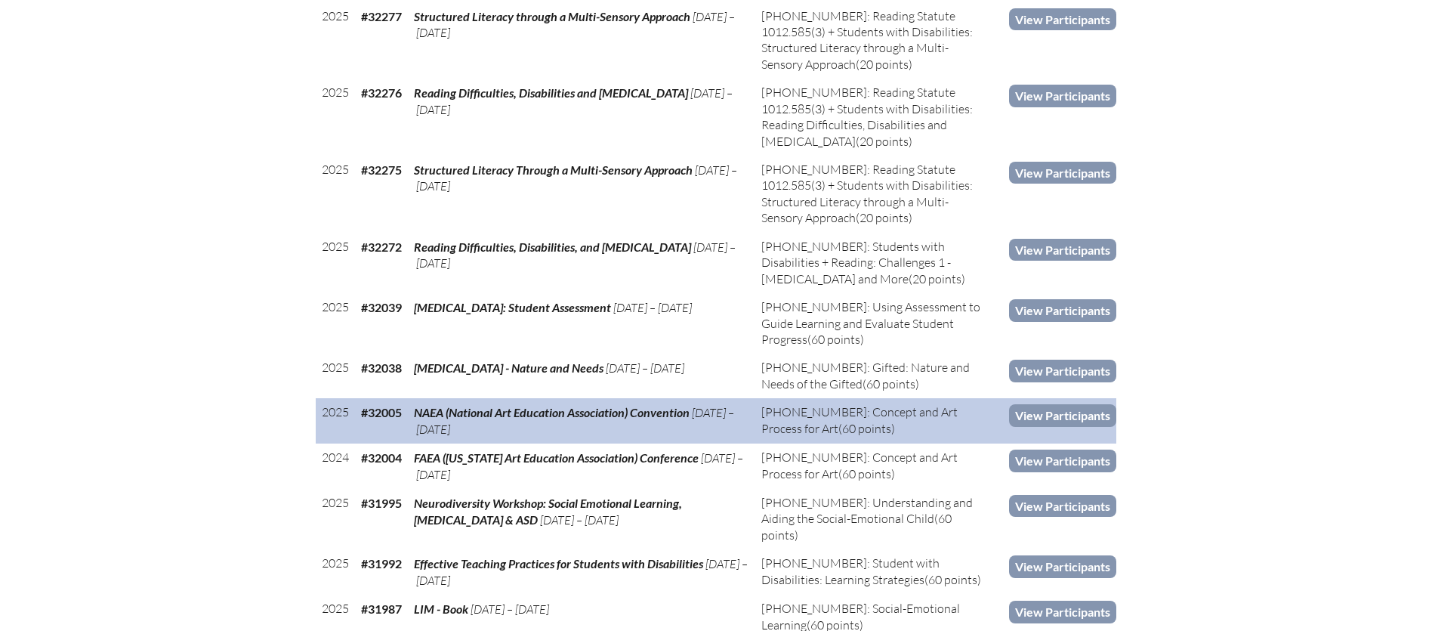
scroll to position [985, 0]
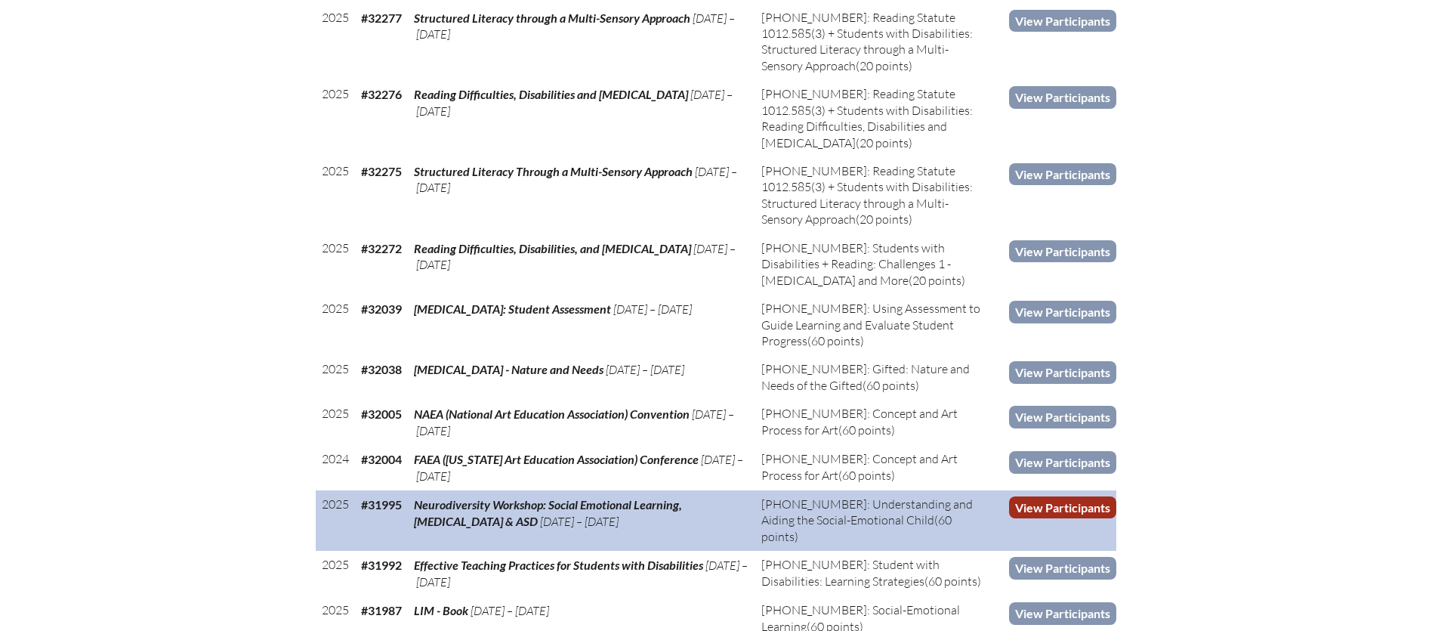
click at [1064, 502] on link "View Participants" at bounding box center [1062, 507] width 107 height 22
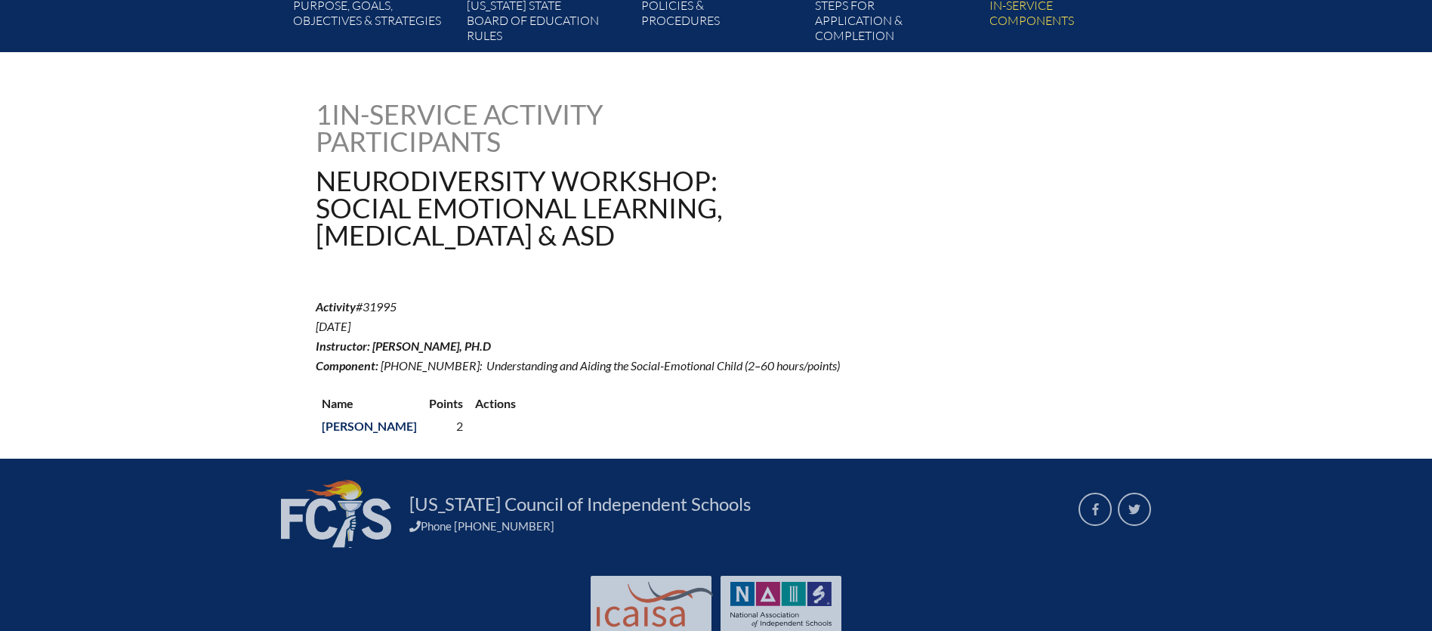
scroll to position [298, 0]
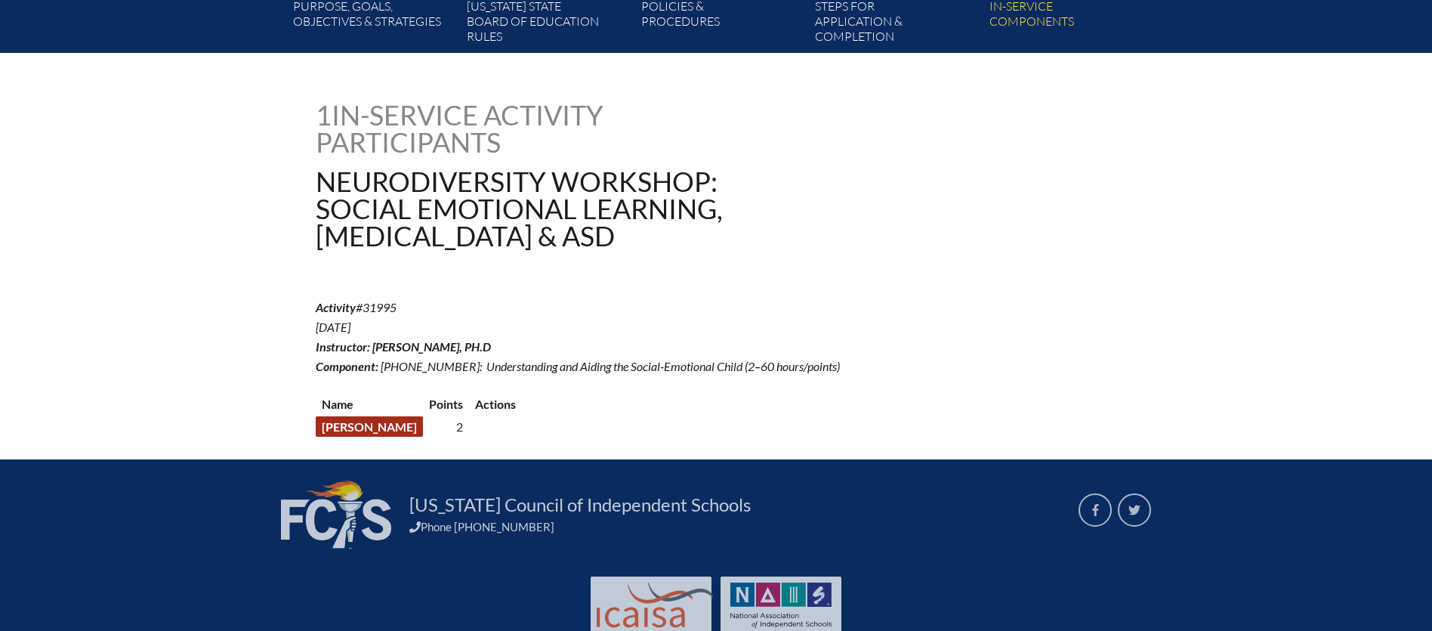
click at [357, 423] on link "[PERSON_NAME]" at bounding box center [369, 426] width 107 height 20
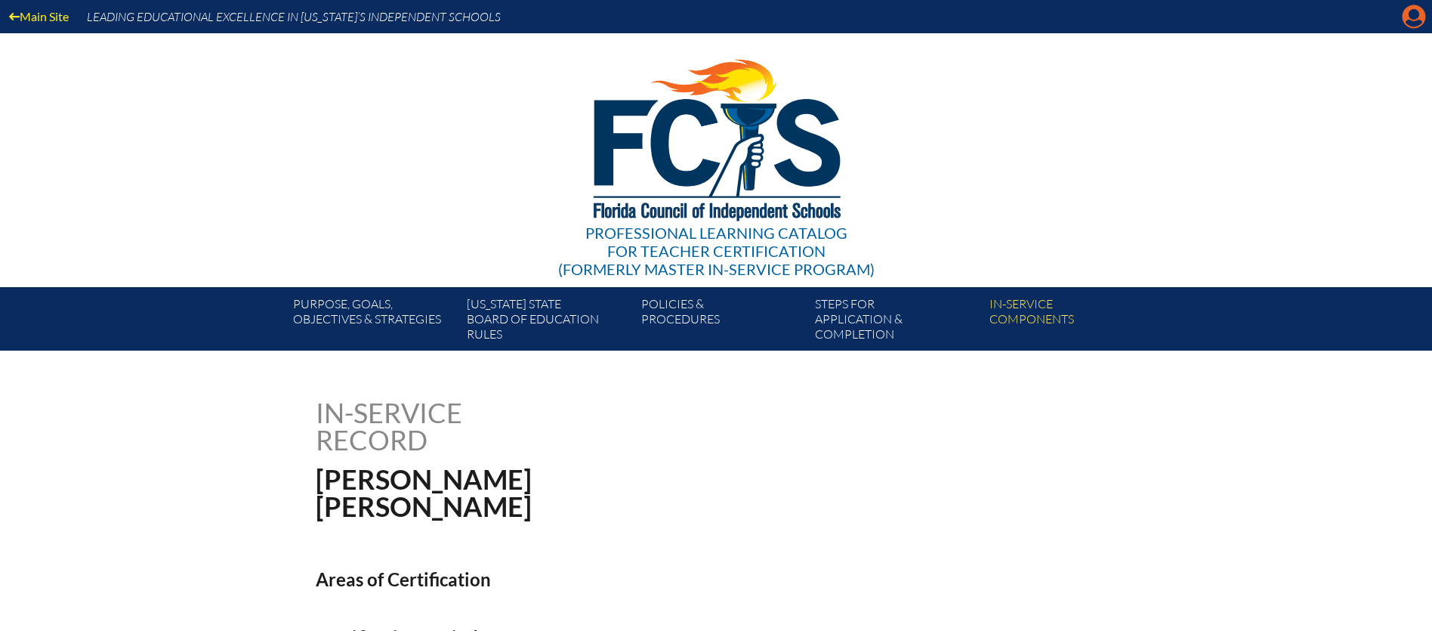
click at [1410, 19] on icon at bounding box center [1413, 16] width 23 height 23
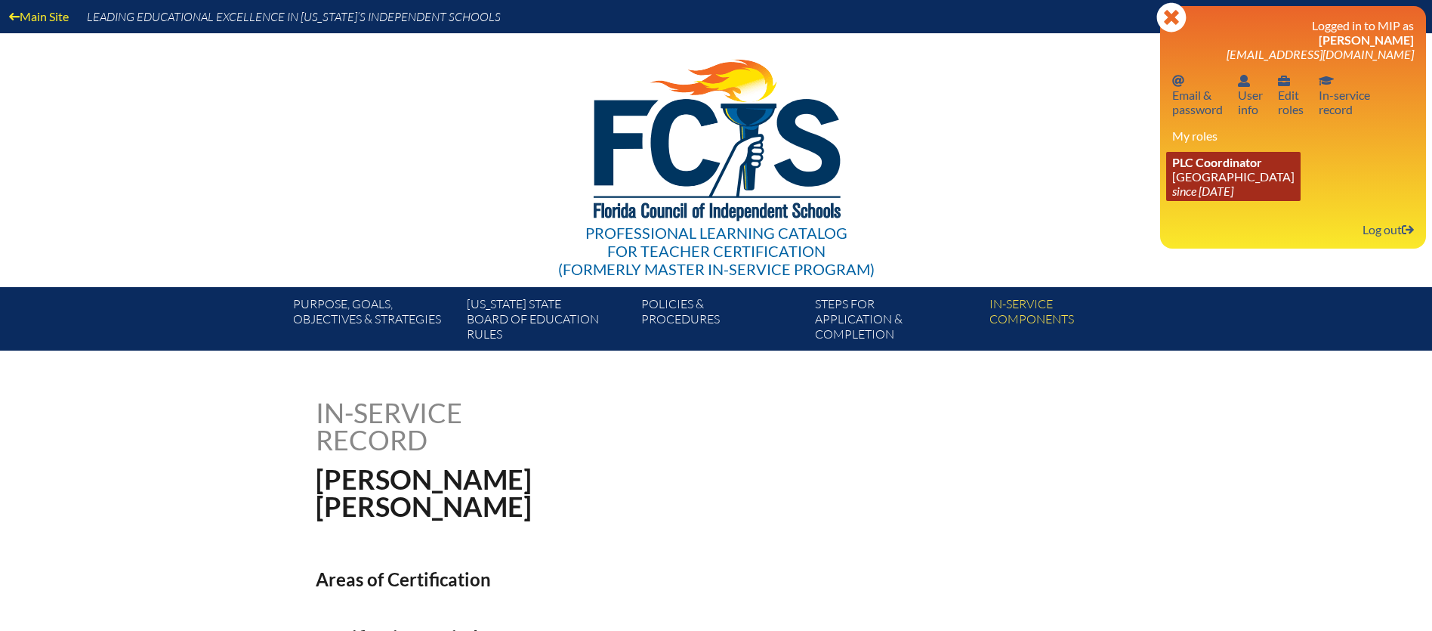
click at [1218, 182] on link "PLC Coordinator Pine School since 2025 Feb 18" at bounding box center [1233, 176] width 134 height 49
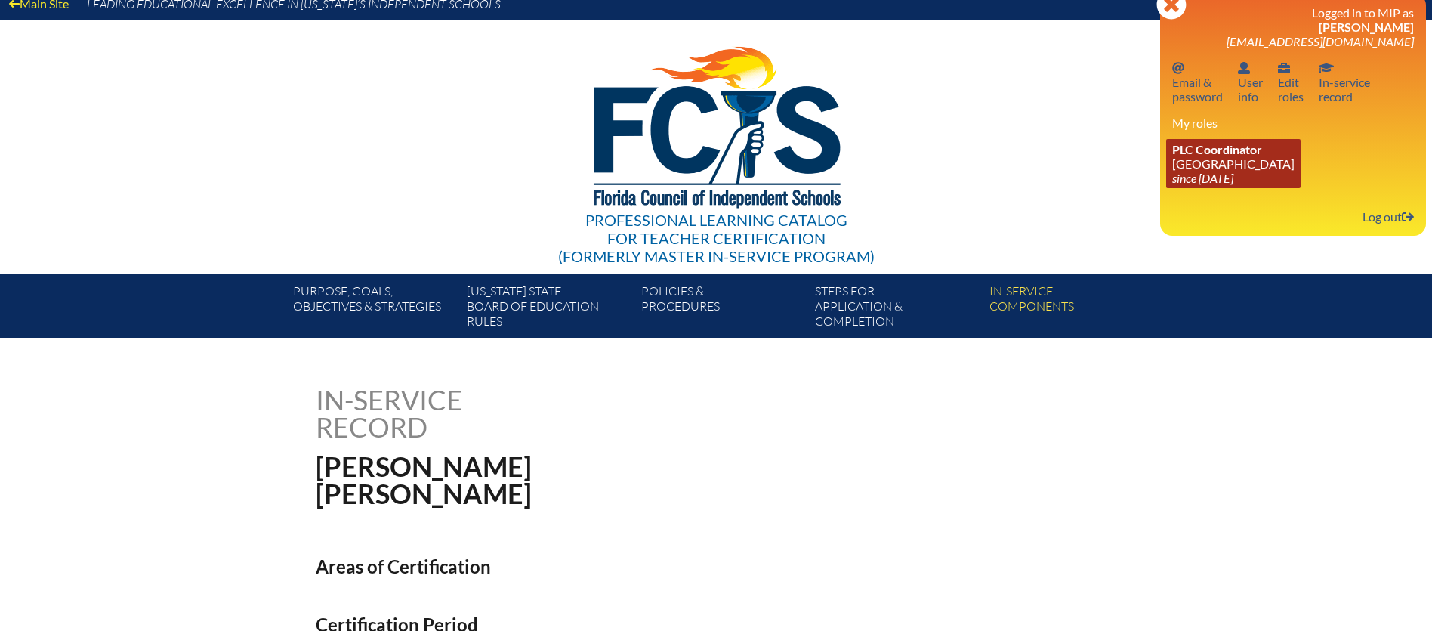
scroll to position [14, 0]
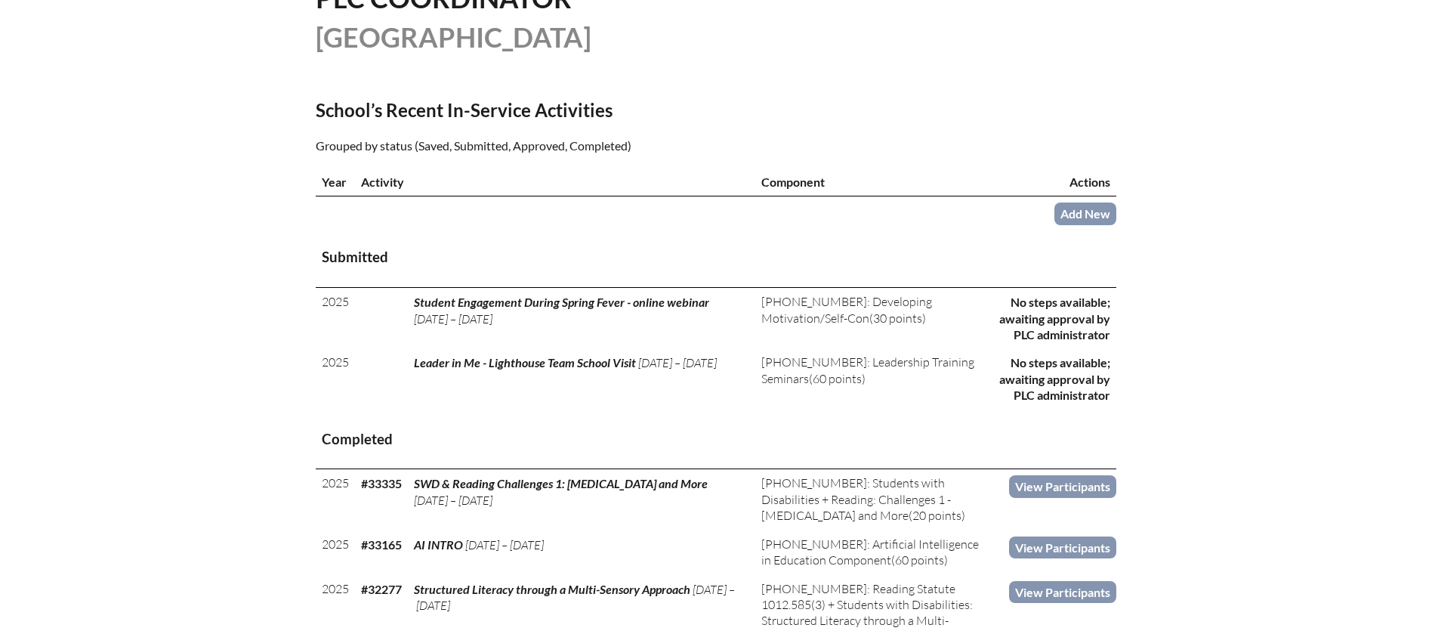
scroll to position [415, 0]
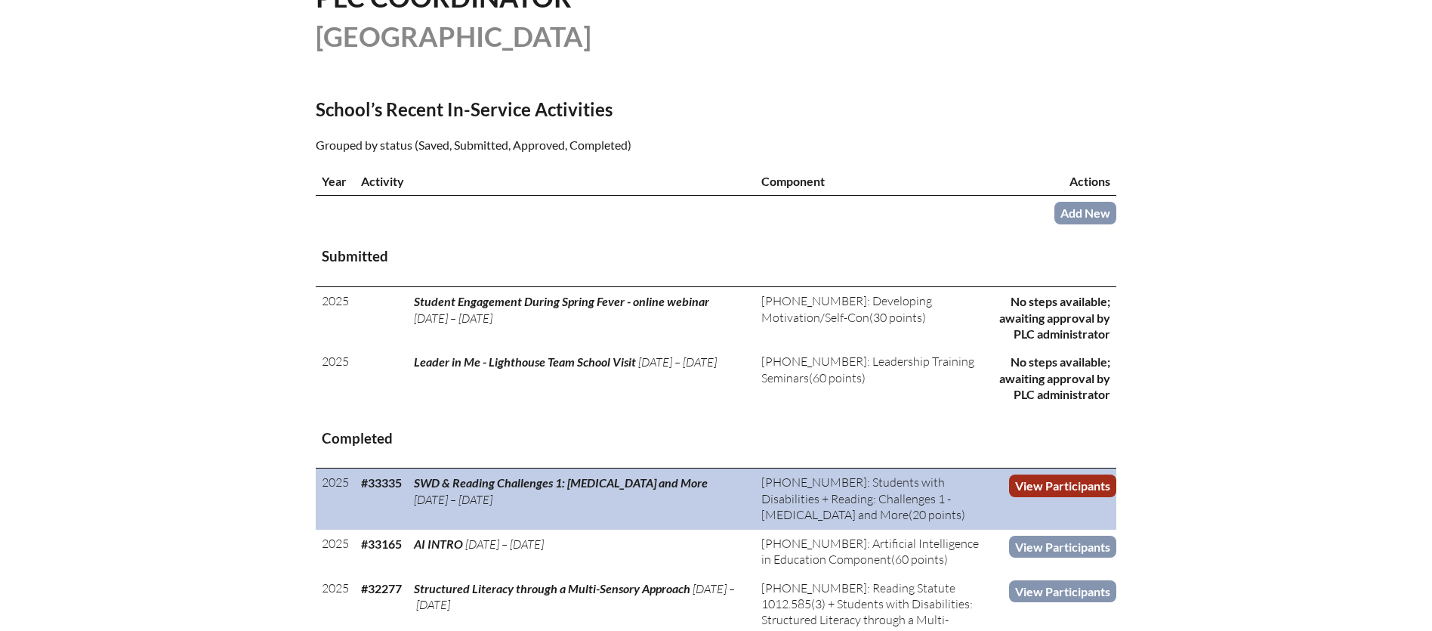
click at [1056, 485] on link "View Participants" at bounding box center [1062, 485] width 107 height 22
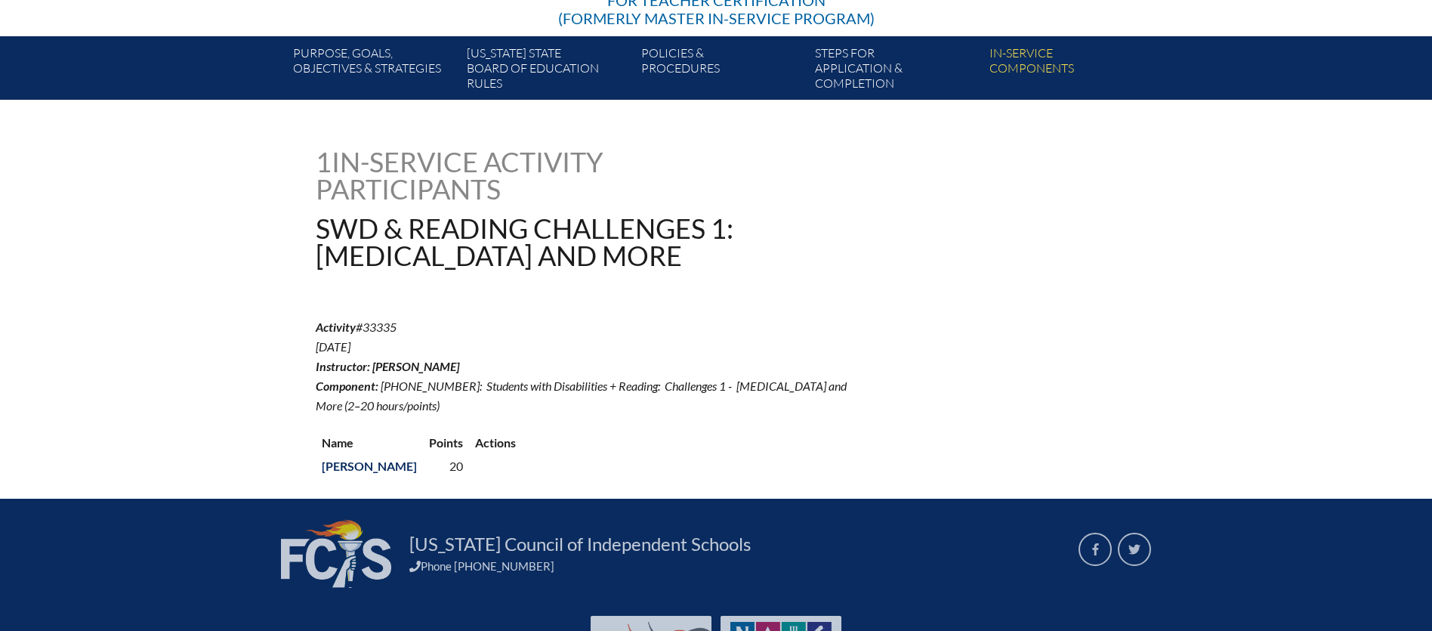
scroll to position [259, 0]
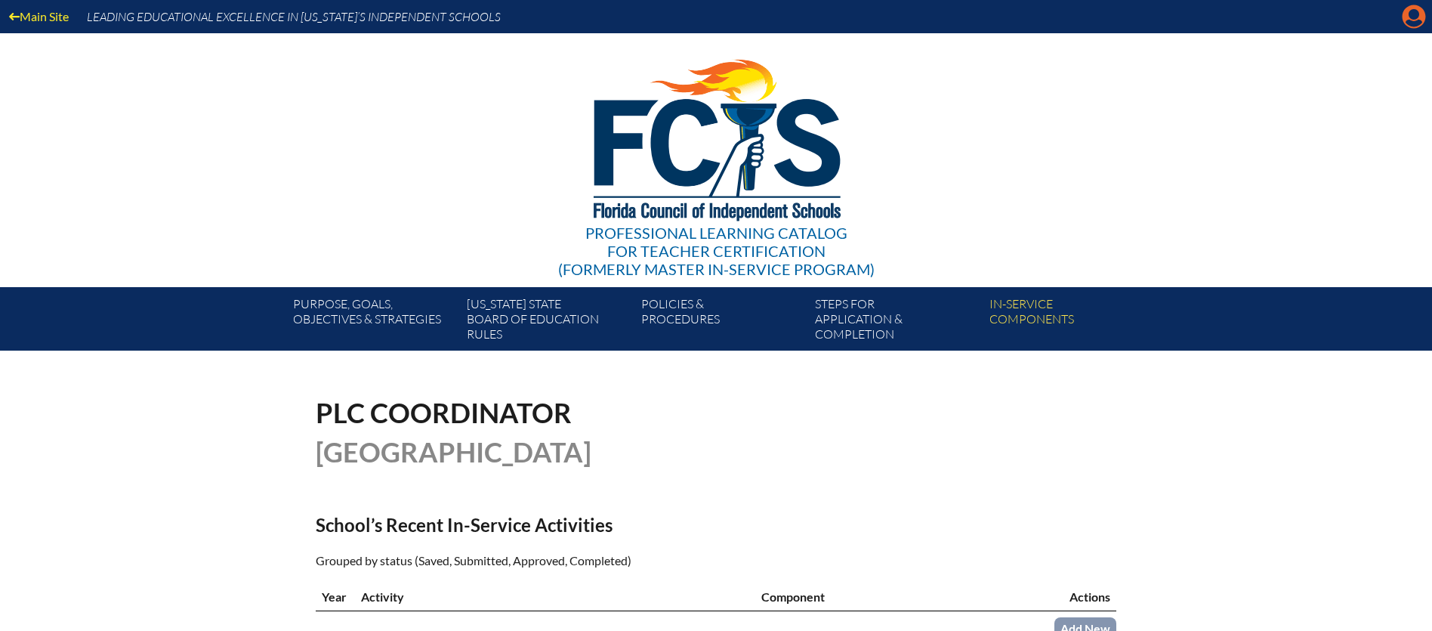
click at [1407, 21] on icon "Manage account" at bounding box center [1413, 17] width 24 height 24
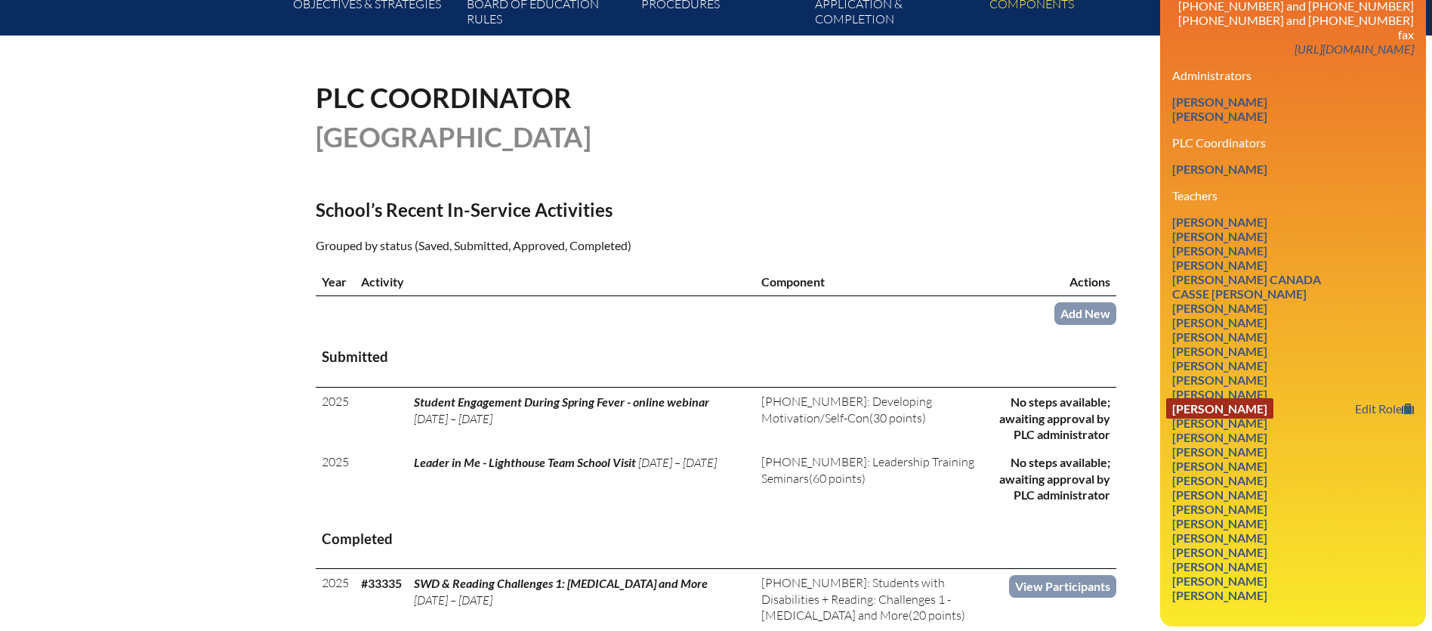
scroll to position [327, 0]
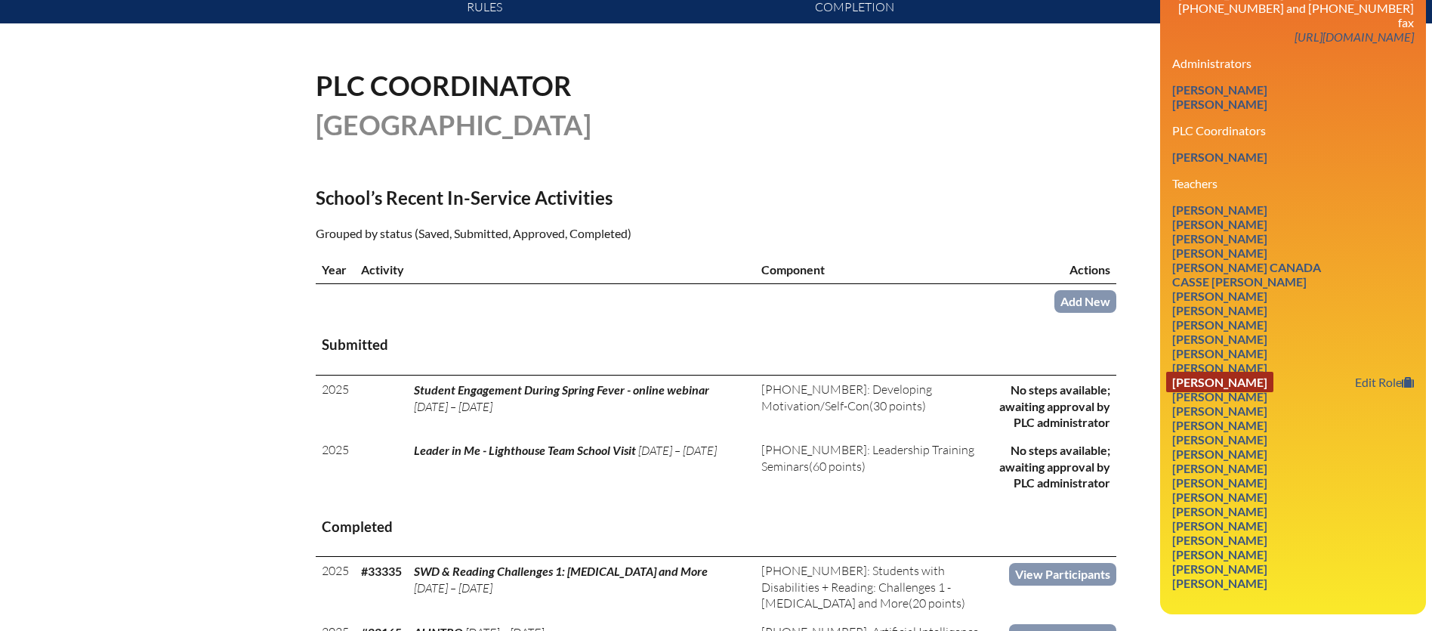
click at [1200, 372] on link "Justine Habicht" at bounding box center [1219, 382] width 107 height 20
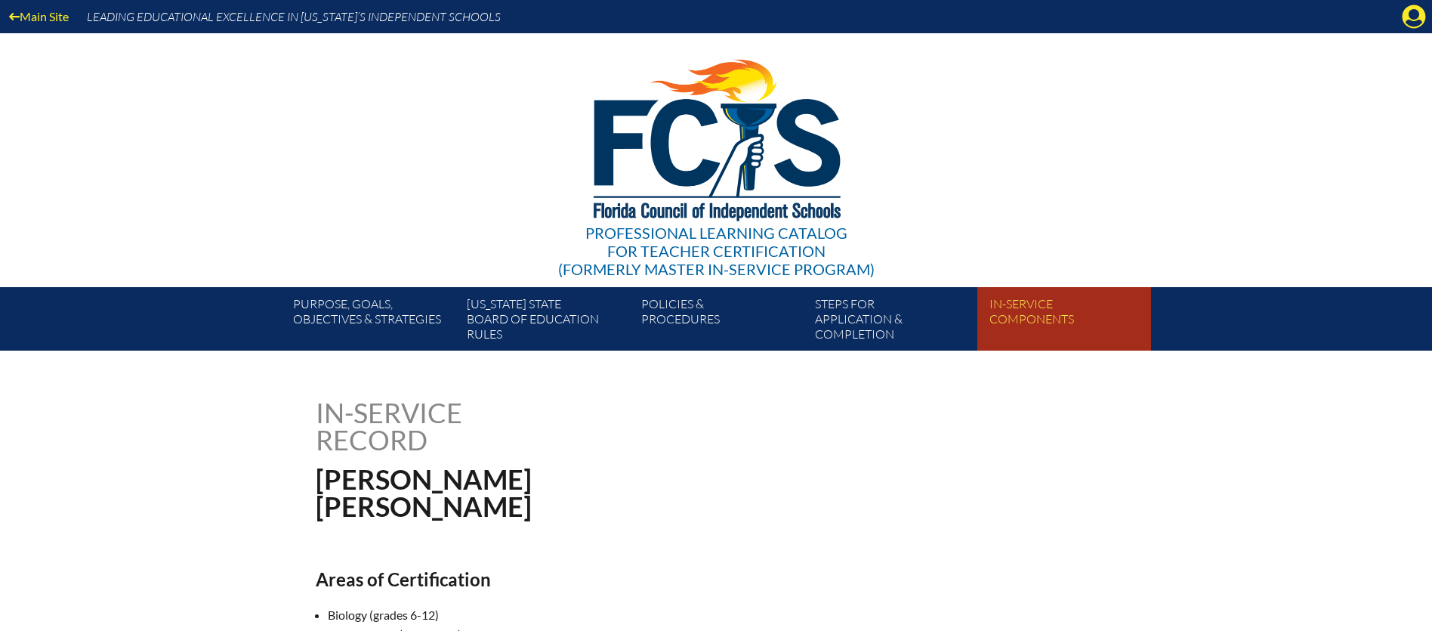
click at [1014, 310] on link "In-service components" at bounding box center [1070, 321] width 174 height 57
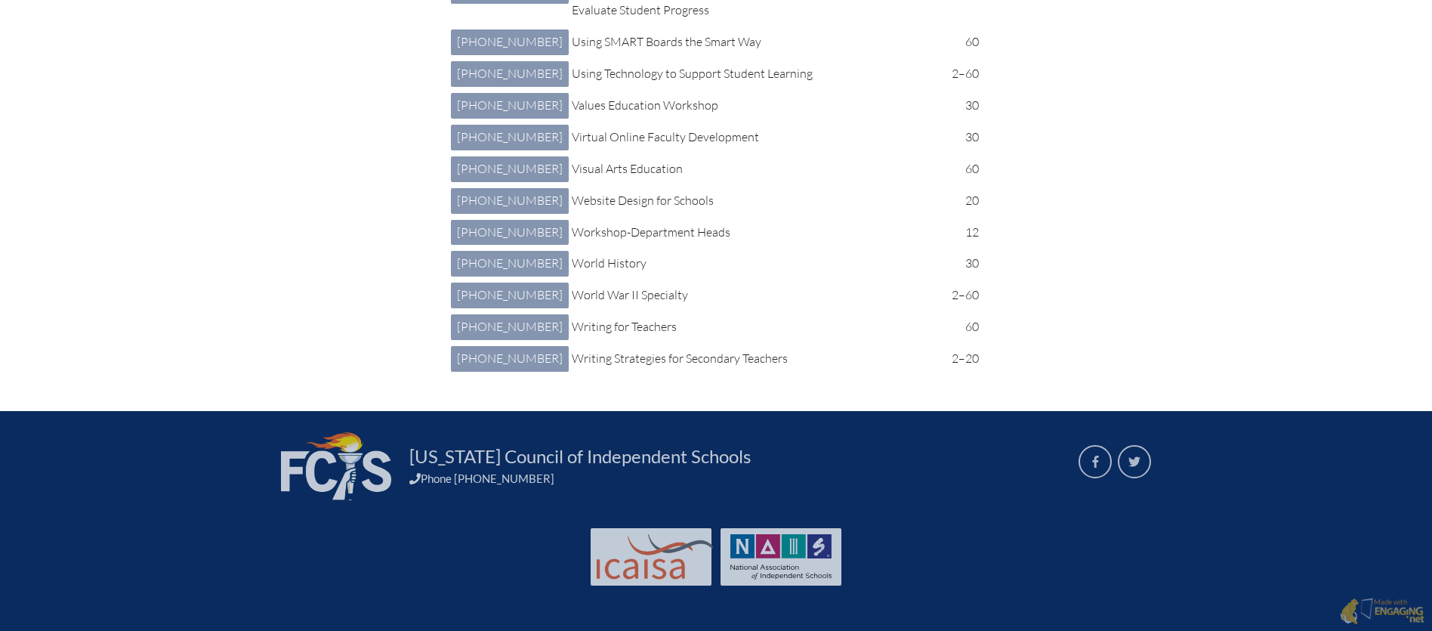
scroll to position [10701, 0]
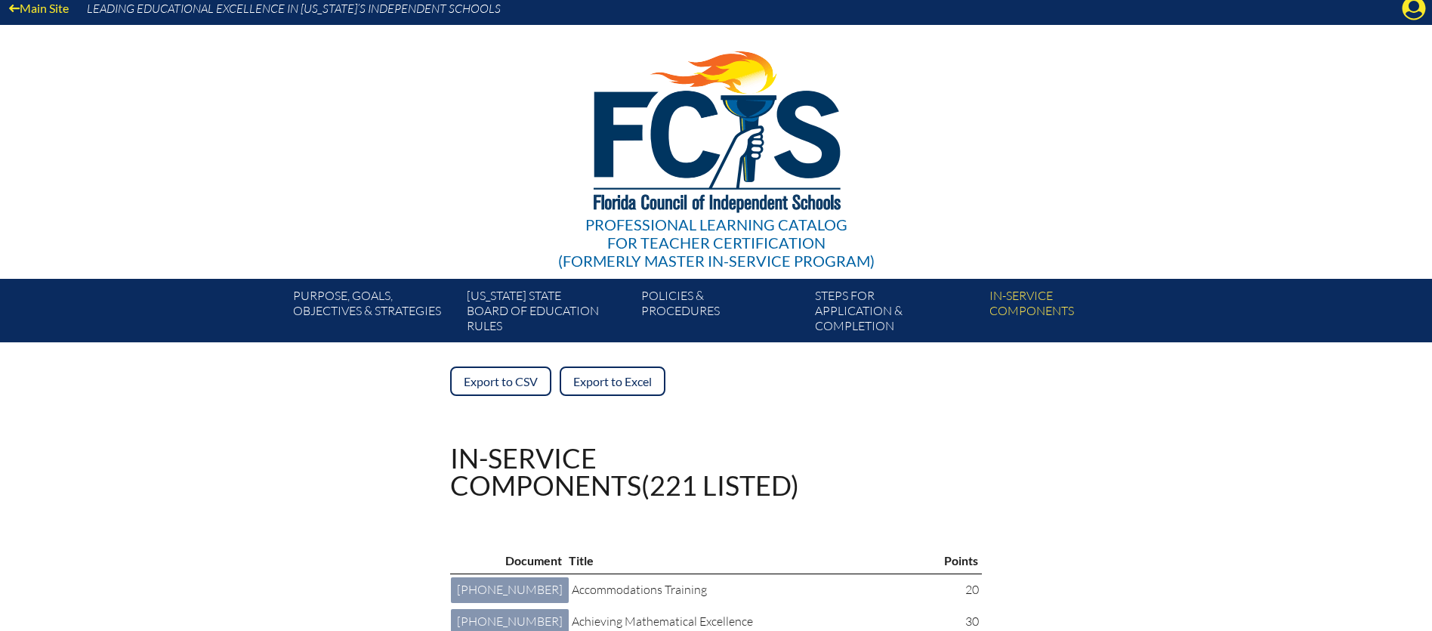
scroll to position [0, 0]
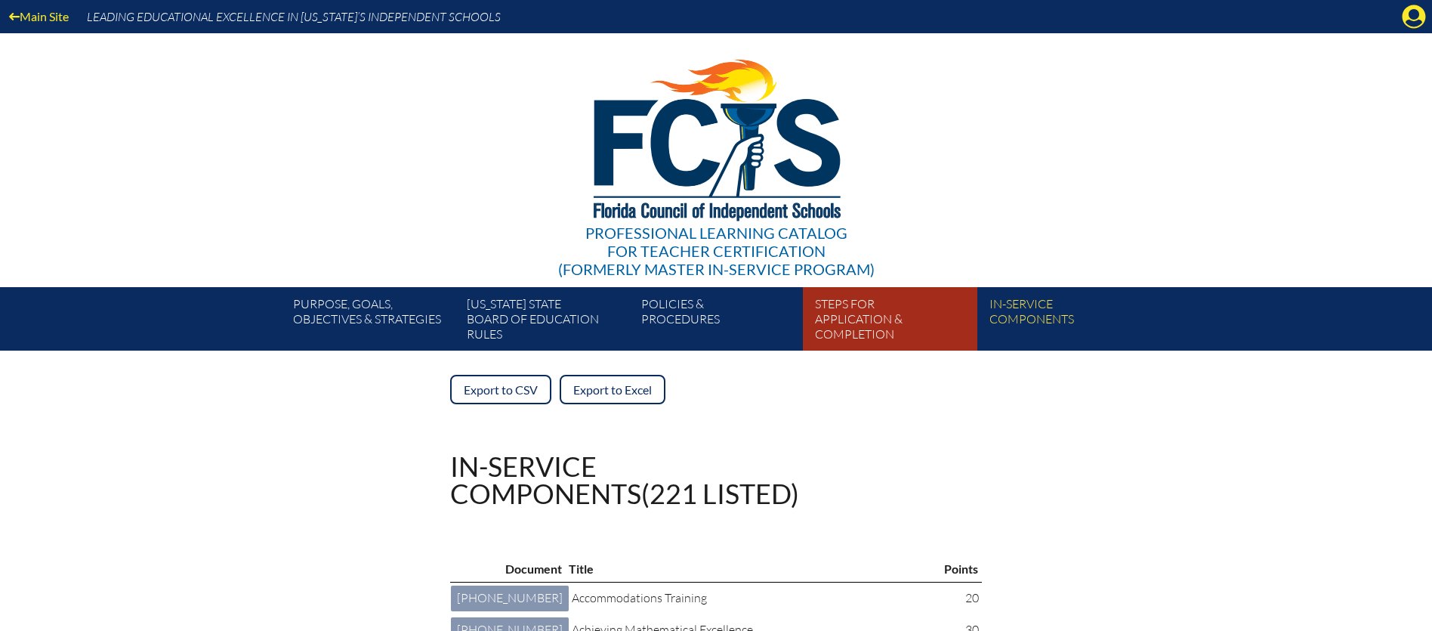
click at [827, 316] on link "Steps for application & completion" at bounding box center [896, 321] width 174 height 57
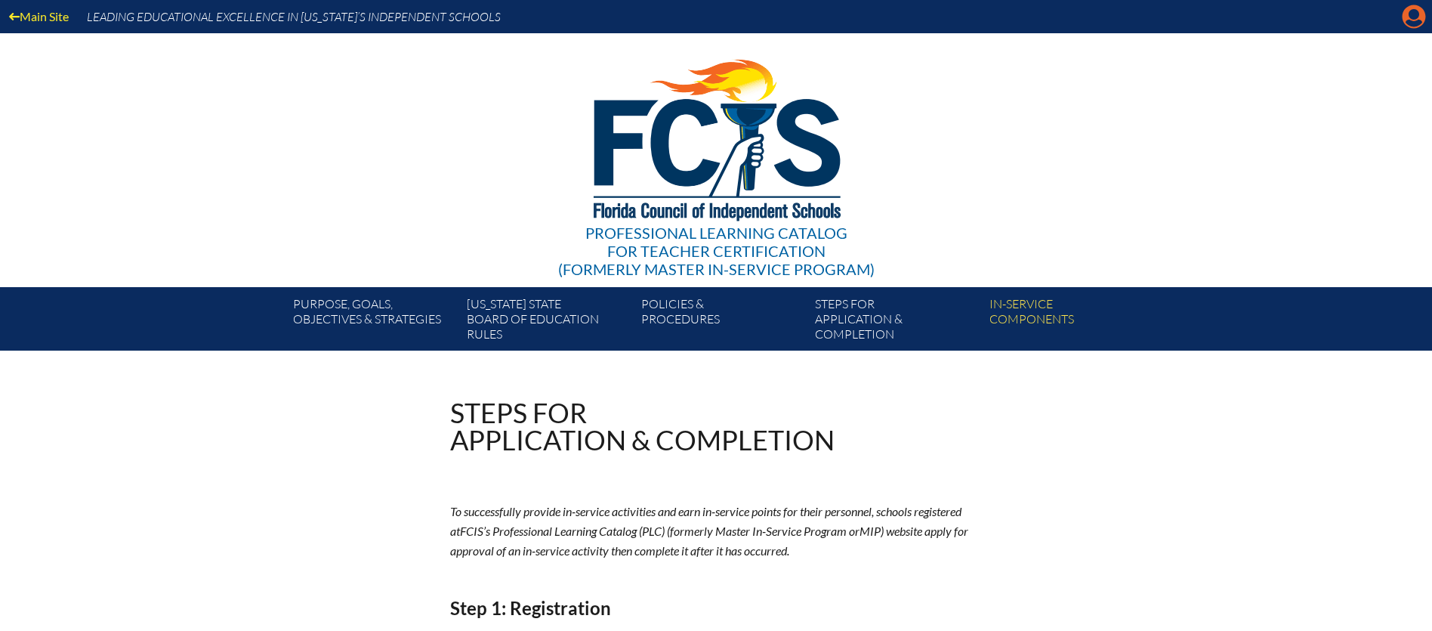
click at [1414, 22] on icon "Manage account" at bounding box center [1413, 17] width 24 height 24
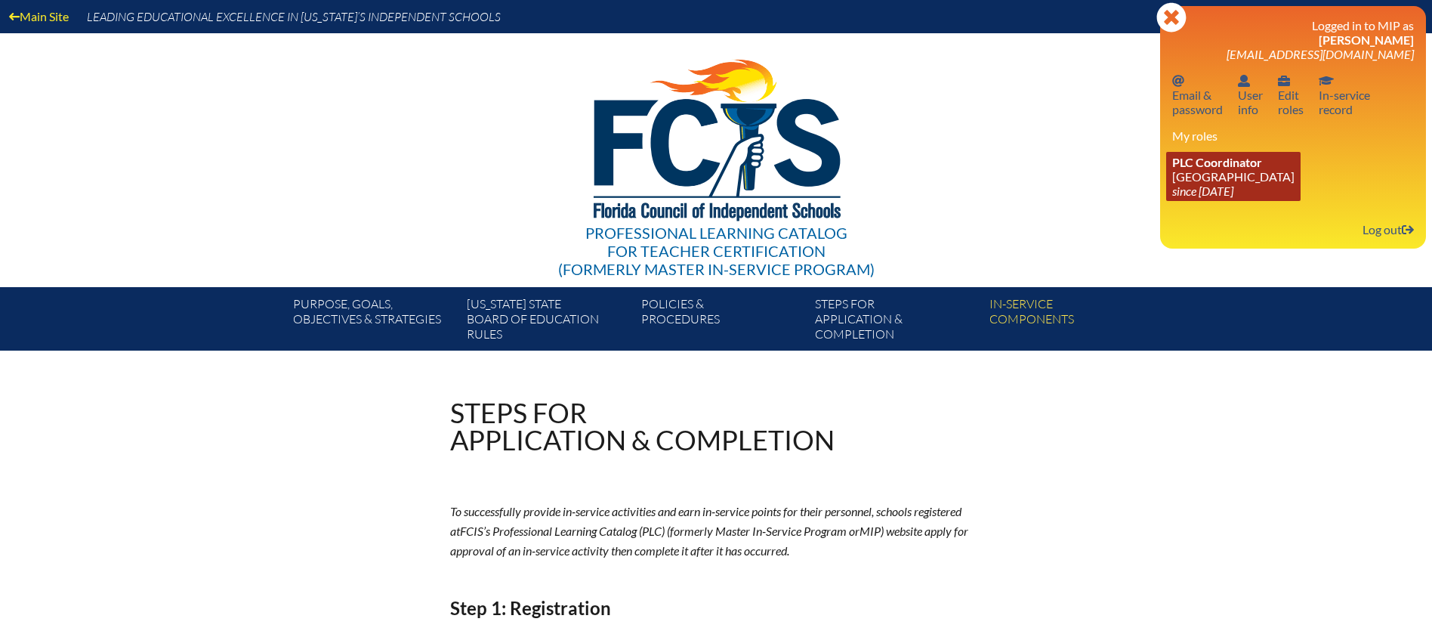
click at [1201, 168] on span "PLC Coordinator" at bounding box center [1217, 162] width 90 height 14
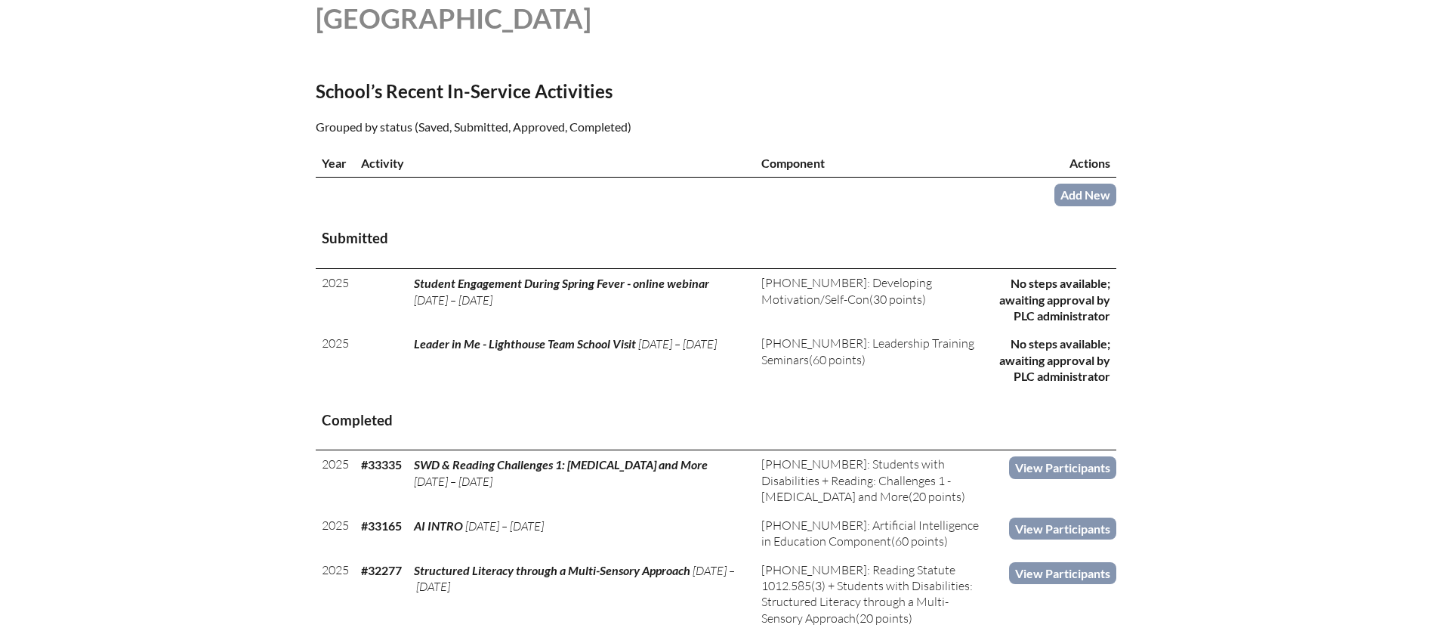
scroll to position [433, 0]
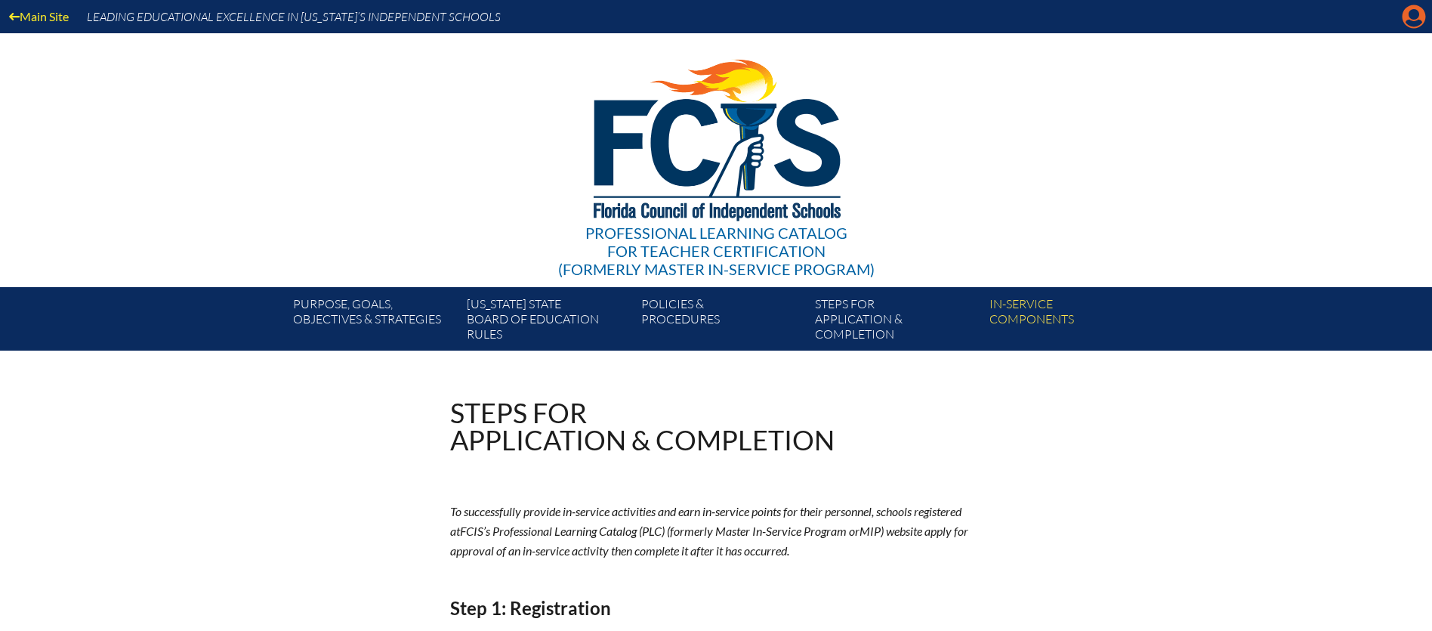
click at [1410, 20] on icon at bounding box center [1413, 16] width 23 height 23
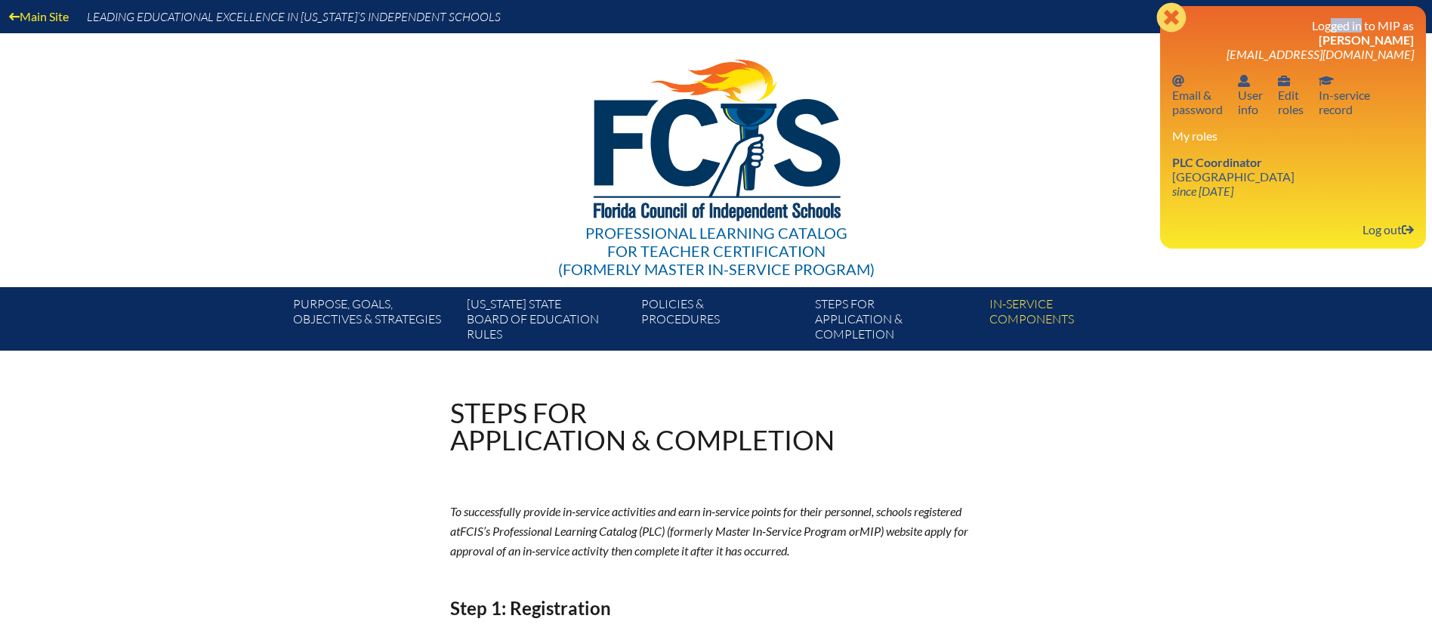
click at [1410, 20] on div "Close Manage account Logged in to MIP as [PERSON_NAME] [EMAIL_ADDRESS][DOMAIN_N…" at bounding box center [1293, 127] width 266 height 242
click at [1195, 178] on link "PLC Coordinator [GEOGRAPHIC_DATA] since [DATE]" at bounding box center [1233, 176] width 134 height 49
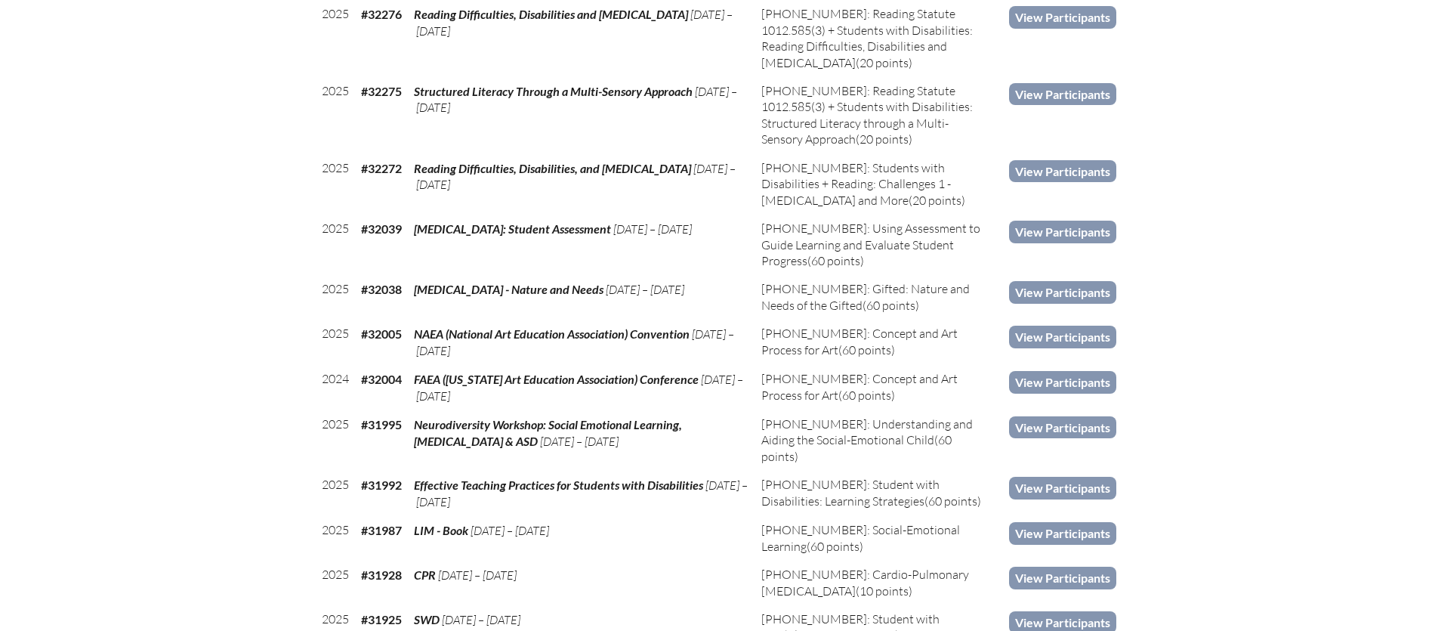
scroll to position [1066, 0]
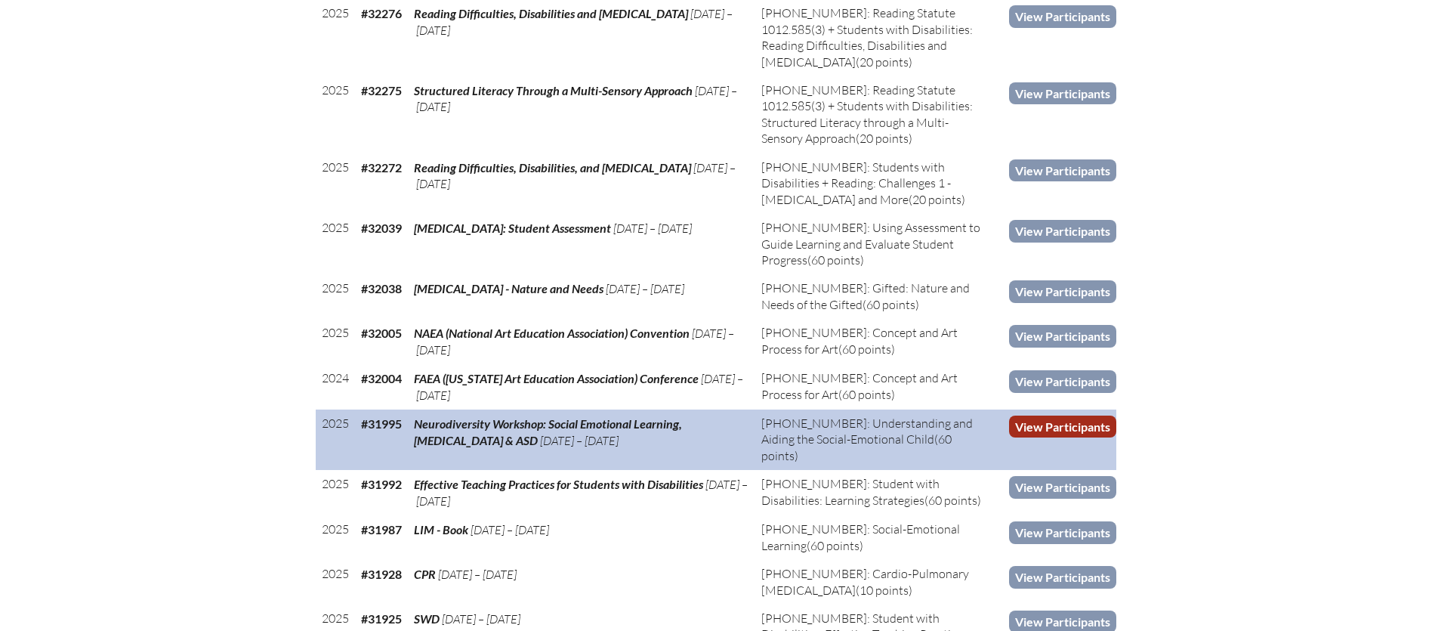
click at [1058, 423] on link "View Participants" at bounding box center [1062, 426] width 107 height 22
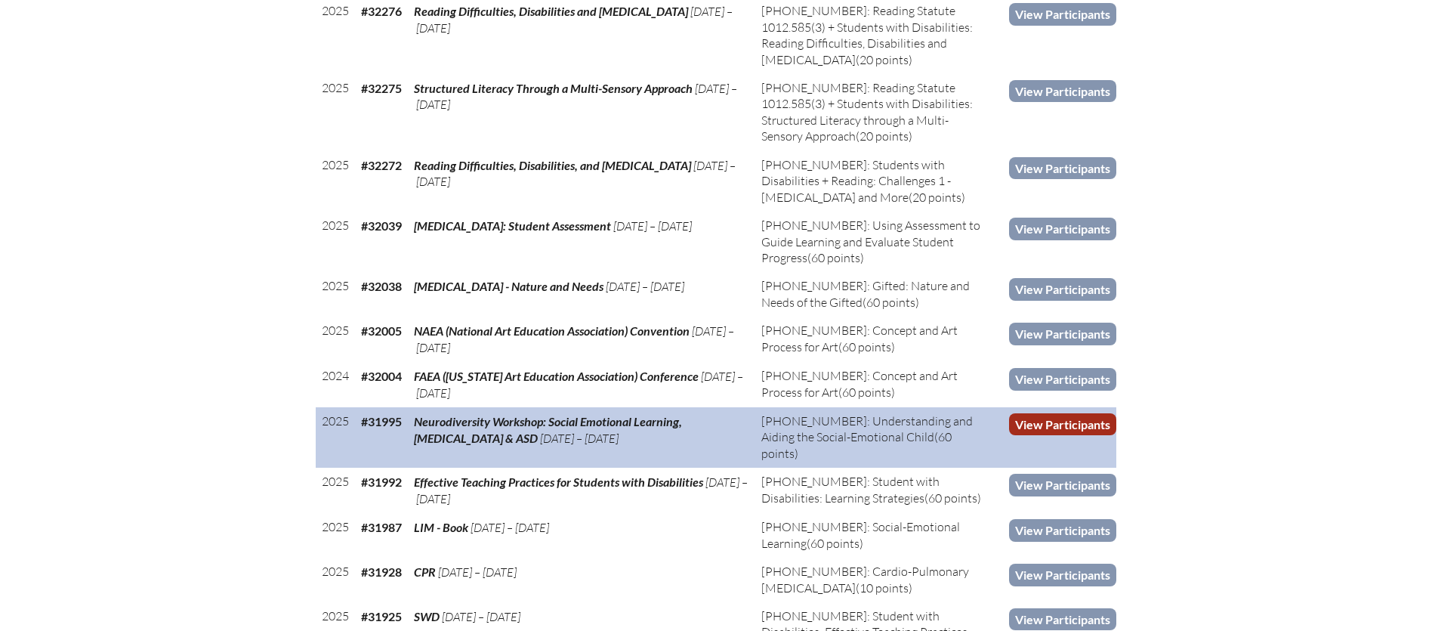
scroll to position [1069, 0]
